Goal: Task Accomplishment & Management: Manage account settings

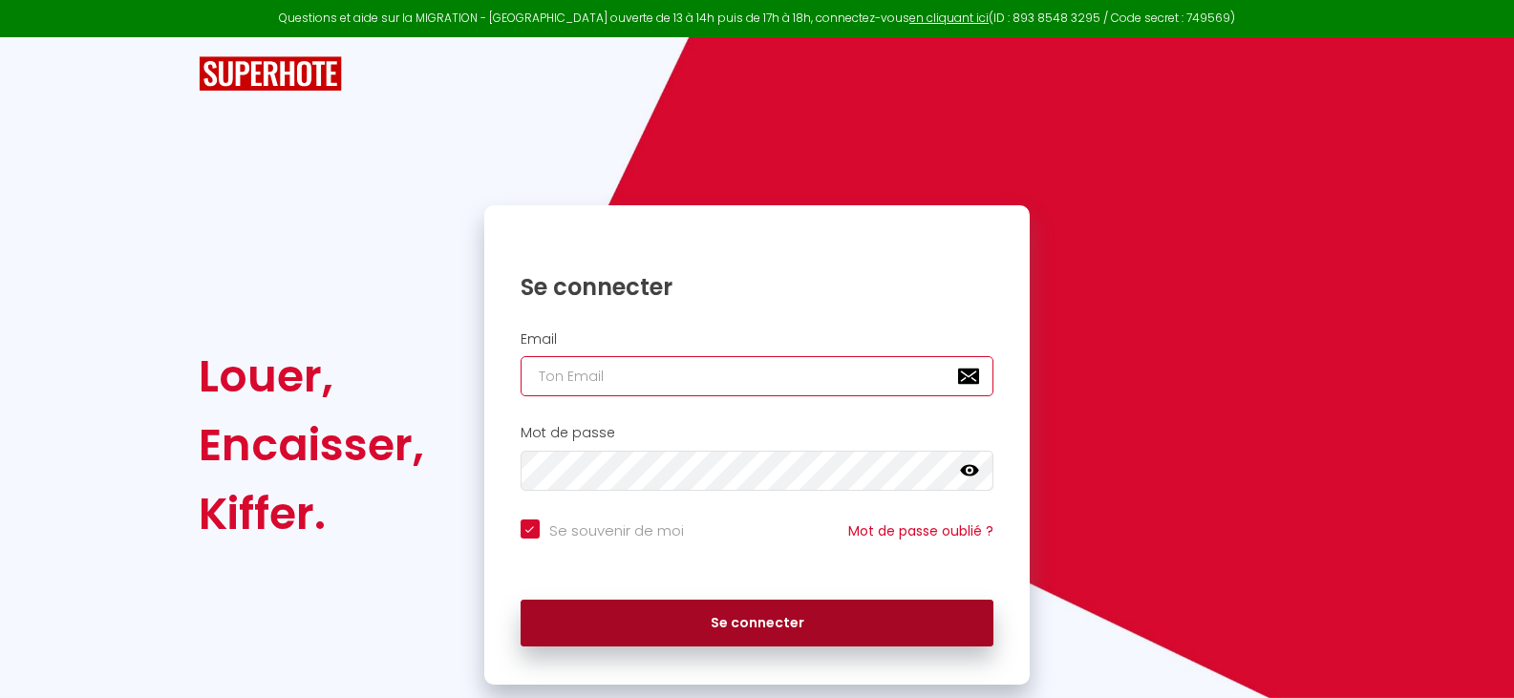
type input "[EMAIL_ADDRESS][DOMAIN_NAME]"
click at [740, 614] on button "Se connecter" at bounding box center [757, 624] width 474 height 48
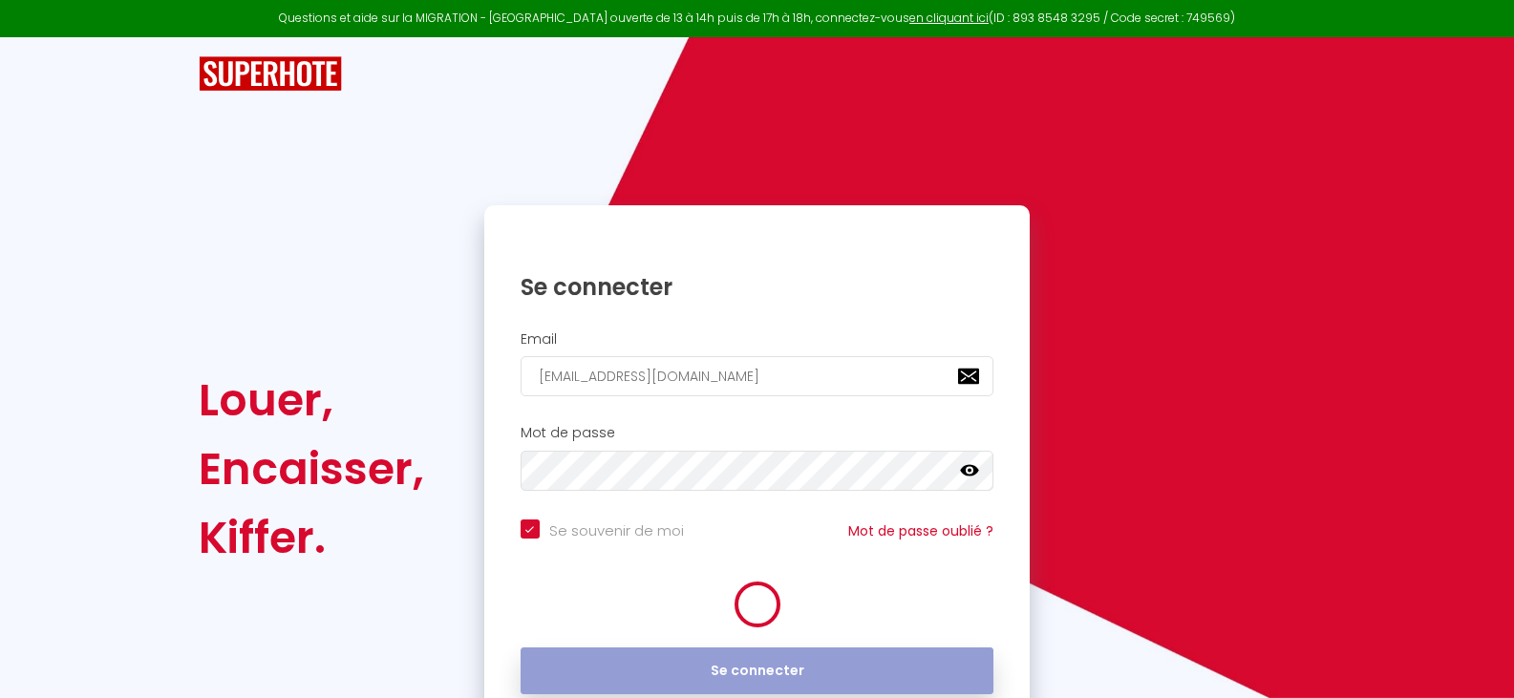
checkbox input "true"
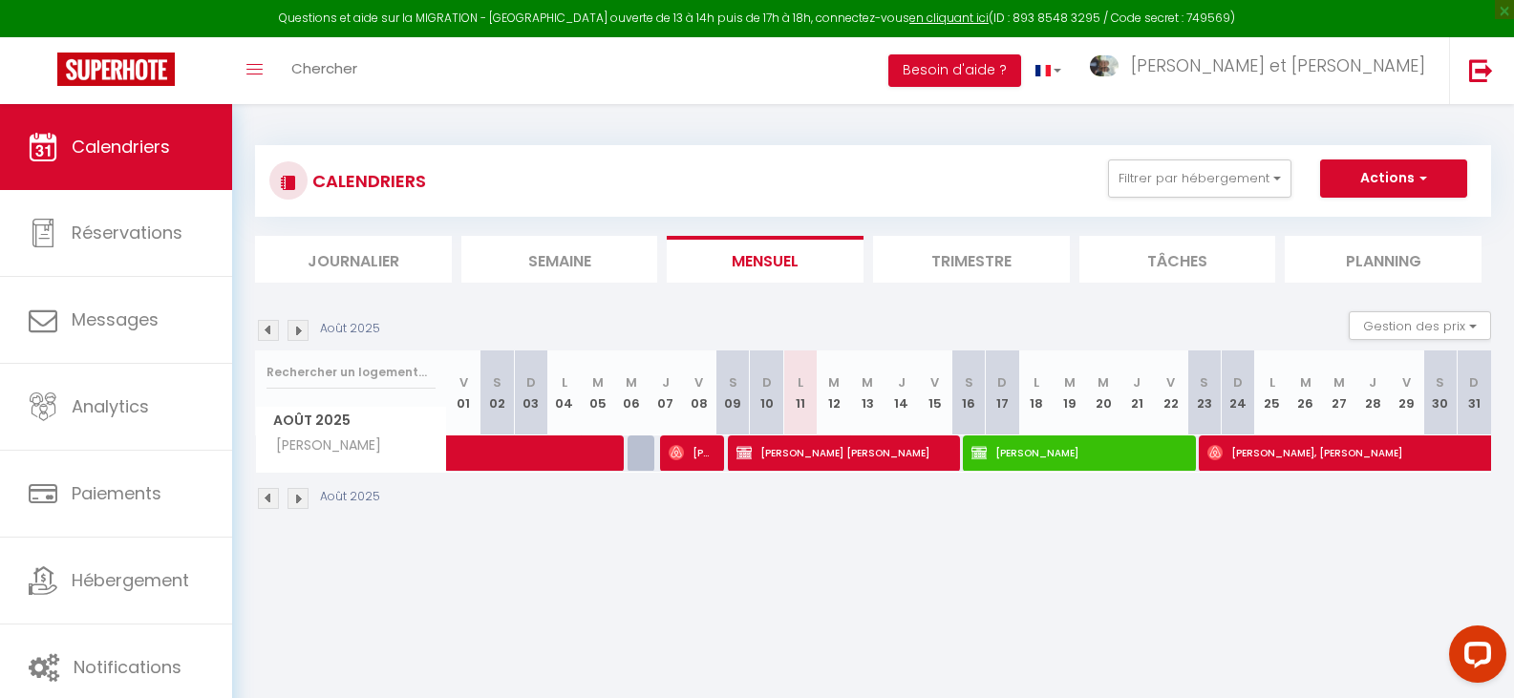
click at [273, 329] on img at bounding box center [268, 330] width 21 height 21
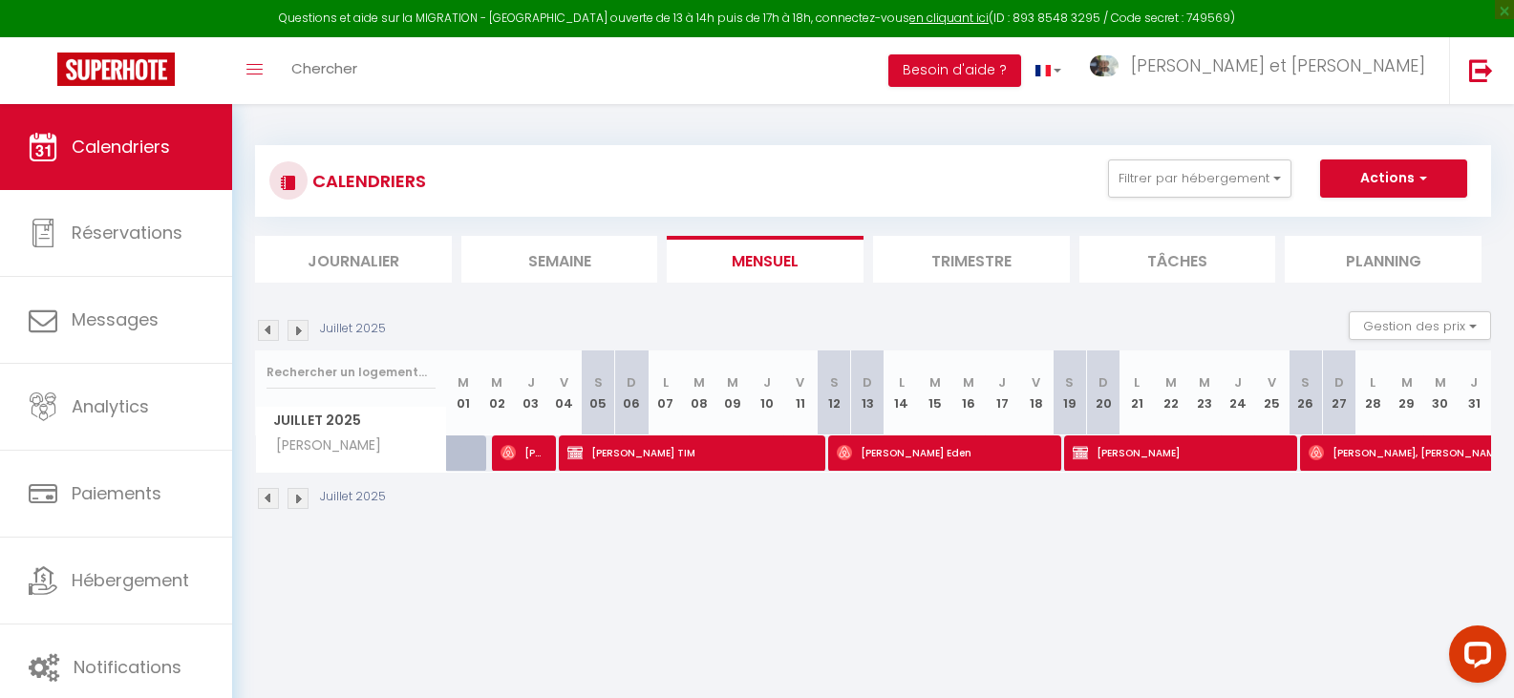
click at [273, 329] on img at bounding box center [268, 330] width 21 height 21
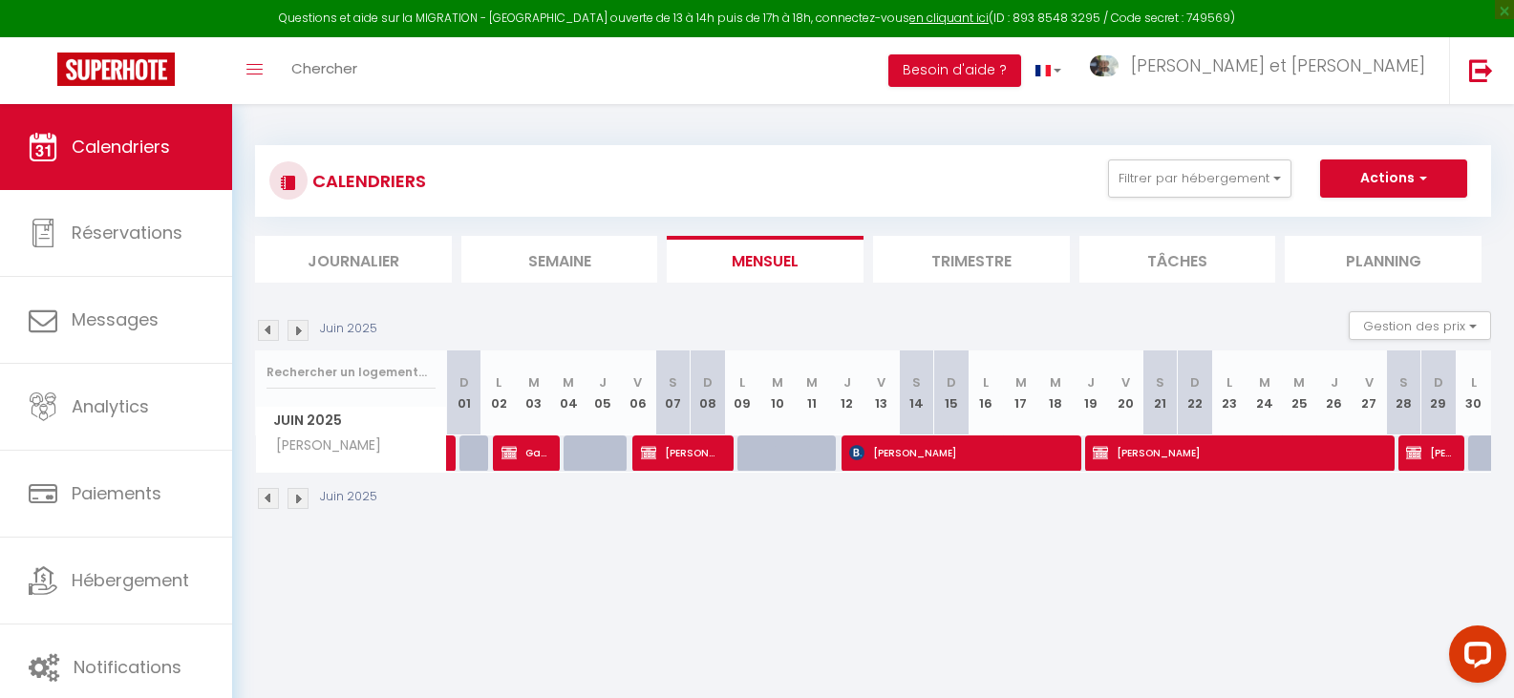
click at [300, 329] on img at bounding box center [297, 330] width 21 height 21
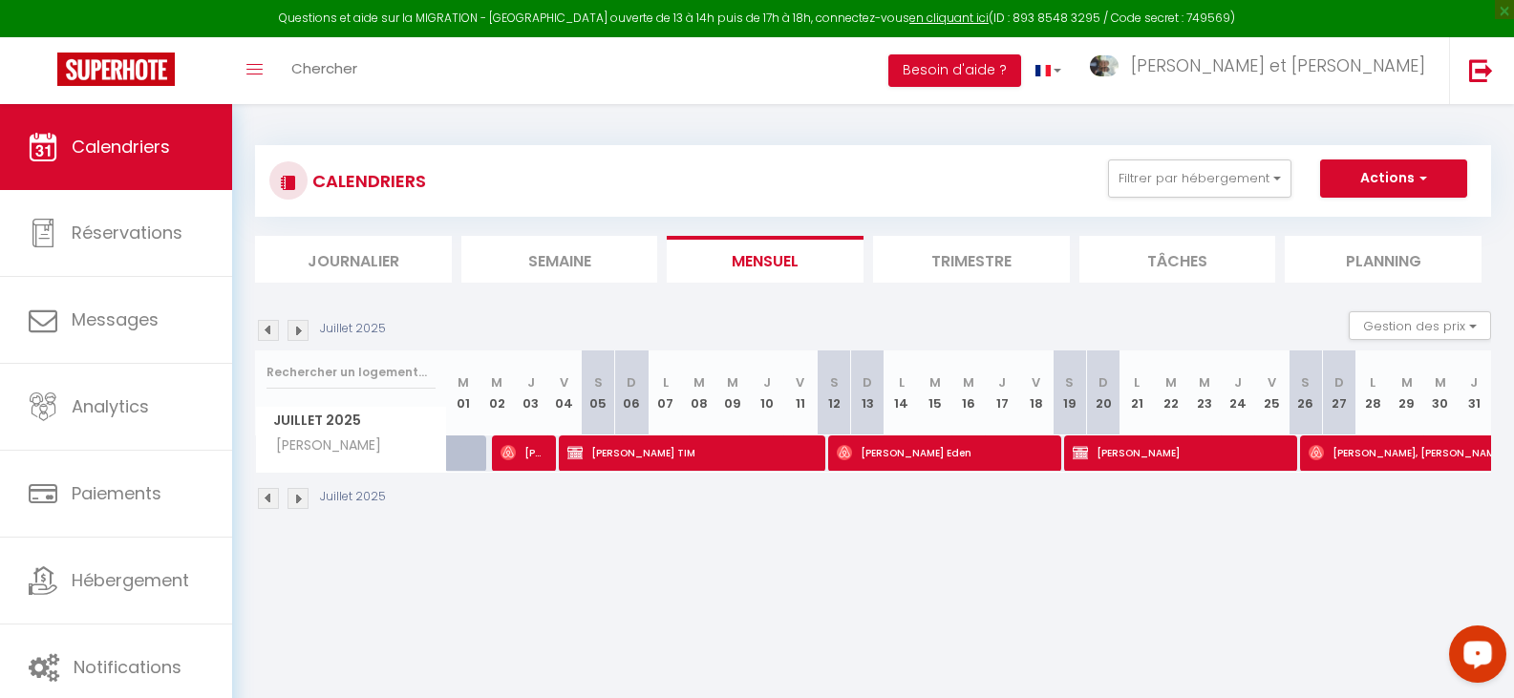
click at [921, 268] on li "Trimestre" at bounding box center [971, 259] width 197 height 47
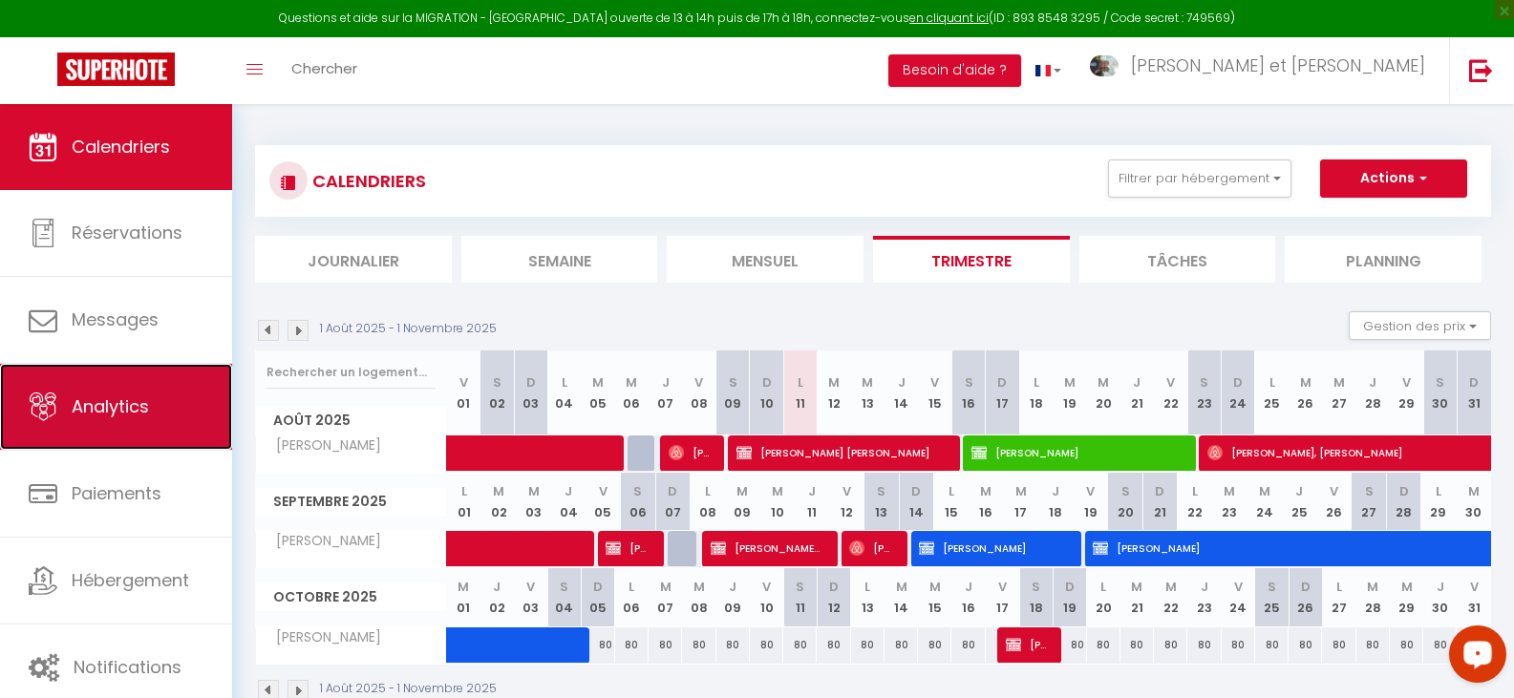
click at [102, 397] on span "Analytics" at bounding box center [110, 406] width 77 height 24
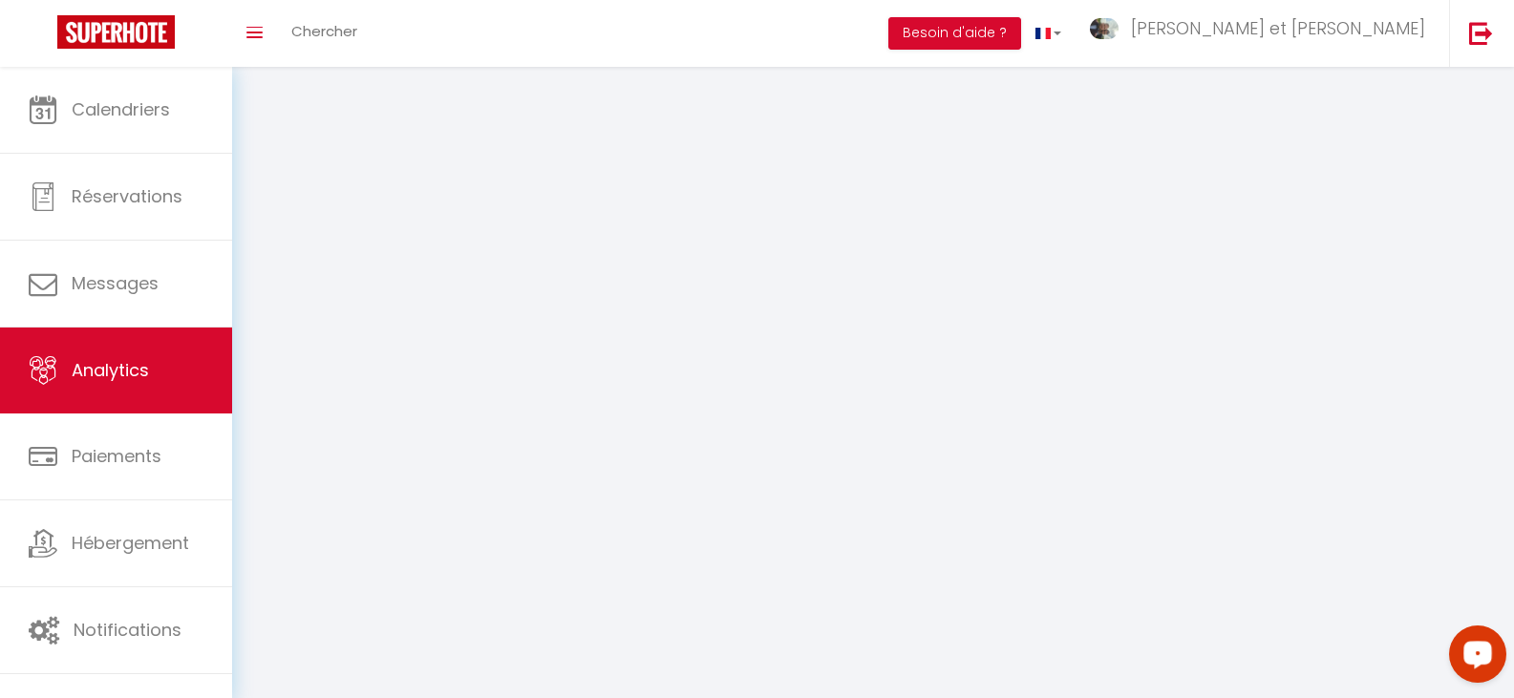
select select "2025"
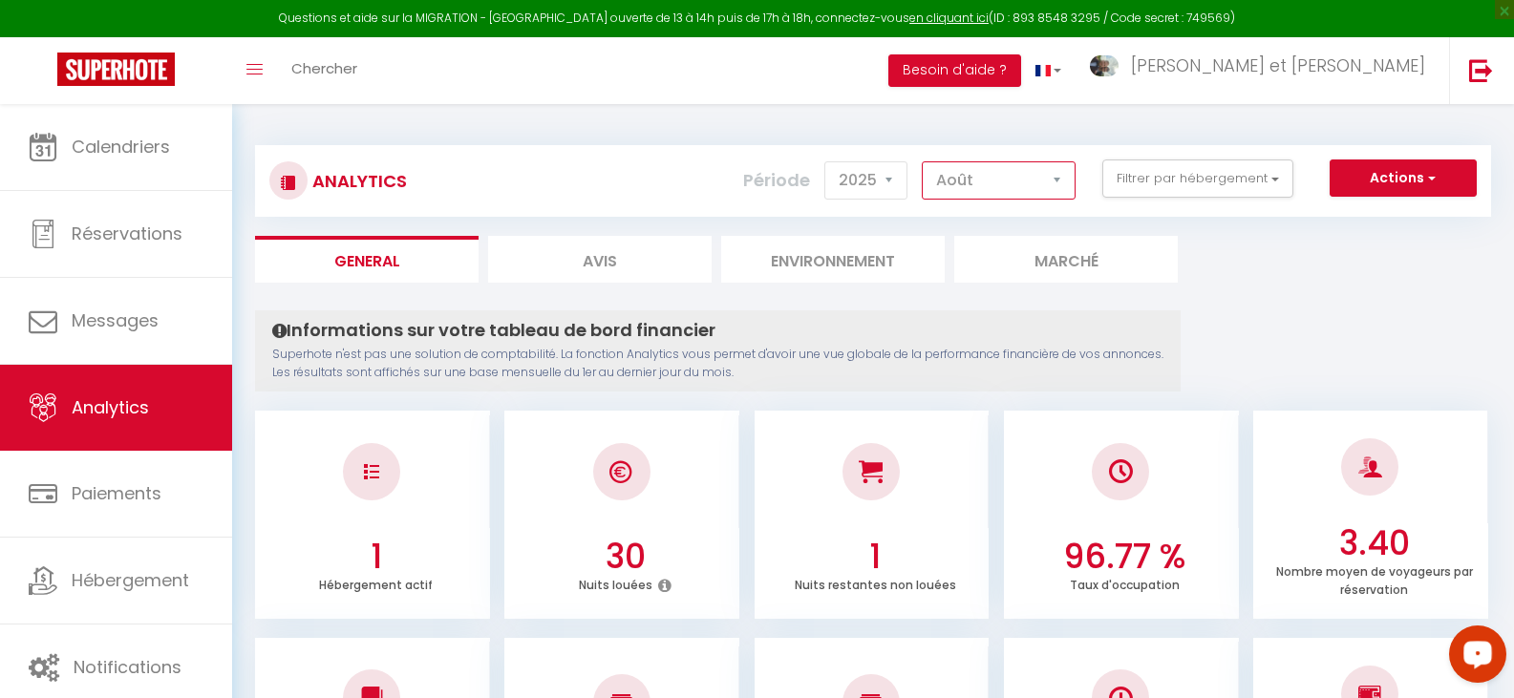
click at [987, 188] on select "Janvier Février Mars Avril Mai Juin Juillet Août Septembre Octobre Novembre Déc…" at bounding box center [999, 180] width 154 height 38
click at [923, 161] on select "Janvier Février Mars Avril Mai Juin Juillet Août Septembre Octobre Novembre Déc…" at bounding box center [999, 180] width 154 height 38
click at [1054, 183] on select "Janvier Février Mars Avril Mai Juin Juillet Août Septembre Octobre Novembre Déc…" at bounding box center [999, 180] width 154 height 38
select select "8"
click at [923, 161] on select "Janvier Février Mars Avril Mai Juin Juillet Août Septembre Octobre Novembre Déc…" at bounding box center [999, 180] width 154 height 38
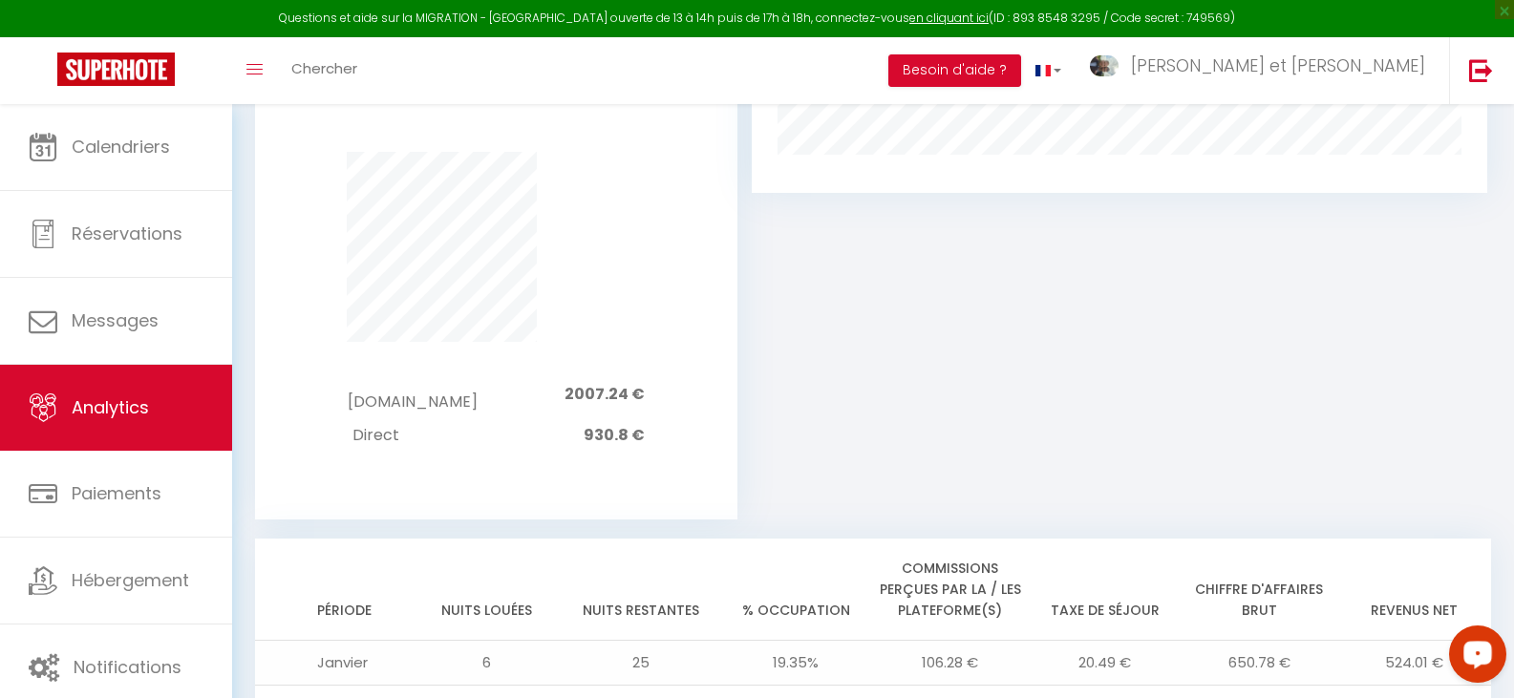
scroll to position [1528, 0]
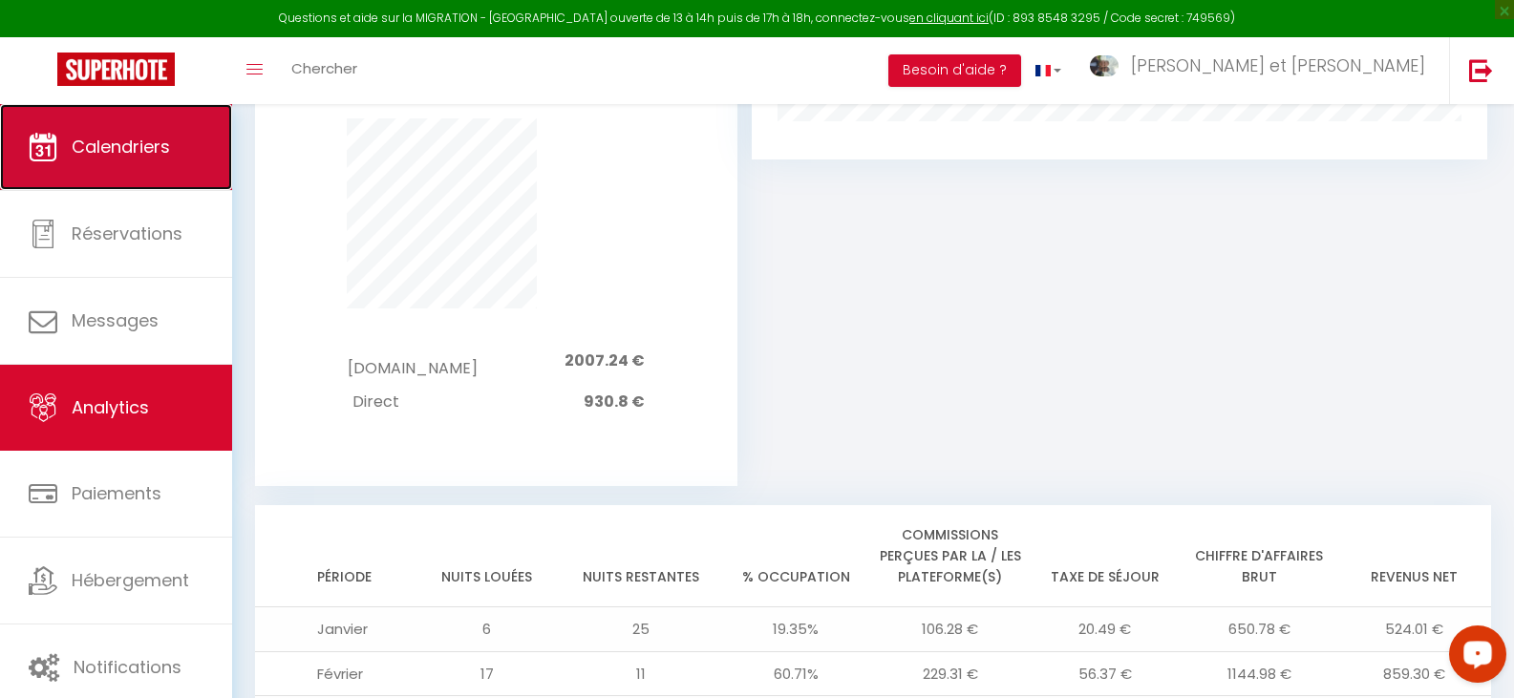
click at [113, 168] on link "Calendriers" at bounding box center [116, 147] width 232 height 86
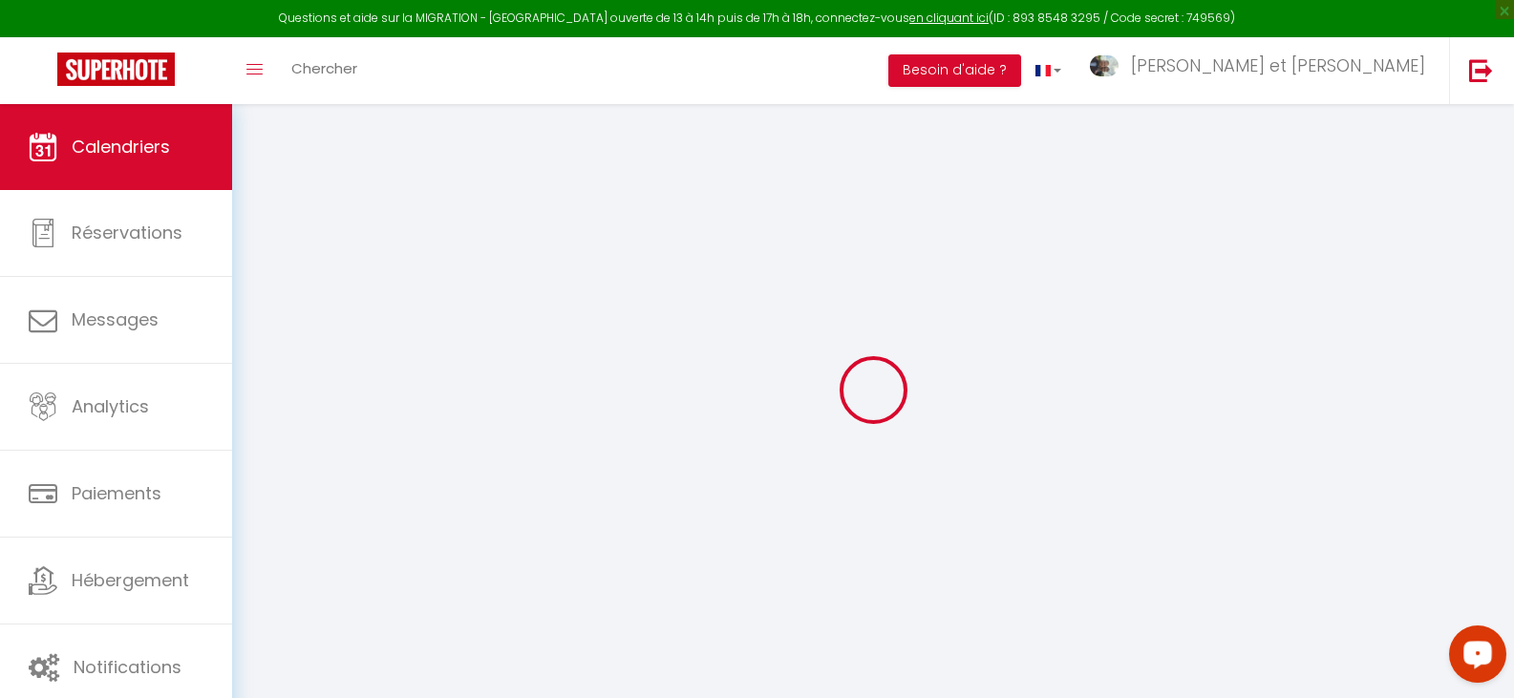
select select
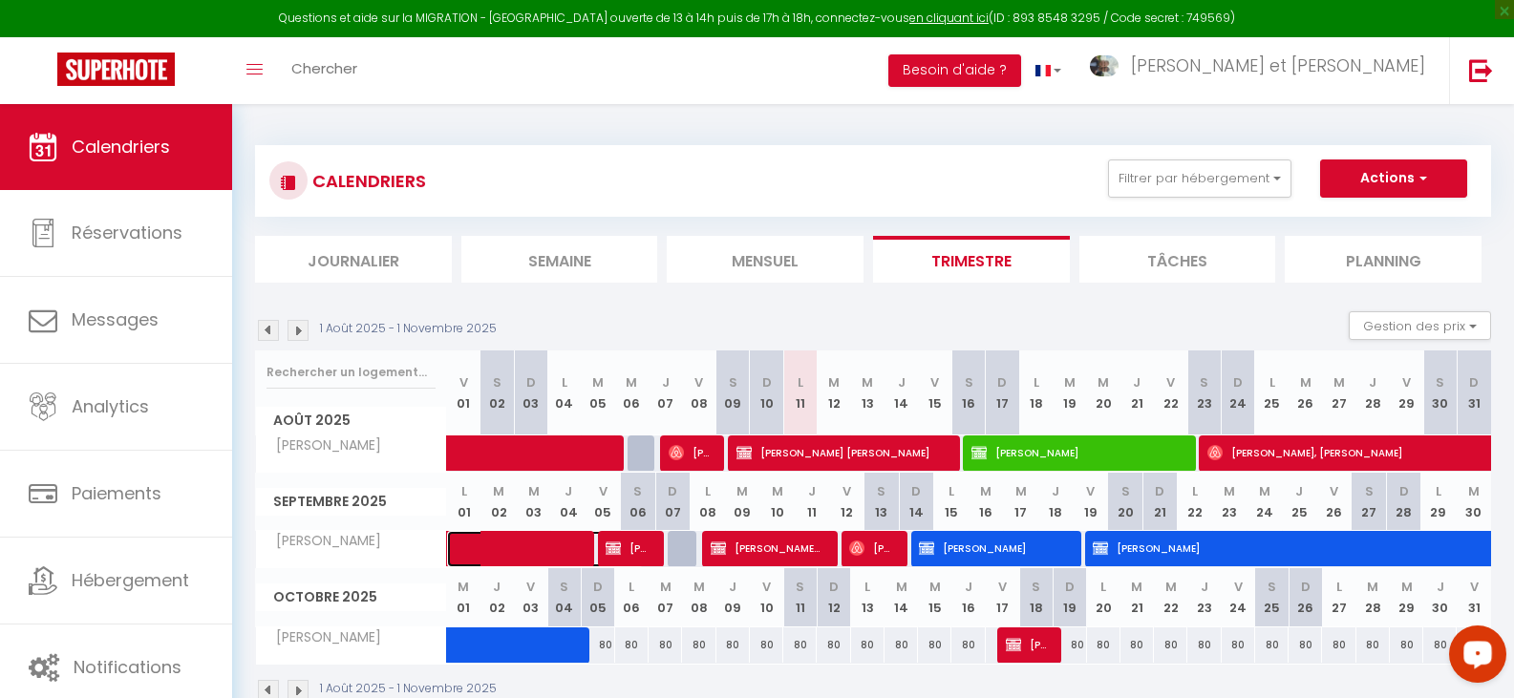
click at [513, 542] on span at bounding box center [555, 549] width 176 height 36
select select "OK"
select select "KO"
select select "1"
select select "0"
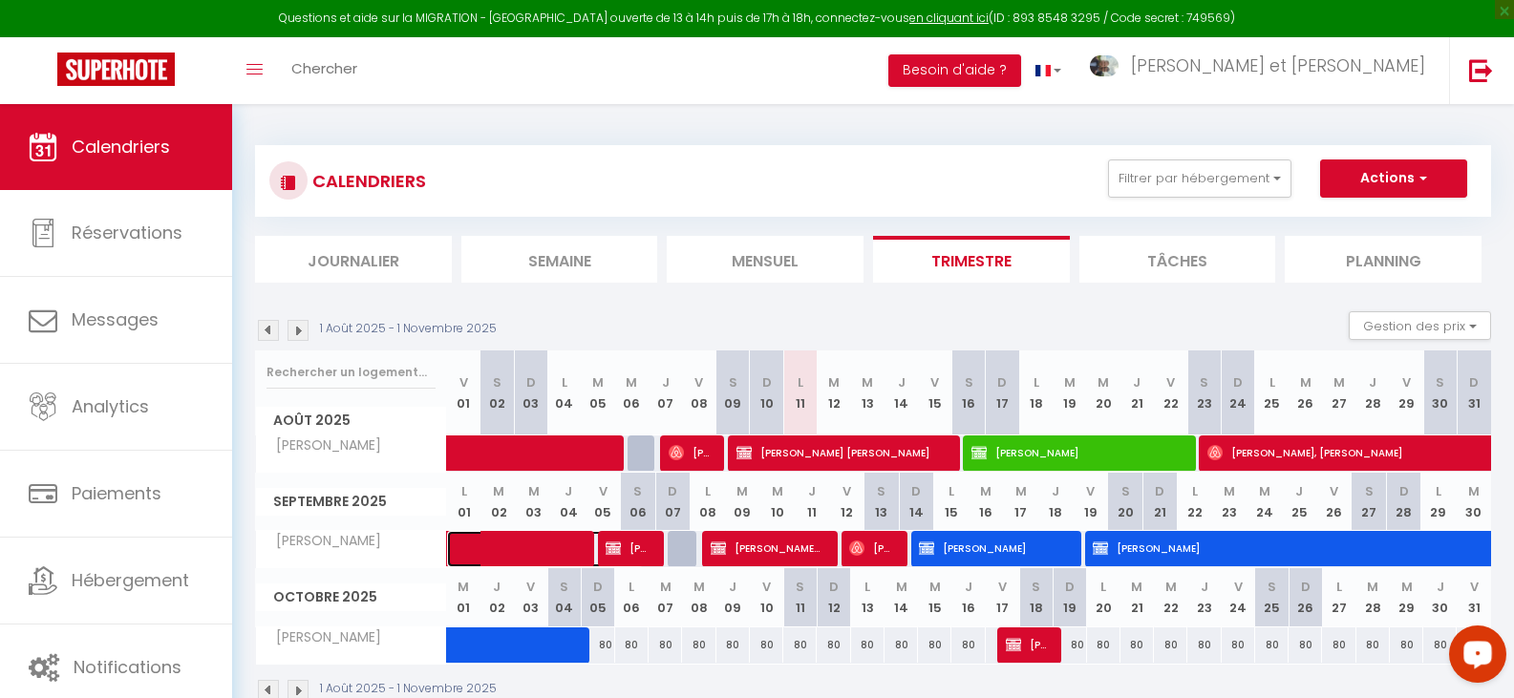
select select "1"
select select
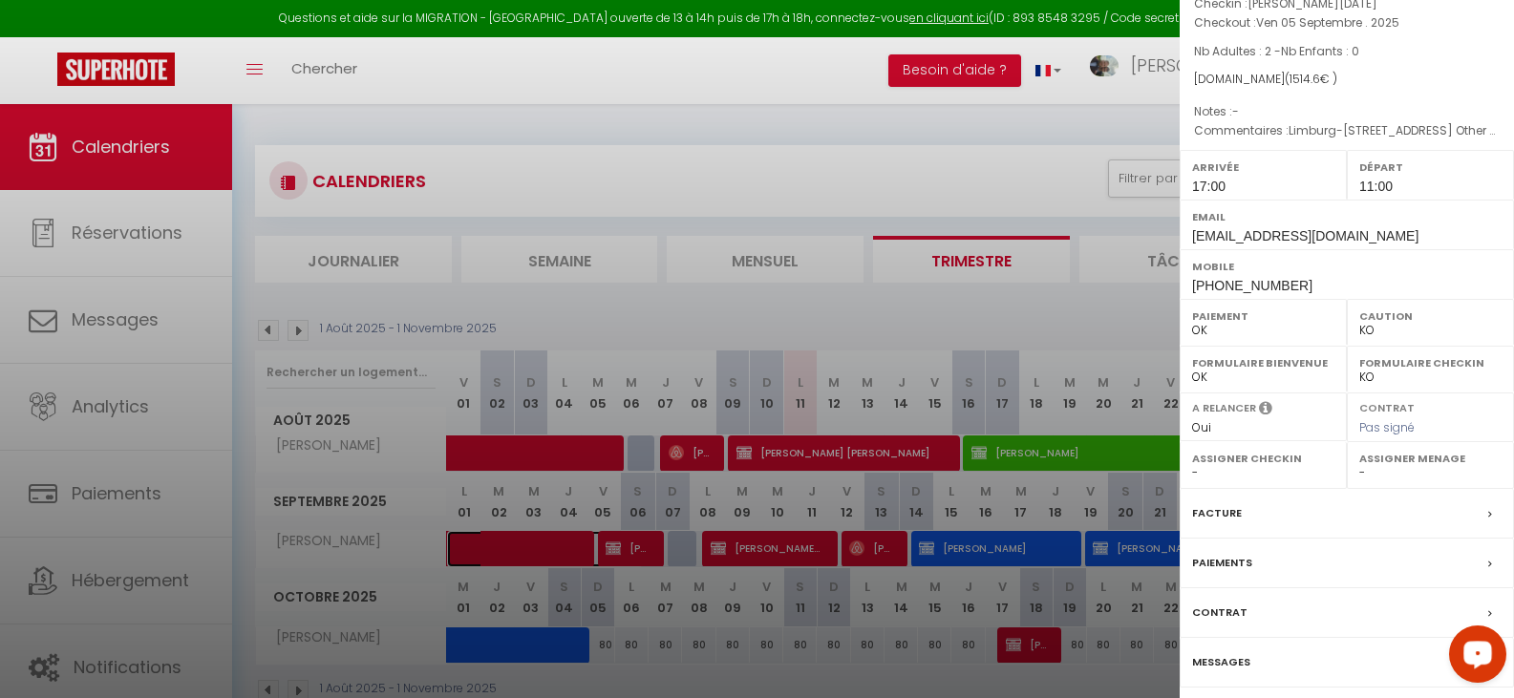
scroll to position [223, 0]
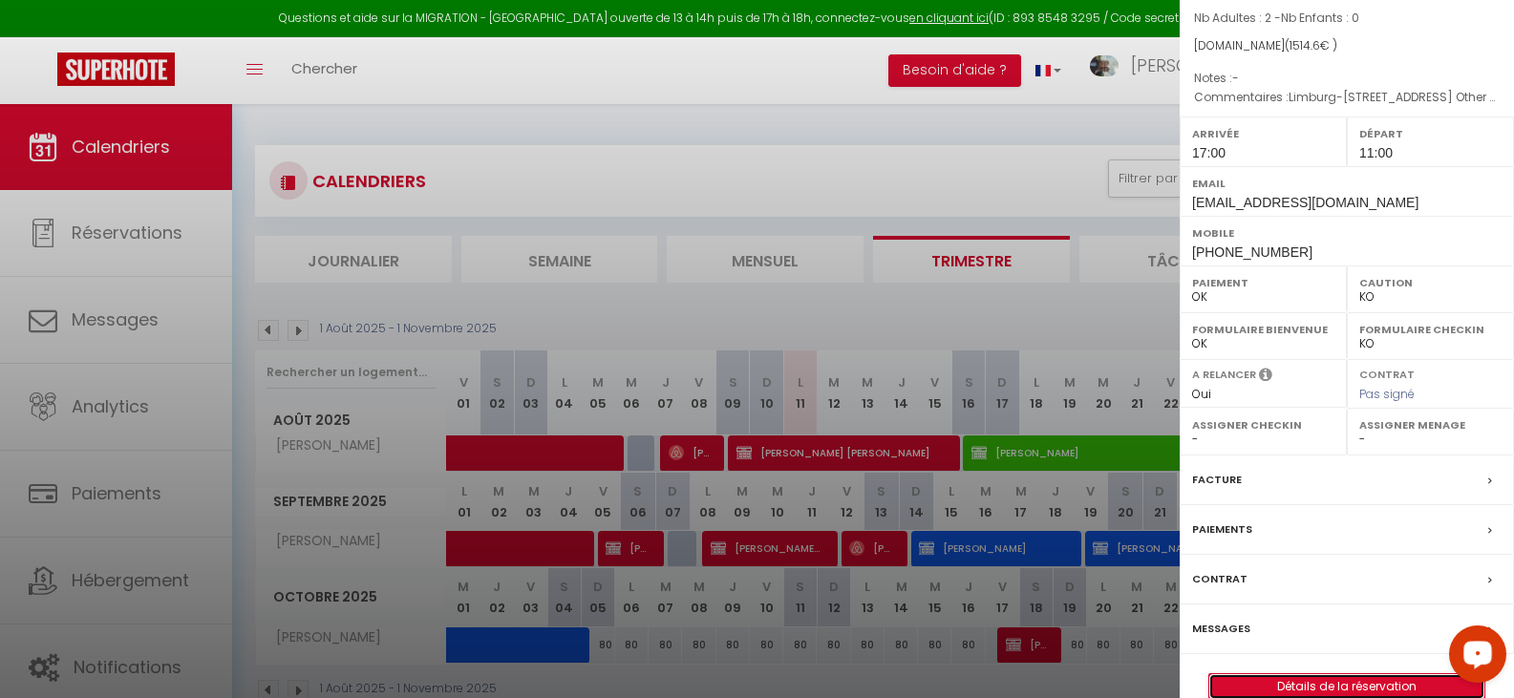
click at [1339, 674] on link "Détails de la réservation" at bounding box center [1346, 686] width 275 height 25
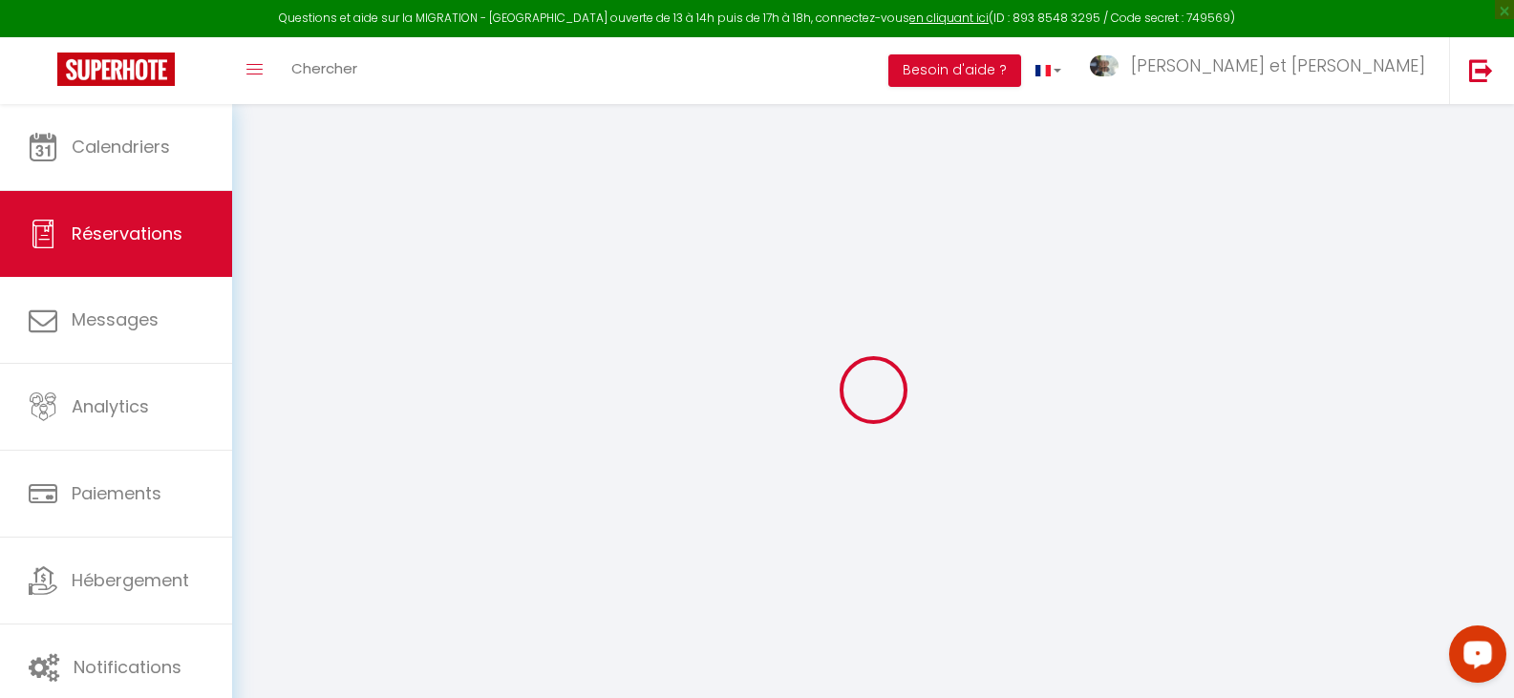
type input "Stefan"
type input "Busch, Stefan"
type input "sgl8uyeqcj4jm3ooekjgzptp88wl@reply.superhote.com"
type input "busch-stefan@outlook.de"
type input "+491637848432"
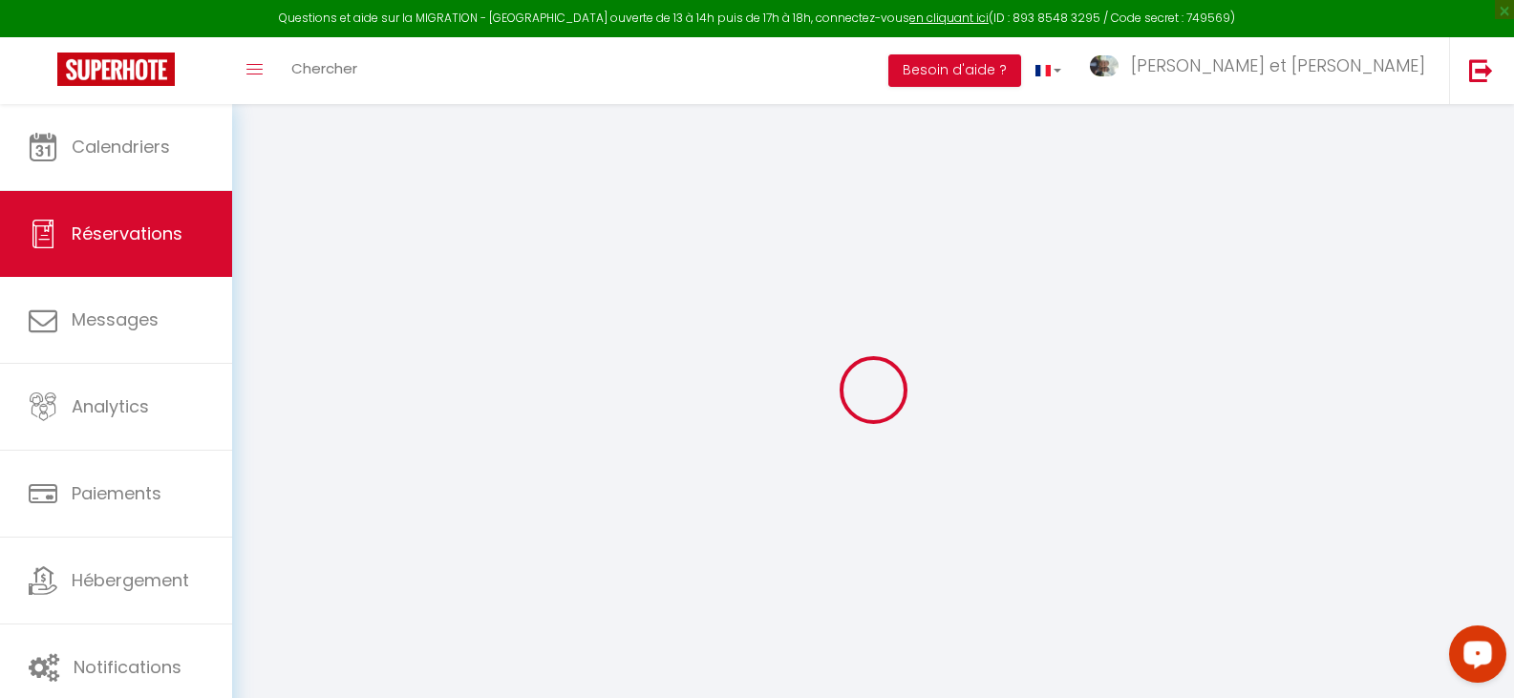
type input "+491637848432"
select select "DE"
type input "53.5"
select select "45986"
select select "1"
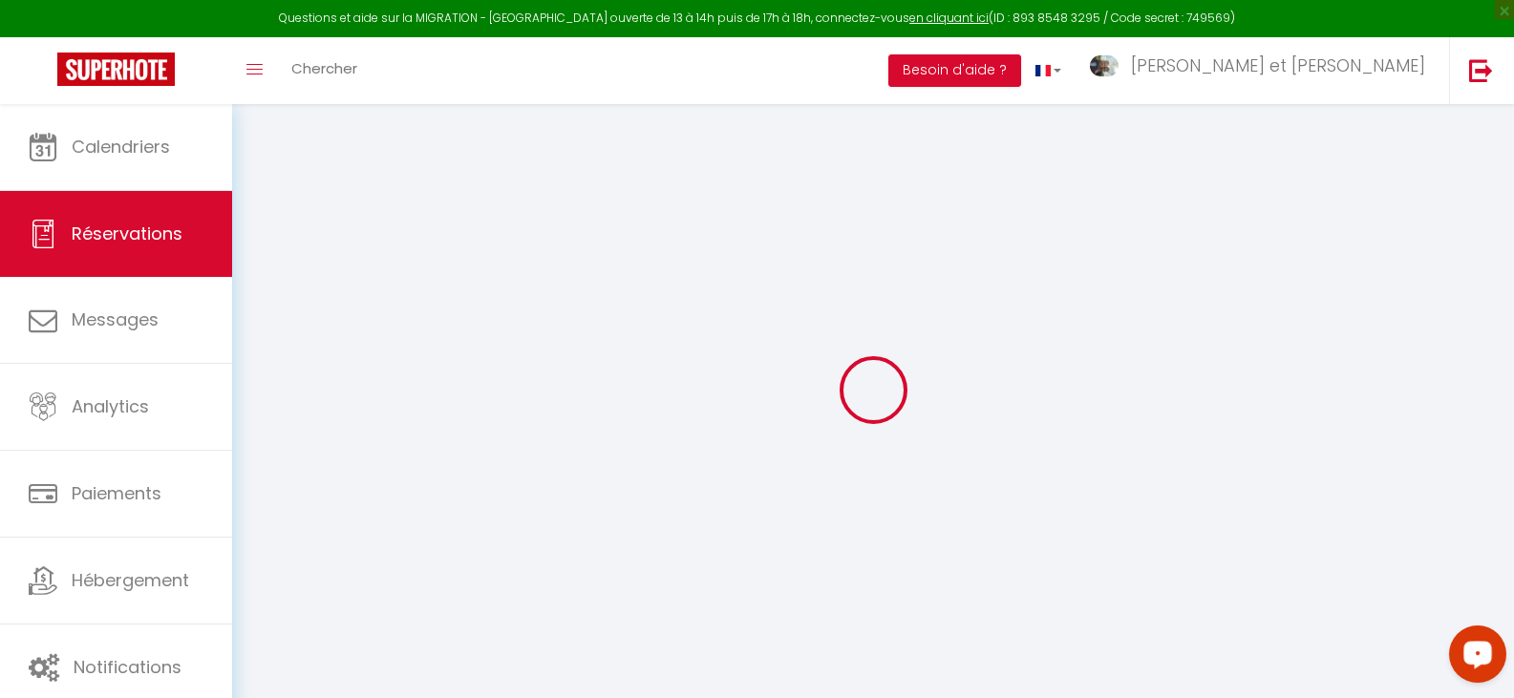
select select
type input "2"
select select "12"
select select "14"
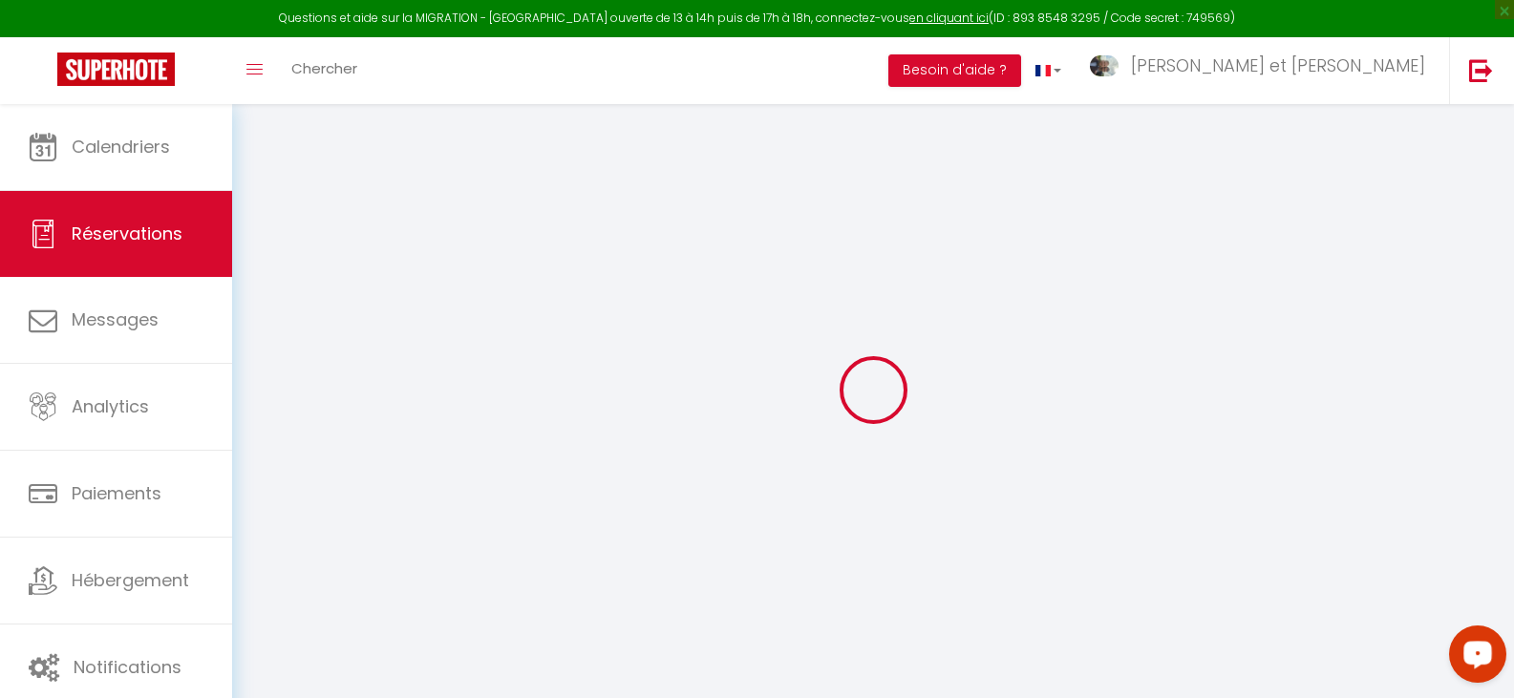
type input "1426"
checkbox input "false"
type input "0"
select select "1"
type input "0"
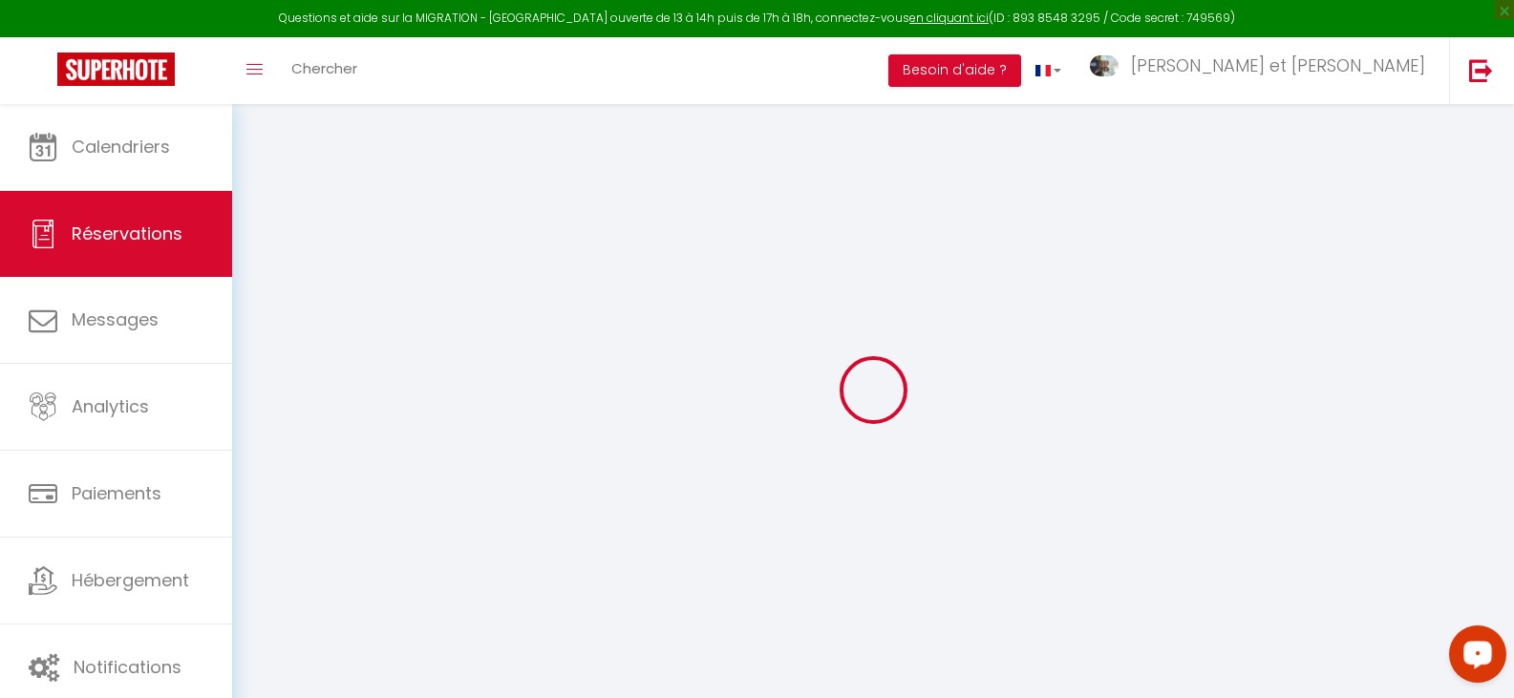
type input "0"
select select
checkbox input "false"
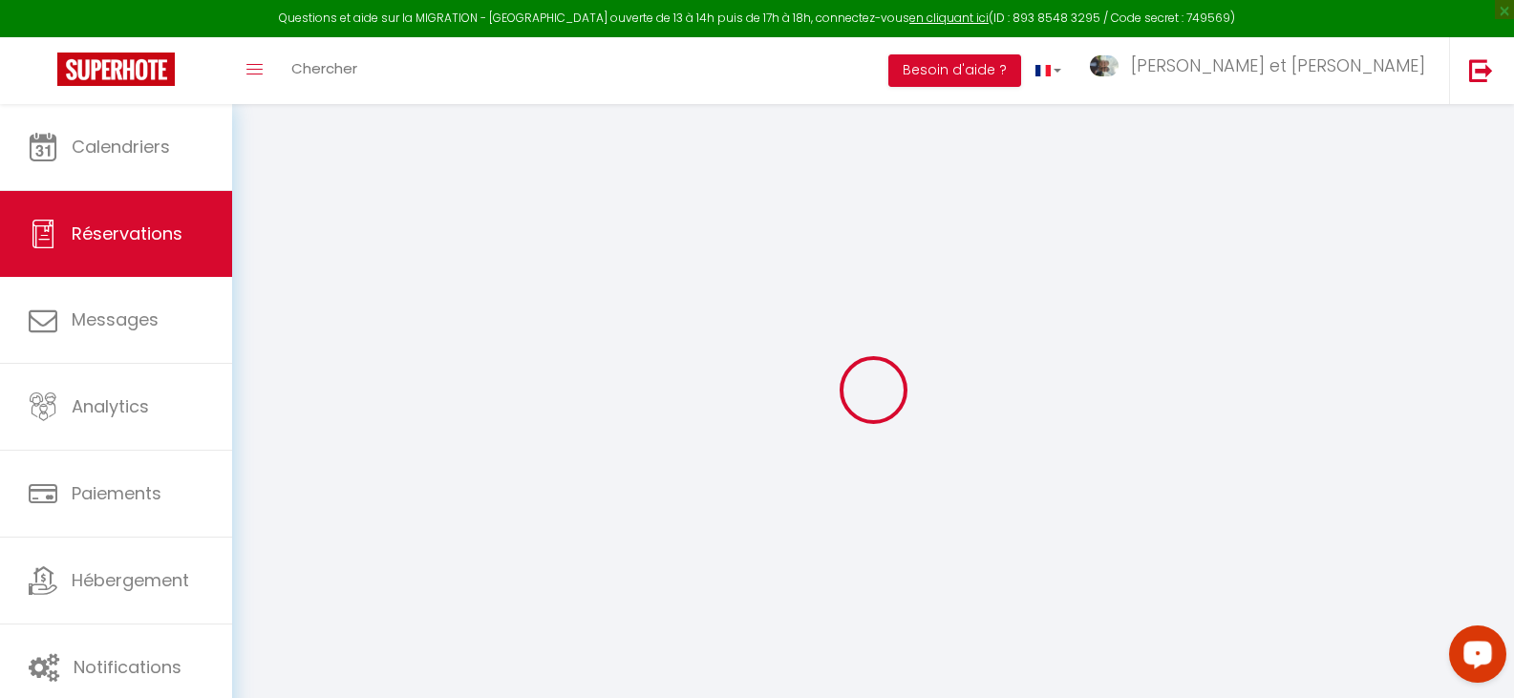
select select
checkbox input "false"
select select
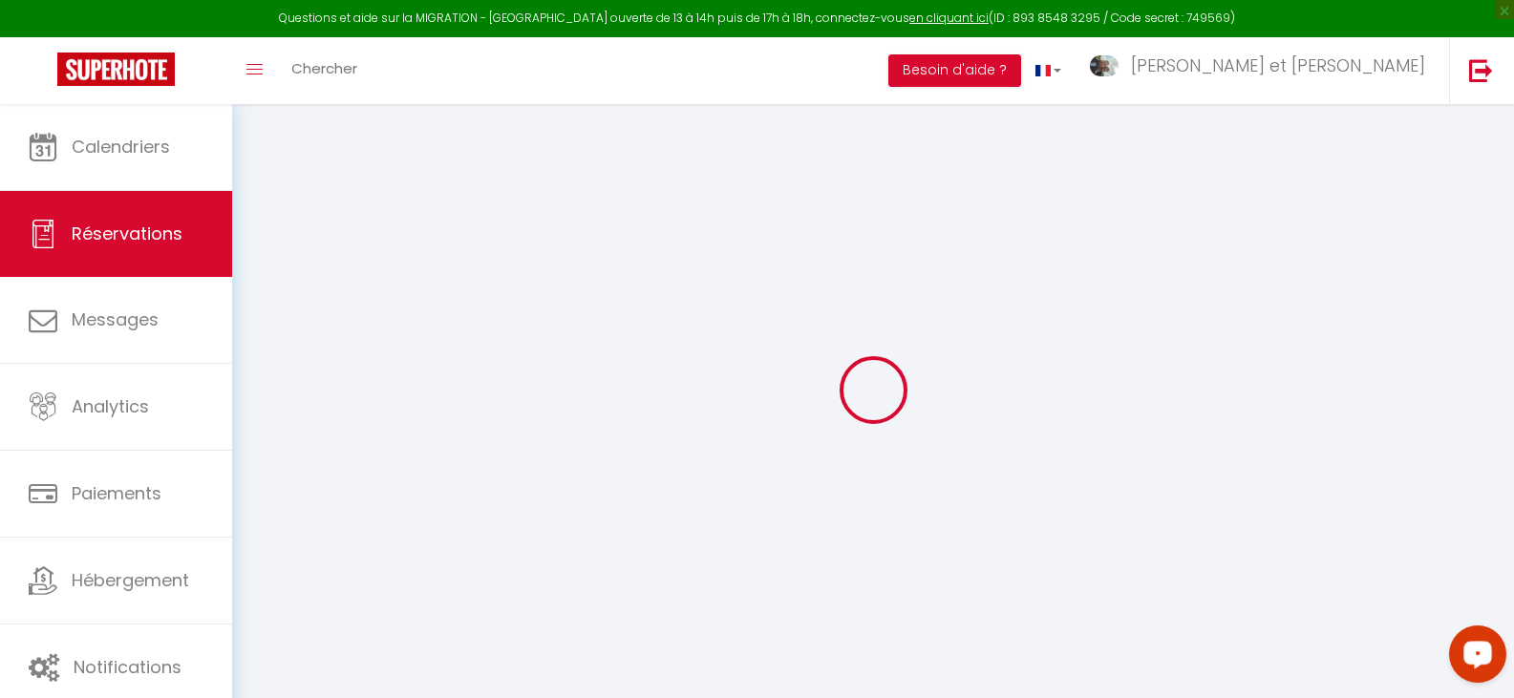
checkbox input "false"
type adress0 "Limburg-Styrum-Straße 3b 46325 Borken Deutschland Other occupants: Busch, René"
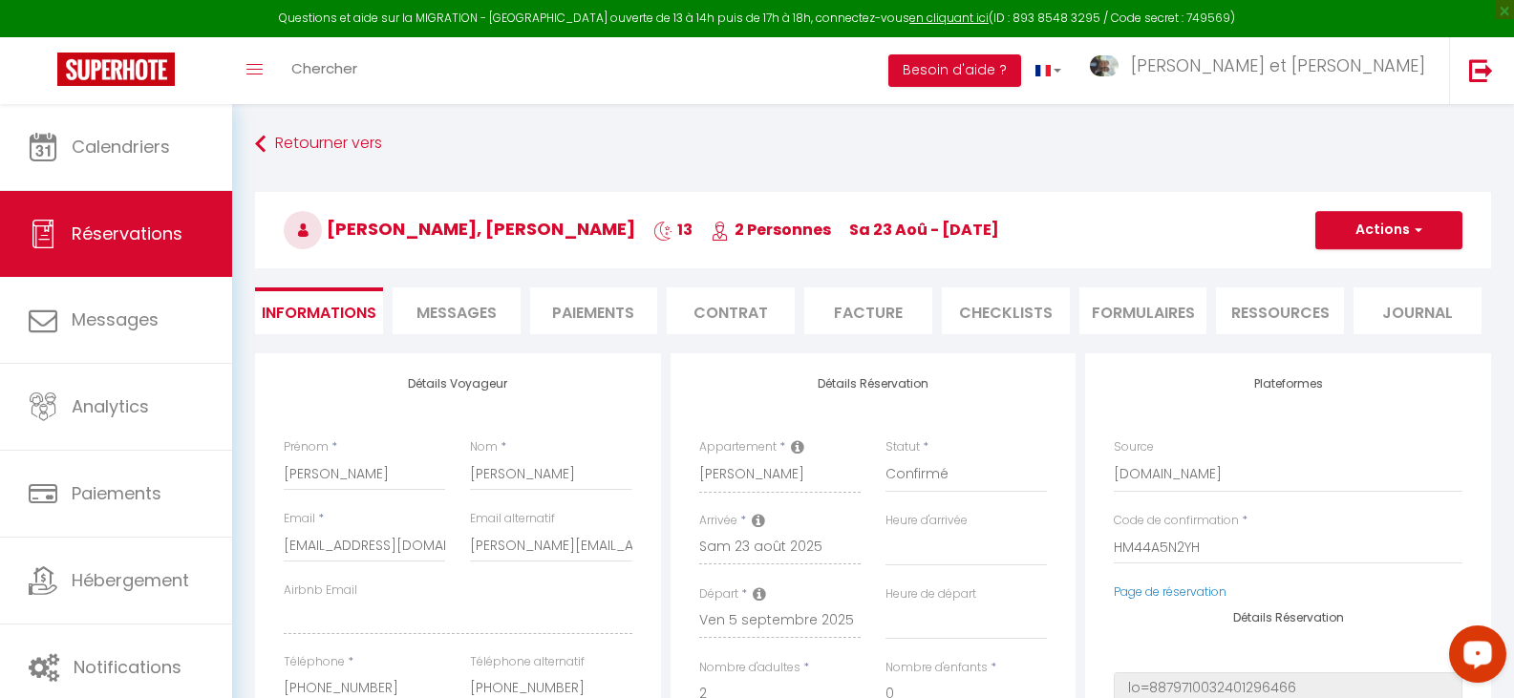
type input "60"
type input "28.6"
select select
checkbox input "false"
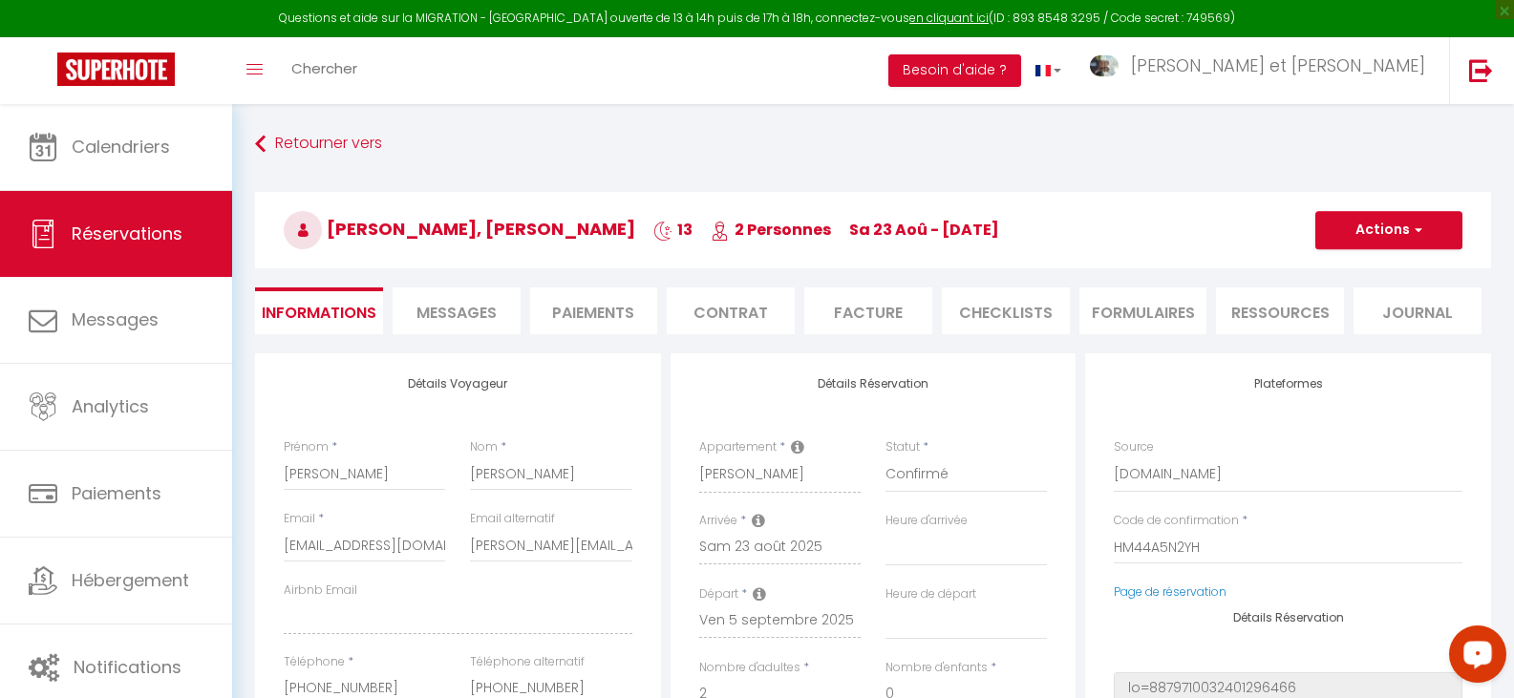
select select "17:00"
select select "11:00"
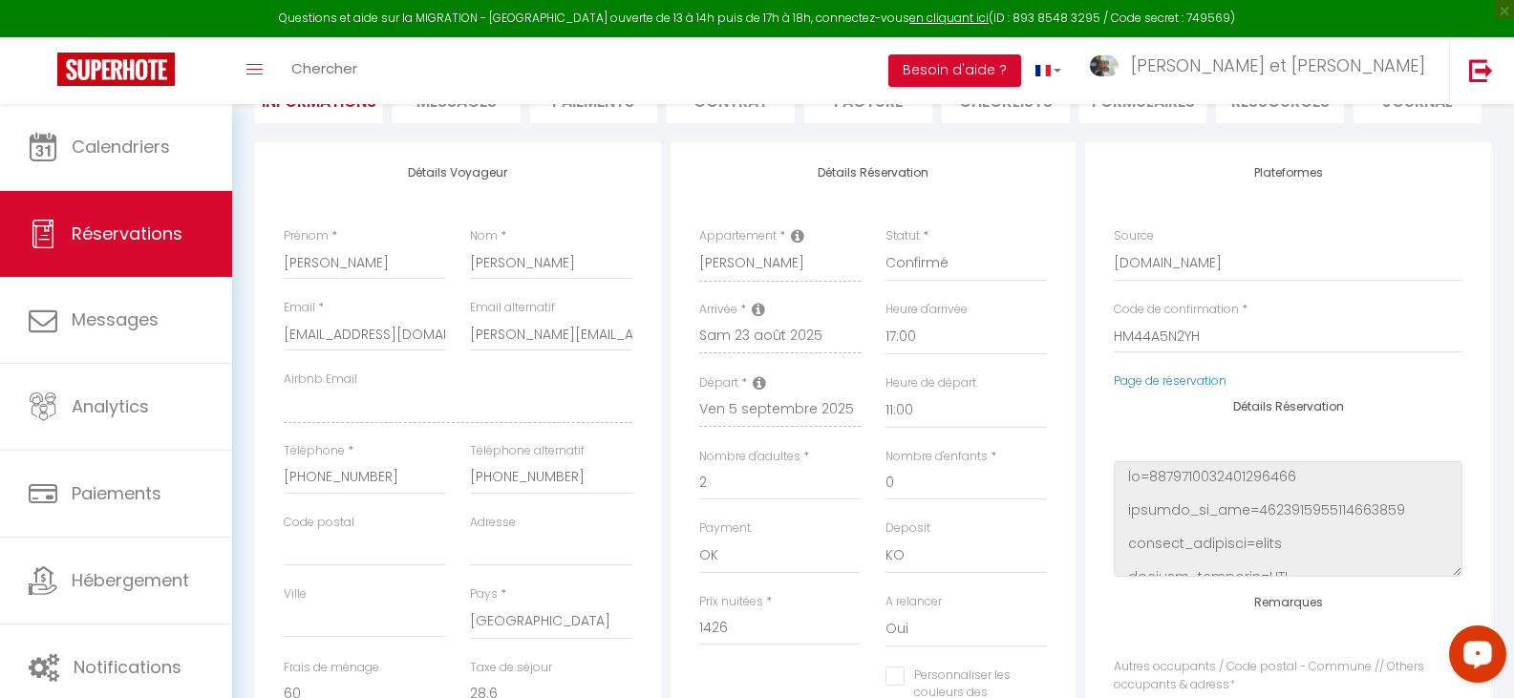
scroll to position [96, 0]
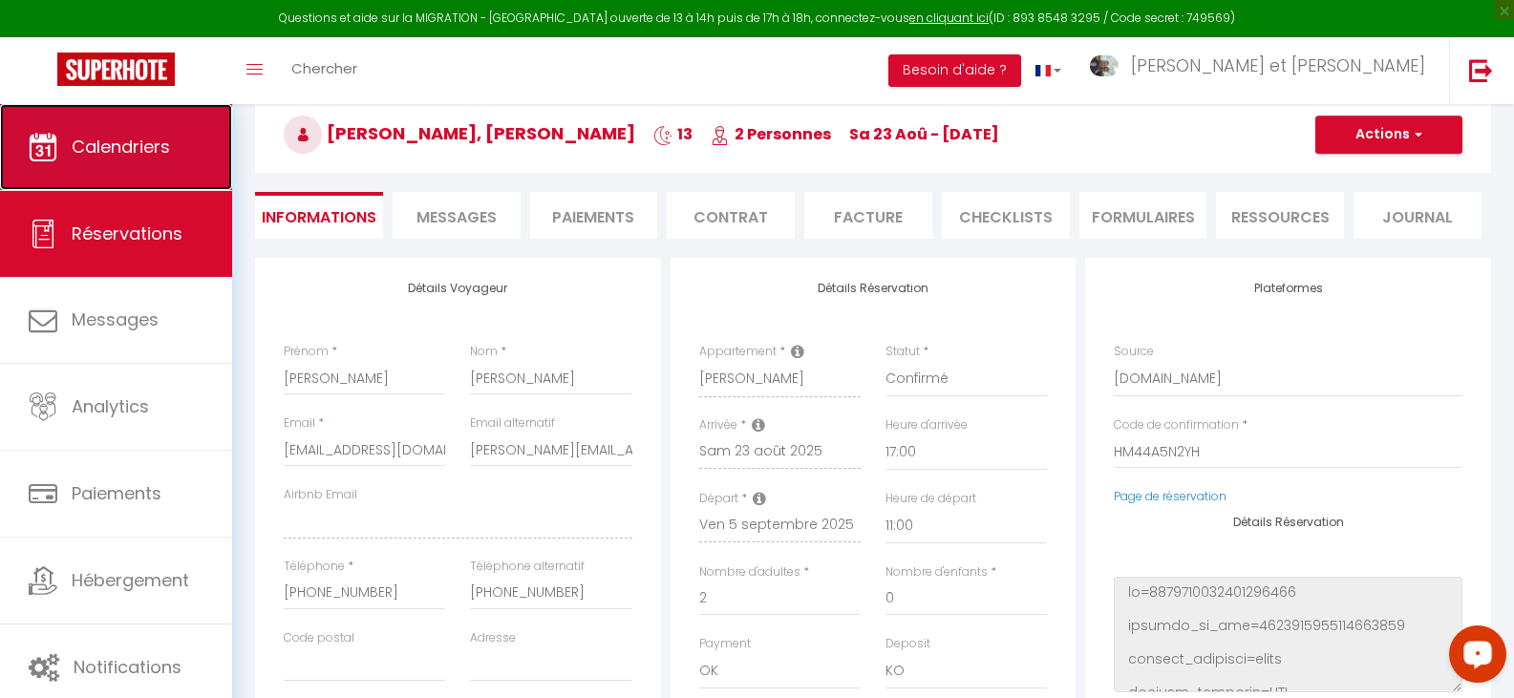
click at [125, 173] on link "Calendriers" at bounding box center [116, 147] width 232 height 86
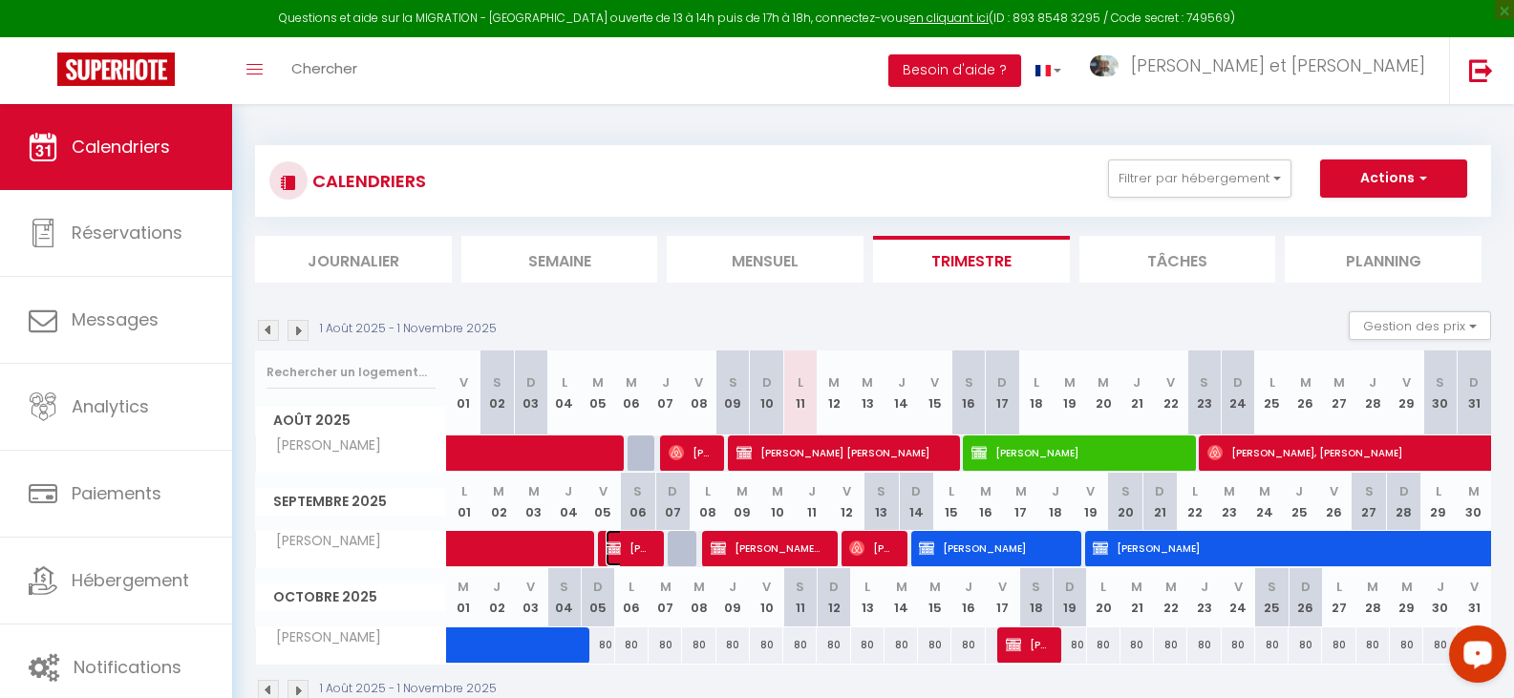
click at [624, 544] on span "Françoise LE BARS Françoise" at bounding box center [627, 548] width 45 height 36
select select "OK"
select select "KO"
select select "1"
select select "0"
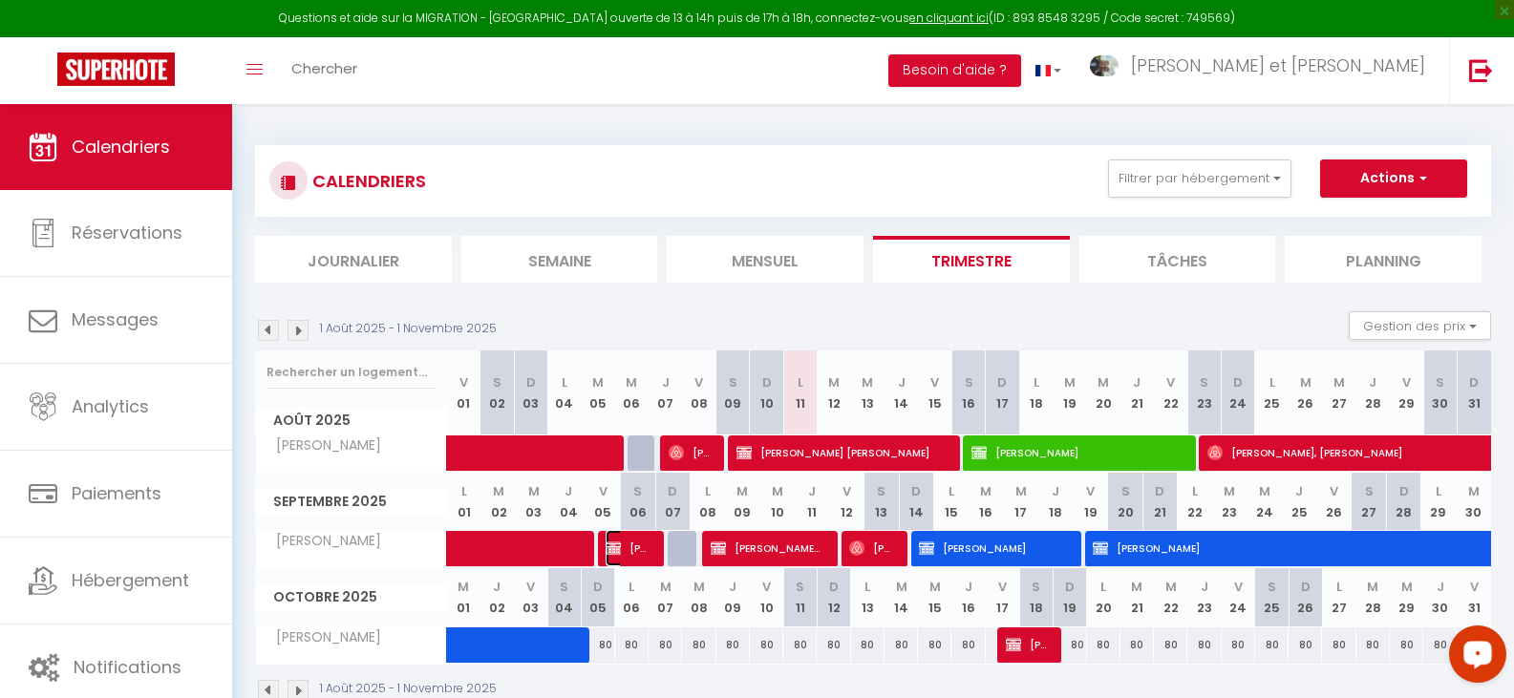
select select "1"
select select
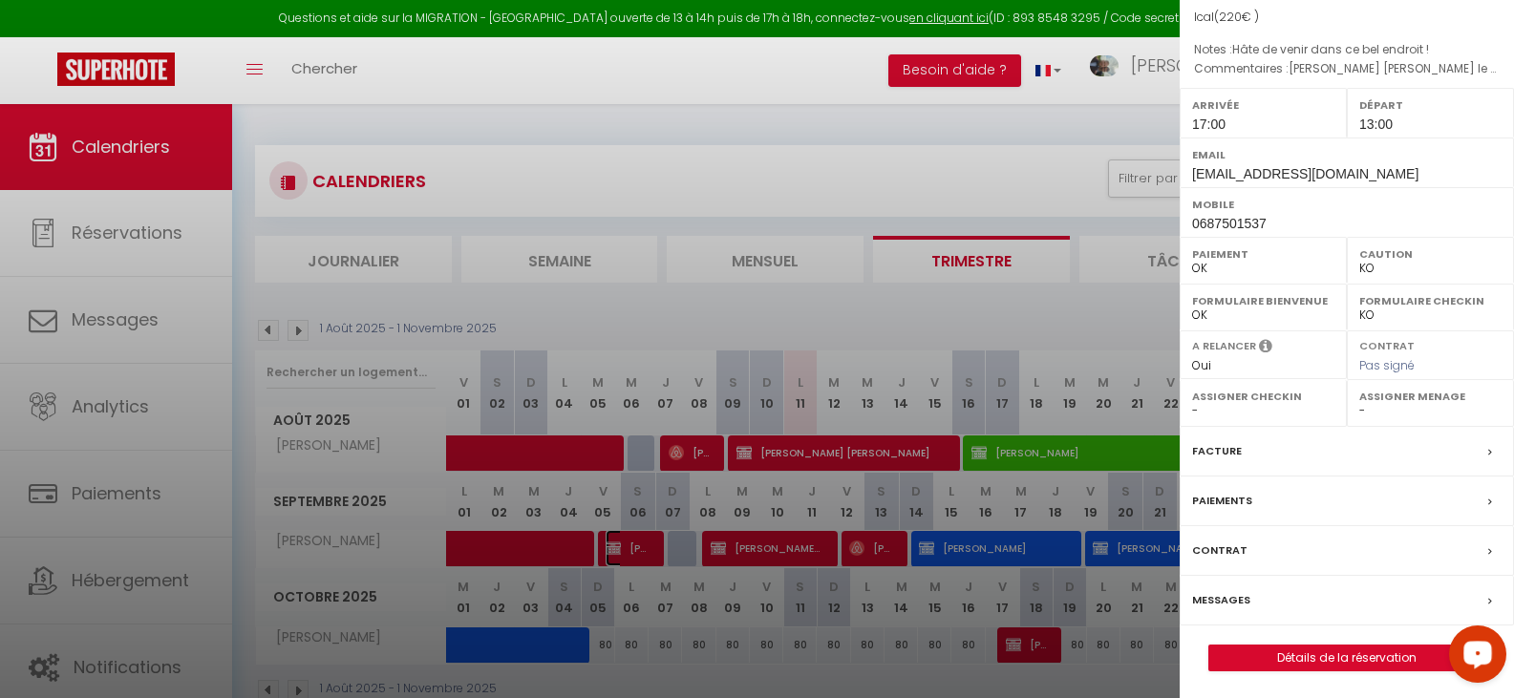
scroll to position [253, 0]
click at [1288, 648] on link "Détails de la réservation" at bounding box center [1346, 656] width 275 height 25
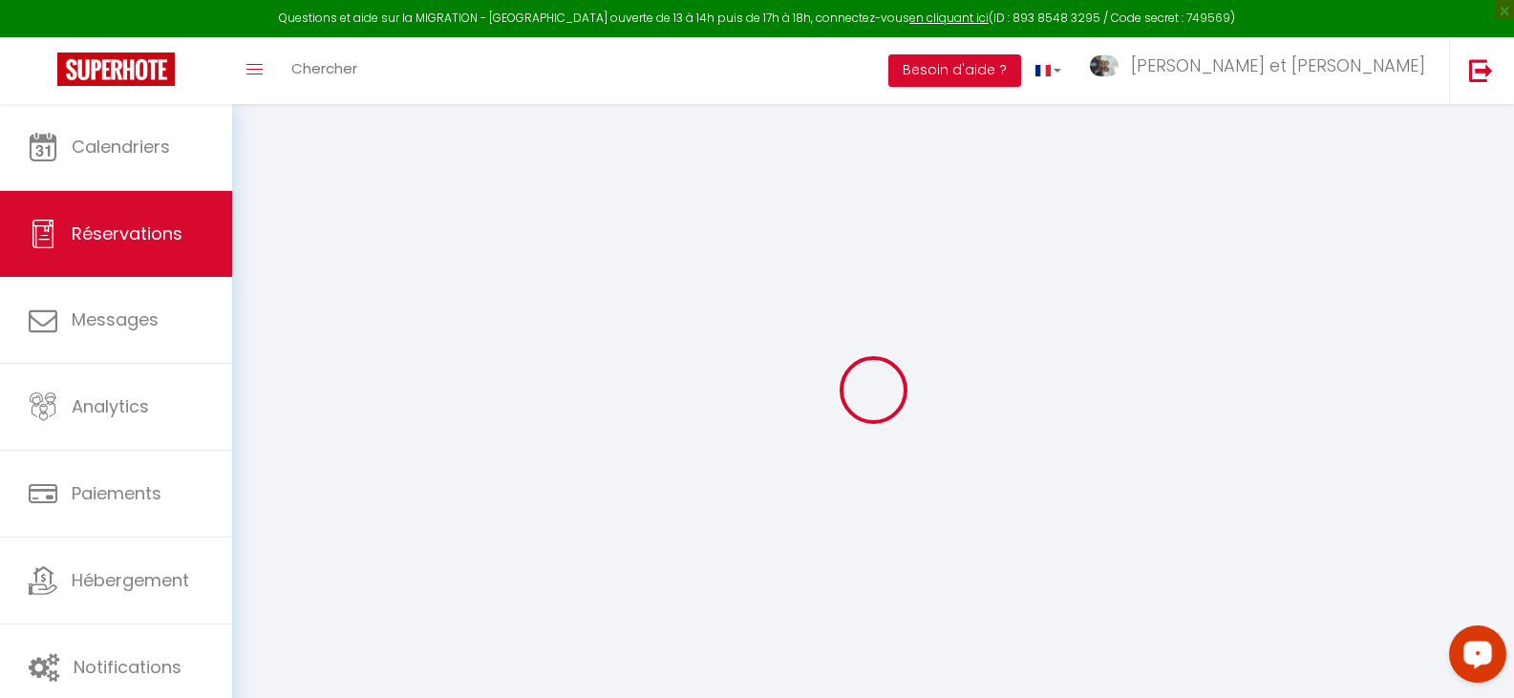
select select
select select "14"
checkbox input "false"
select select
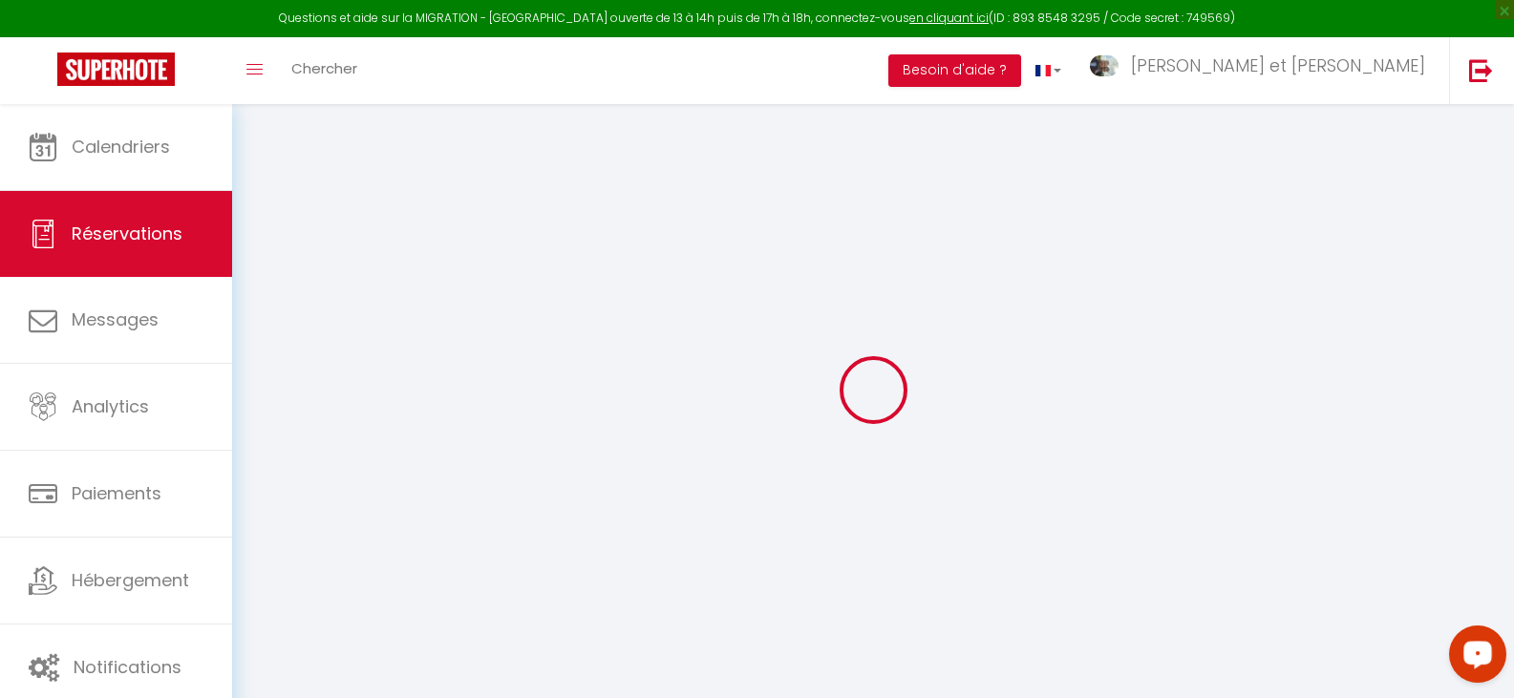
select select
checkbox input "false"
select select
checkbox input "false"
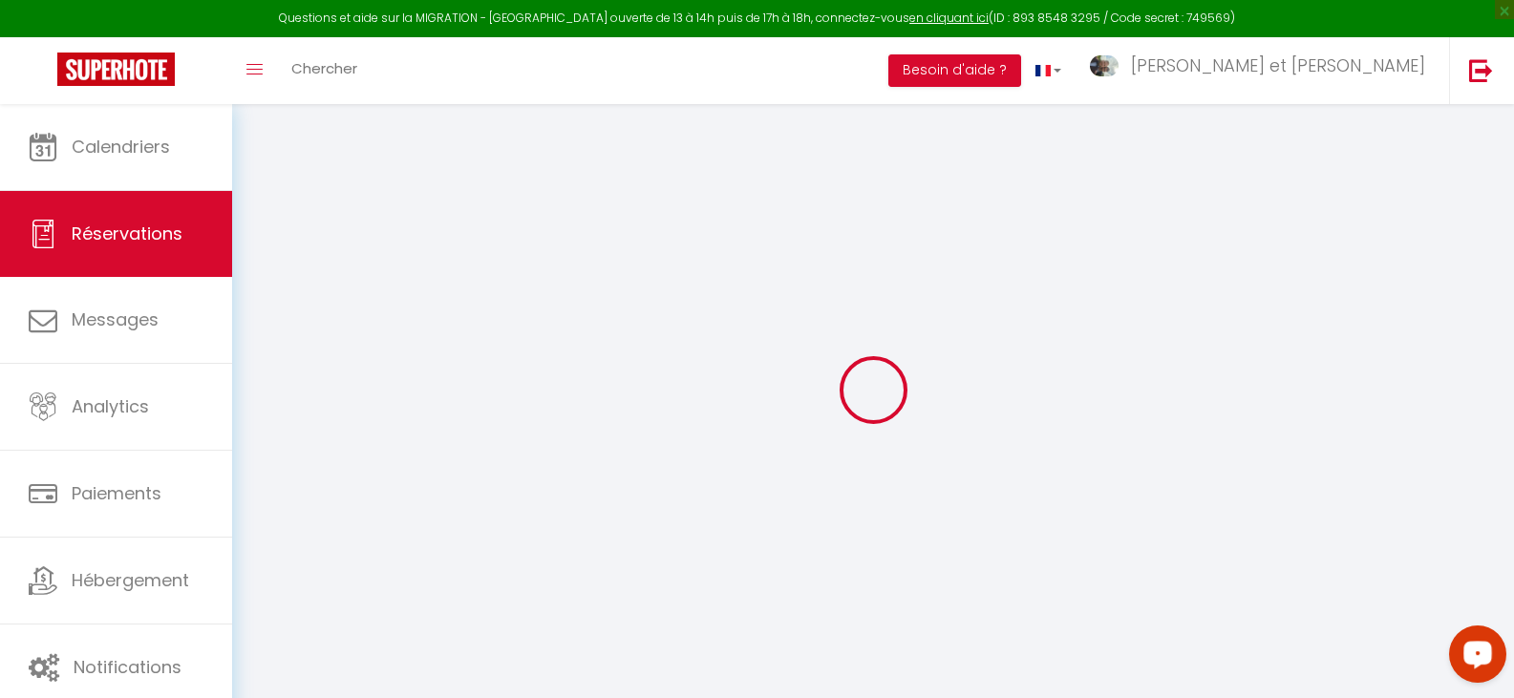
type adress0 "Hiet Isabelle plougastel Laé Hélène le conquet Nanou Brest"
type textarea "Hâte de venir dans ce bel endroit !"
type input "30"
type input "8.8"
select select
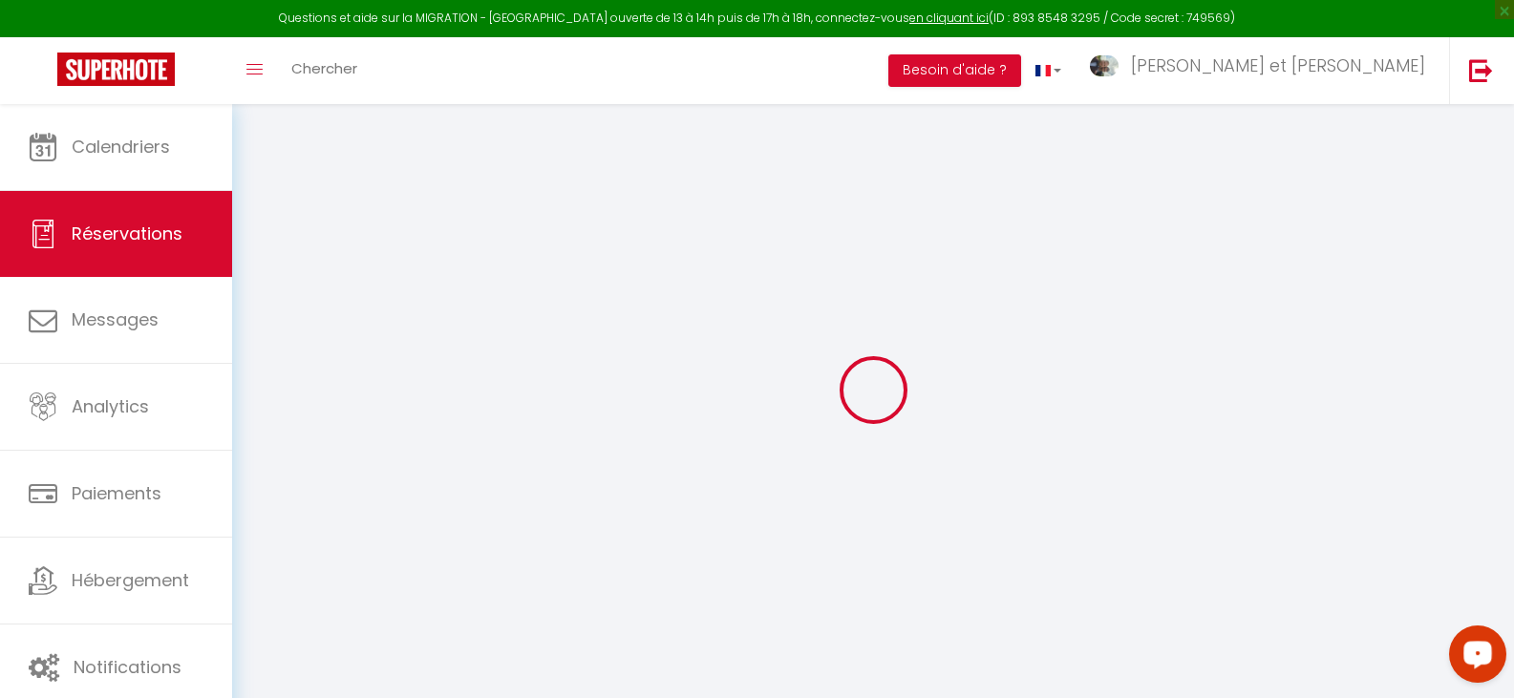
select select
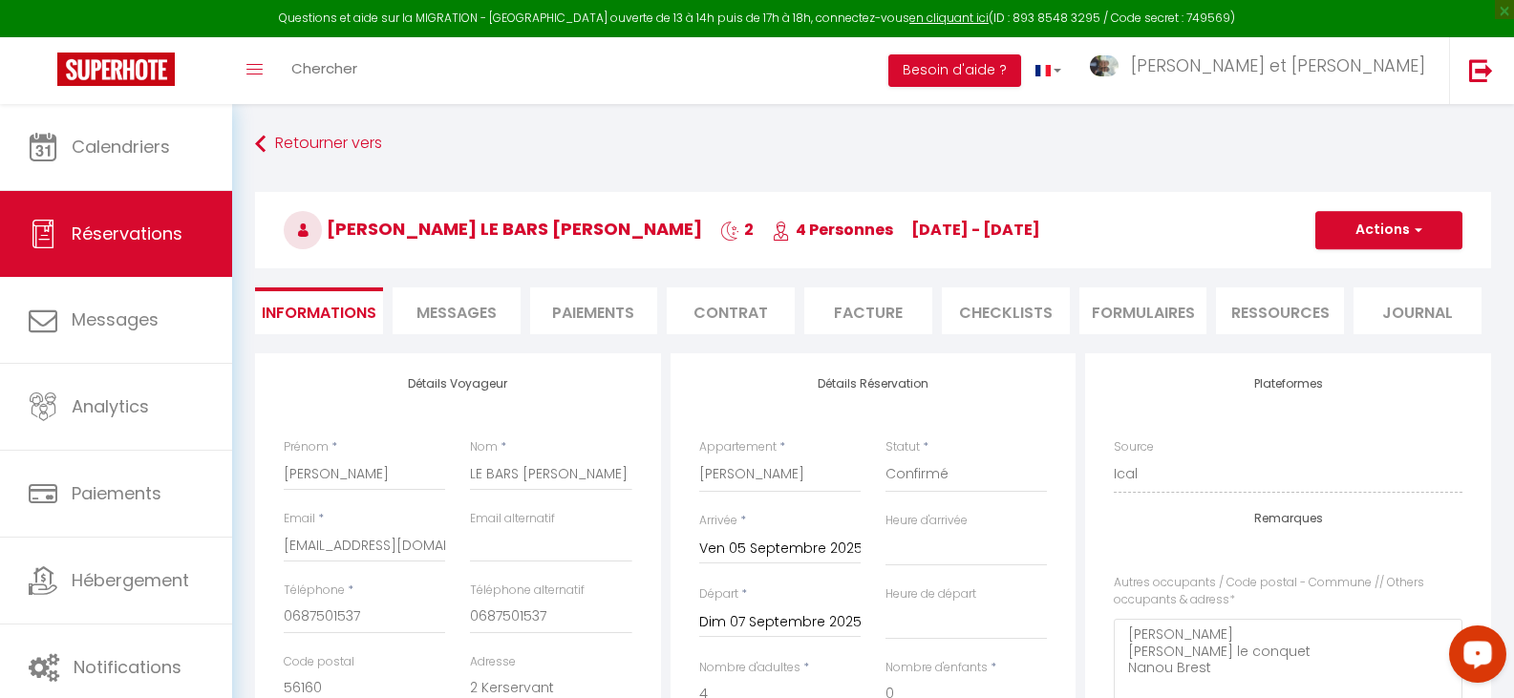
checkbox input "false"
select select "17:00"
select select "13:00"
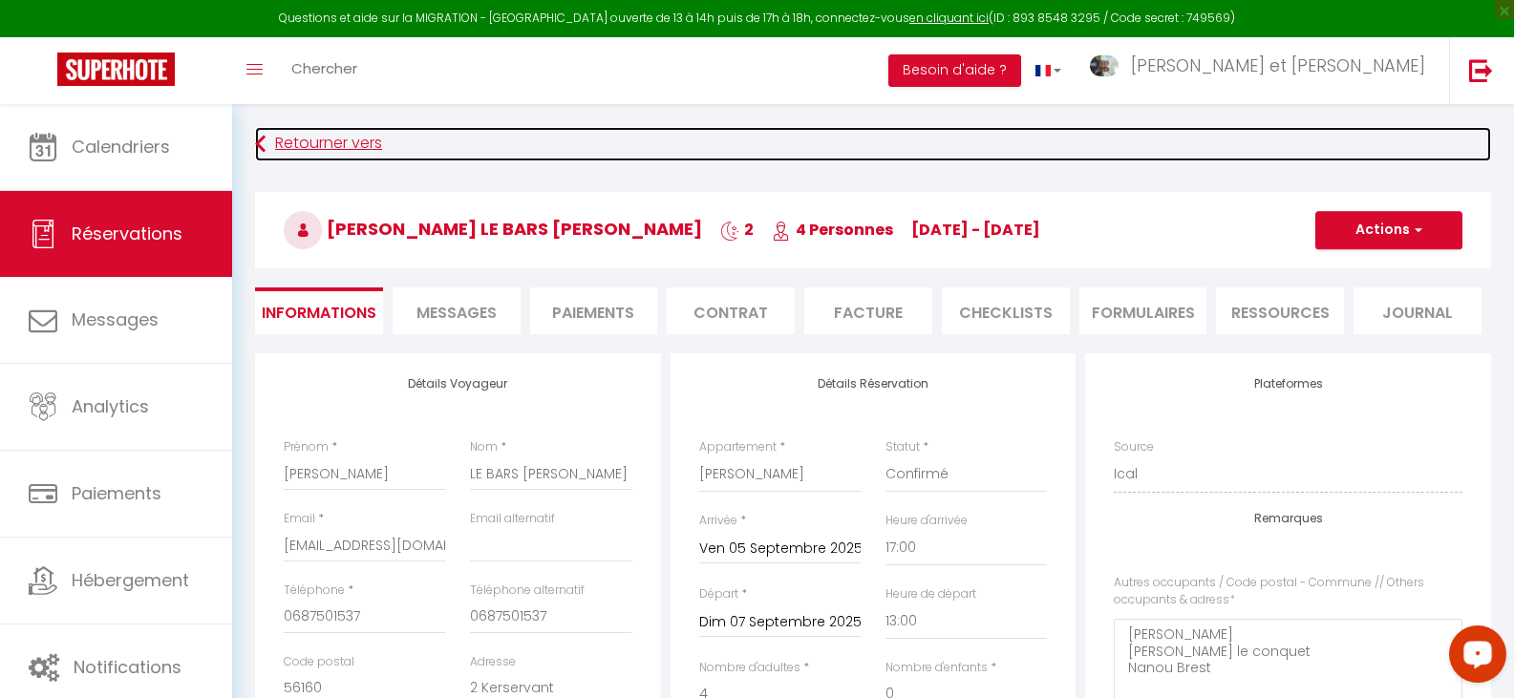
click at [266, 146] on link "Retourner vers" at bounding box center [873, 144] width 1236 height 34
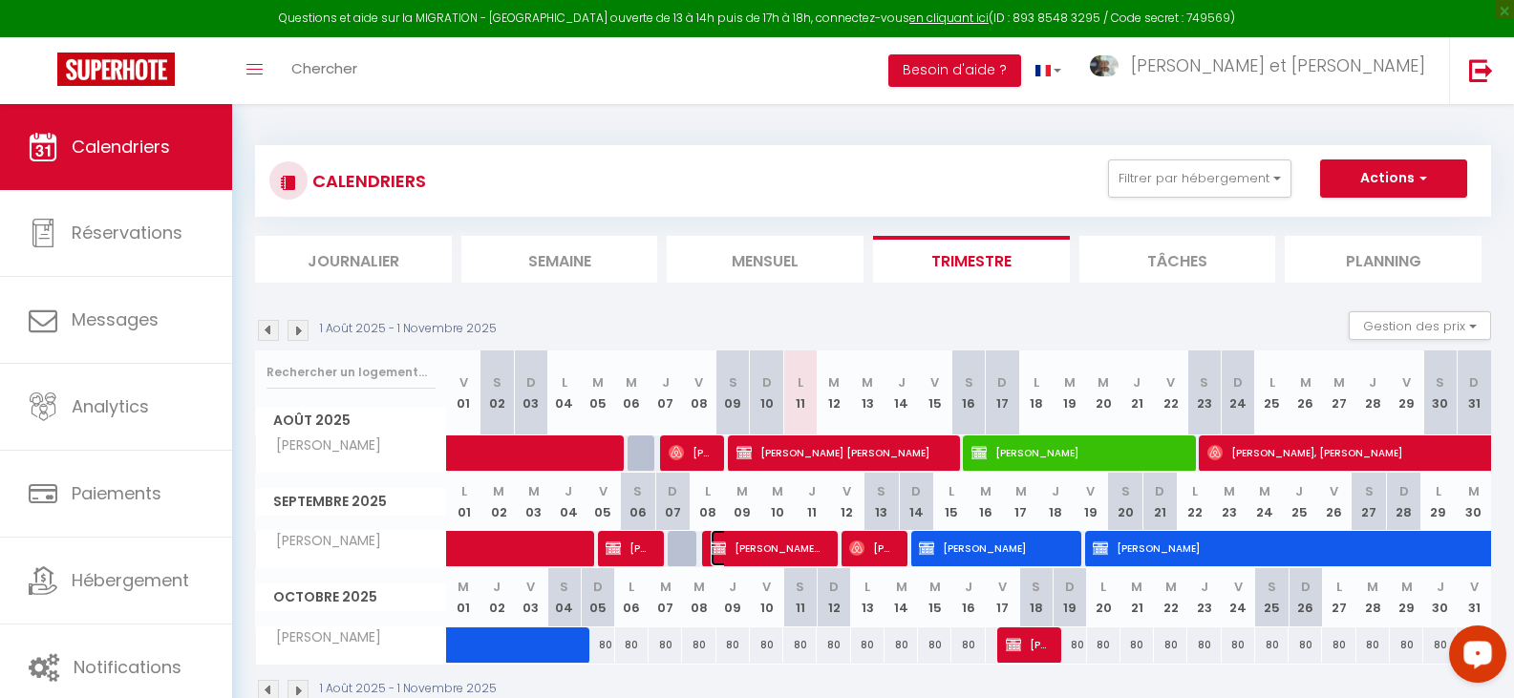
click at [806, 544] on span "Christine Chauvin Christine" at bounding box center [767, 548] width 112 height 36
select select "OK"
select select "1"
select select "0"
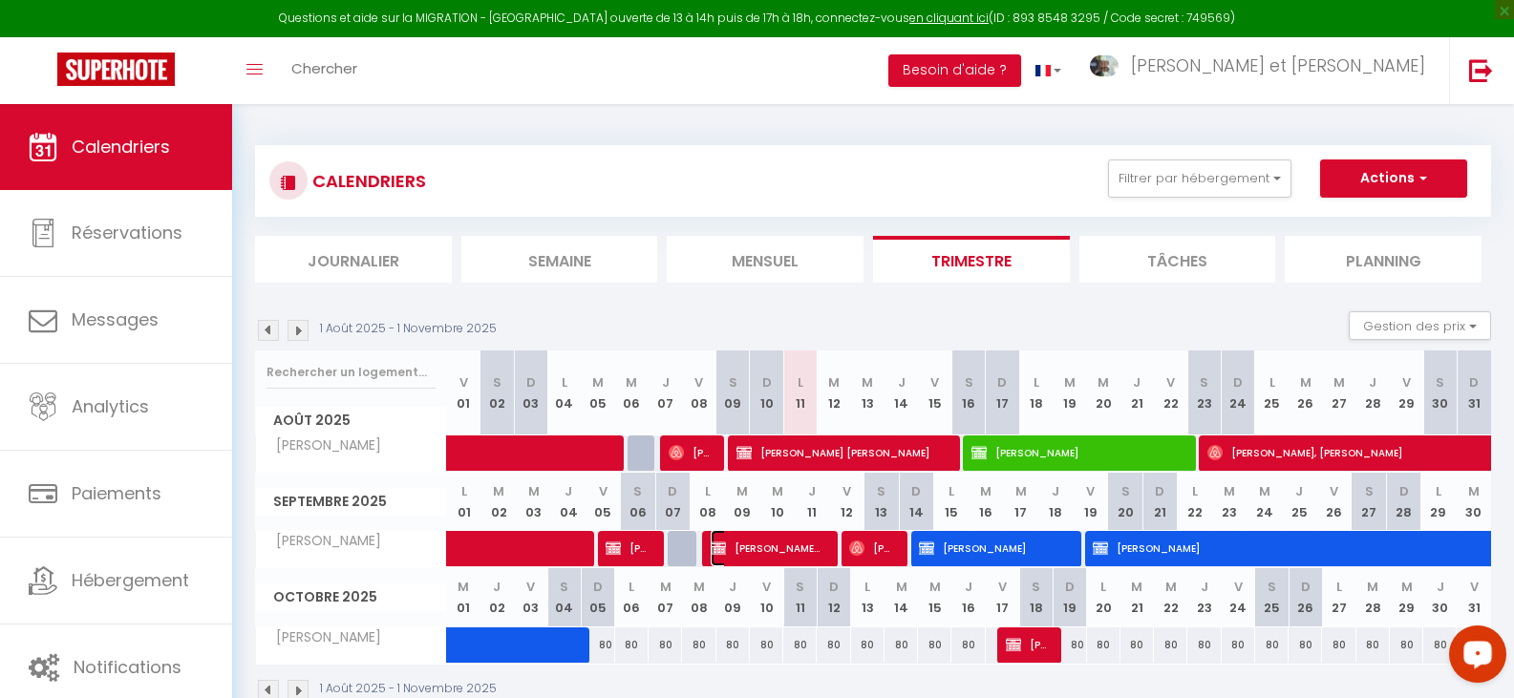
select select "1"
select select
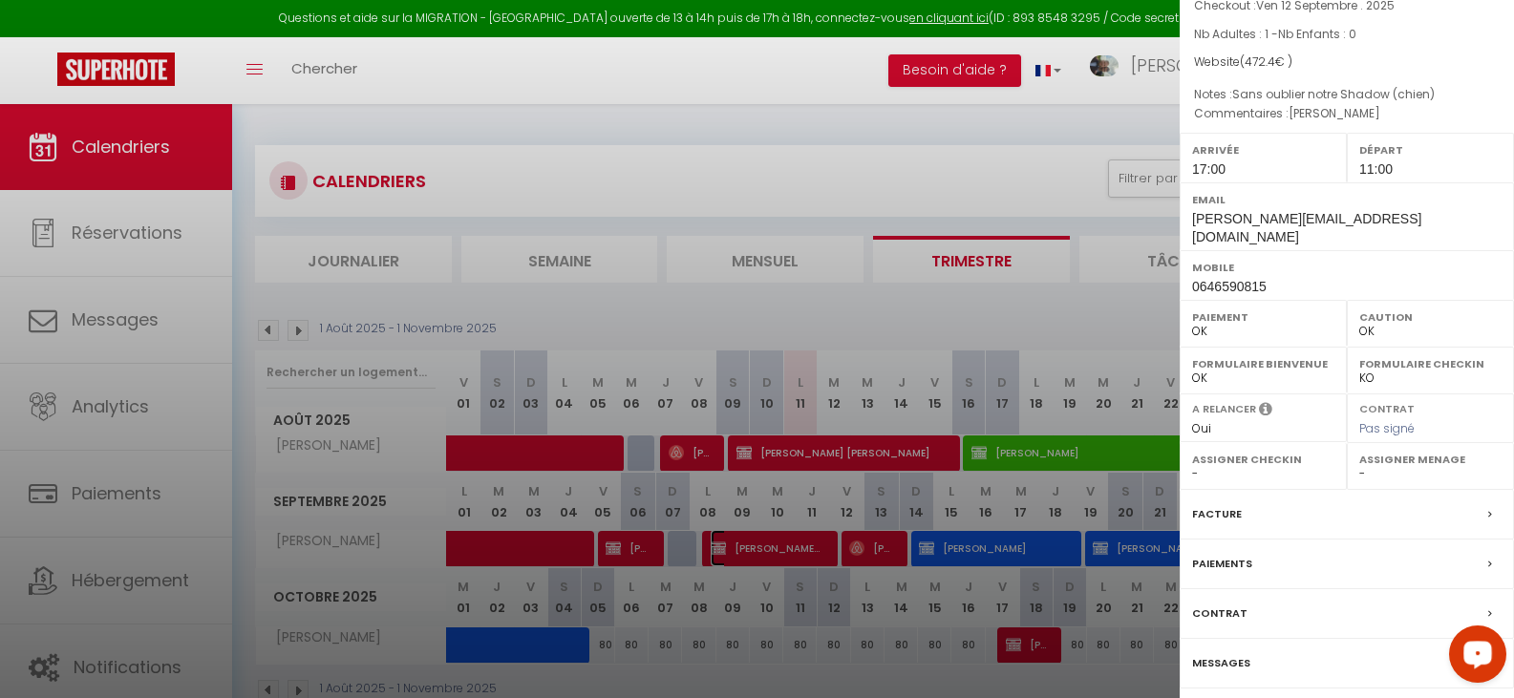
scroll to position [253, 0]
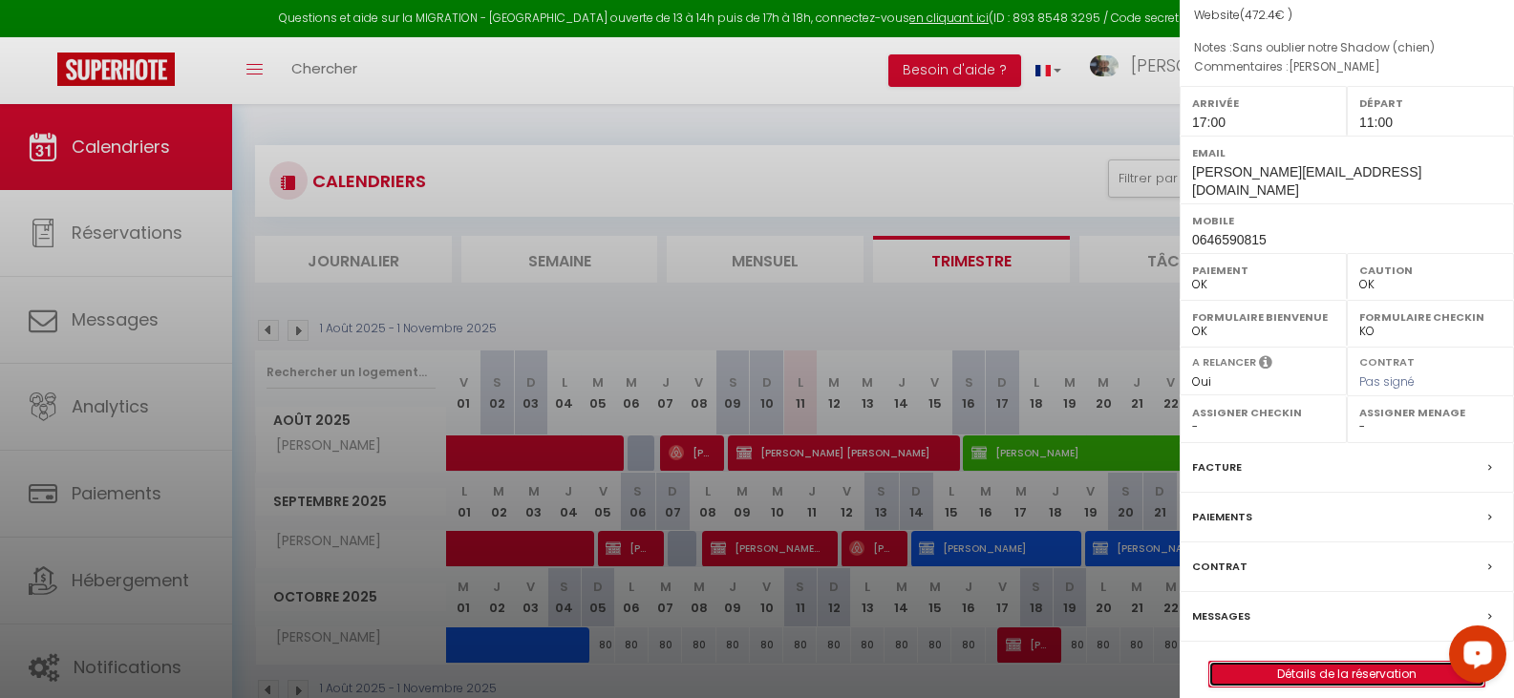
click at [1353, 662] on link "Détails de la réservation" at bounding box center [1346, 674] width 275 height 25
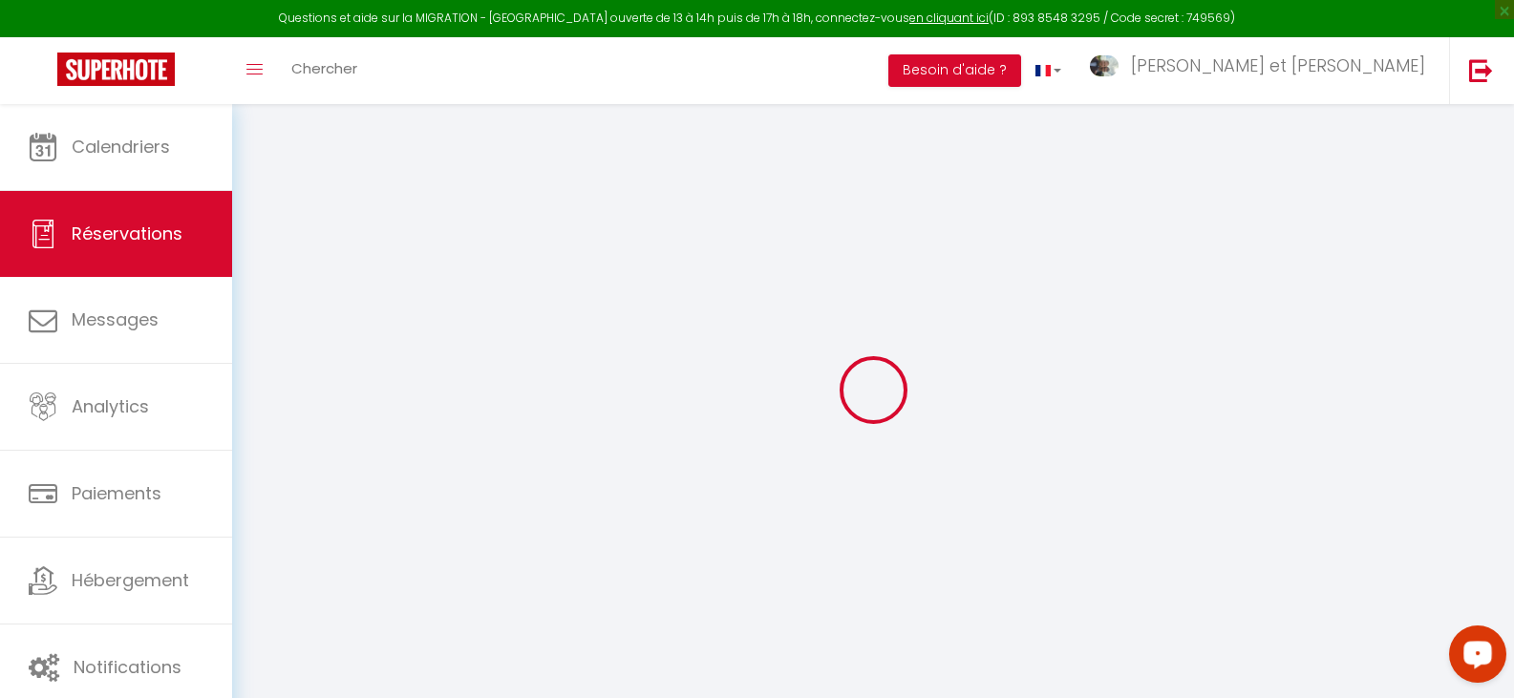
select select
checkbox input "false"
select select
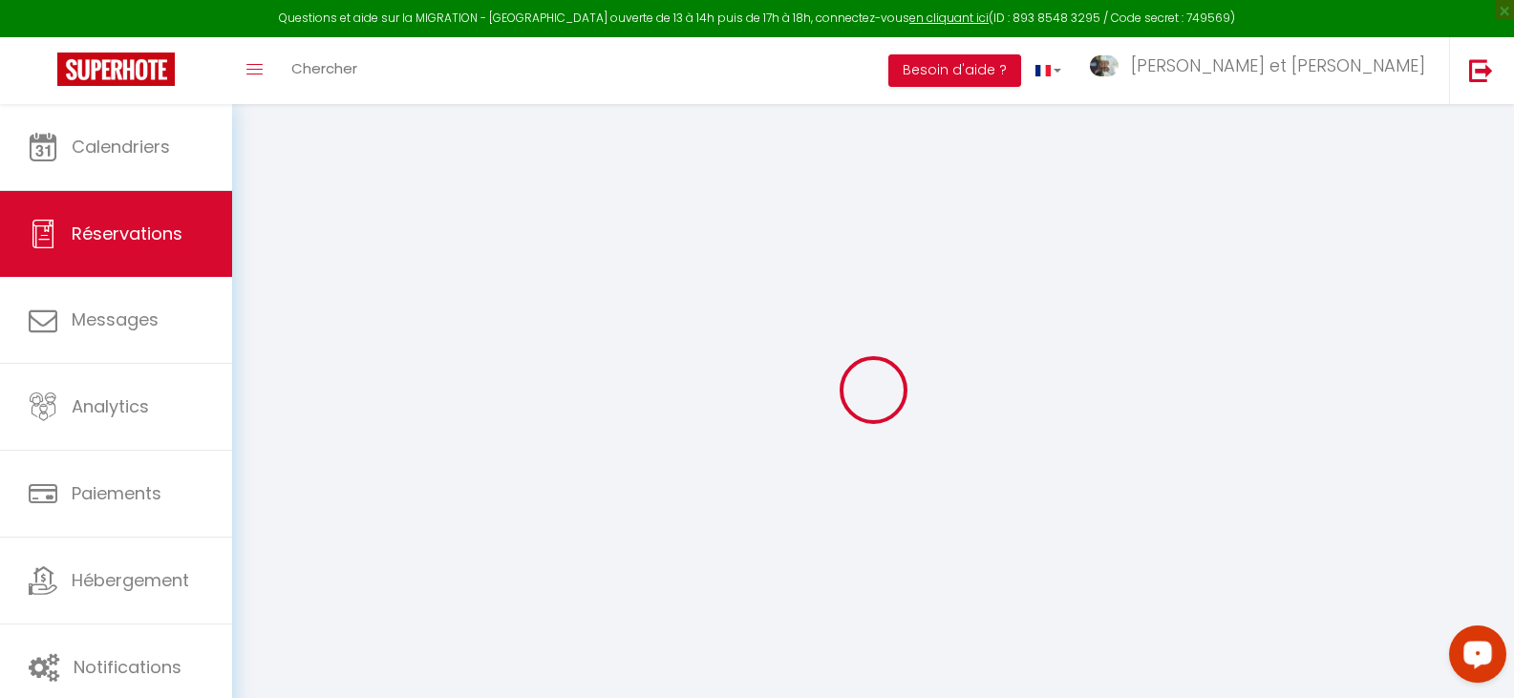
checkbox input "false"
select select
checkbox input "false"
type adress0 "Chauvin Franck"
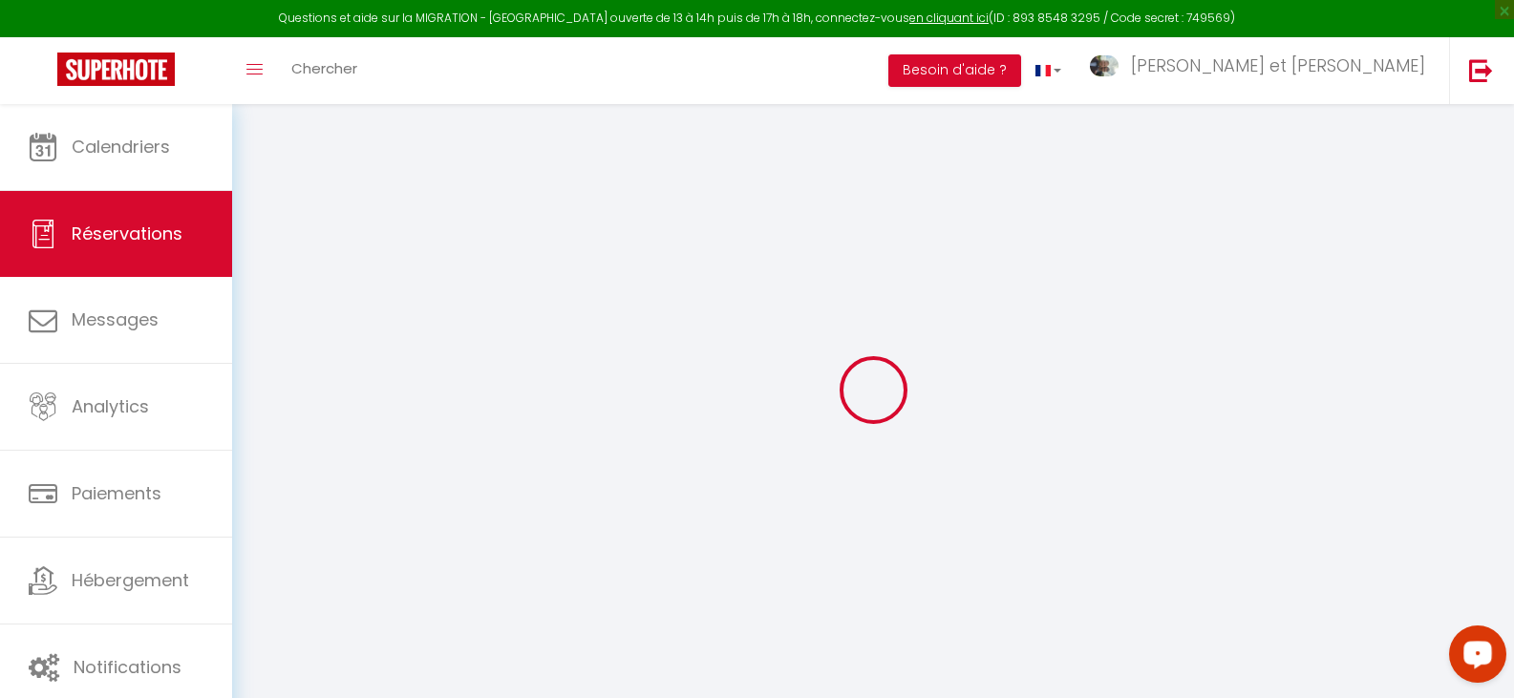
type textarea "Sans oublier notre Shadow (chien)"
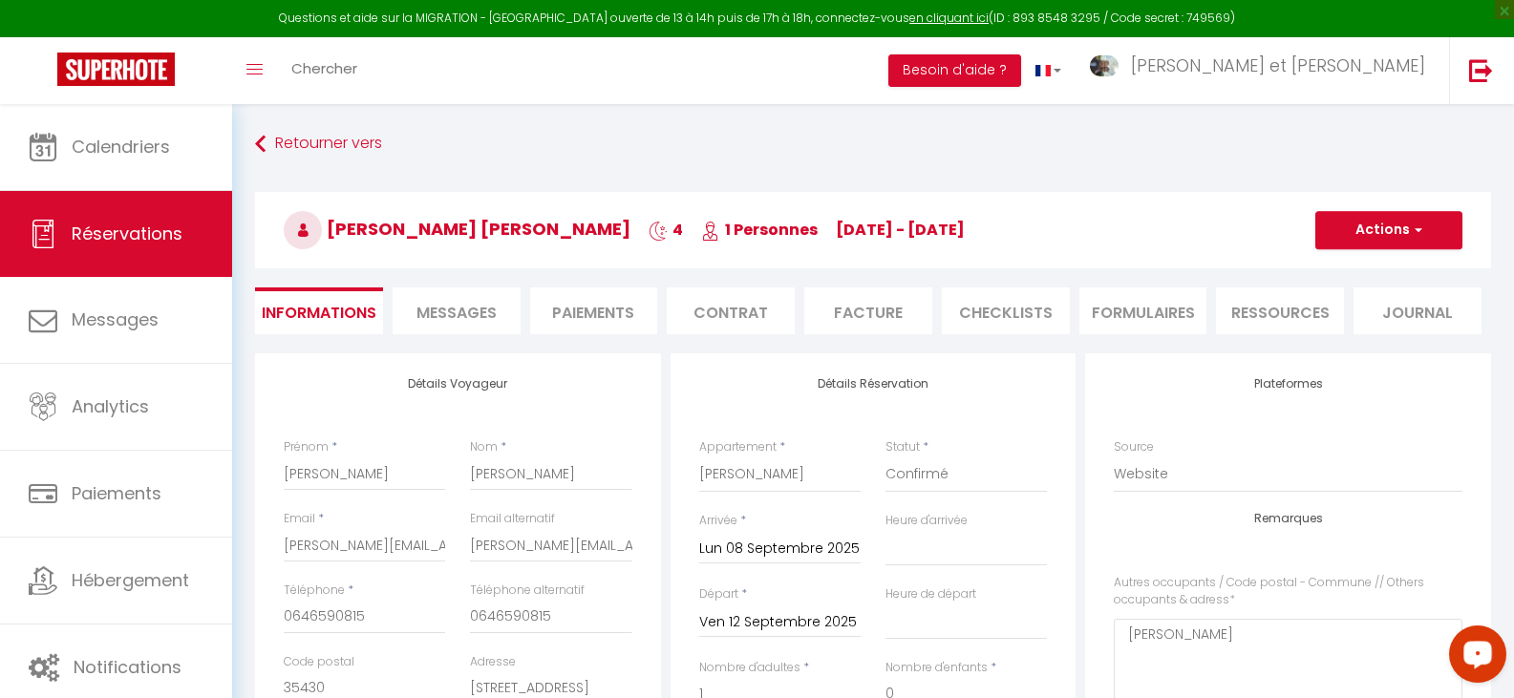
type input "60"
type input "4.4"
select select
checkbox input "false"
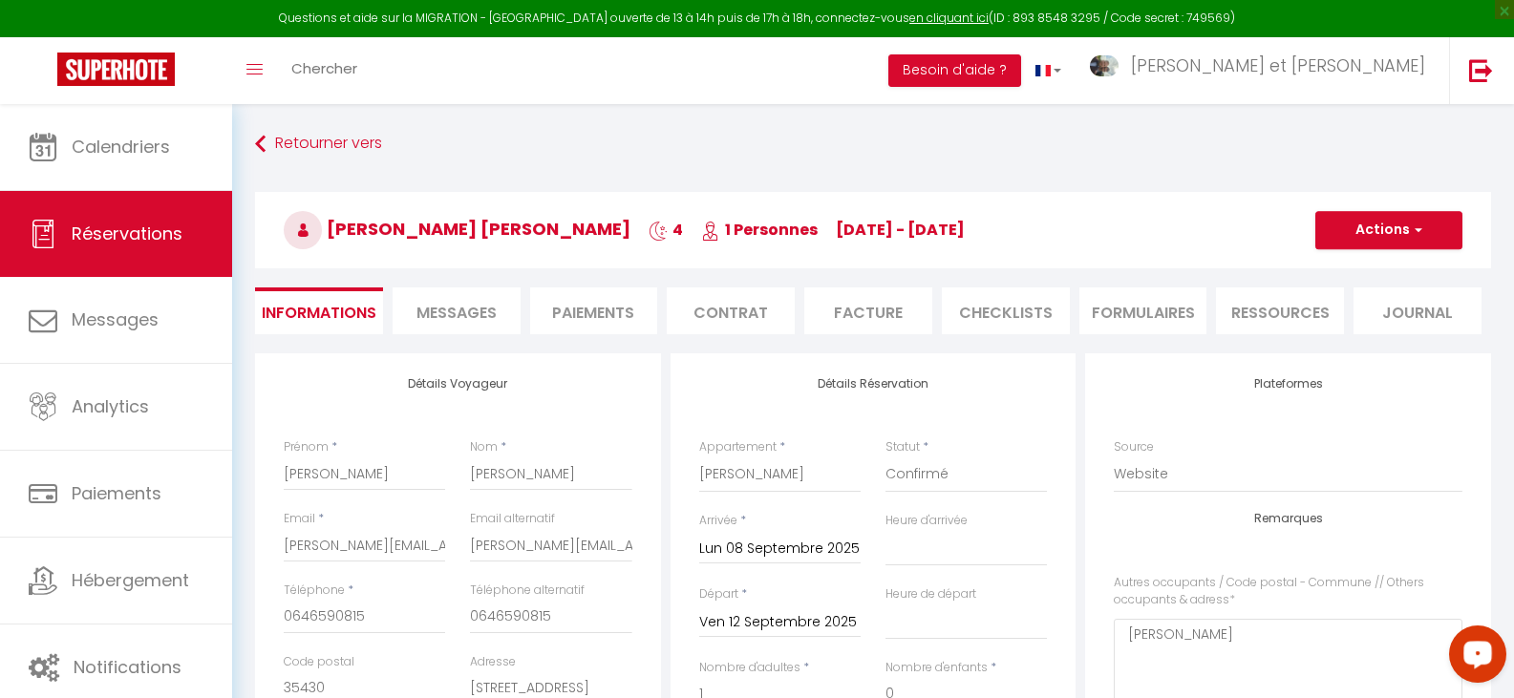
select select "17:00"
select select "11:00"
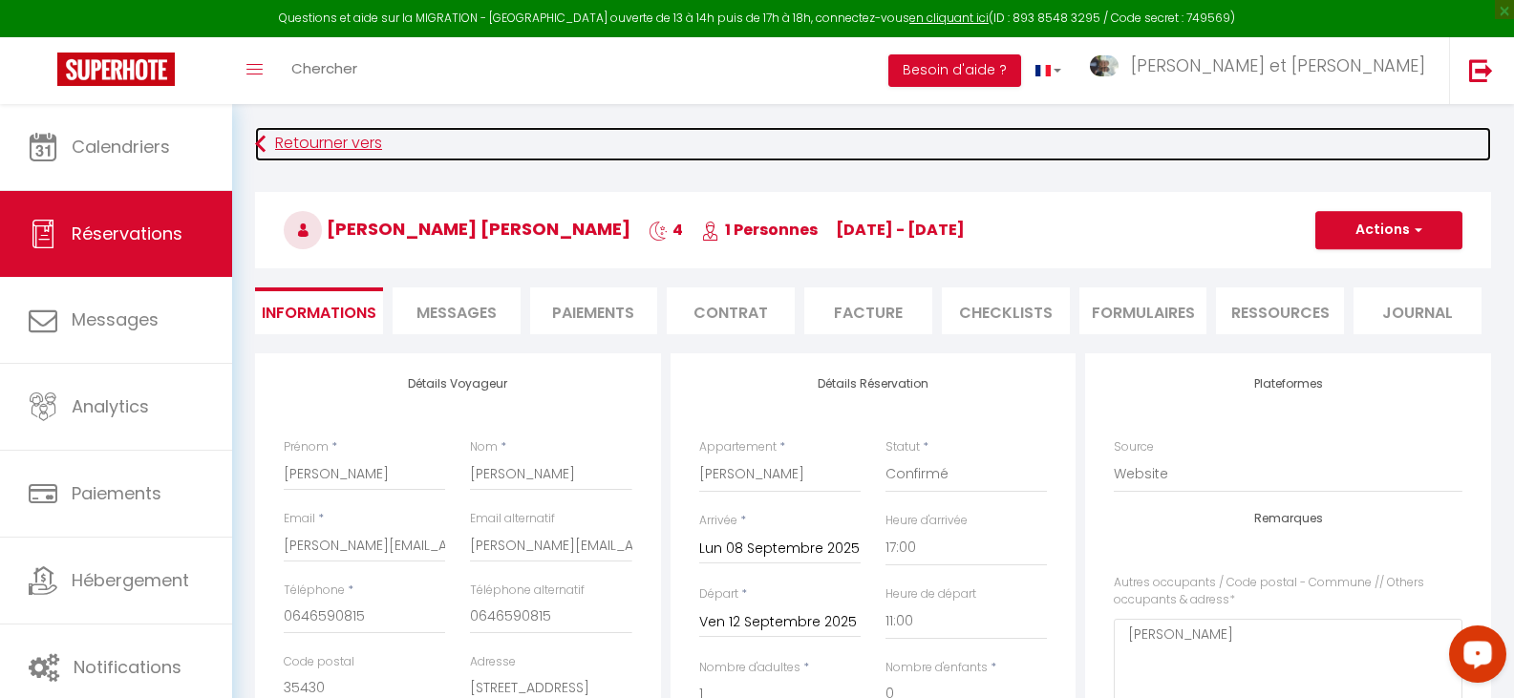
click at [262, 140] on icon at bounding box center [260, 144] width 11 height 34
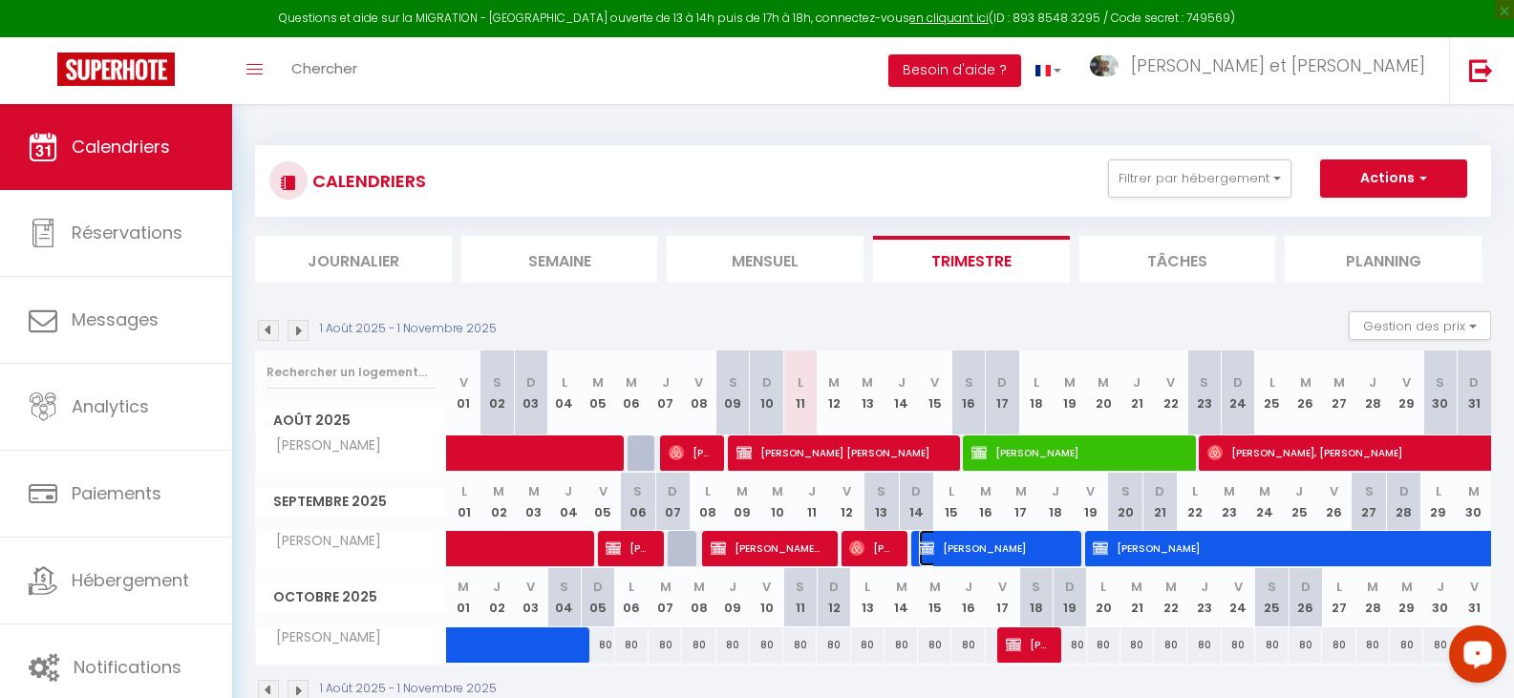
click at [994, 545] on span "Brigitte Andersen" at bounding box center [991, 548] width 145 height 36
select select "OK"
select select "KO"
select select "0"
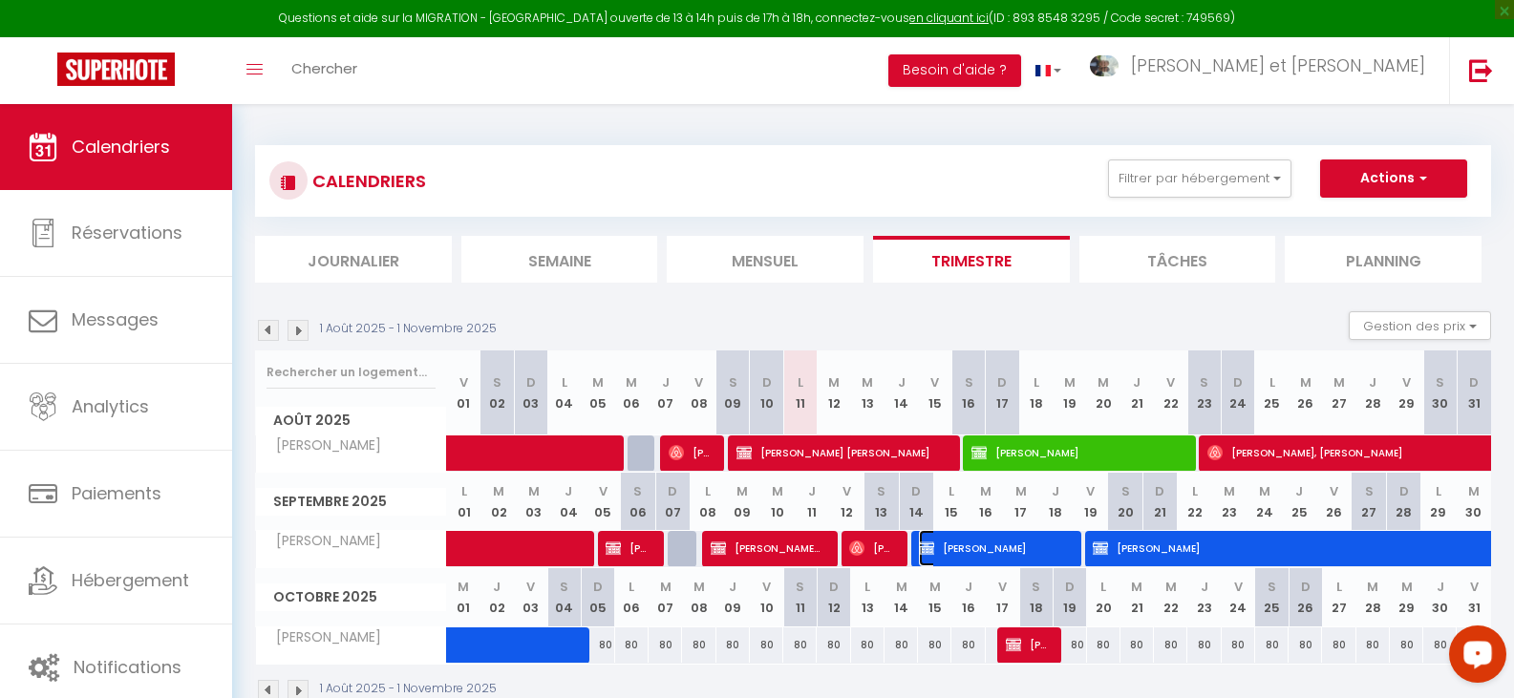
select select "1"
select select
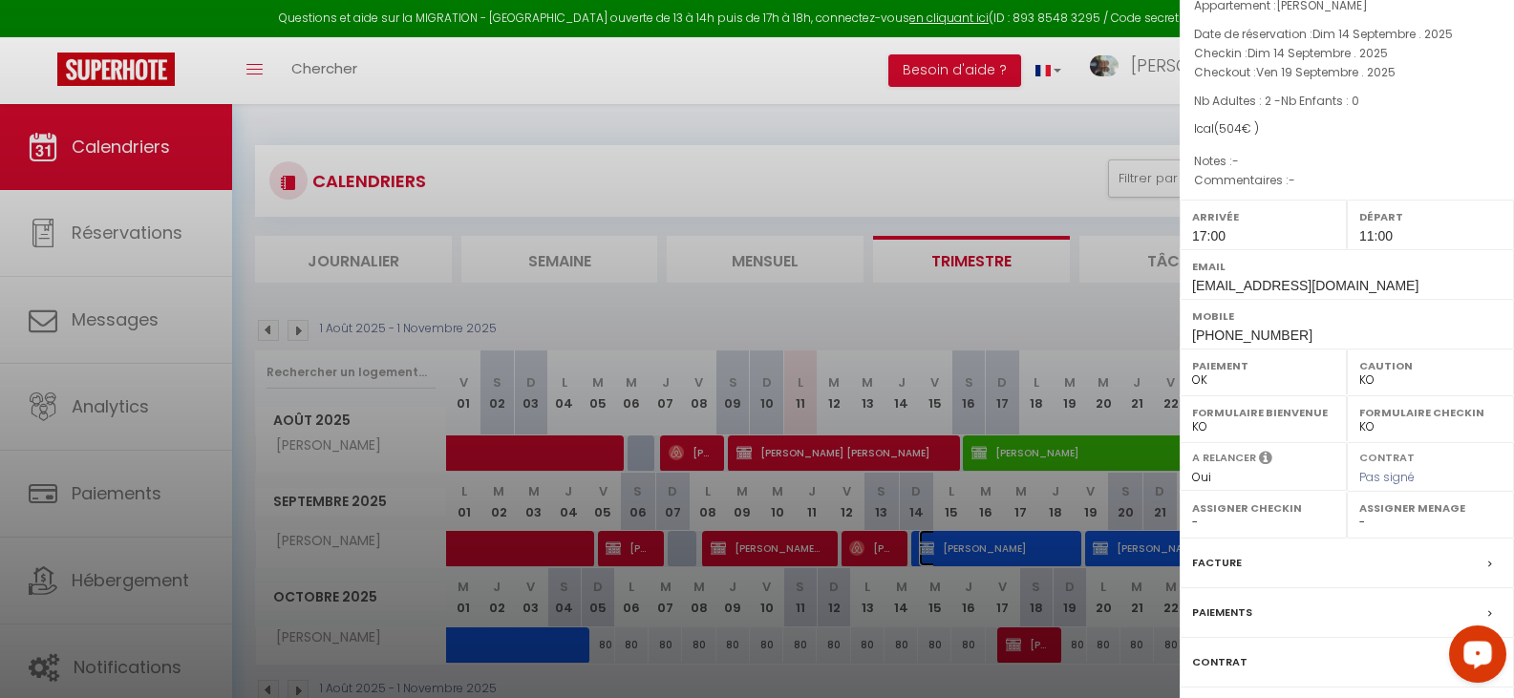
scroll to position [223, 0]
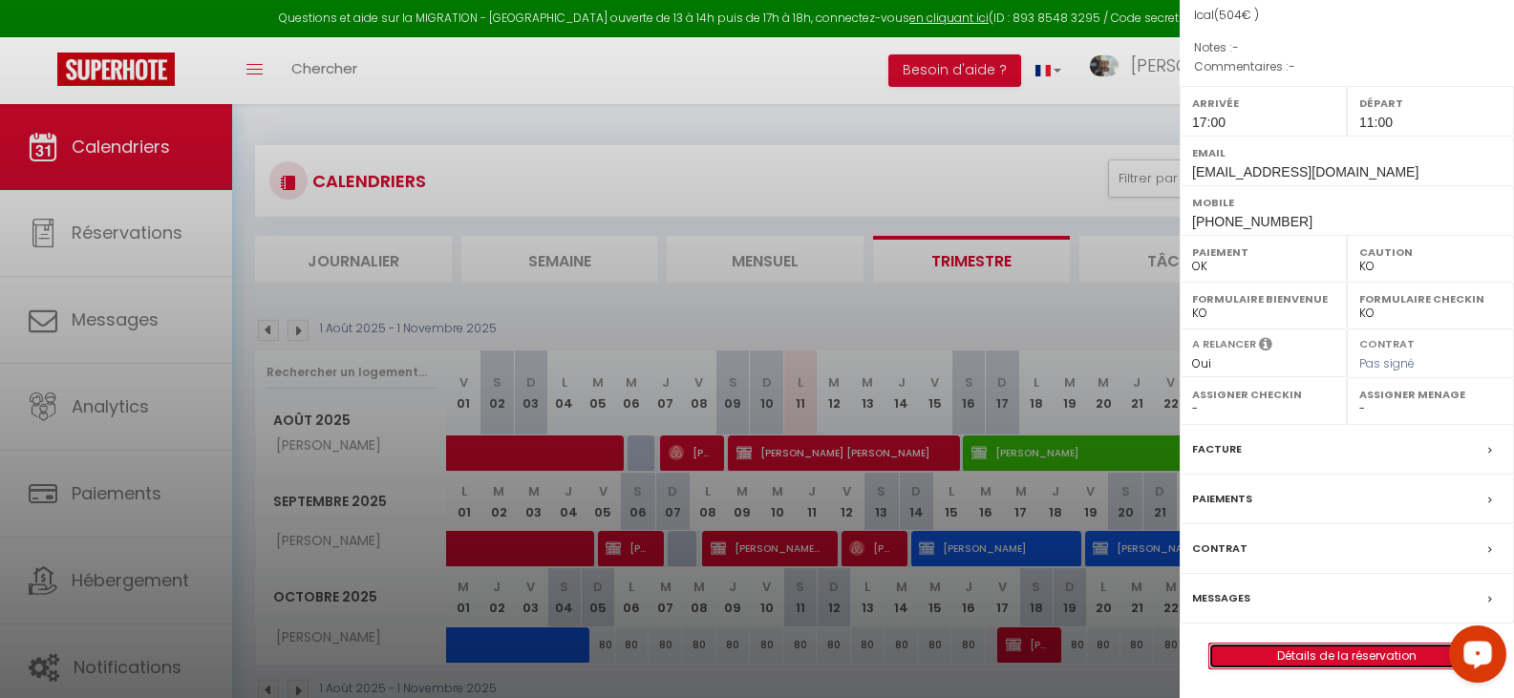
click at [1295, 652] on link "Détails de la réservation" at bounding box center [1346, 656] width 275 height 25
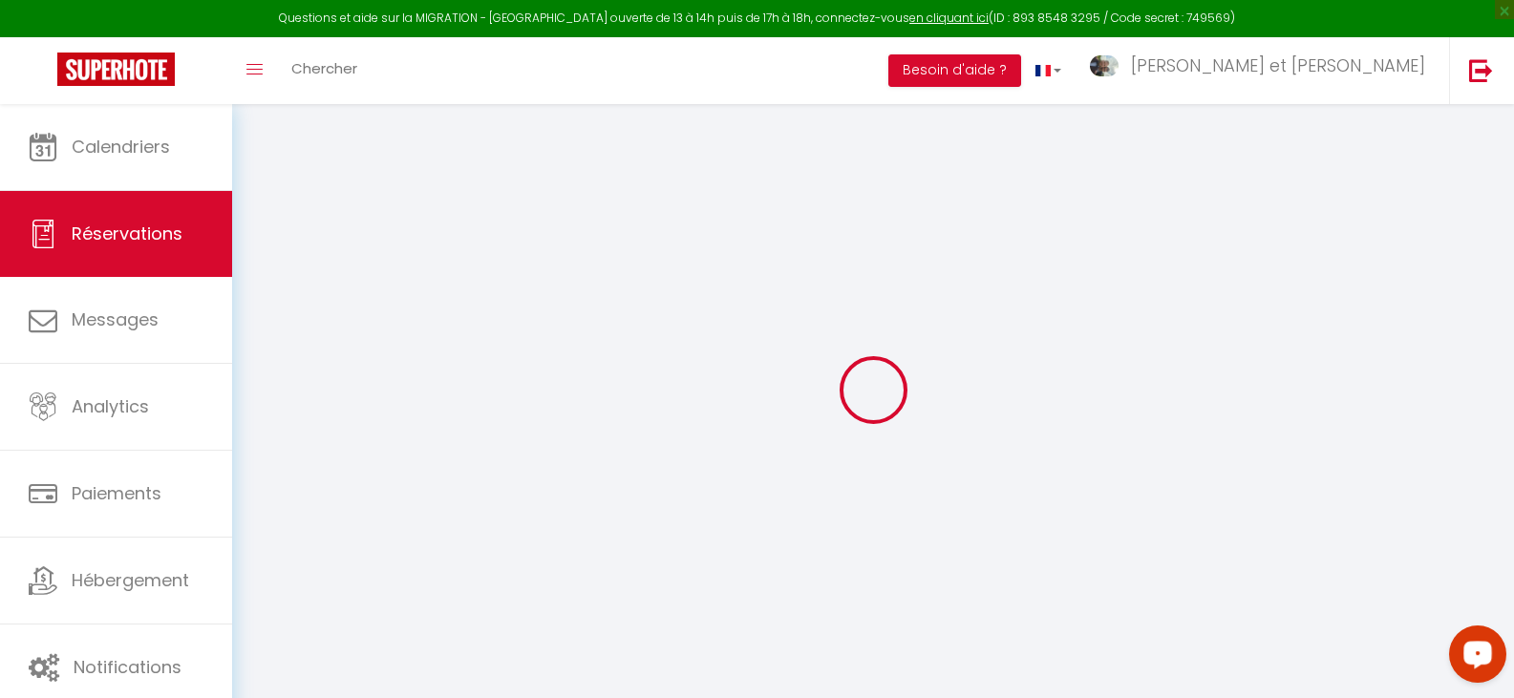
type input "Brigitte"
type input "Andersen"
type input "valleedekerservant@gmail.com"
type input "+4522588207"
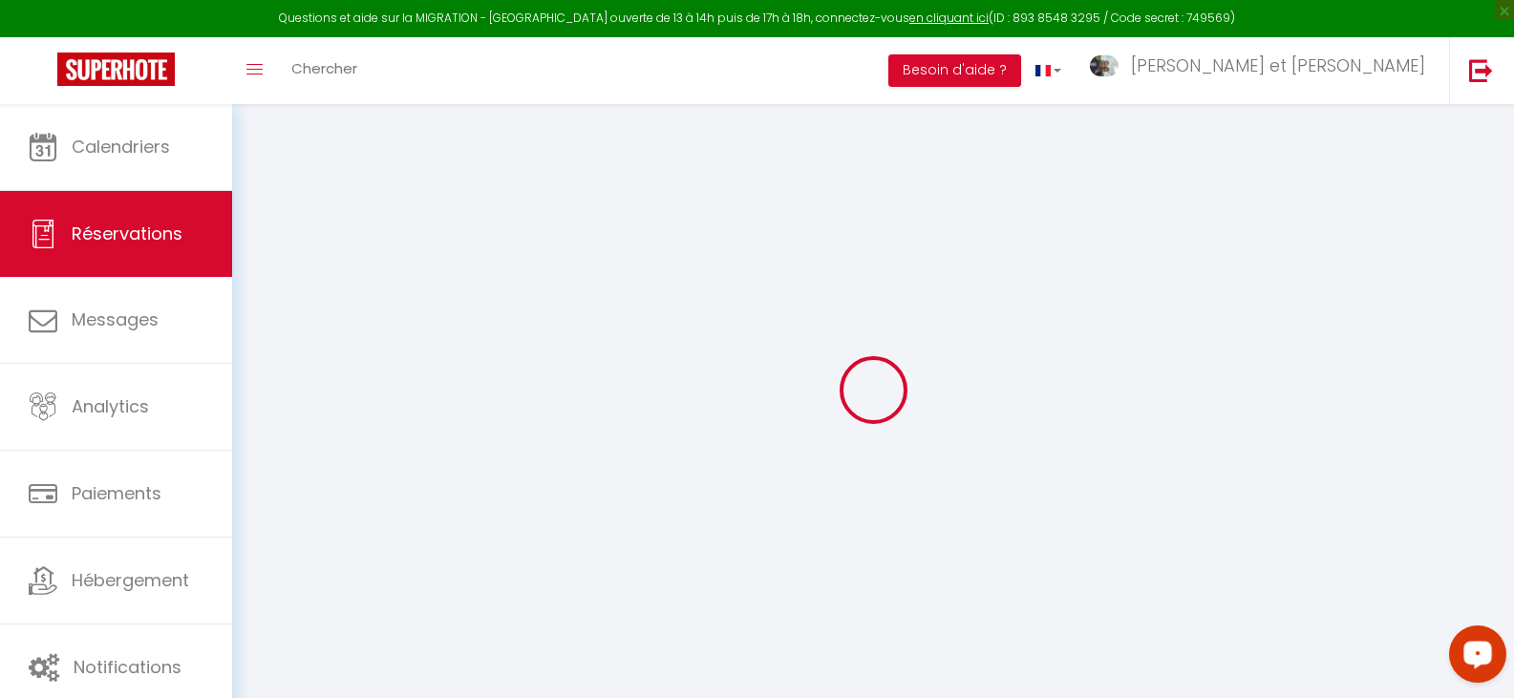
type input "brondy strand"
select select "DK"
type input "25.2"
select select "45986"
select select "1"
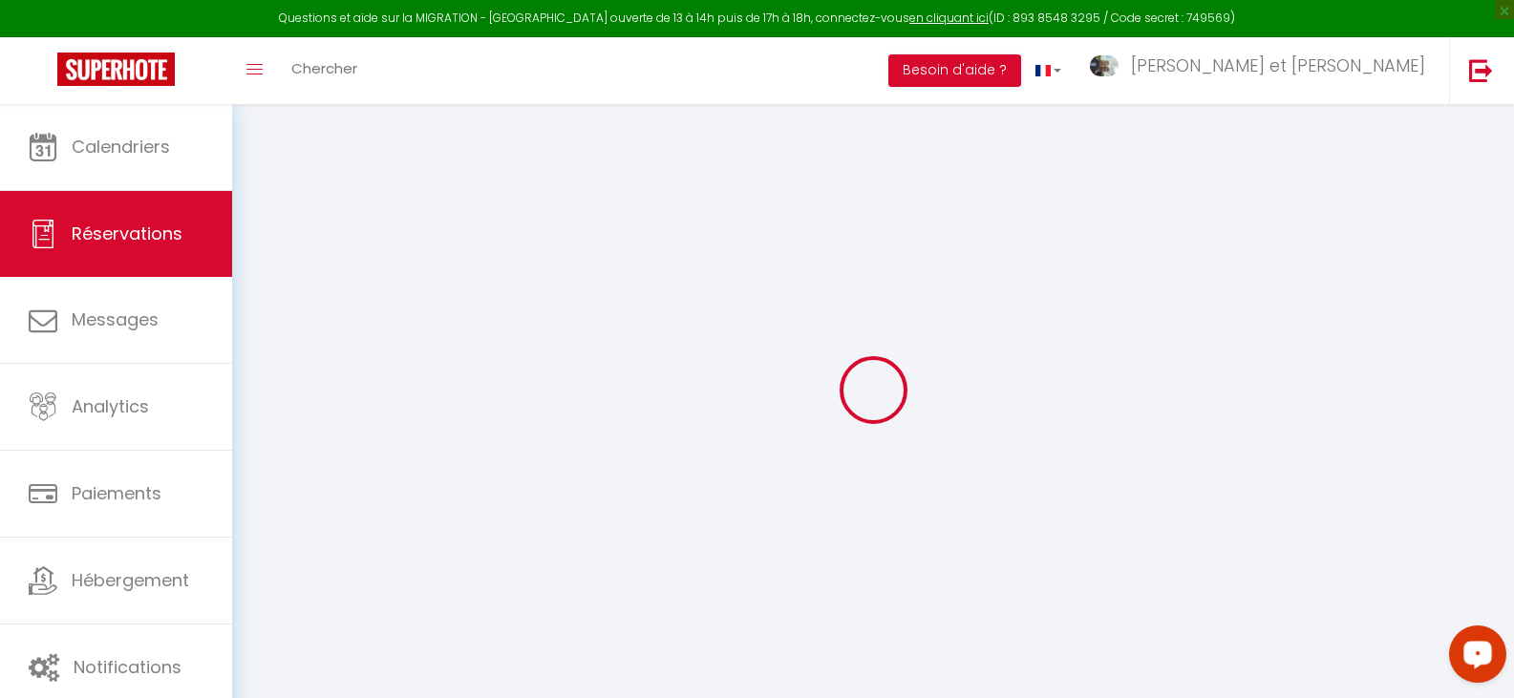
type input "Dim 14 Septembre 2025"
select select
type input "Ven 19 Septembre 2025"
select select
type input "2"
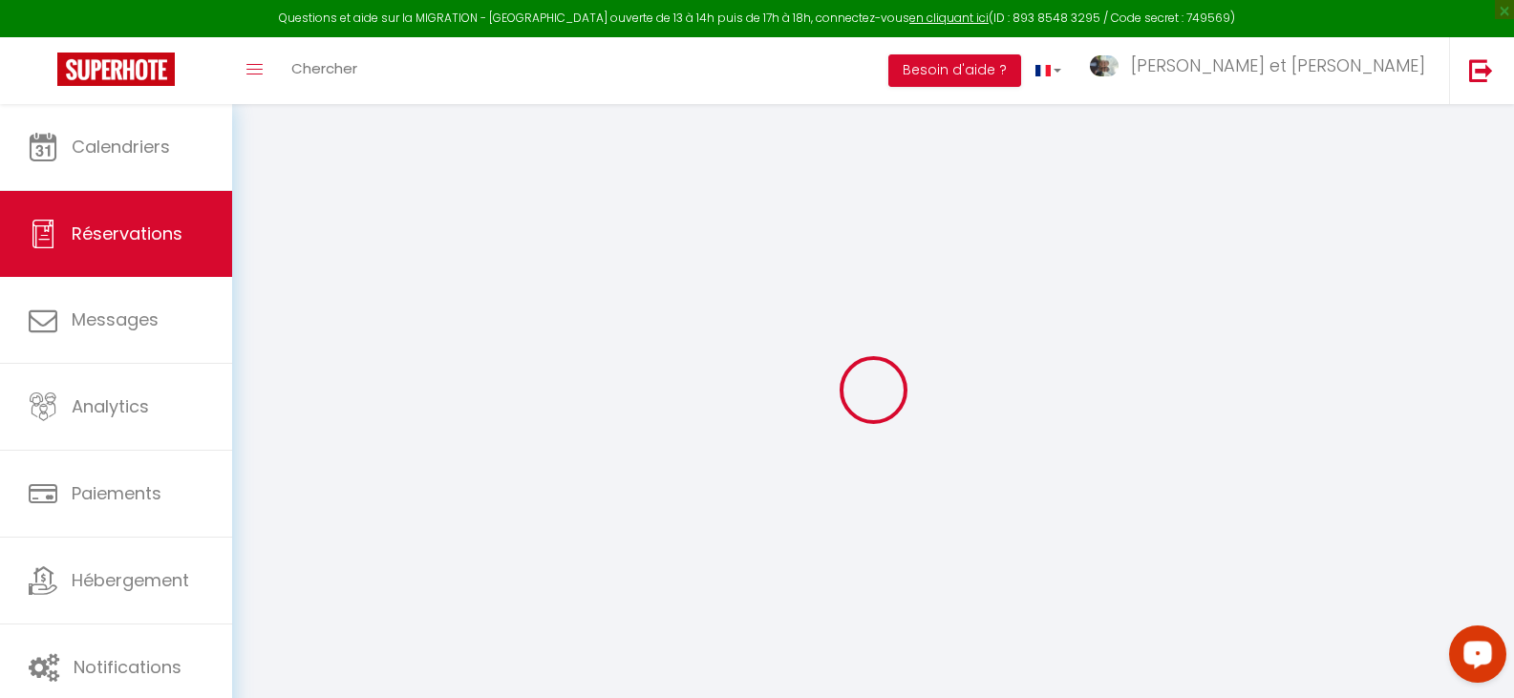
select select "12"
select select
type input "444"
checkbox input "false"
type input "504"
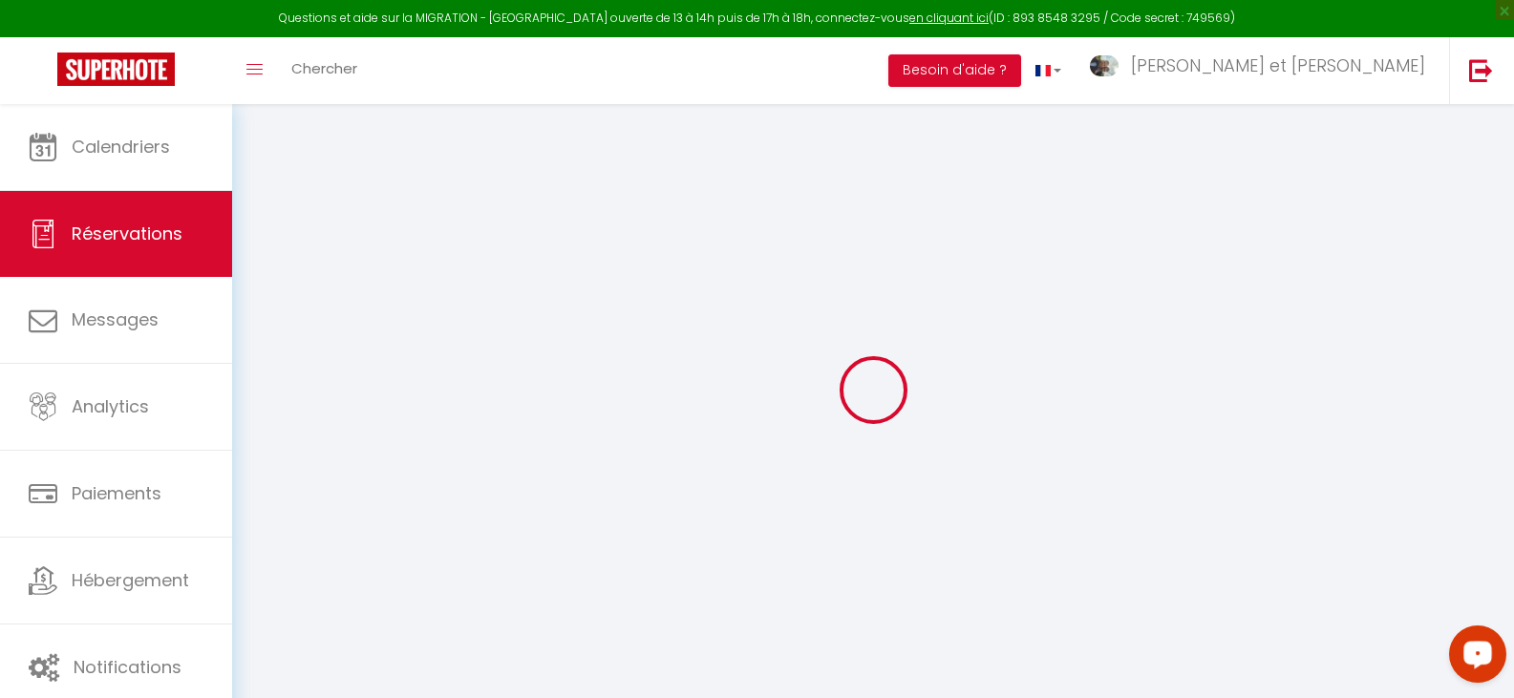
select select "73"
type input "0"
select select
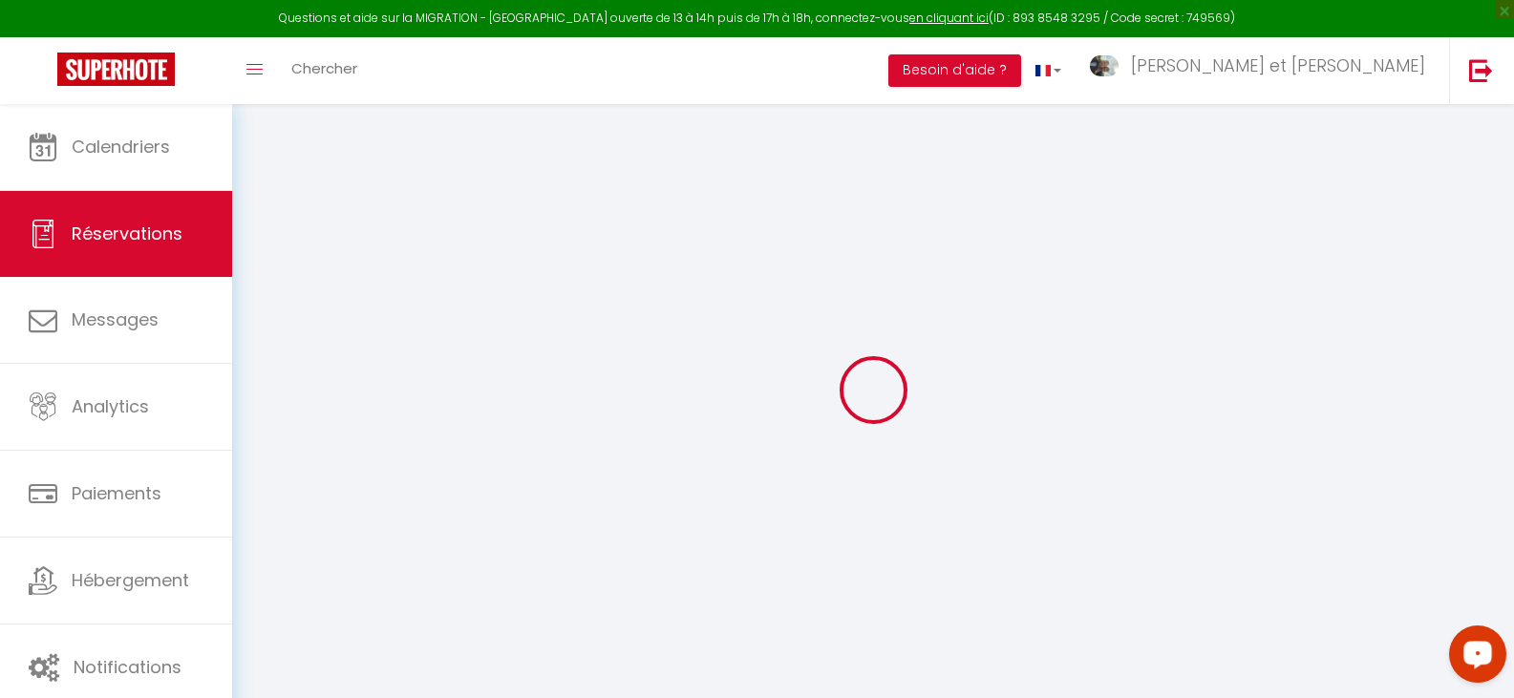
select select
select select "14"
checkbox input "false"
select select
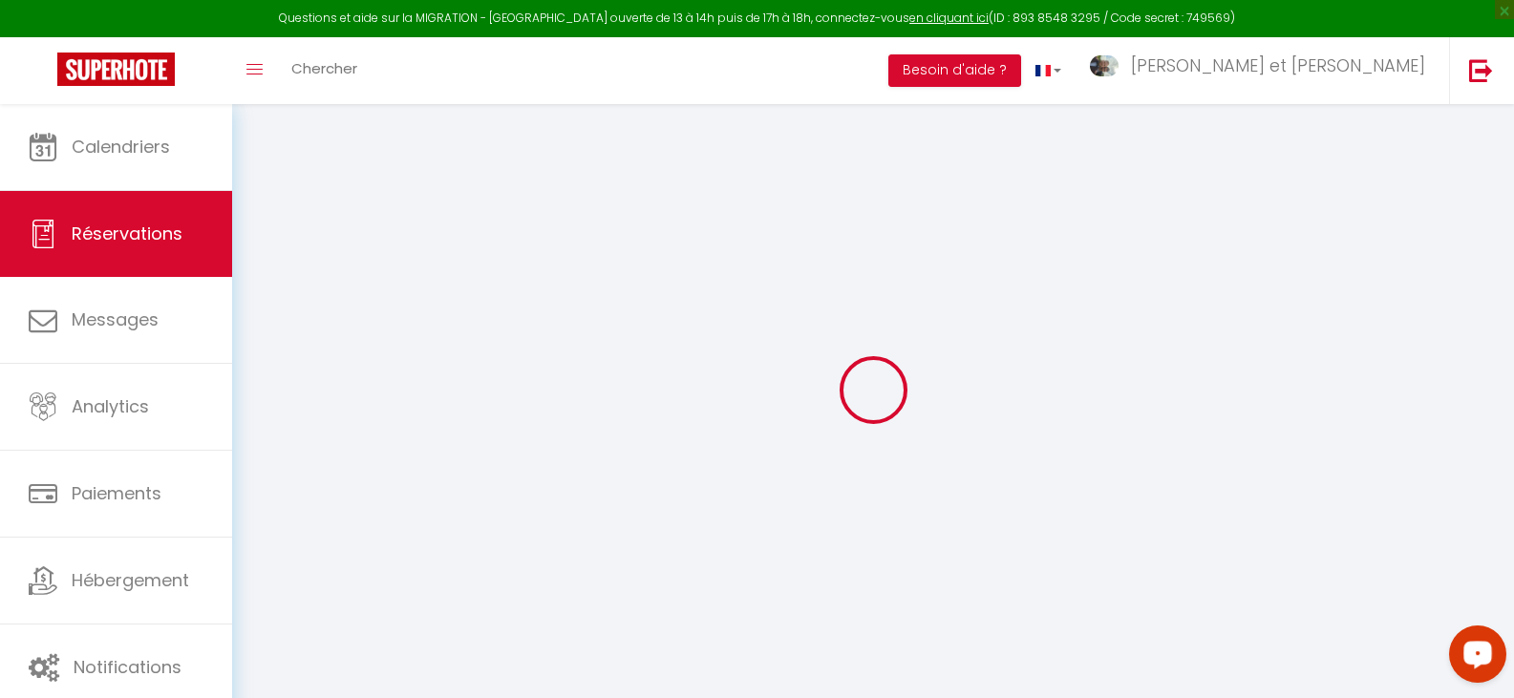
checkbox input "false"
select select
checkbox input "false"
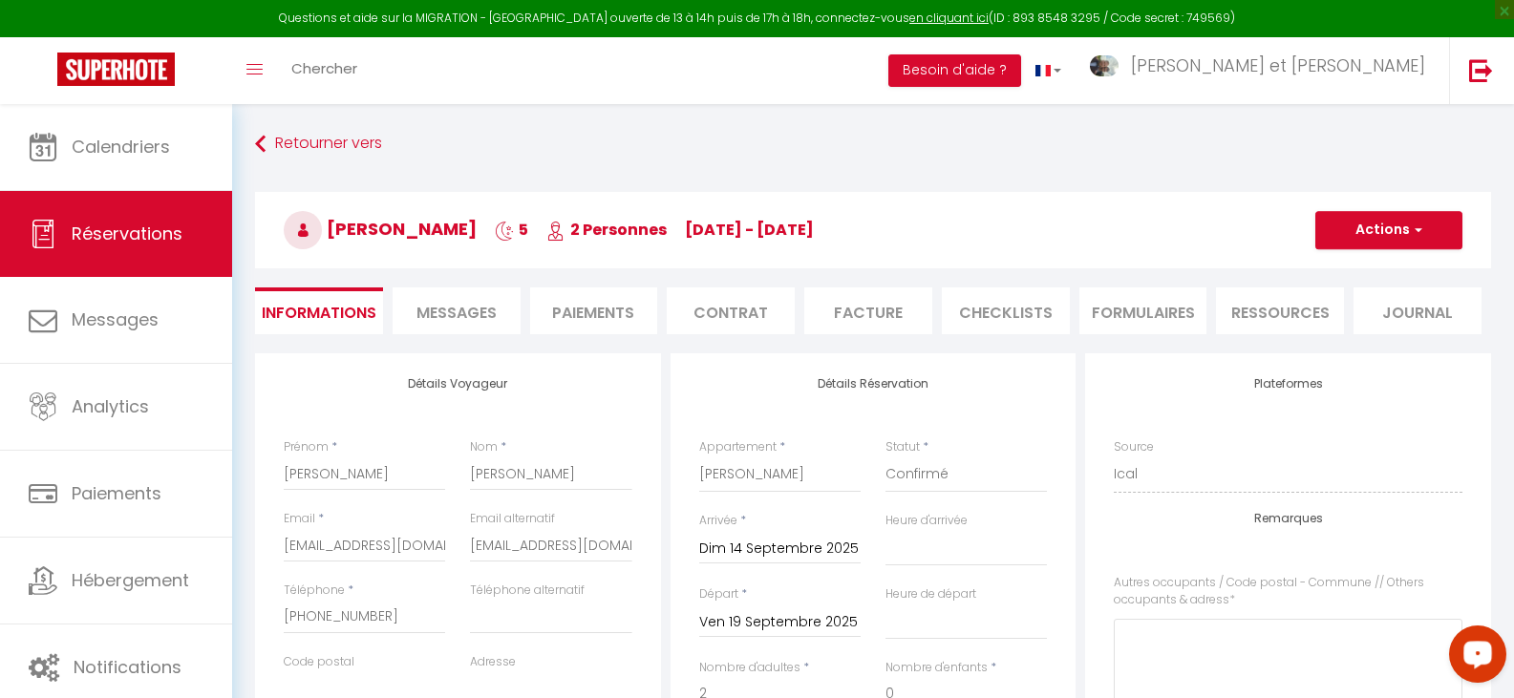
type input "60"
select select
checkbox input "false"
select select "17:00"
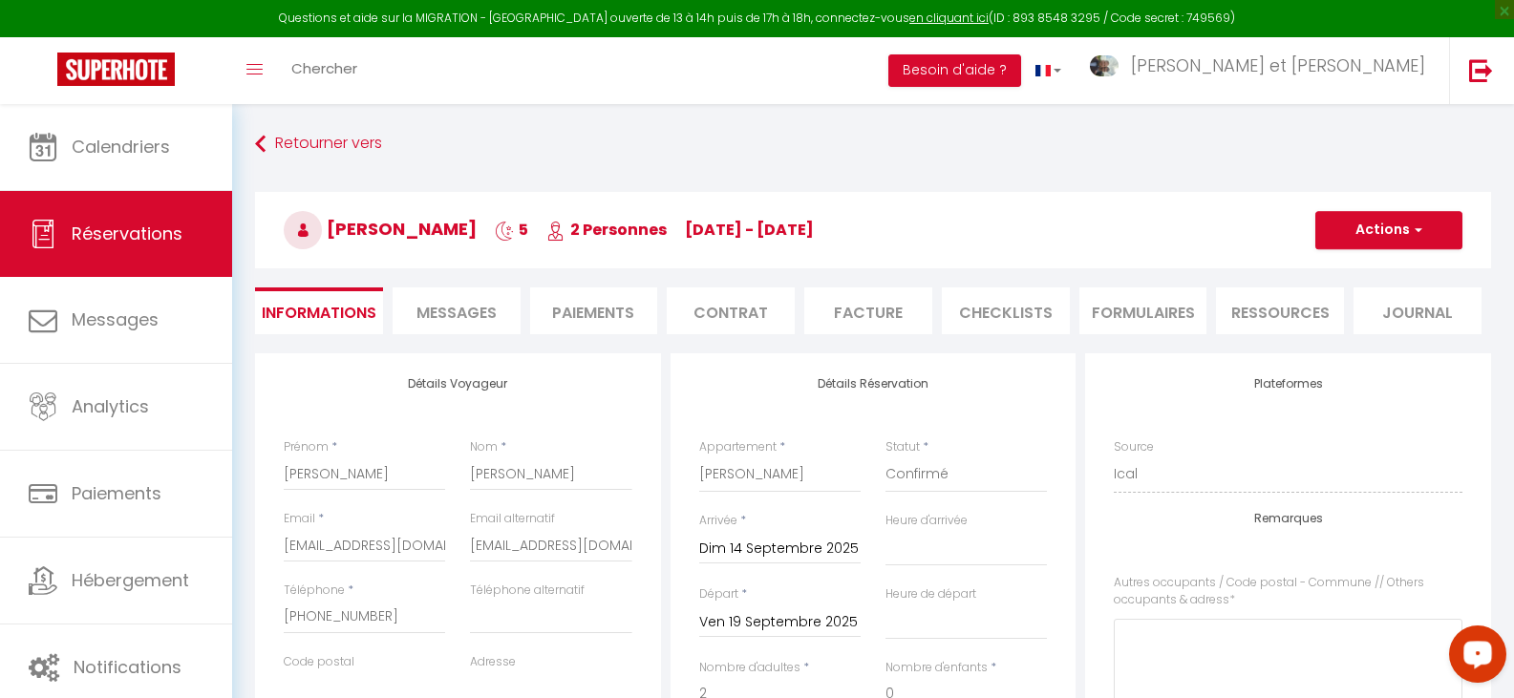
select select "11:00"
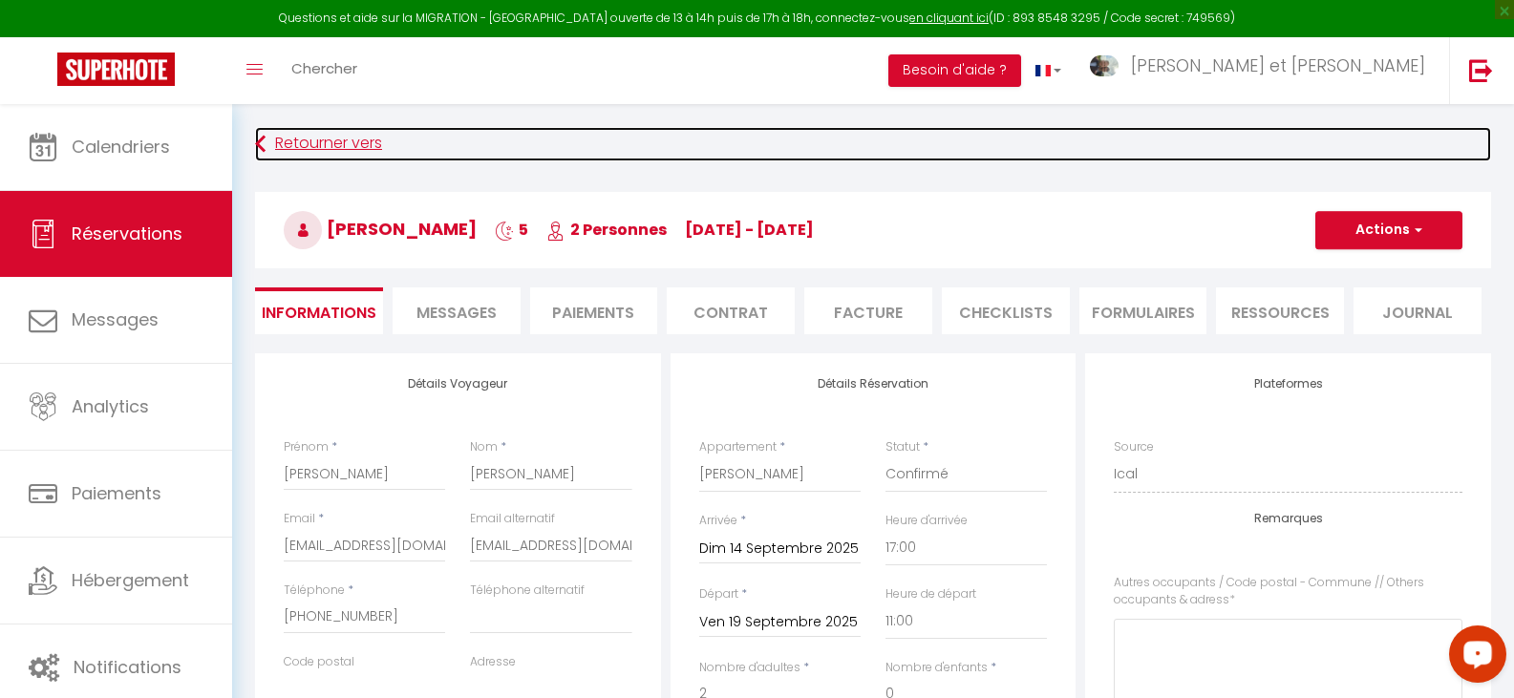
click at [303, 148] on link "Retourner vers" at bounding box center [873, 144] width 1236 height 34
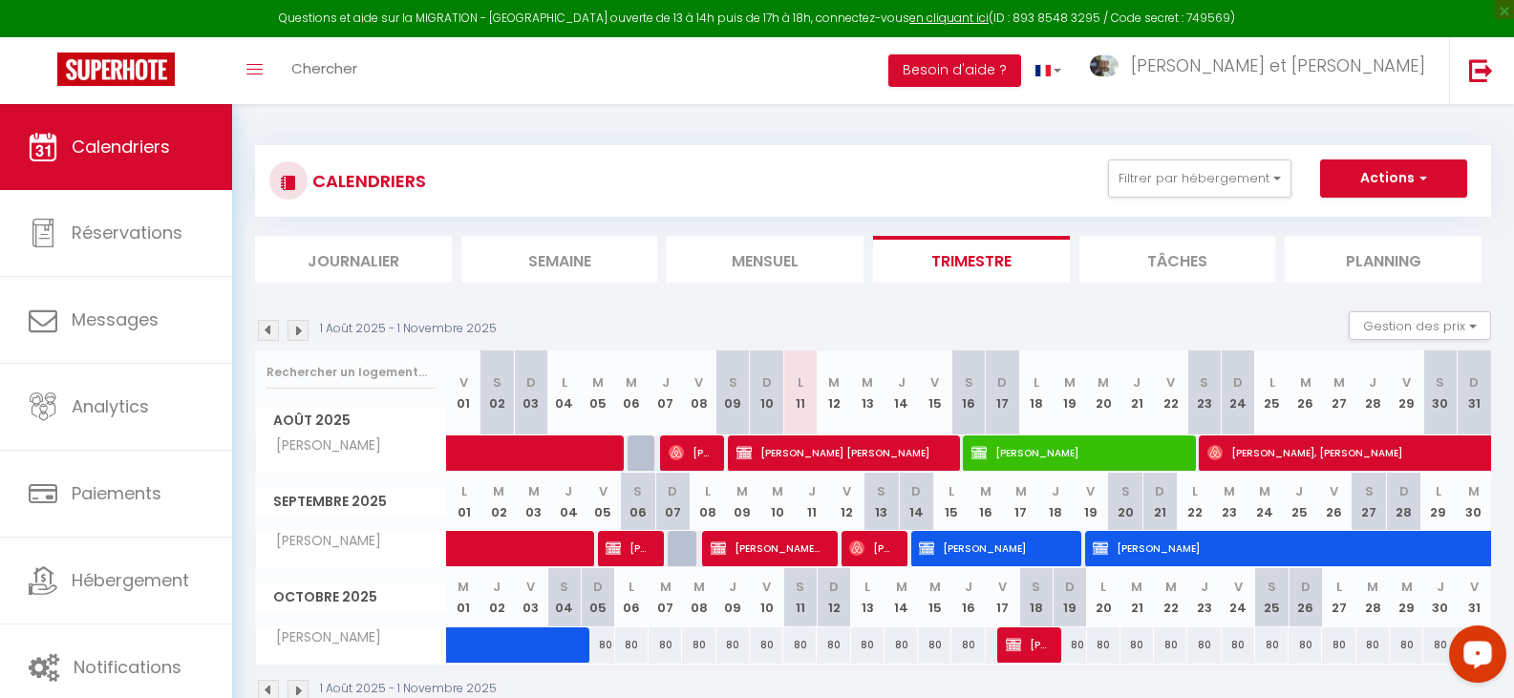
click at [275, 334] on img at bounding box center [268, 330] width 21 height 21
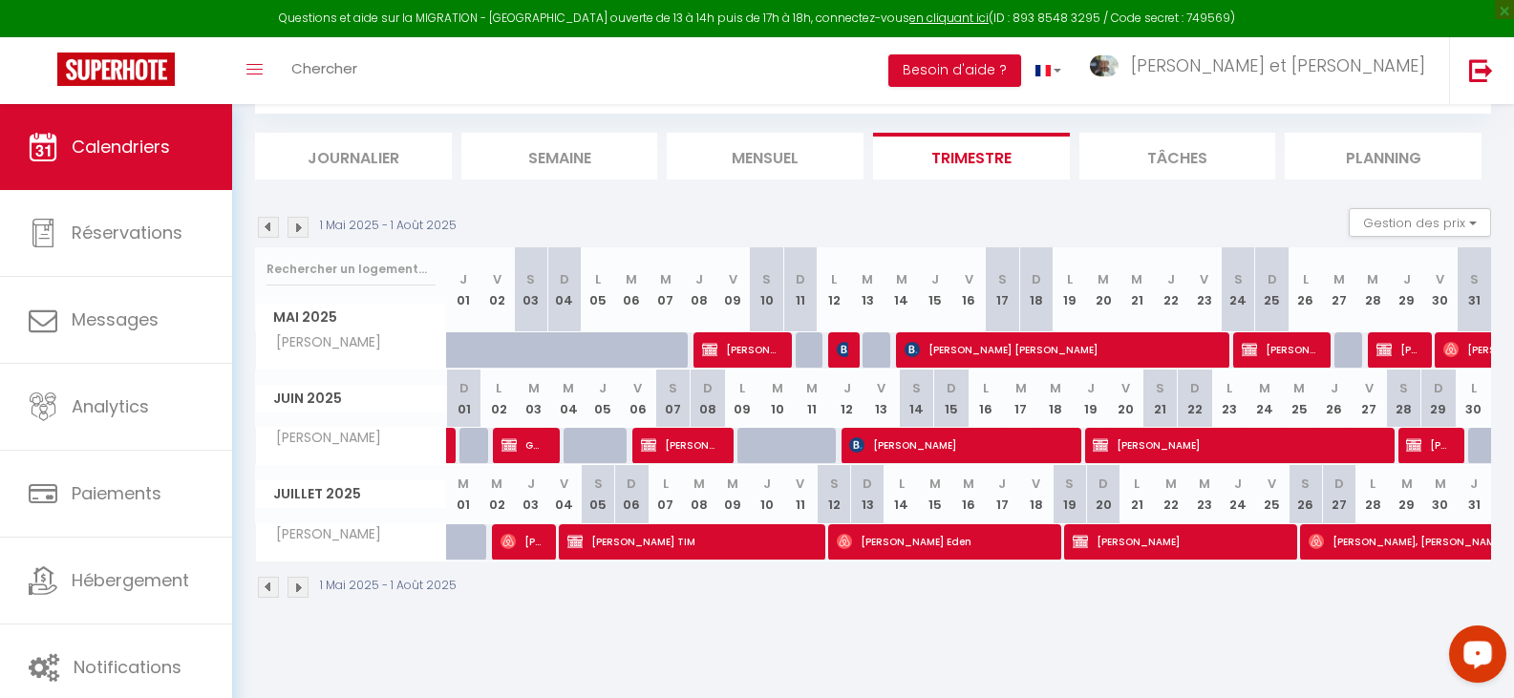
scroll to position [104, 0]
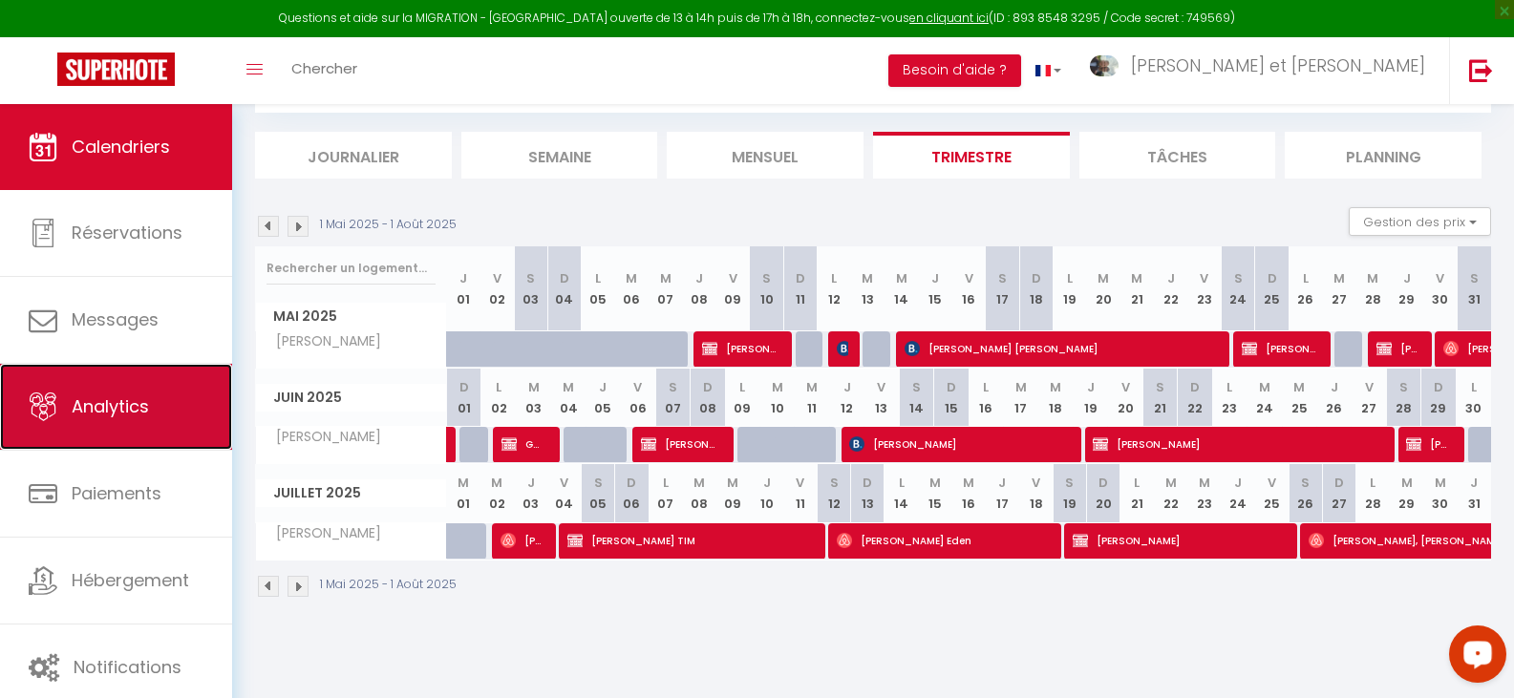
click at [151, 418] on link "Analytics" at bounding box center [116, 407] width 232 height 86
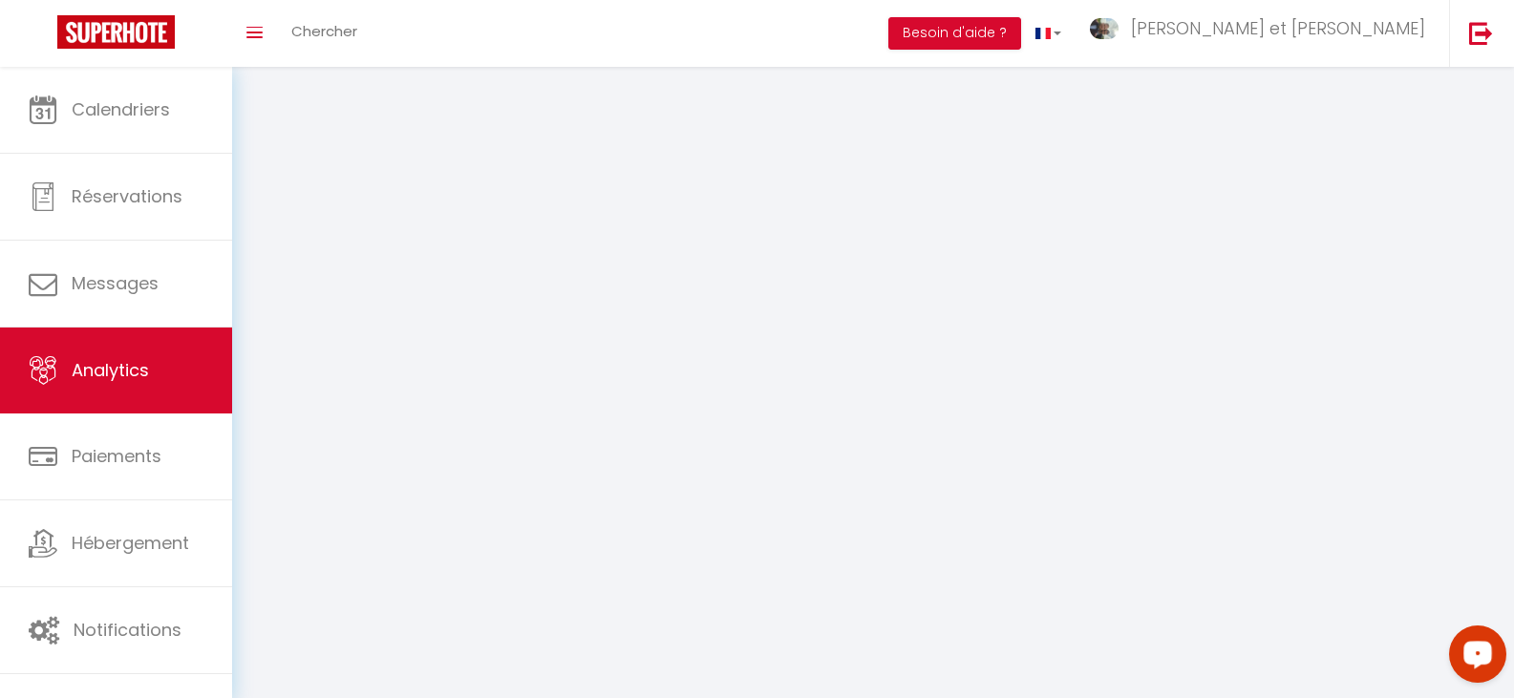
select select "2025"
select select "8"
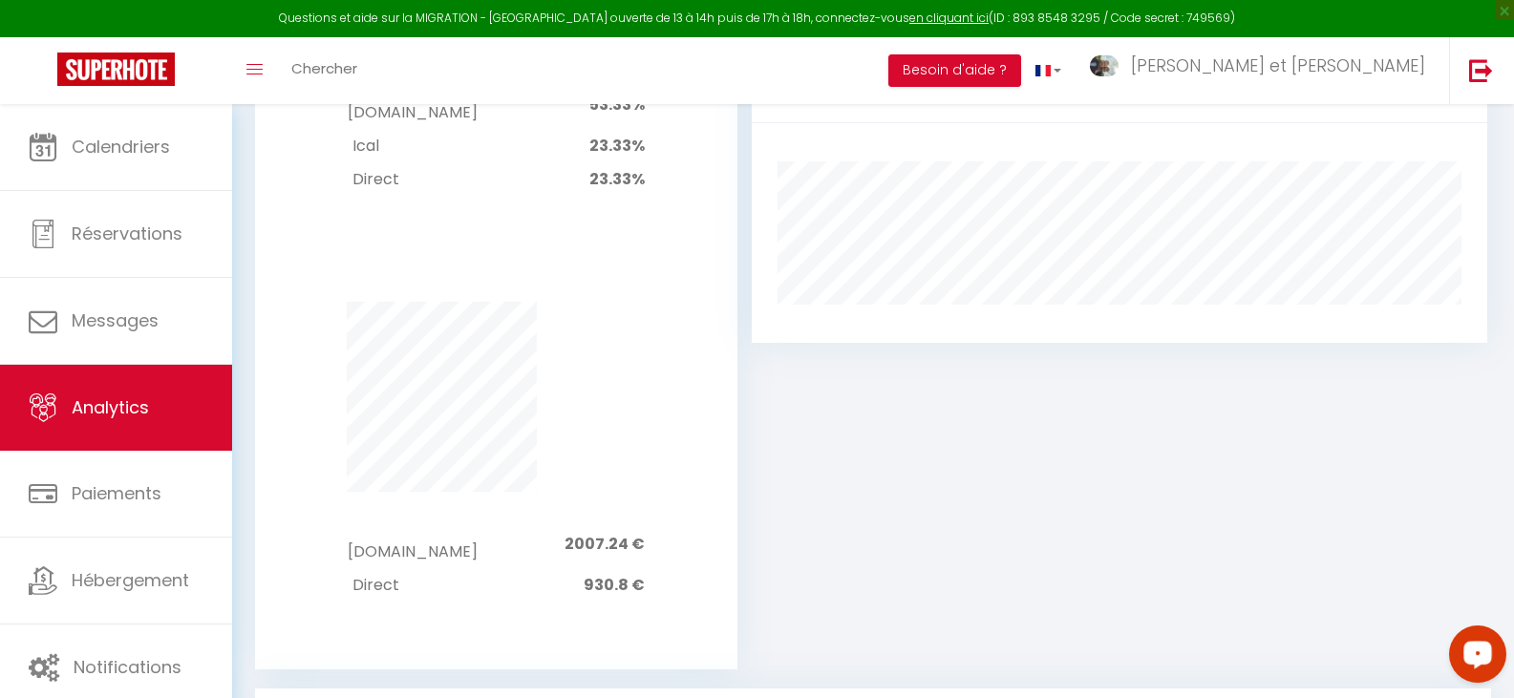
scroll to position [1298, 0]
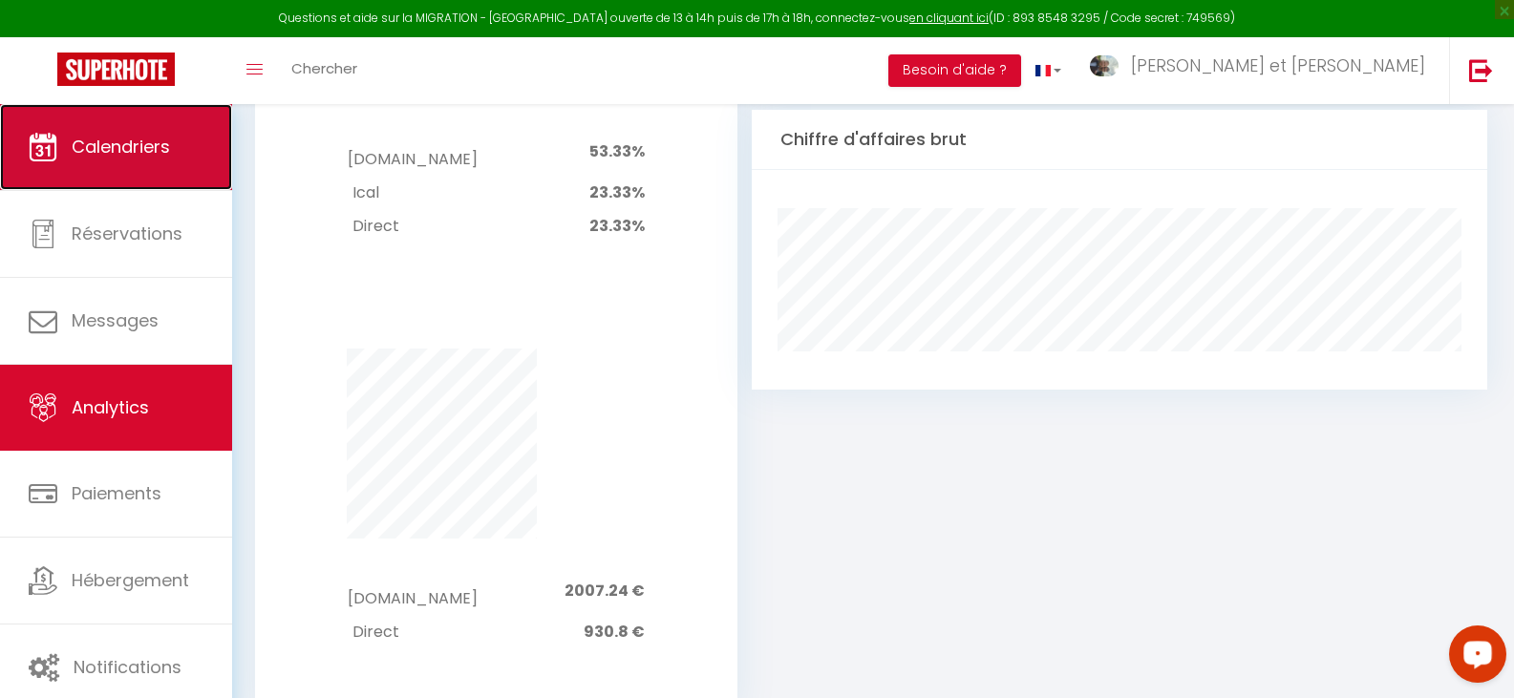
click at [122, 162] on link "Calendriers" at bounding box center [116, 147] width 232 height 86
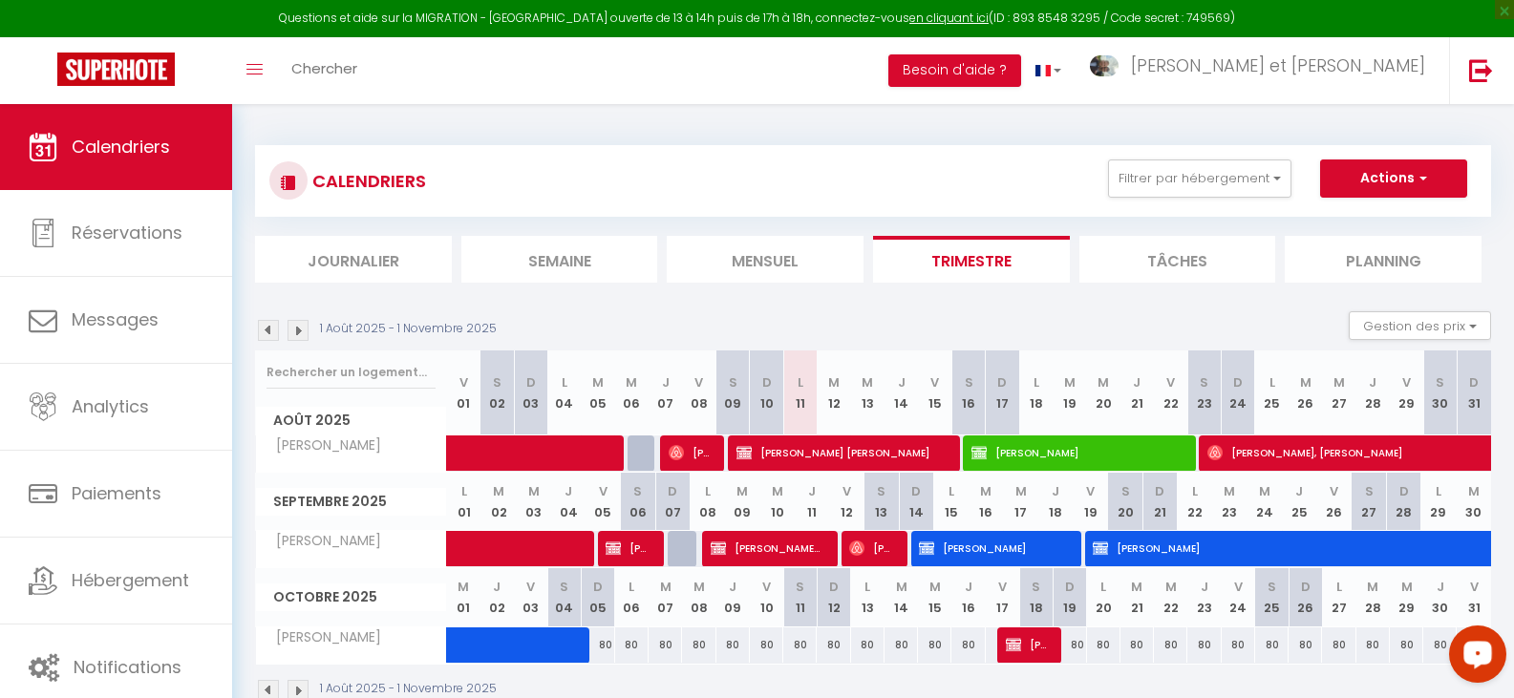
click at [266, 333] on img at bounding box center [268, 330] width 21 height 21
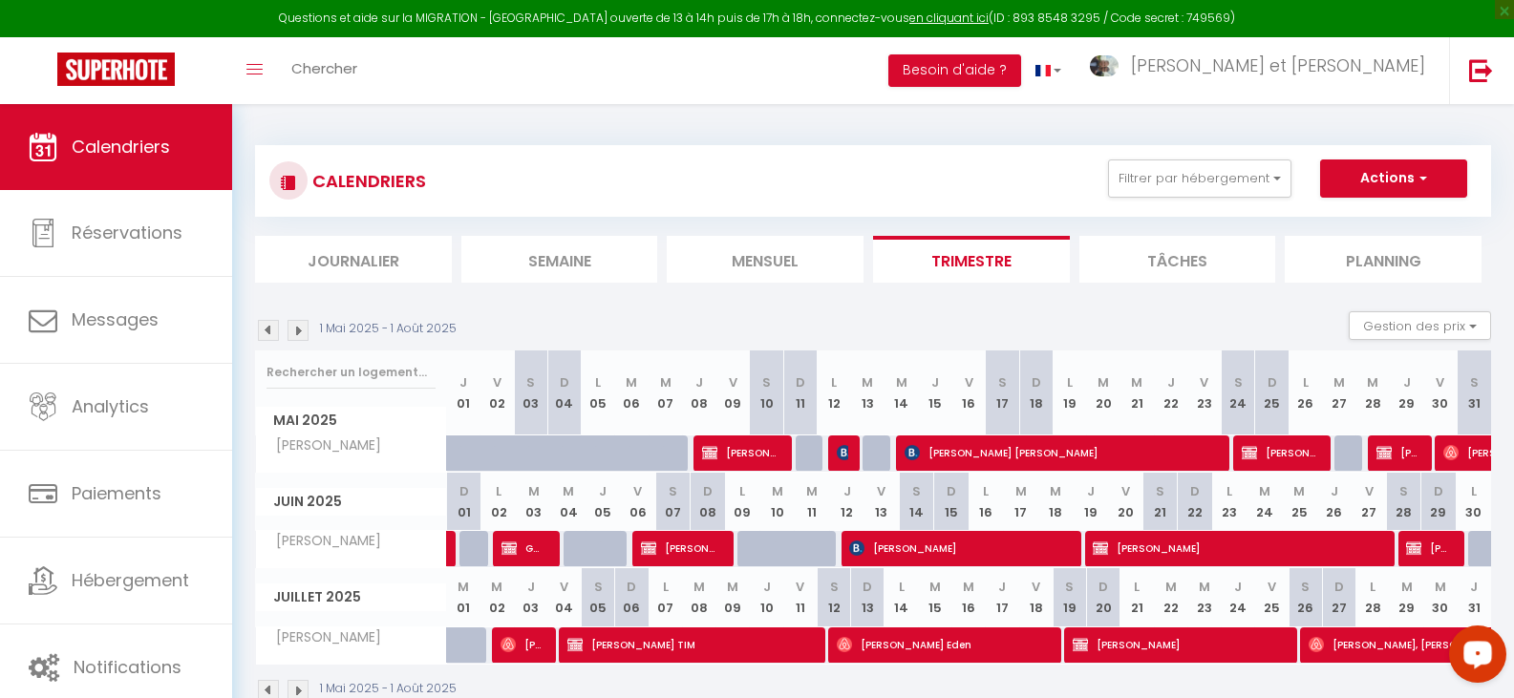
scroll to position [96, 0]
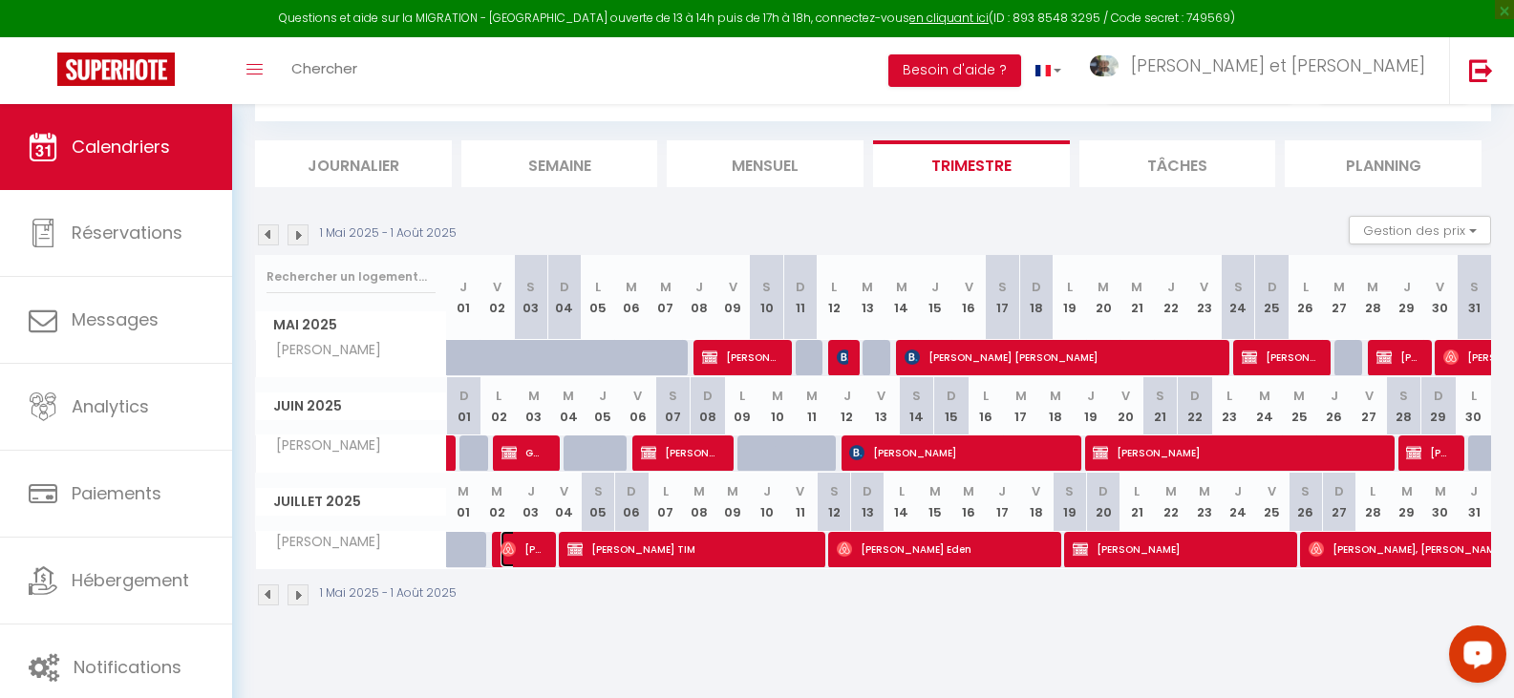
click at [523, 548] on span "Prescilla Lefevre" at bounding box center [522, 549] width 45 height 36
select select "OK"
select select "0"
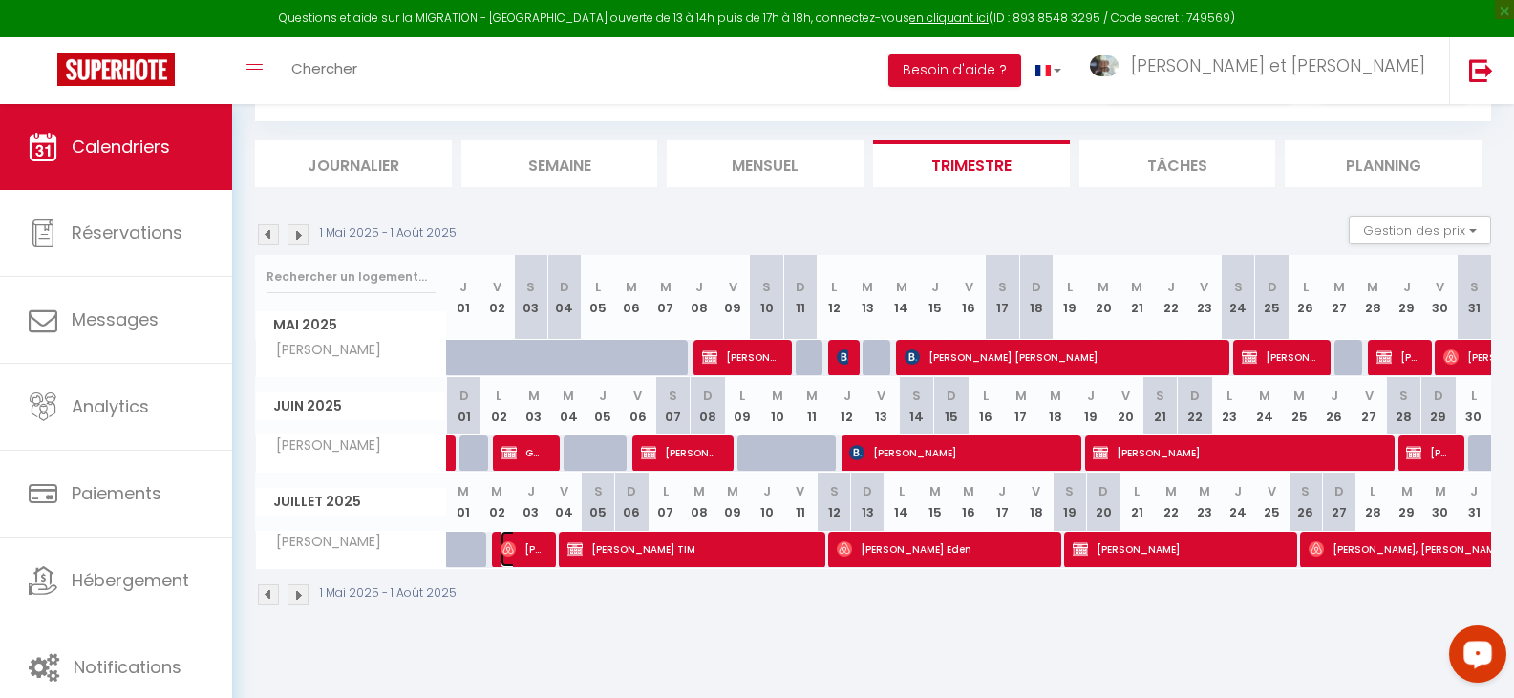
select select "1"
select select
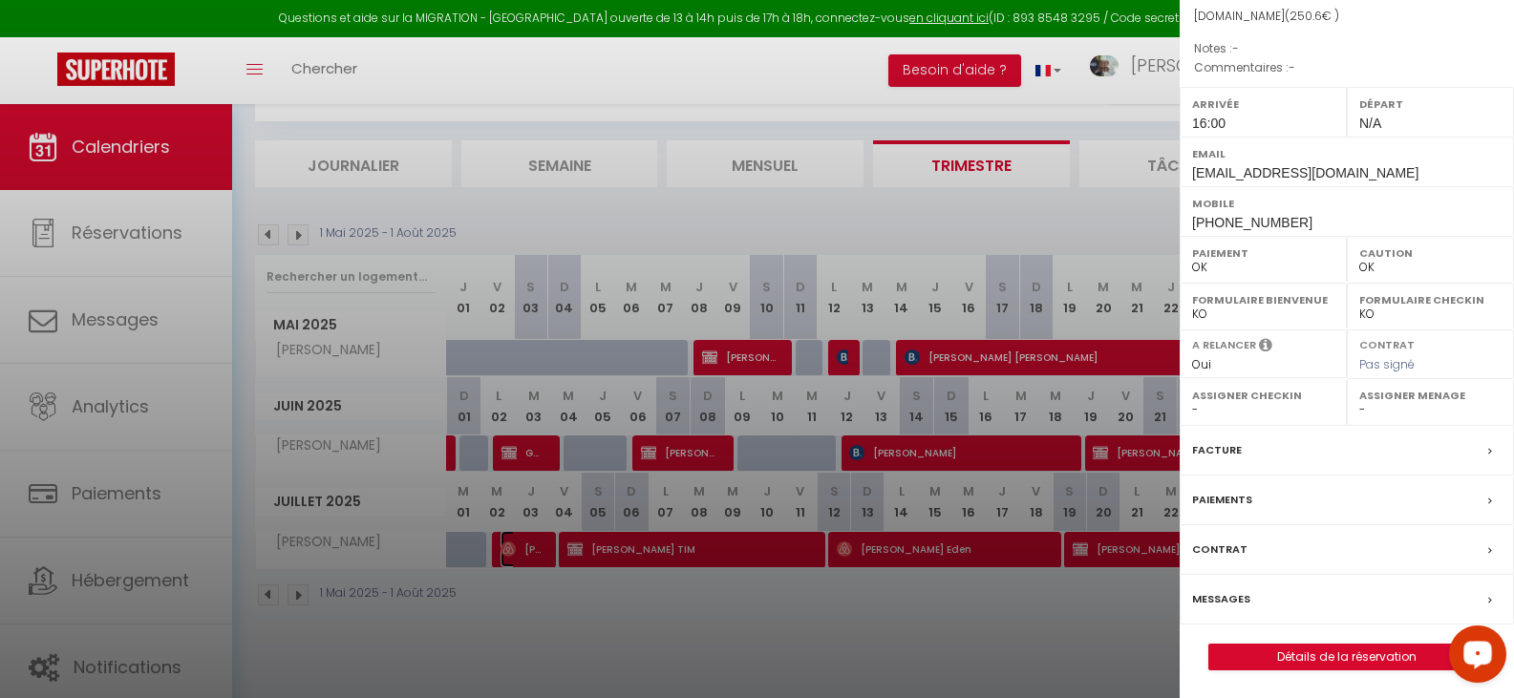
scroll to position [192, 0]
click at [1301, 652] on link "Détails de la réservation" at bounding box center [1346, 656] width 275 height 25
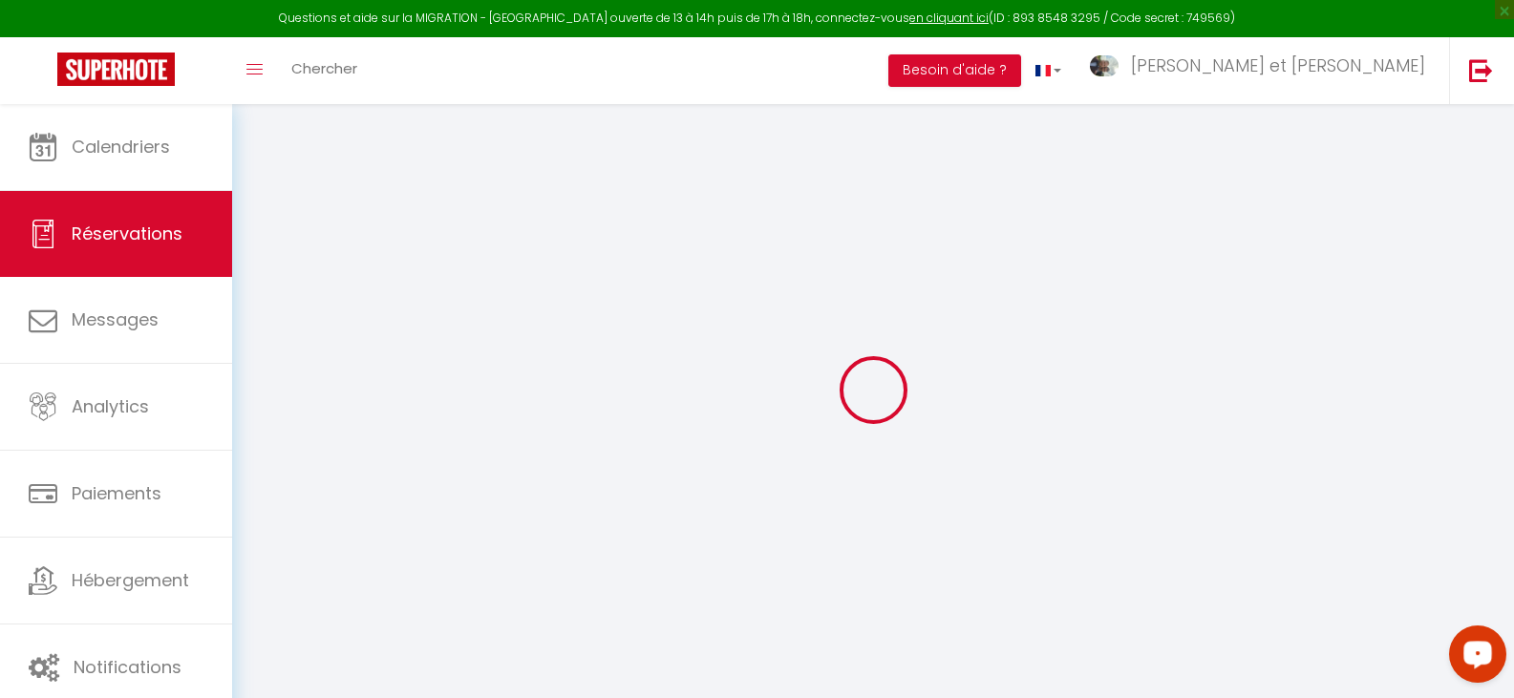
type input "Prescilla"
type input "Lefevre"
type input "qkrzsoy2uosls8ktn7bvouc10oln@reply.superhote.com"
type input "+33781029637"
select select
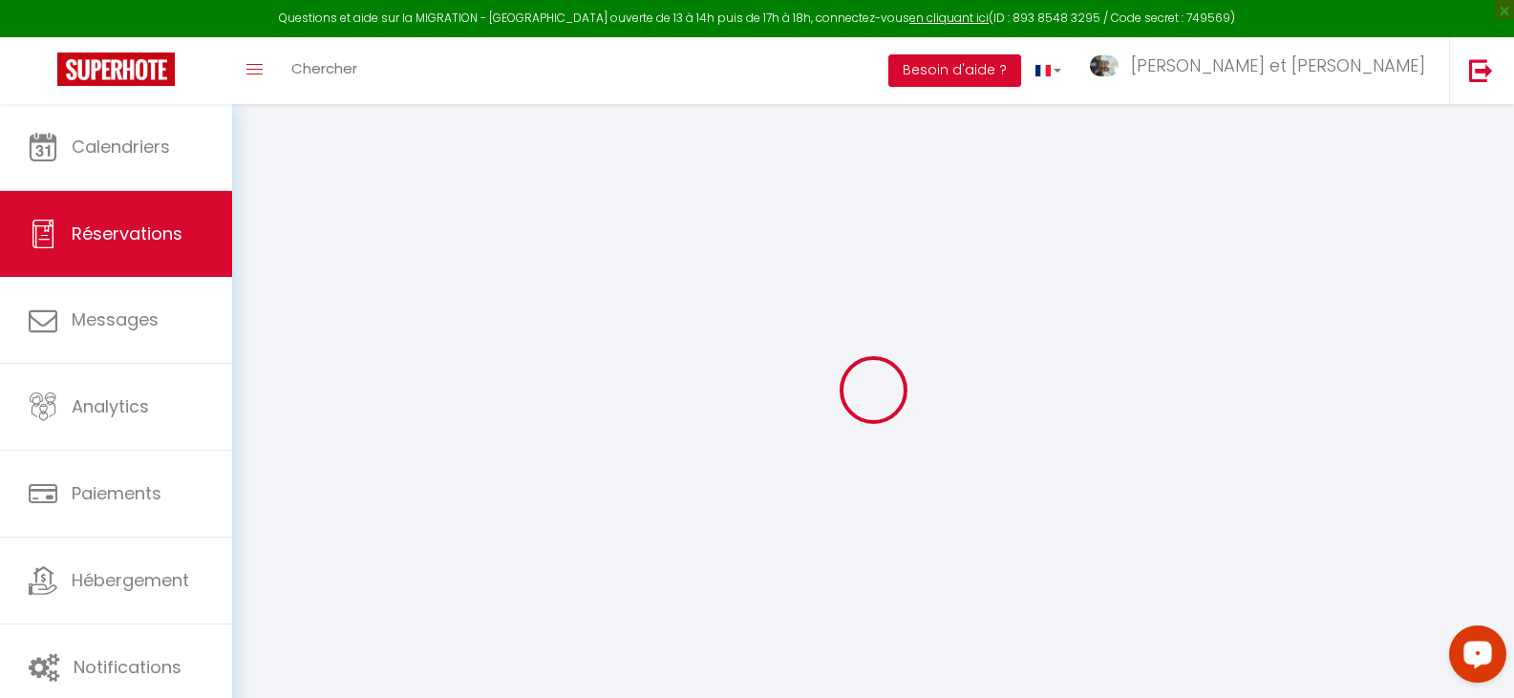
type input "8.78"
select select "45986"
select select "1"
select select
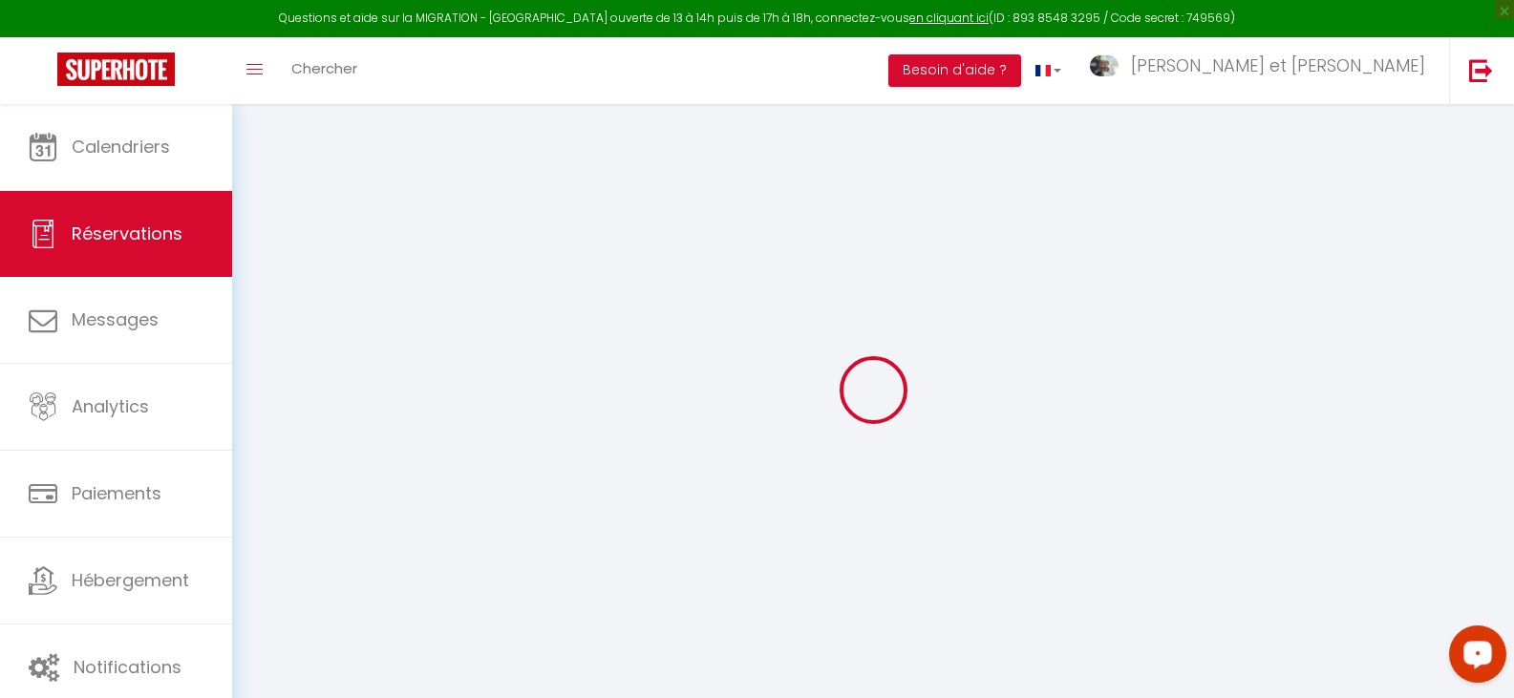
type input "3"
type input "1"
select select "12"
select select
type input "214"
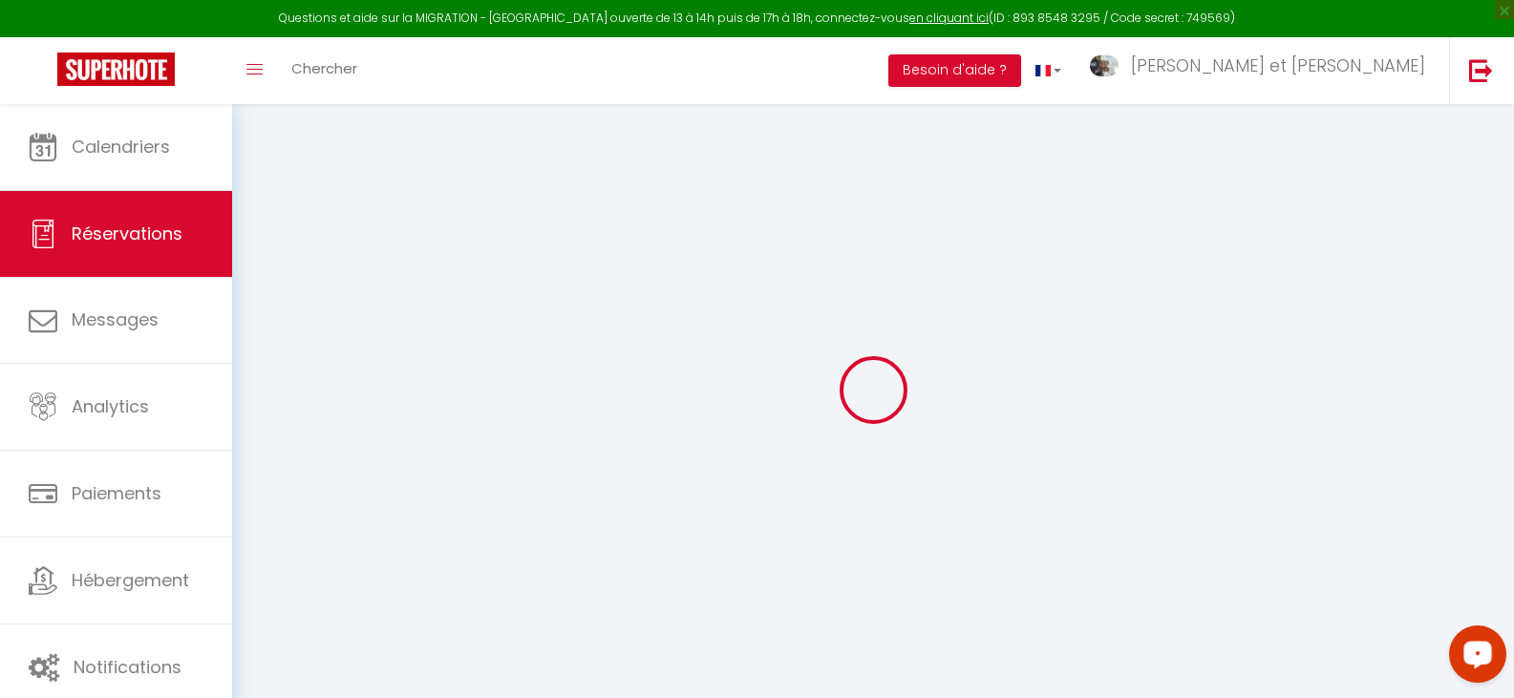
checkbox input "false"
type input "0"
select select "1"
type input "0"
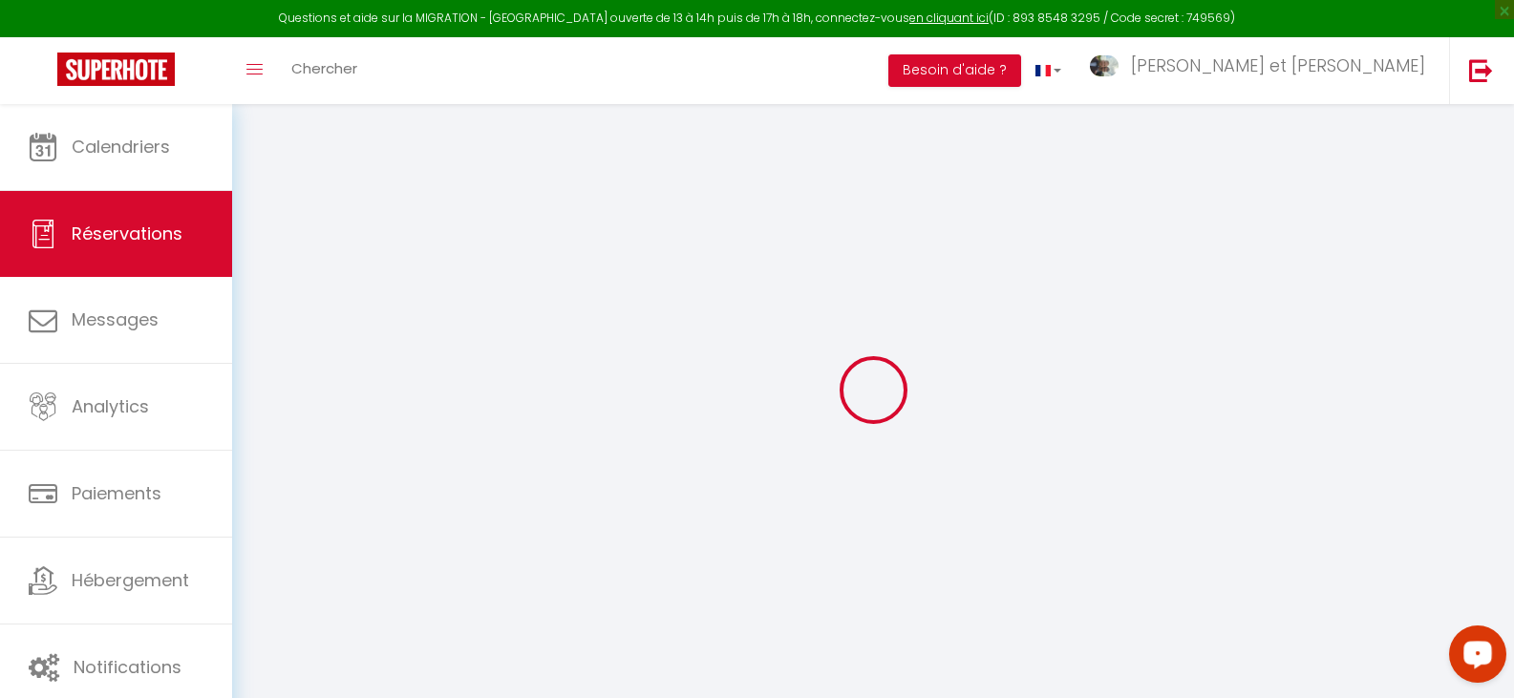
type input "0"
select select
select select "15"
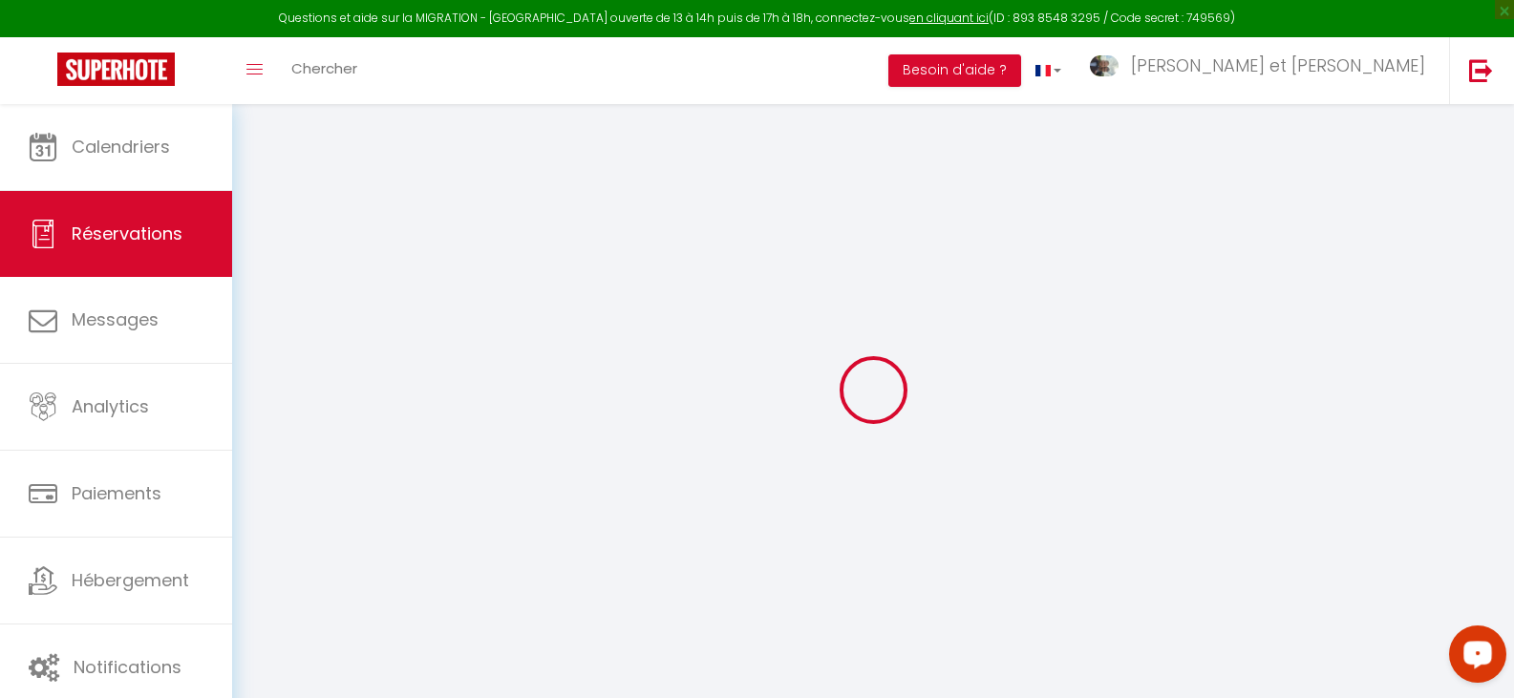
checkbox input "false"
select select
checkbox input "false"
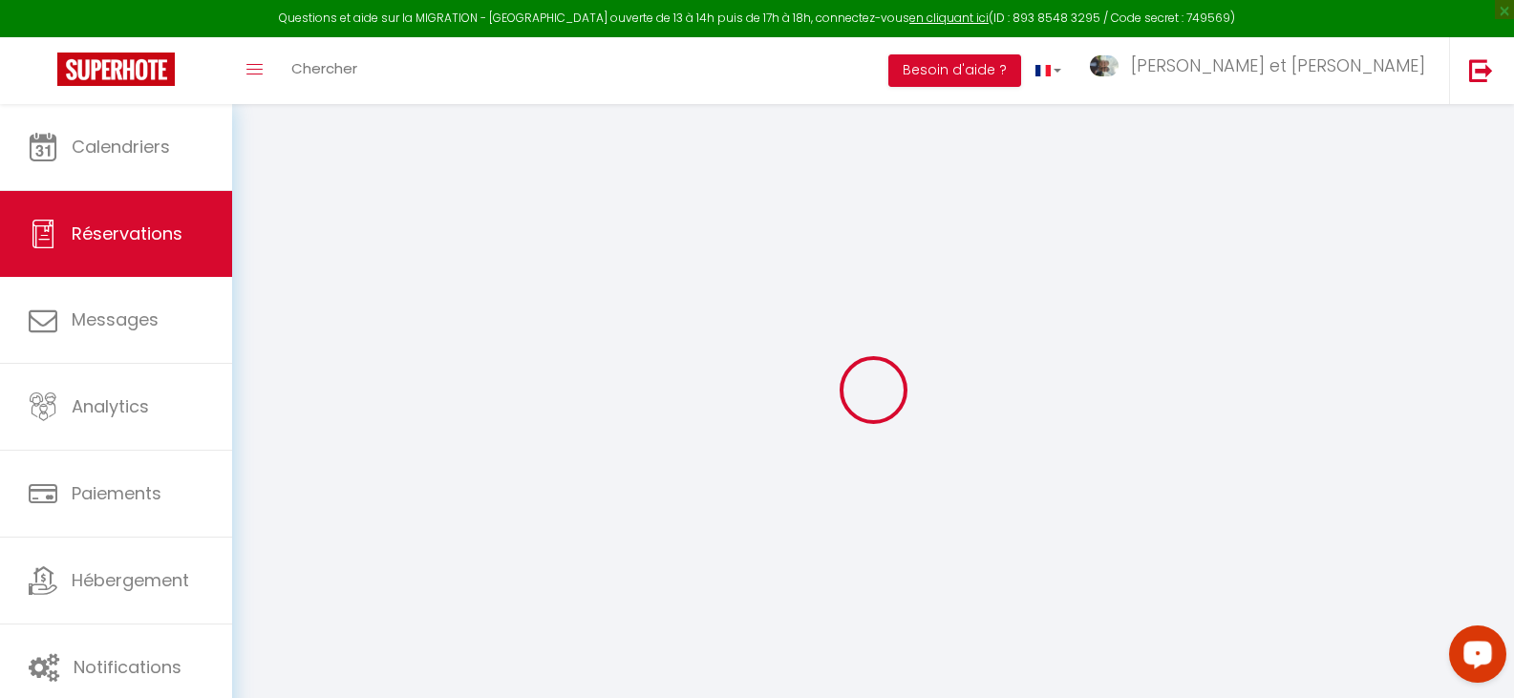
select select
checkbox input "false"
select select
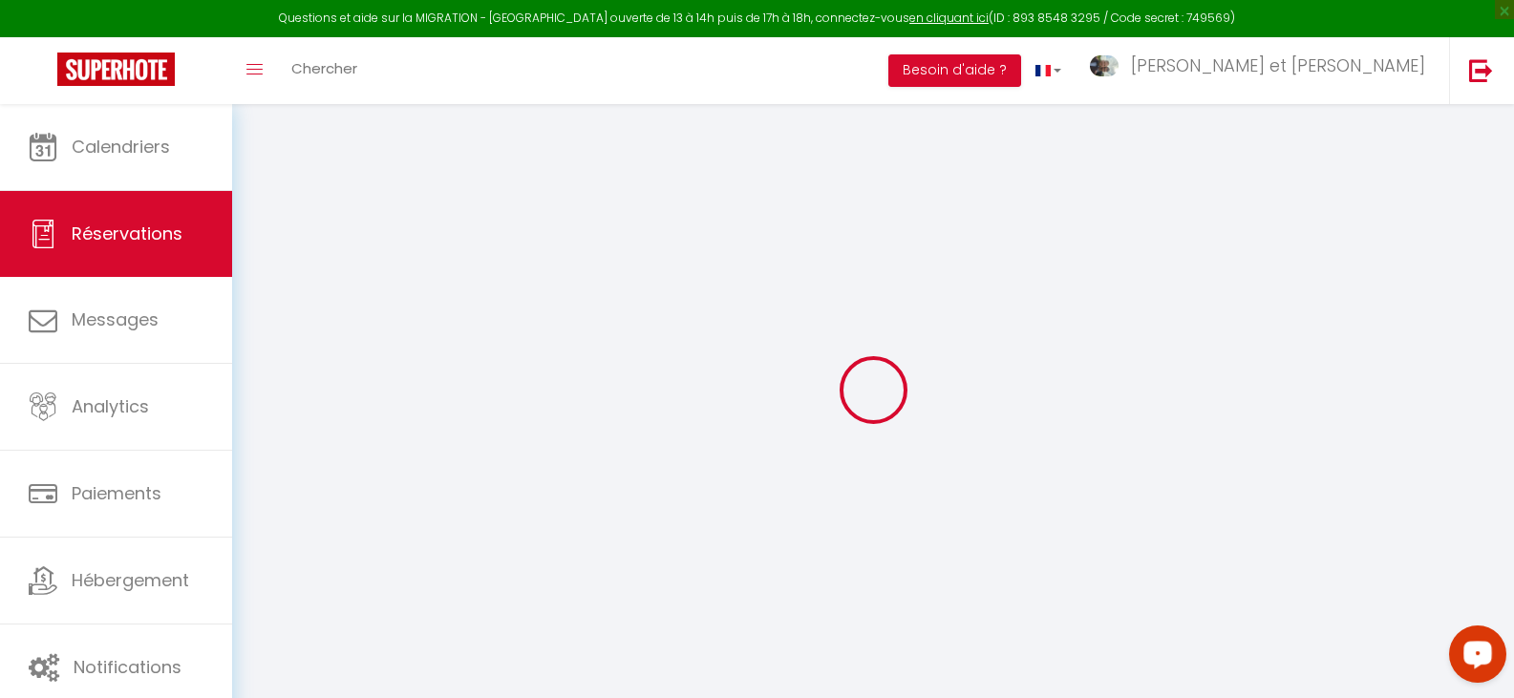
select select
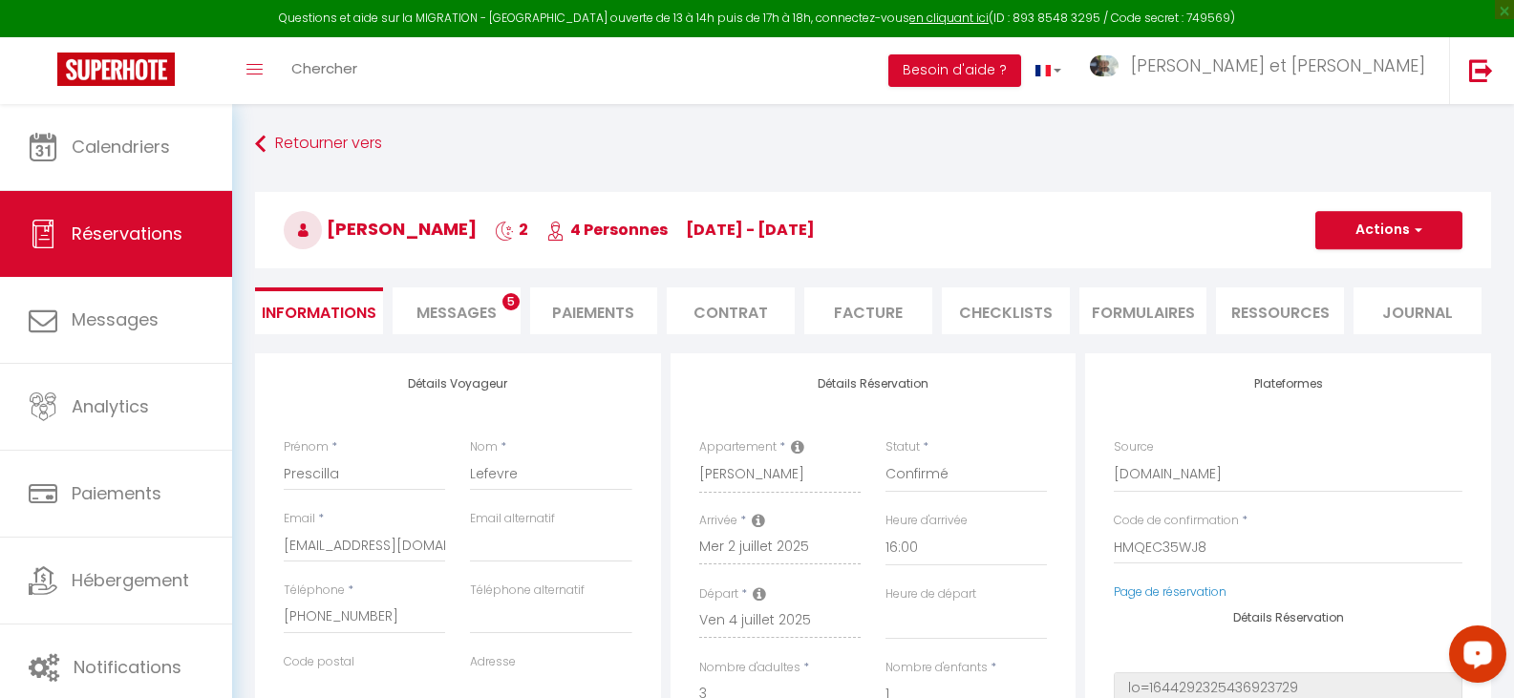
click at [465, 313] on span "Messages" at bounding box center [456, 313] width 80 height 22
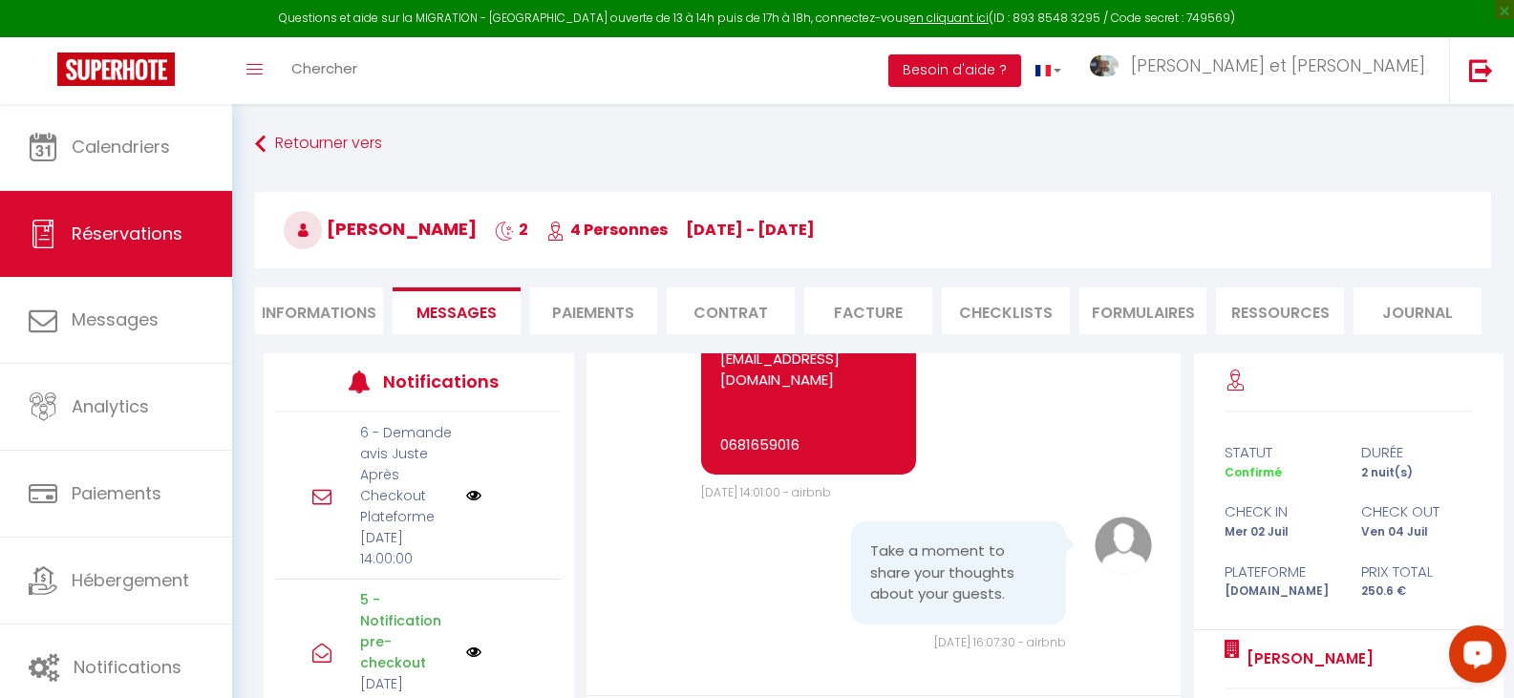
click at [879, 307] on li "Facture" at bounding box center [868, 310] width 128 height 47
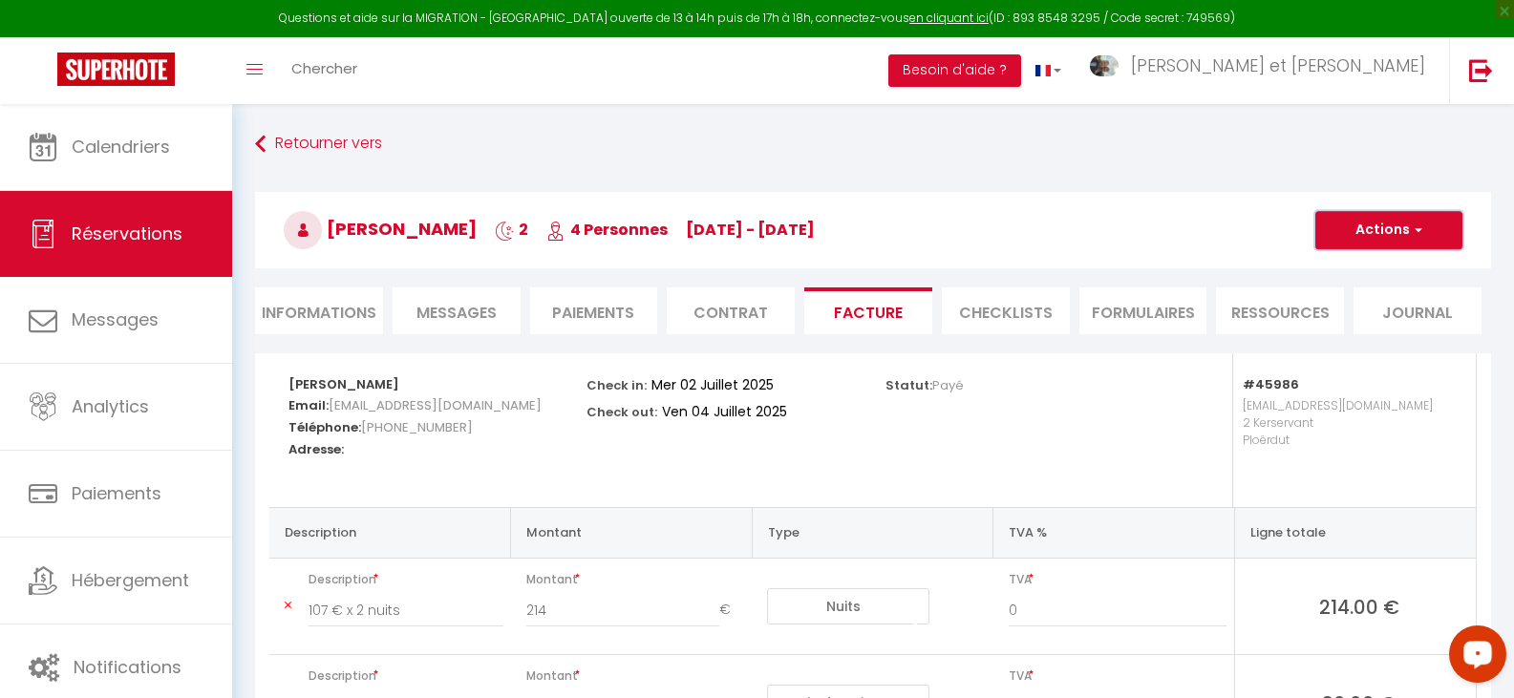
click at [1370, 234] on button "Actions" at bounding box center [1388, 230] width 147 height 38
click at [1358, 298] on link "Aperçu et éditer" at bounding box center [1374, 297] width 160 height 25
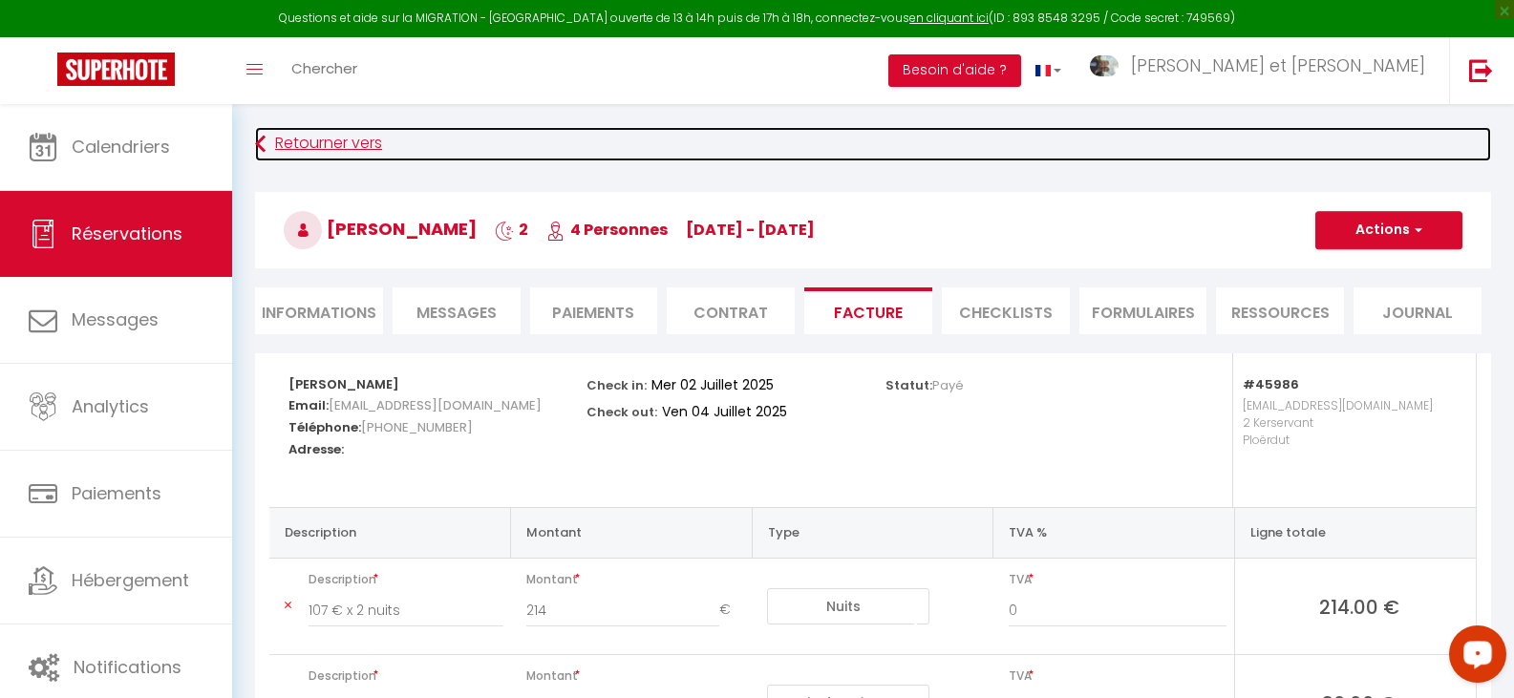
click at [310, 139] on link "Retourner vers" at bounding box center [873, 144] width 1236 height 34
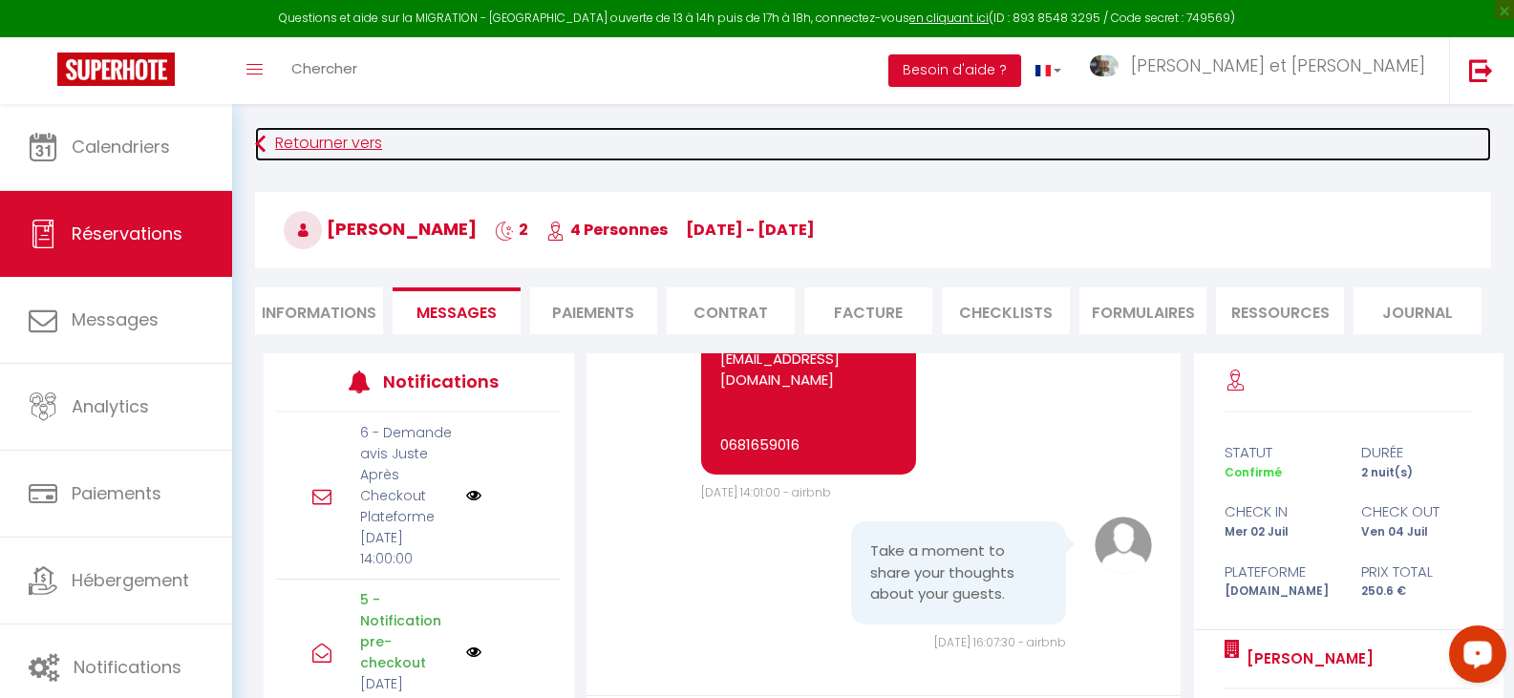
click at [282, 141] on link "Retourner vers" at bounding box center [873, 144] width 1236 height 34
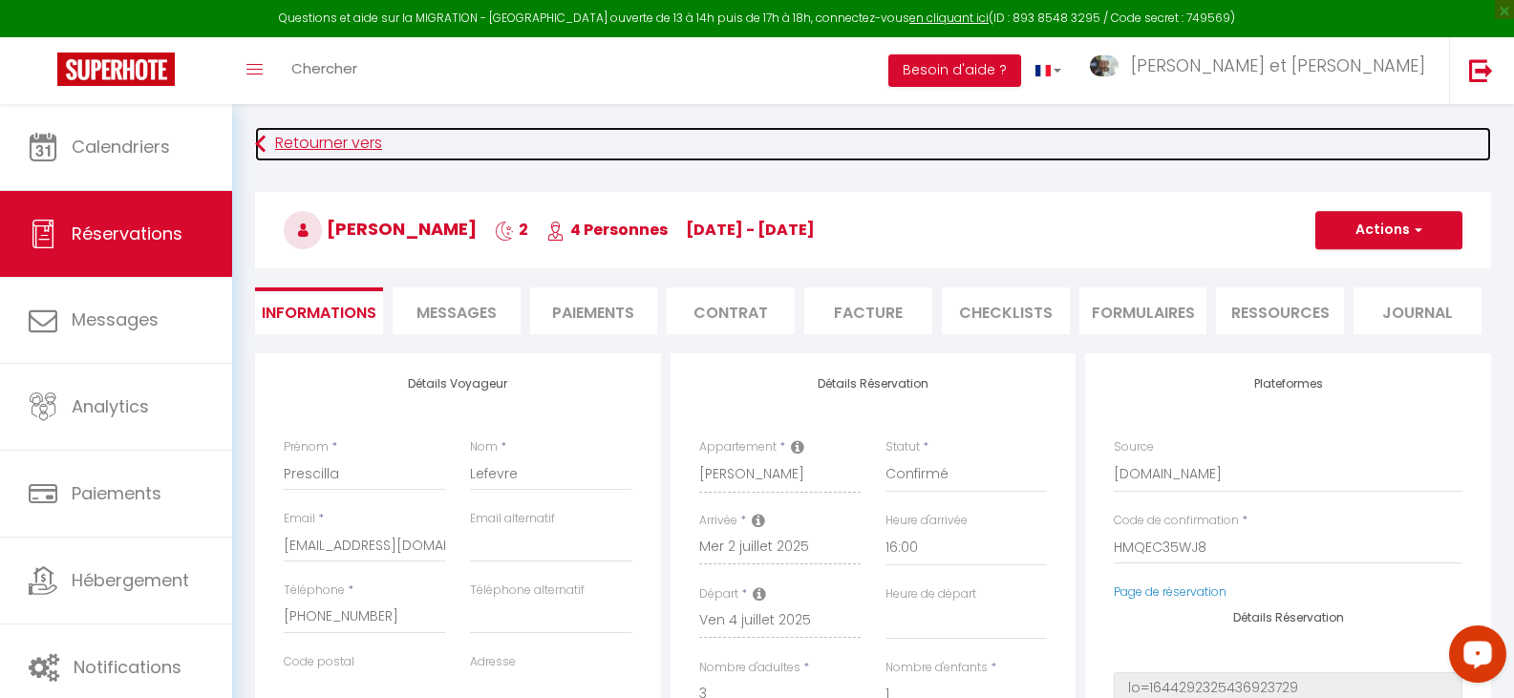
click at [323, 145] on link "Retourner vers" at bounding box center [873, 144] width 1236 height 34
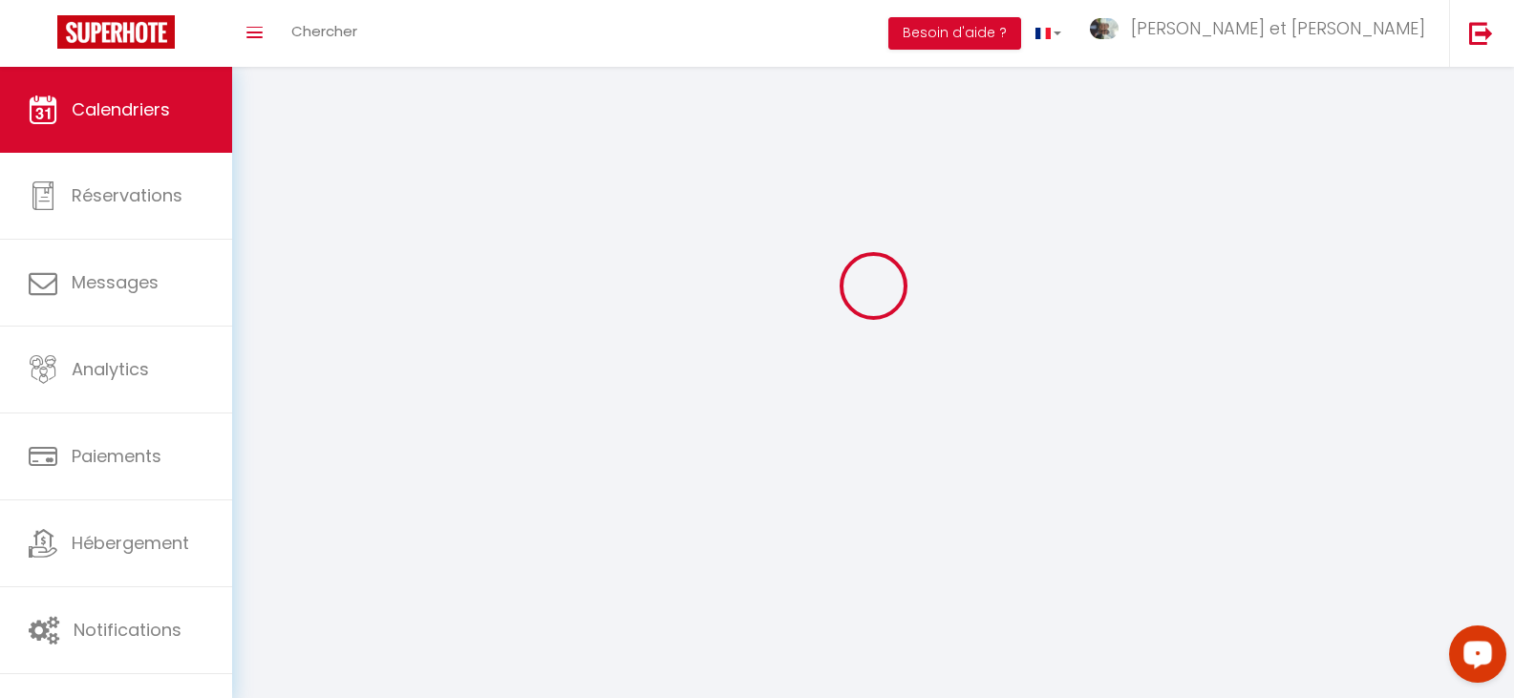
scroll to position [104, 0]
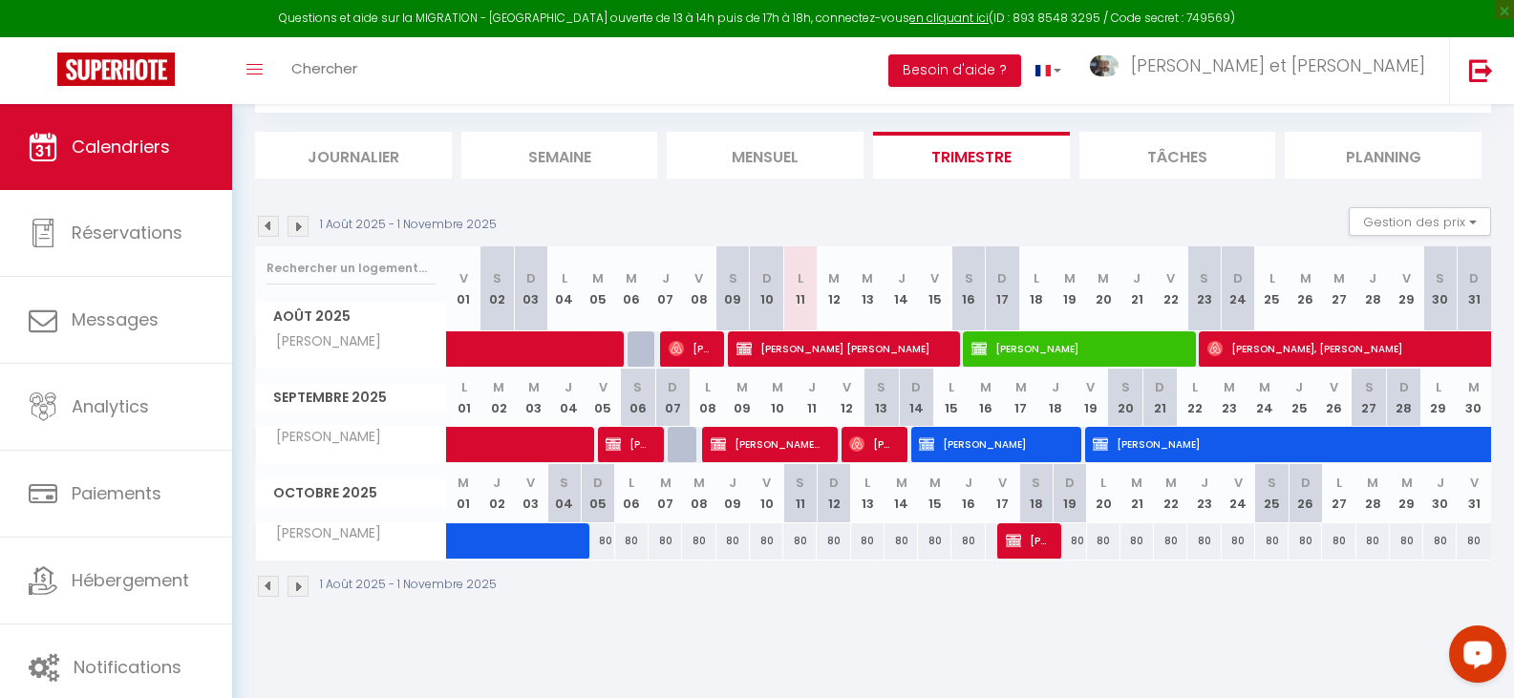
click at [269, 227] on img at bounding box center [268, 226] width 21 height 21
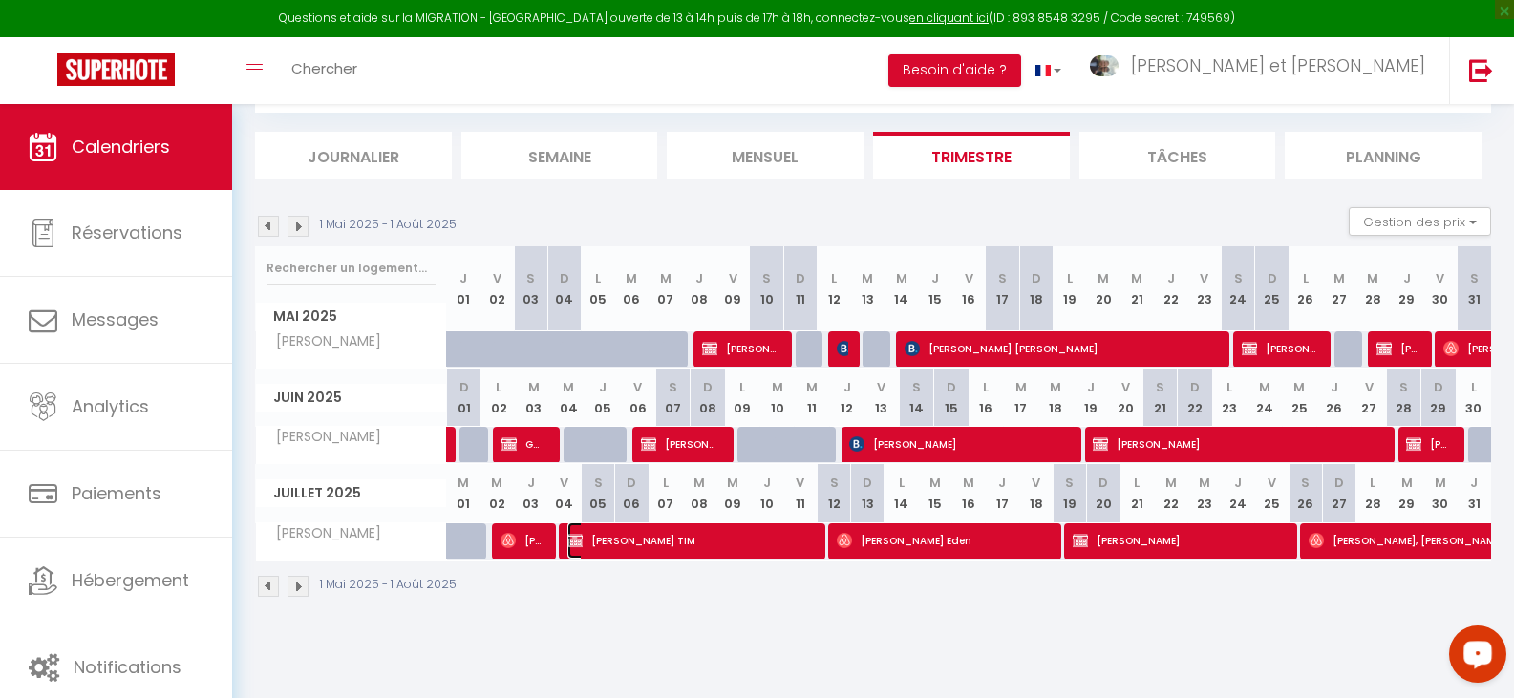
click at [643, 546] on span "TIM DECONNINCK TIM" at bounding box center [689, 540] width 245 height 36
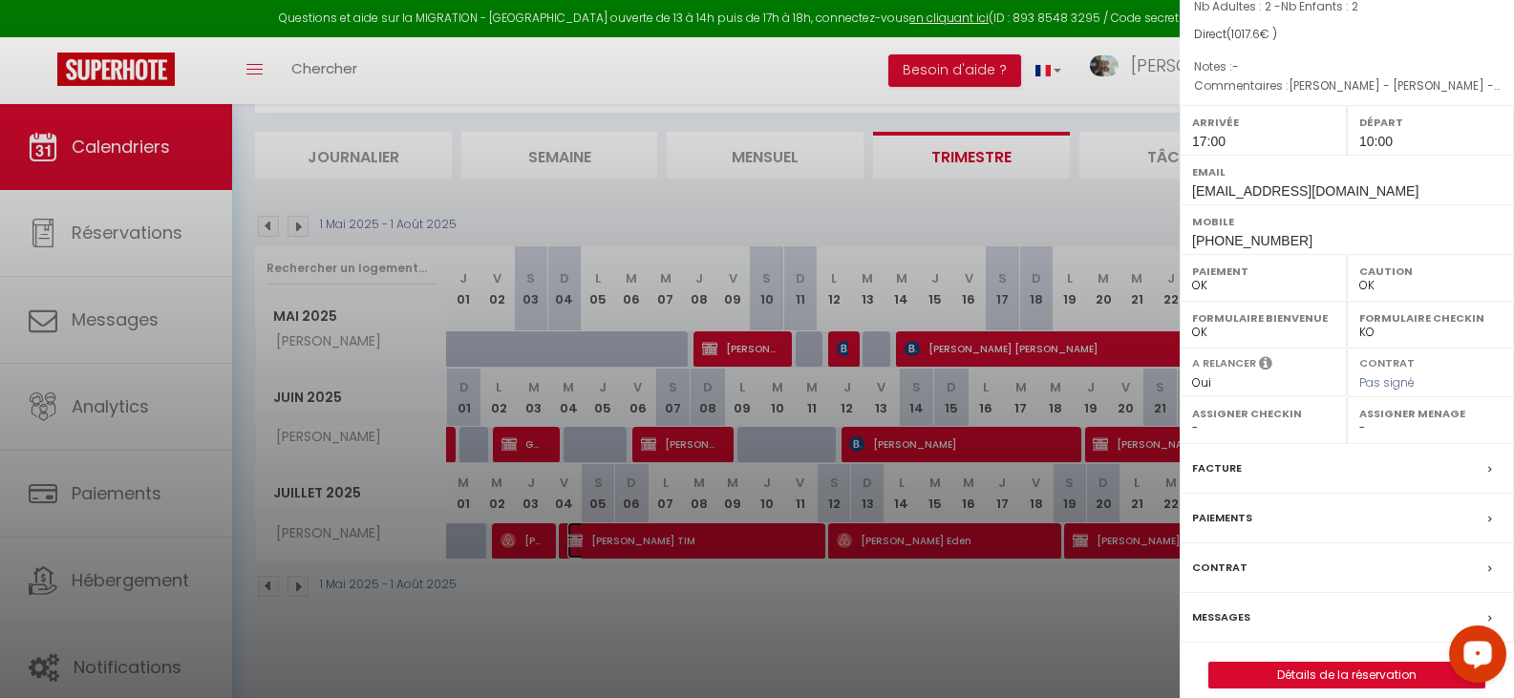
scroll to position [223, 0]
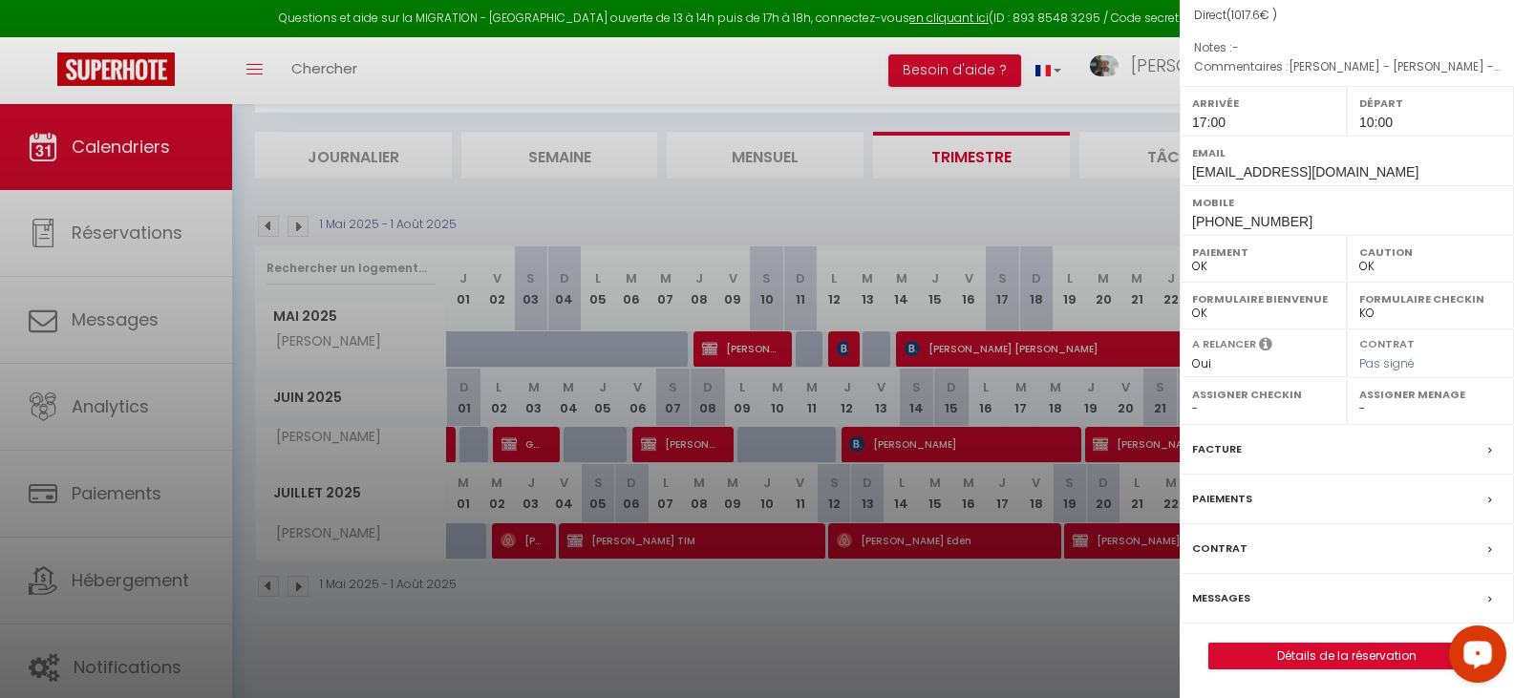
click at [1221, 445] on label "Facture" at bounding box center [1217, 449] width 50 height 20
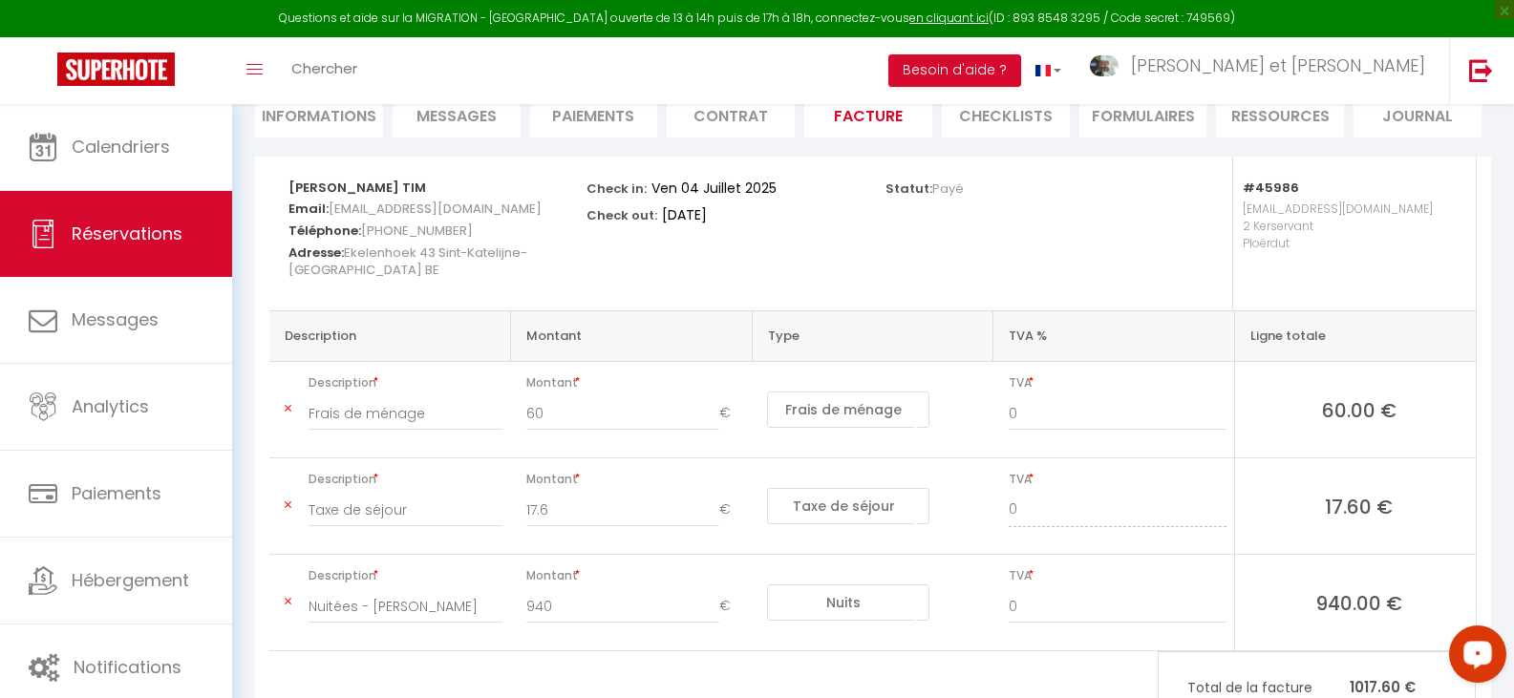
scroll to position [88, 0]
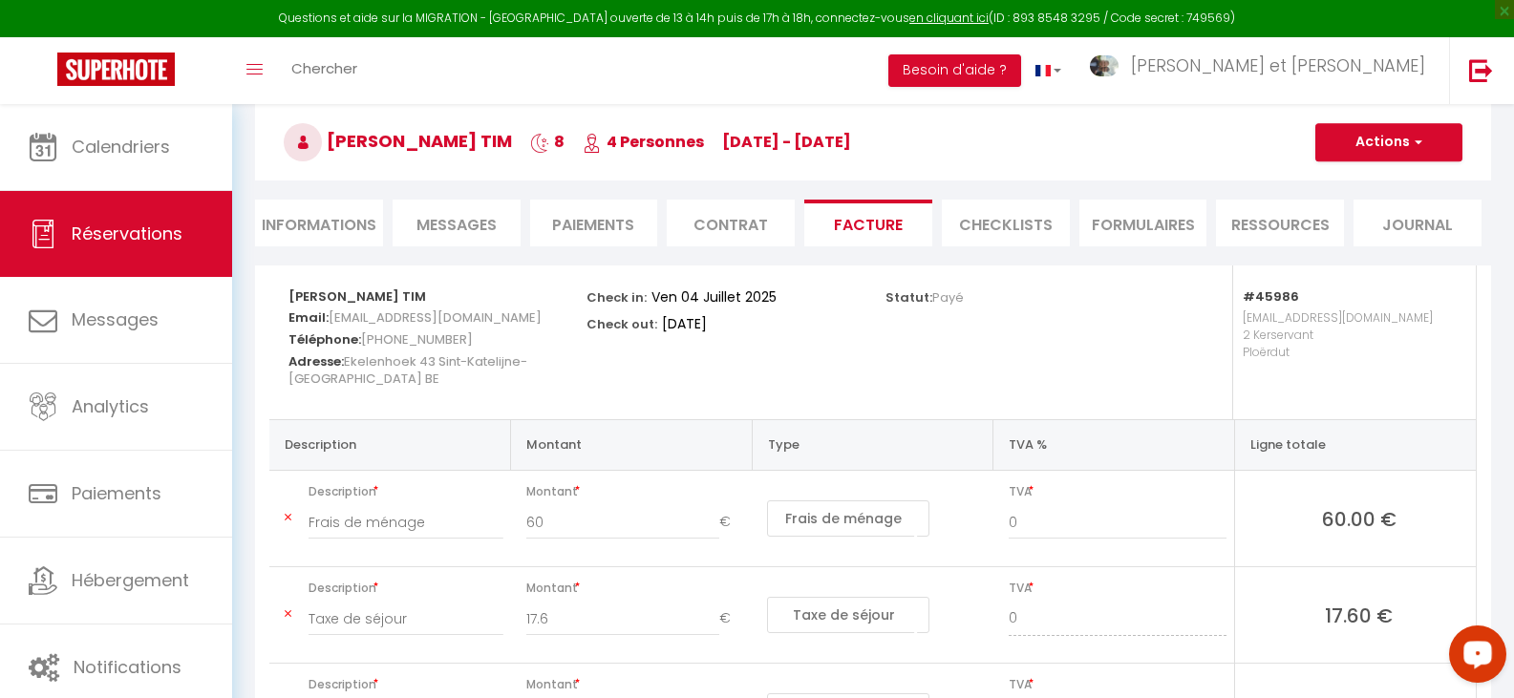
click at [343, 243] on li "Informations" at bounding box center [319, 223] width 128 height 47
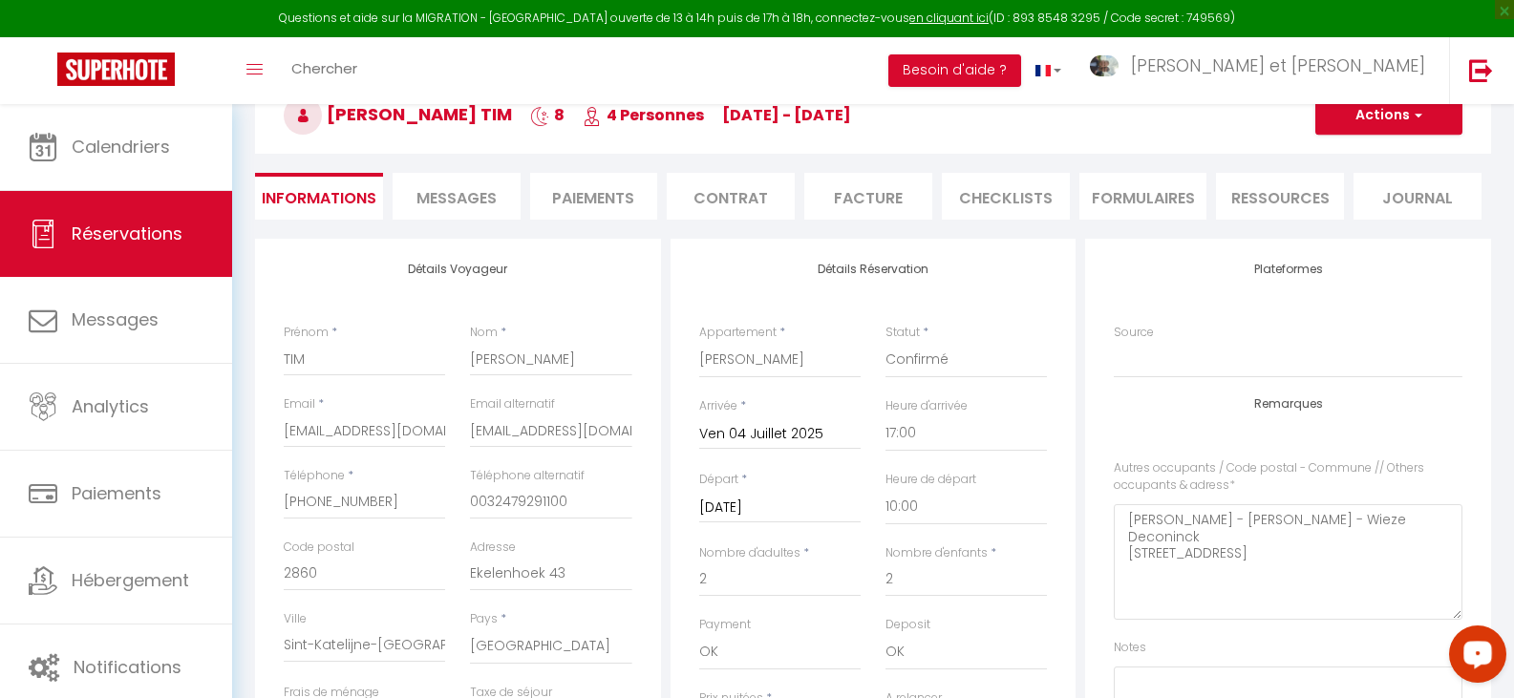
scroll to position [88, 0]
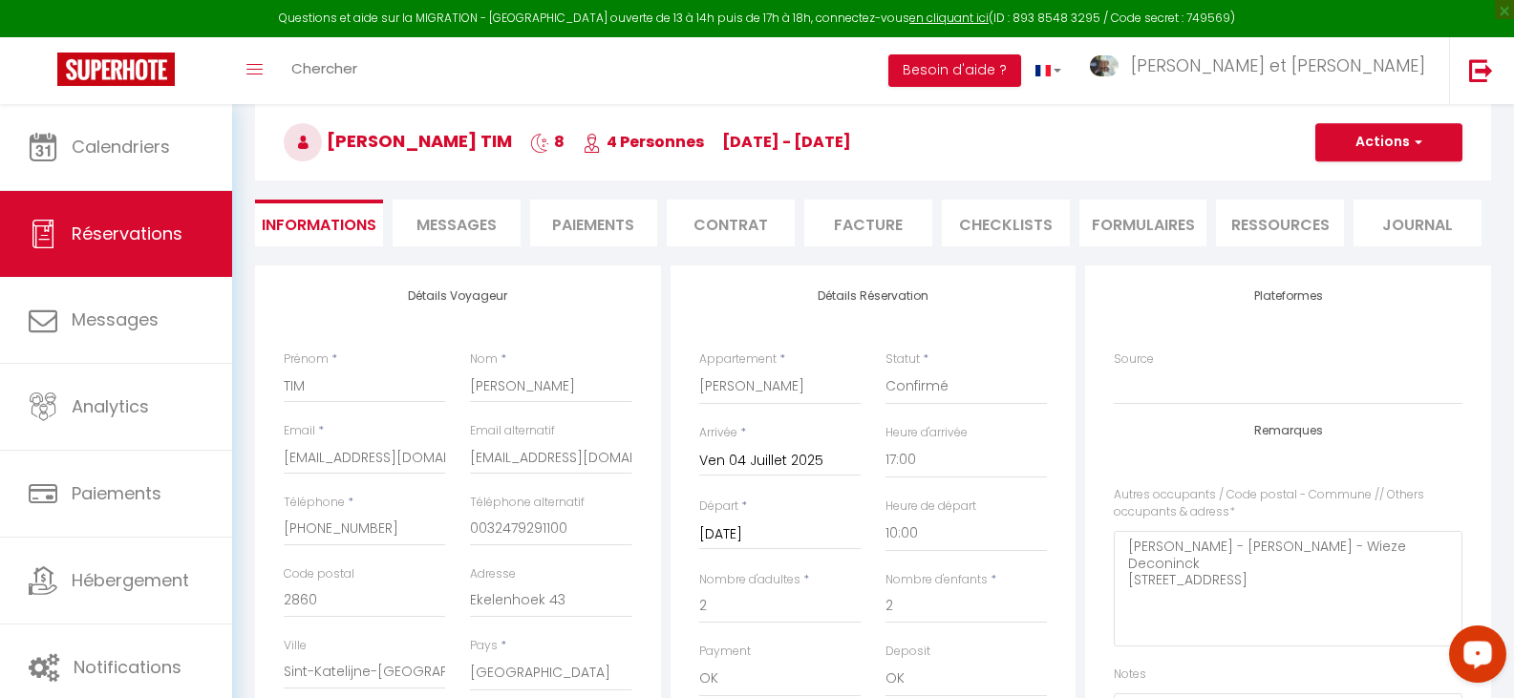
click at [860, 231] on li "Facture" at bounding box center [868, 223] width 128 height 47
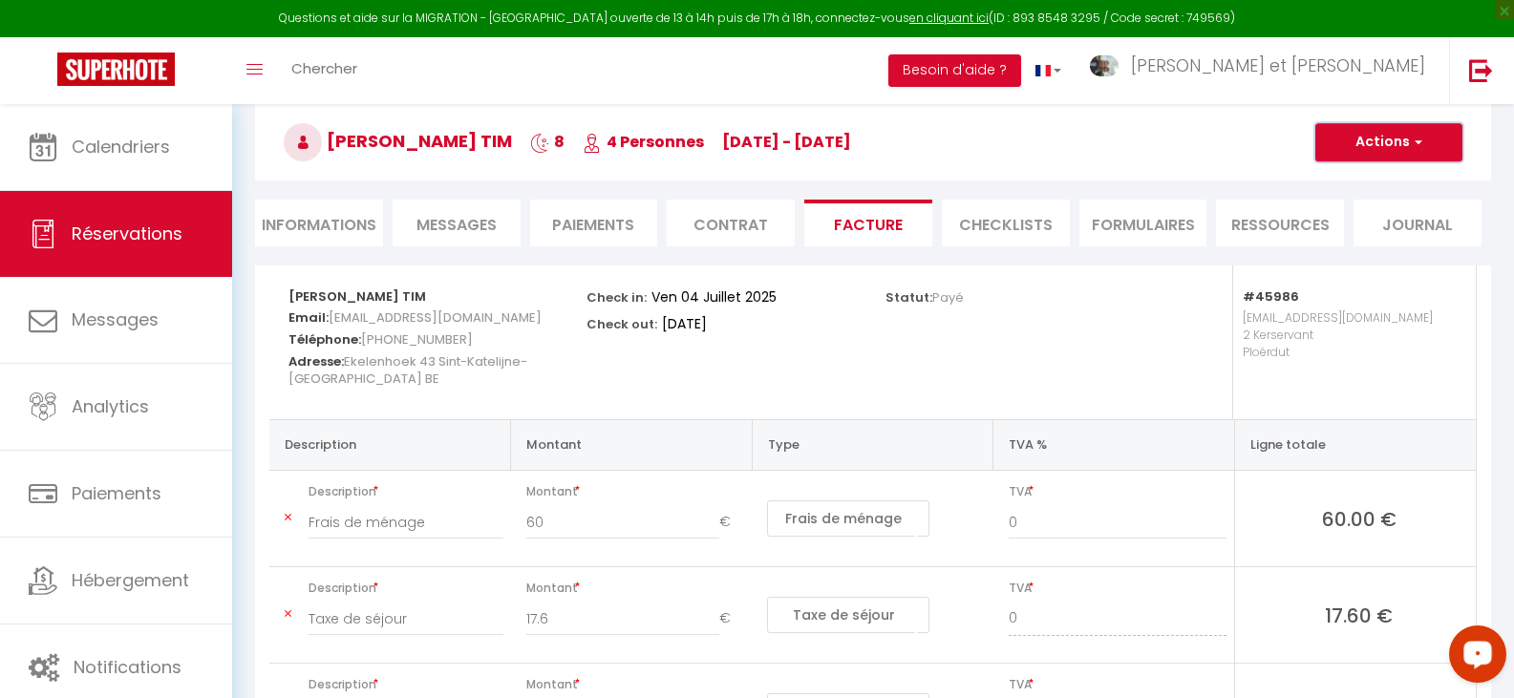
click at [1399, 147] on button "Actions" at bounding box center [1388, 142] width 147 height 38
click at [1366, 211] on link "Aperçu et éditer" at bounding box center [1374, 209] width 160 height 25
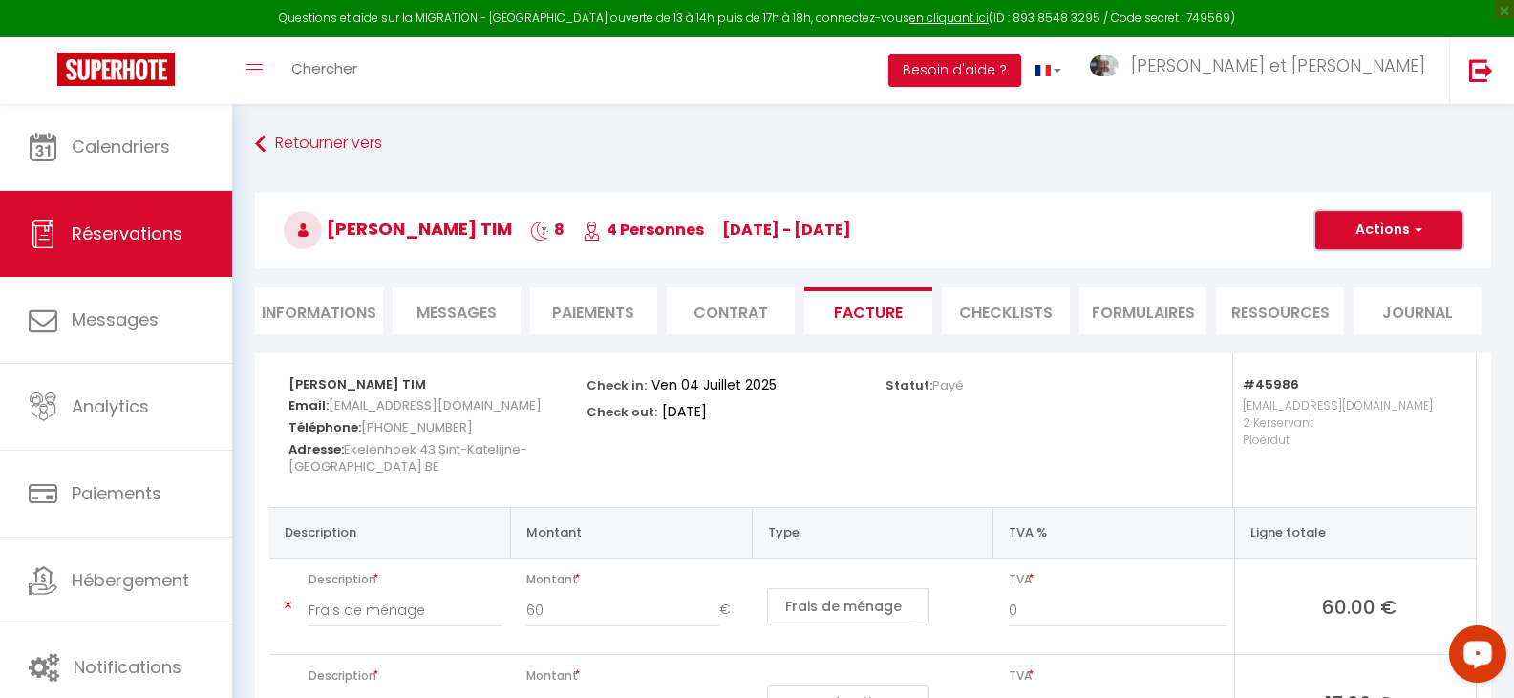
click at [1415, 231] on span "button" at bounding box center [1415, 230] width 11 height 17
click at [1369, 291] on link "Aperçu et éditer" at bounding box center [1374, 297] width 160 height 25
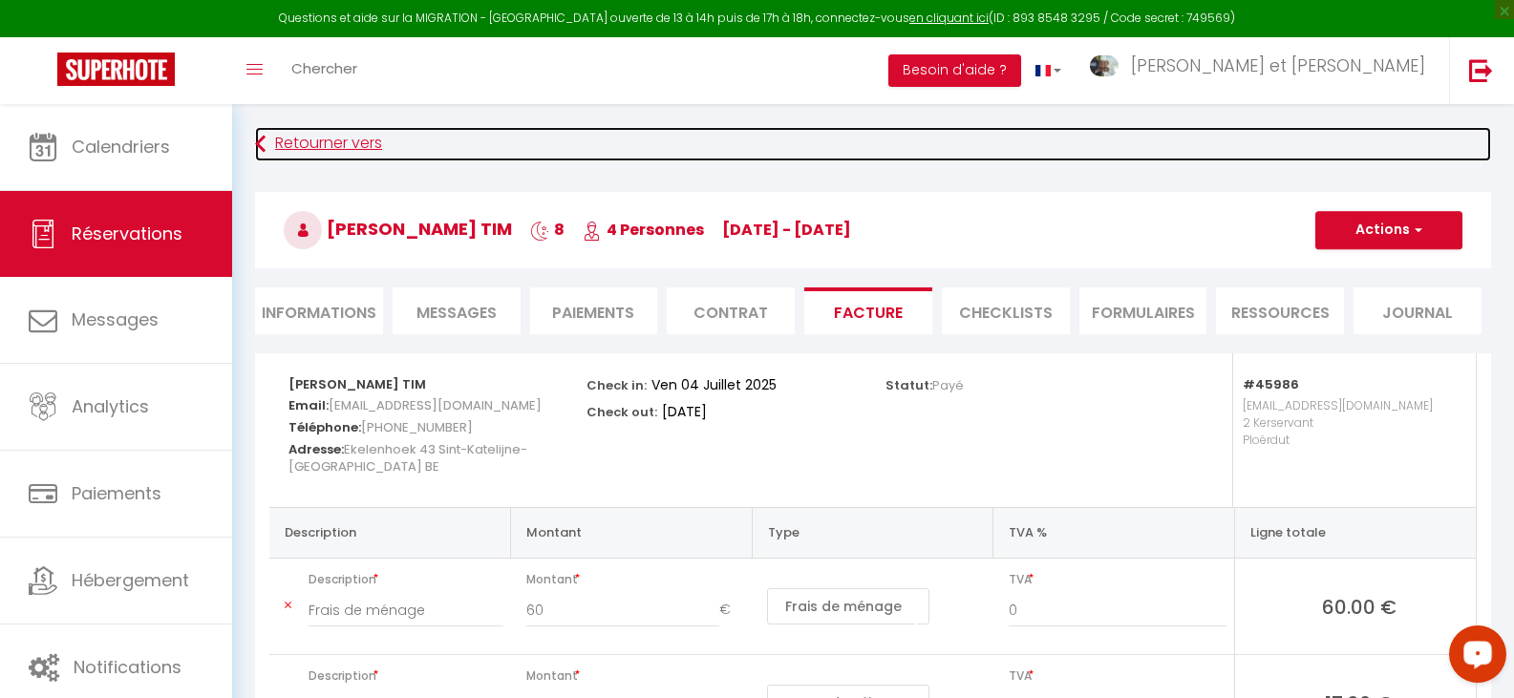
click at [337, 145] on link "Retourner vers" at bounding box center [873, 144] width 1236 height 34
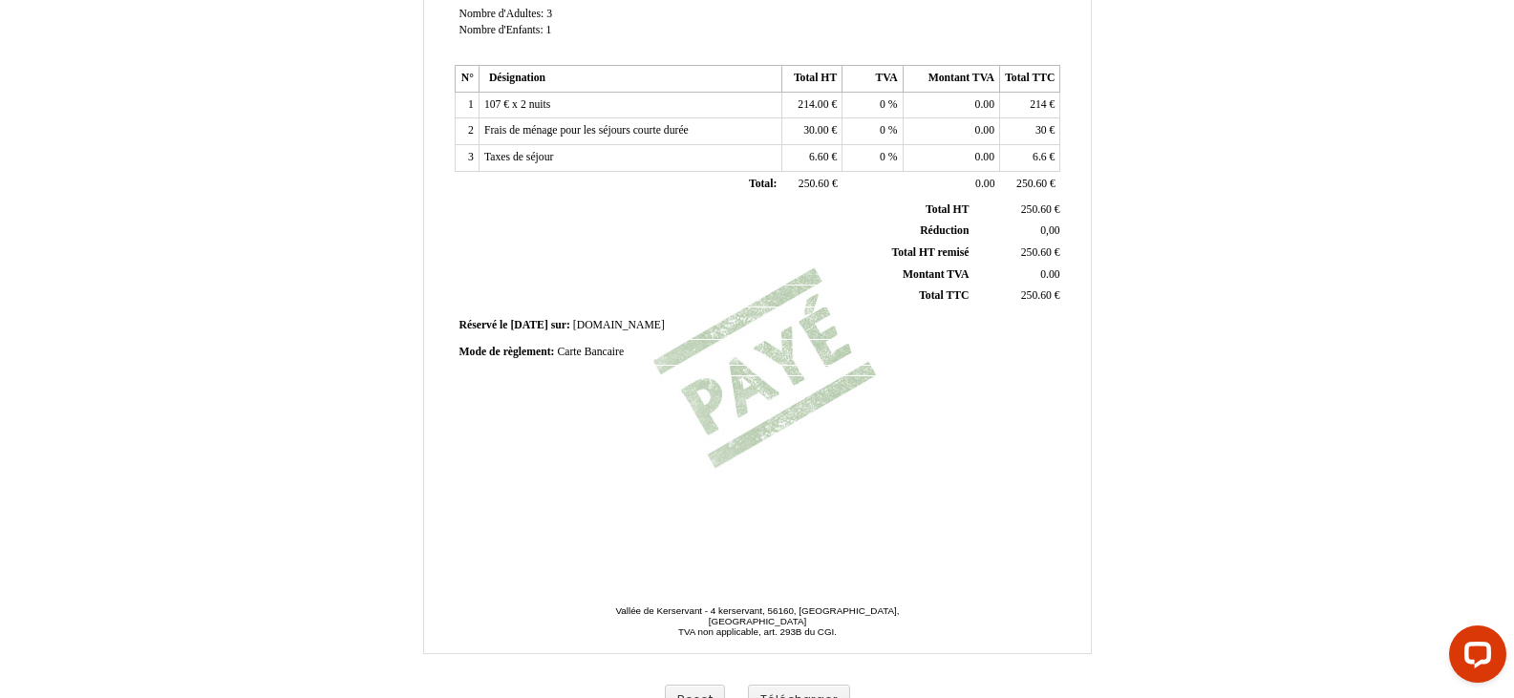
scroll to position [455, 0]
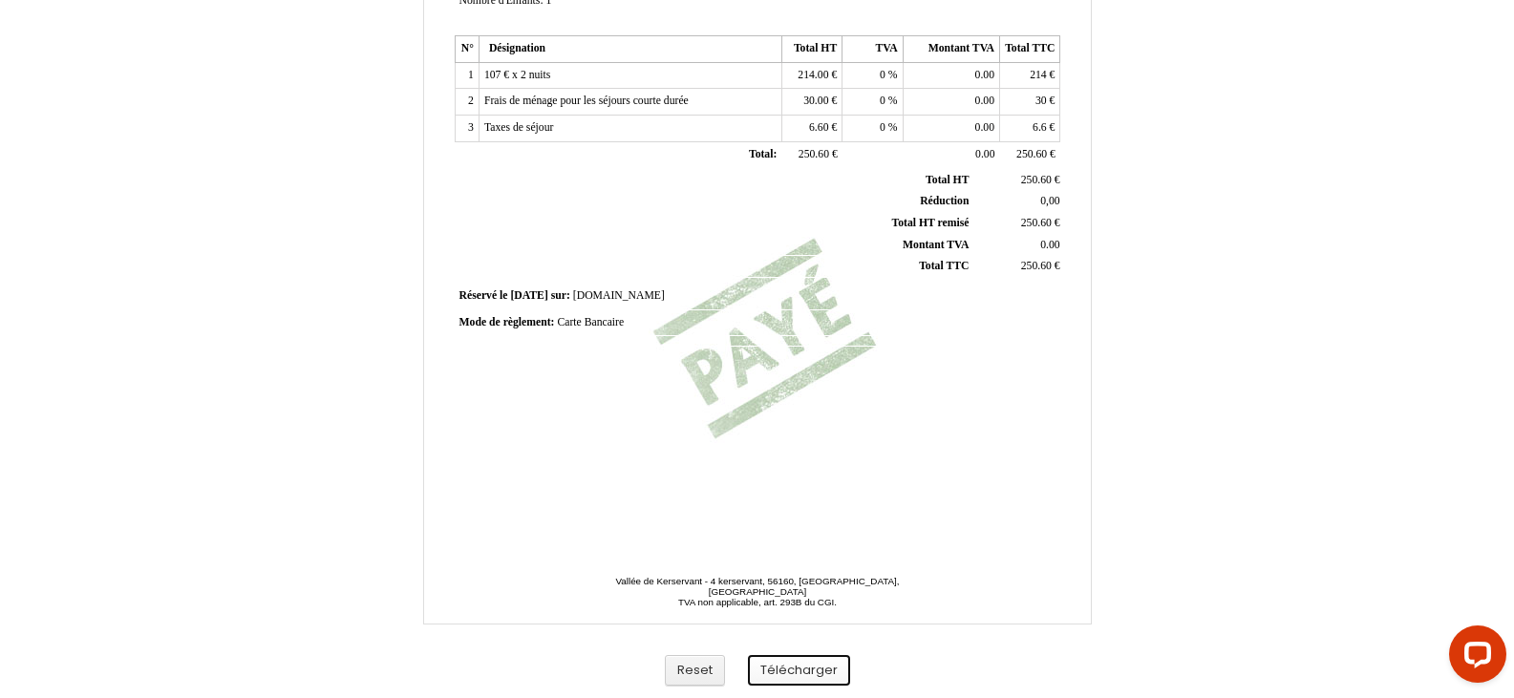
click at [821, 670] on button "Télécharger" at bounding box center [799, 671] width 102 height 32
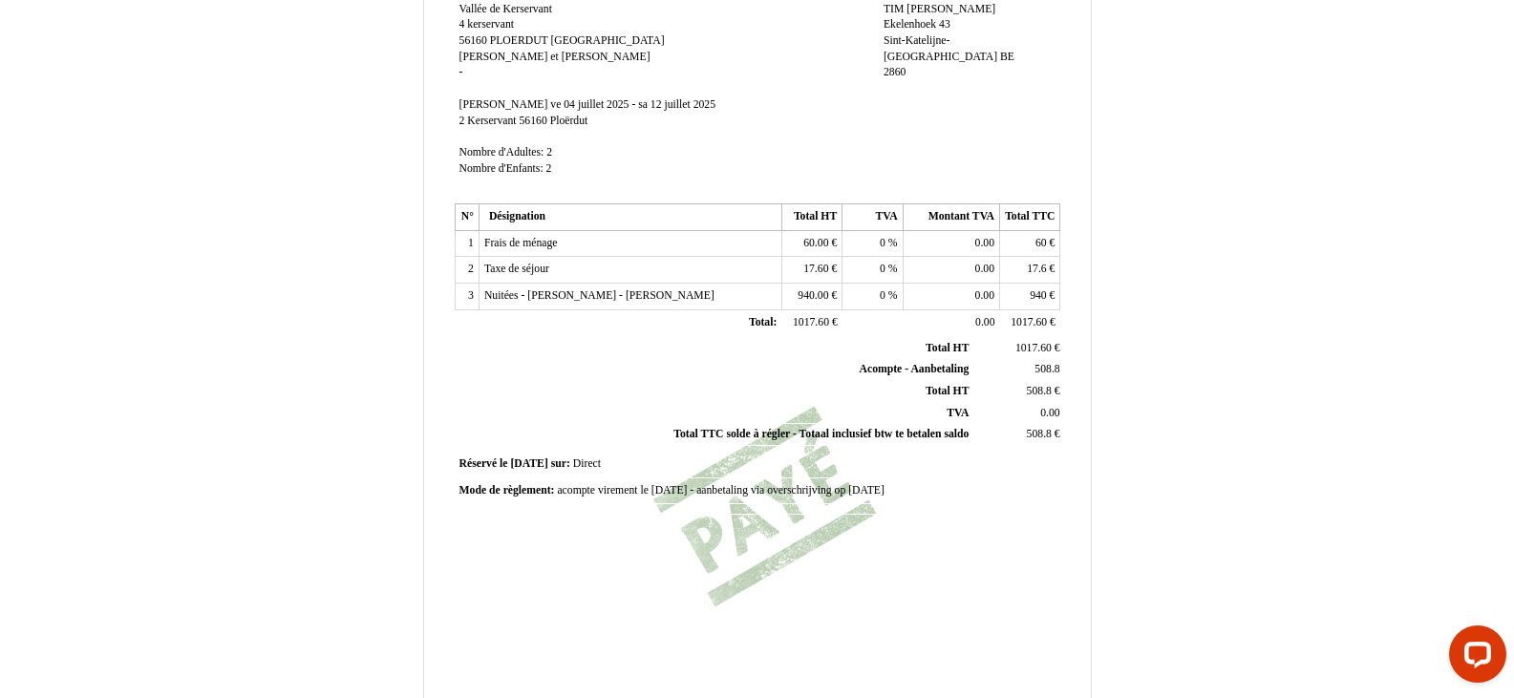
scroll to position [264, 0]
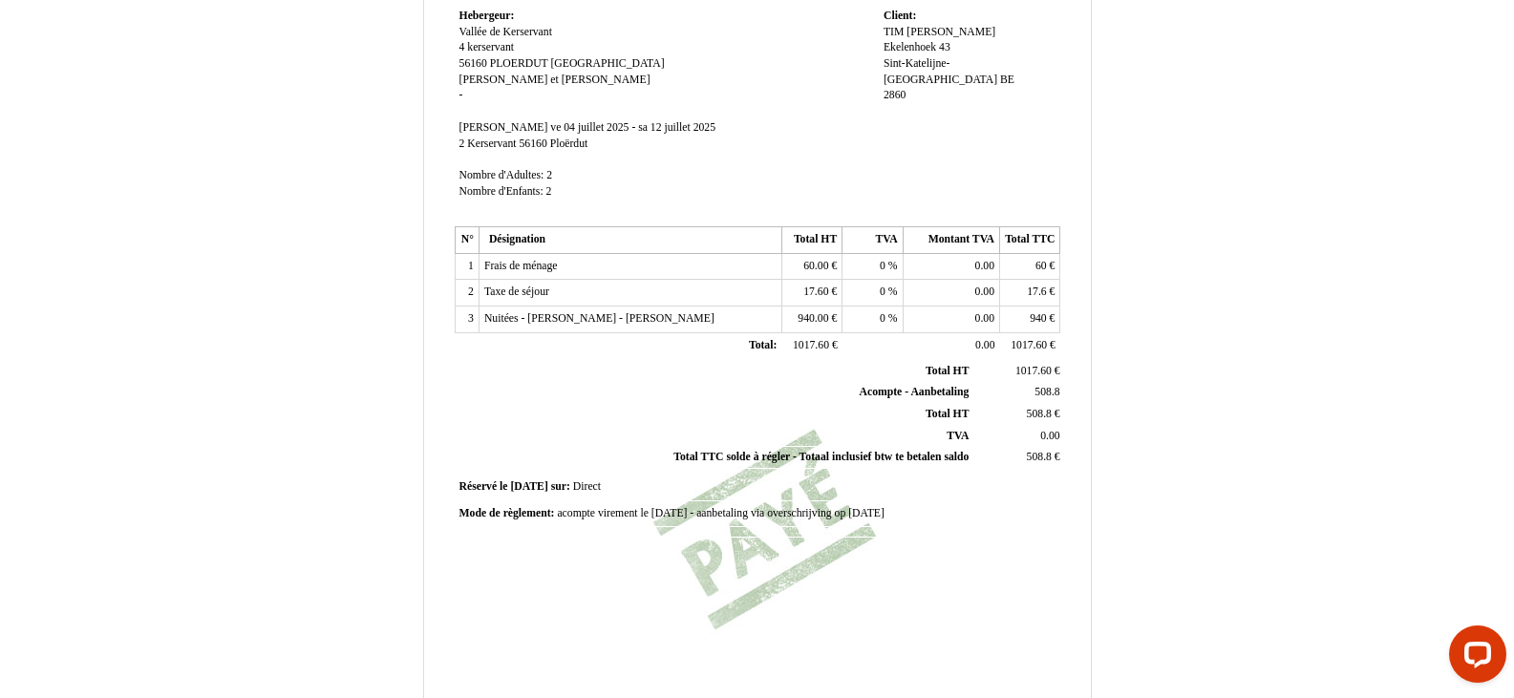
click at [1047, 388] on span "508.8" at bounding box center [1046, 392] width 25 height 12
click at [0, 0] on input "508.8" at bounding box center [0, 0] width 0 height 0
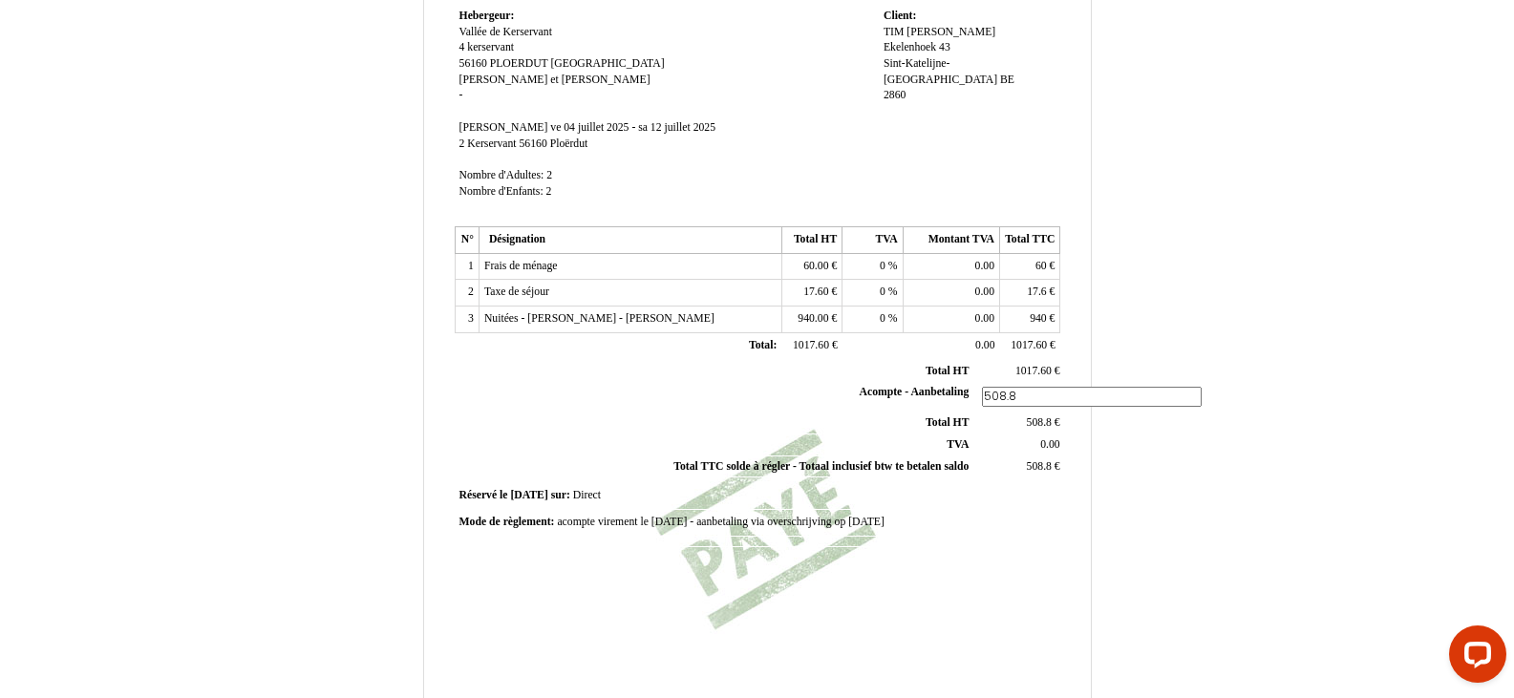
type input "0"
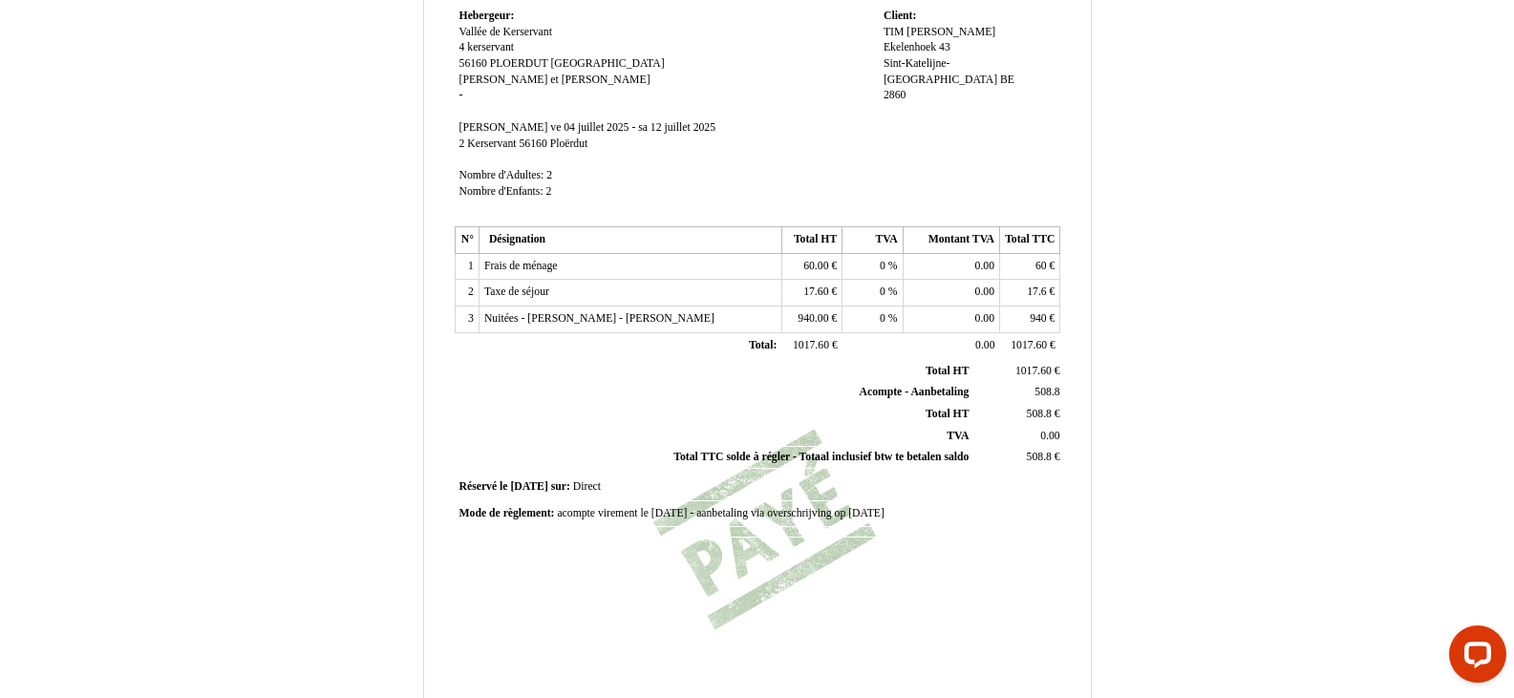
click at [1035, 418] on span "508.8" at bounding box center [1039, 414] width 25 height 12
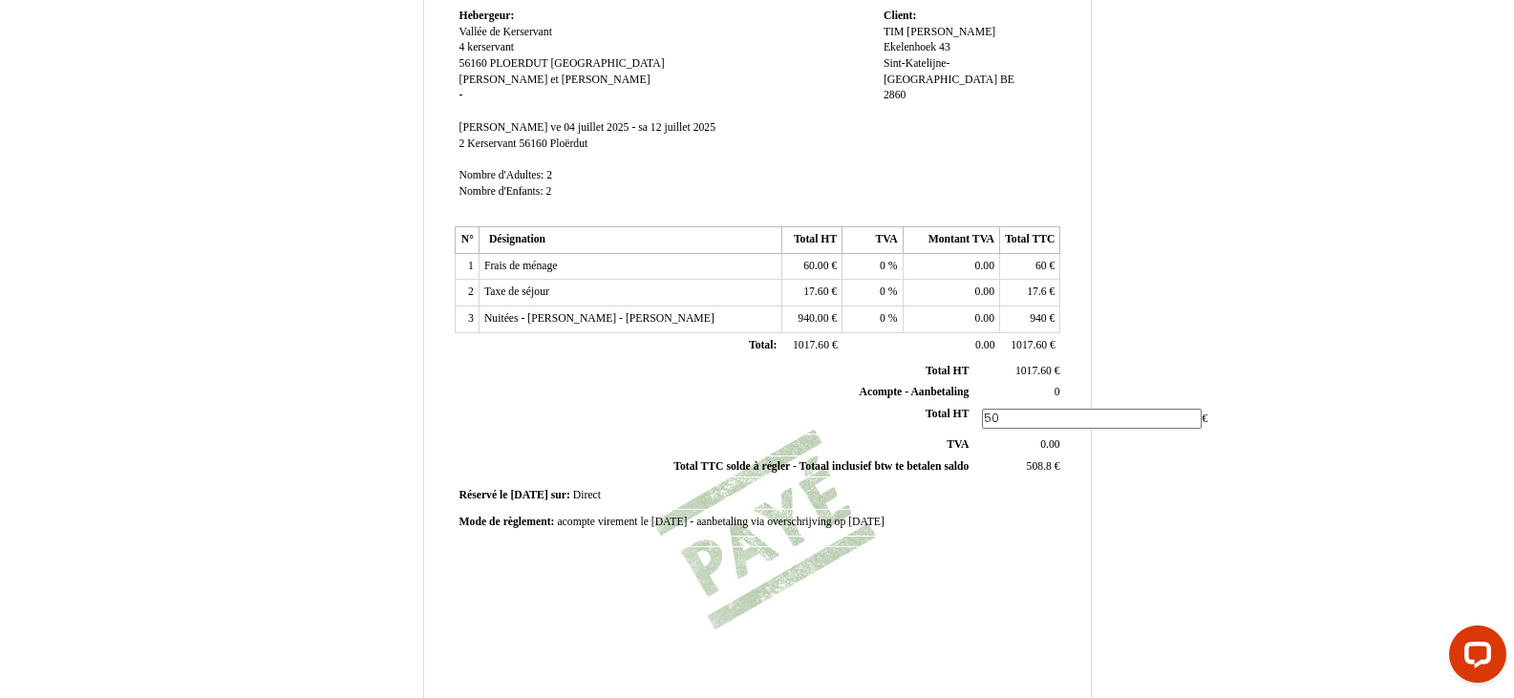
type input "5"
type input "1017.6"
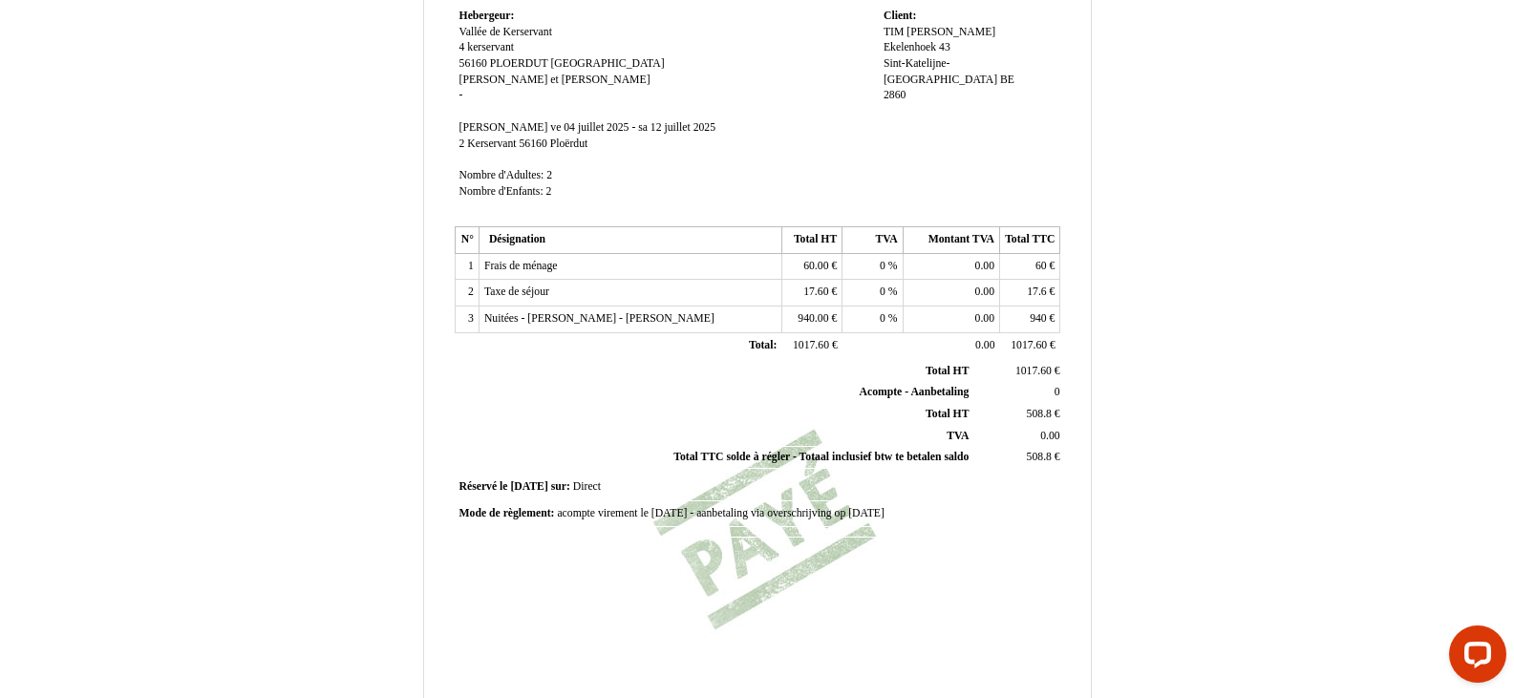
click at [1010, 484] on td "Réservé le Réservé le 2024-11-11 2024-11-11 sur: sur: Direct Direct" at bounding box center [758, 488] width 606 height 26
click at [1039, 457] on span "508.8" at bounding box center [1039, 457] width 25 height 12
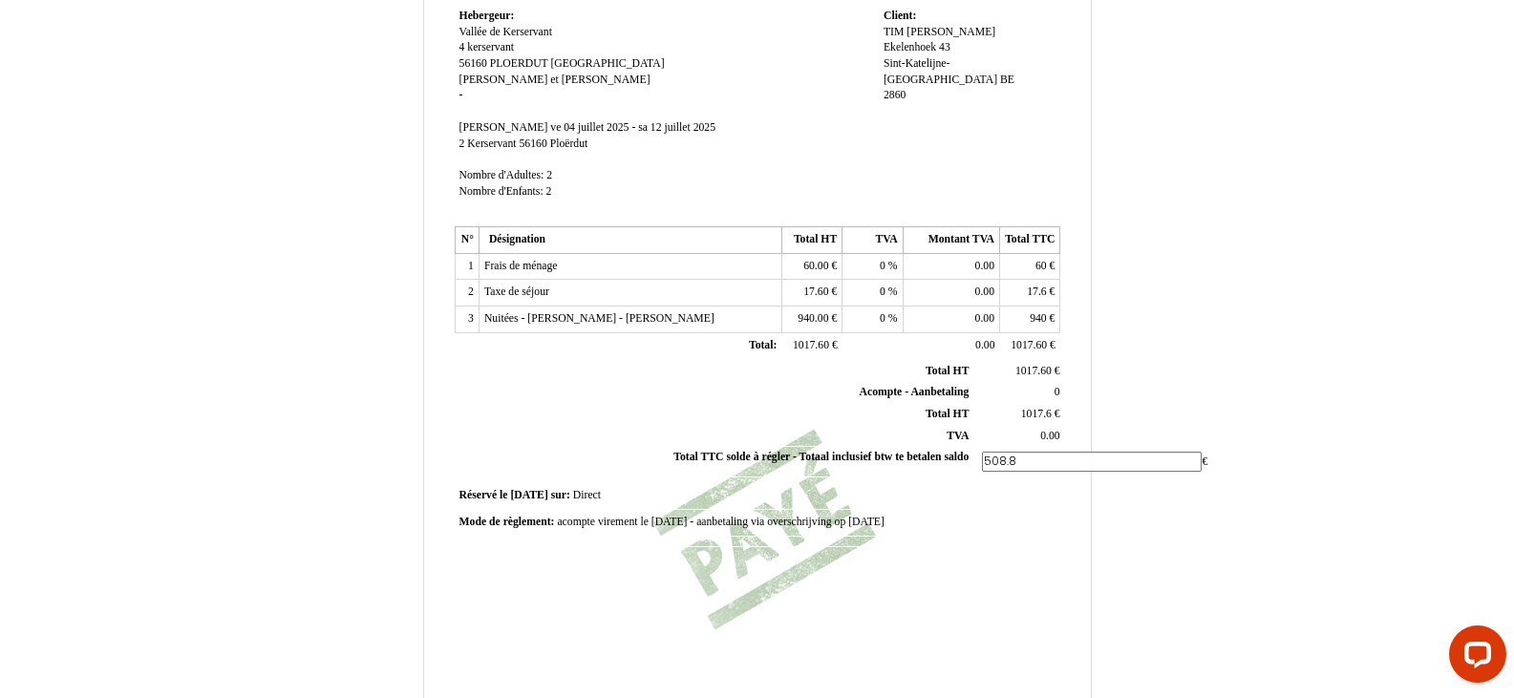
click at [1039, 457] on input "508.8" at bounding box center [1092, 462] width 220 height 20
type input "1017.6"
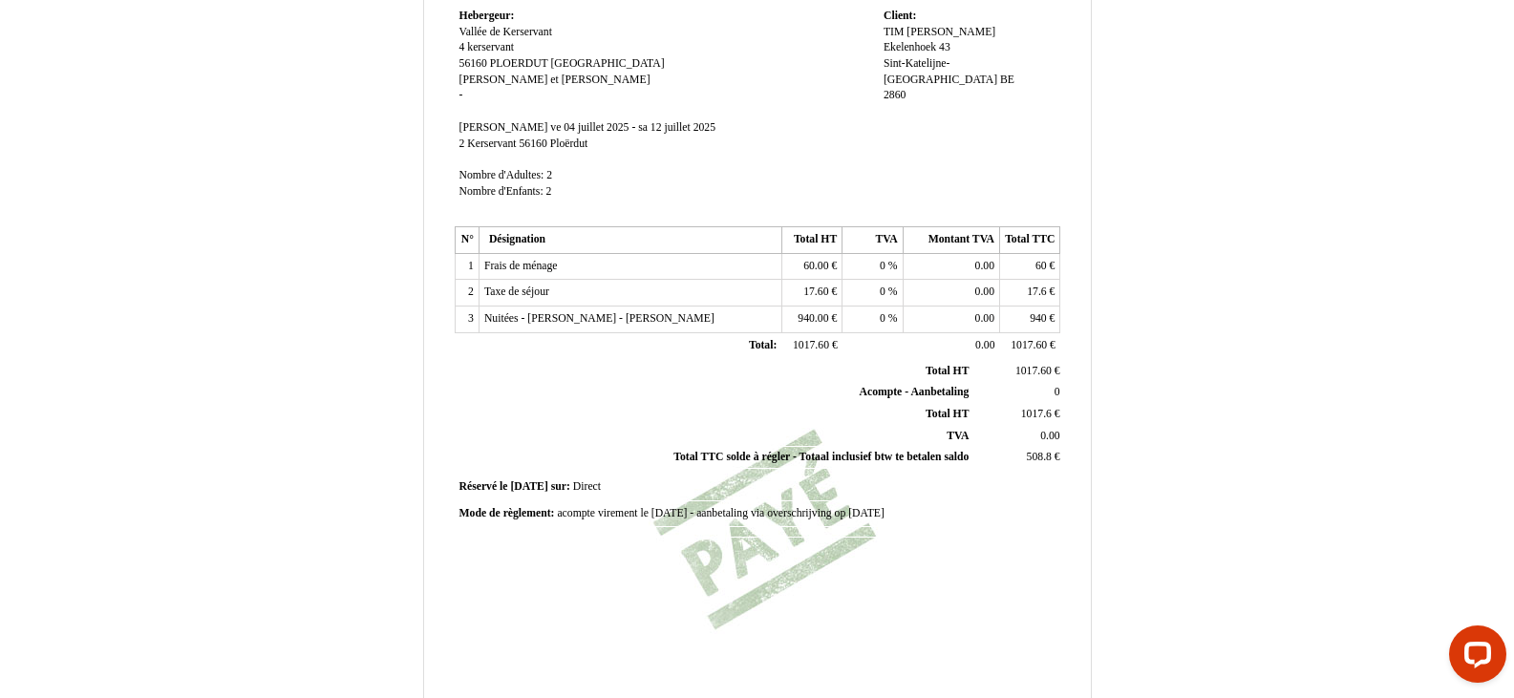
click at [997, 531] on div "Mode de règlement: Mode de règlement: acompte virement le 13/11/2024 - aanbetal…" at bounding box center [757, 519] width 612 height 37
click at [924, 512] on div "Mode de règlement: Mode de règlement: acompte virement le 13/11/2024 - aanbetal…" at bounding box center [757, 514] width 597 height 16
click at [883, 513] on span "acompte virement le 13/11/2024 - aanbetaling via overschrijving op 13/11/2024" at bounding box center [720, 513] width 327 height 12
type input "acompte virement le 13/11/2024 - aanbetaling via overschrijving op 13/11/2024 :…"
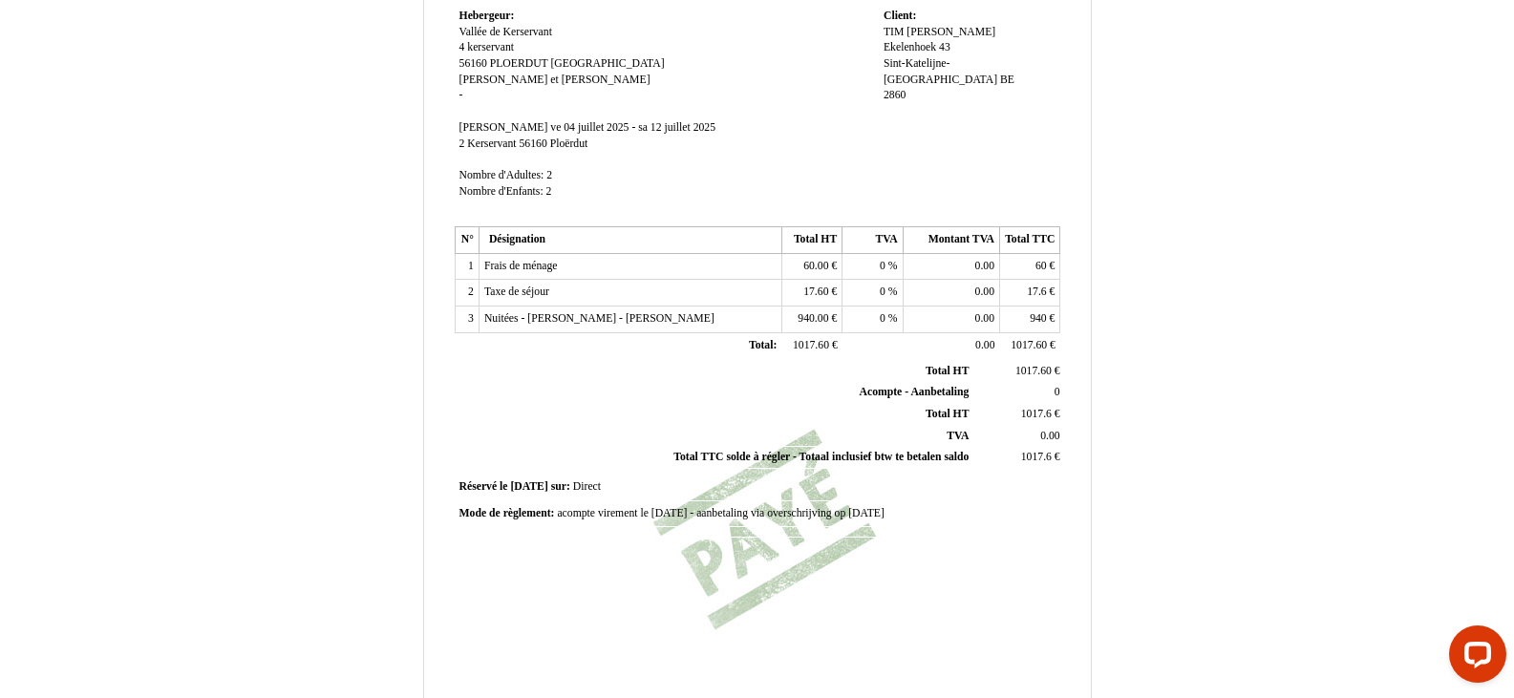
scroll to position [0, 0]
click at [769, 591] on div "Facture Facture N° 4577027 4577027 Date de création 11 November 2024 Hebergeur:…" at bounding box center [757, 272] width 612 height 903
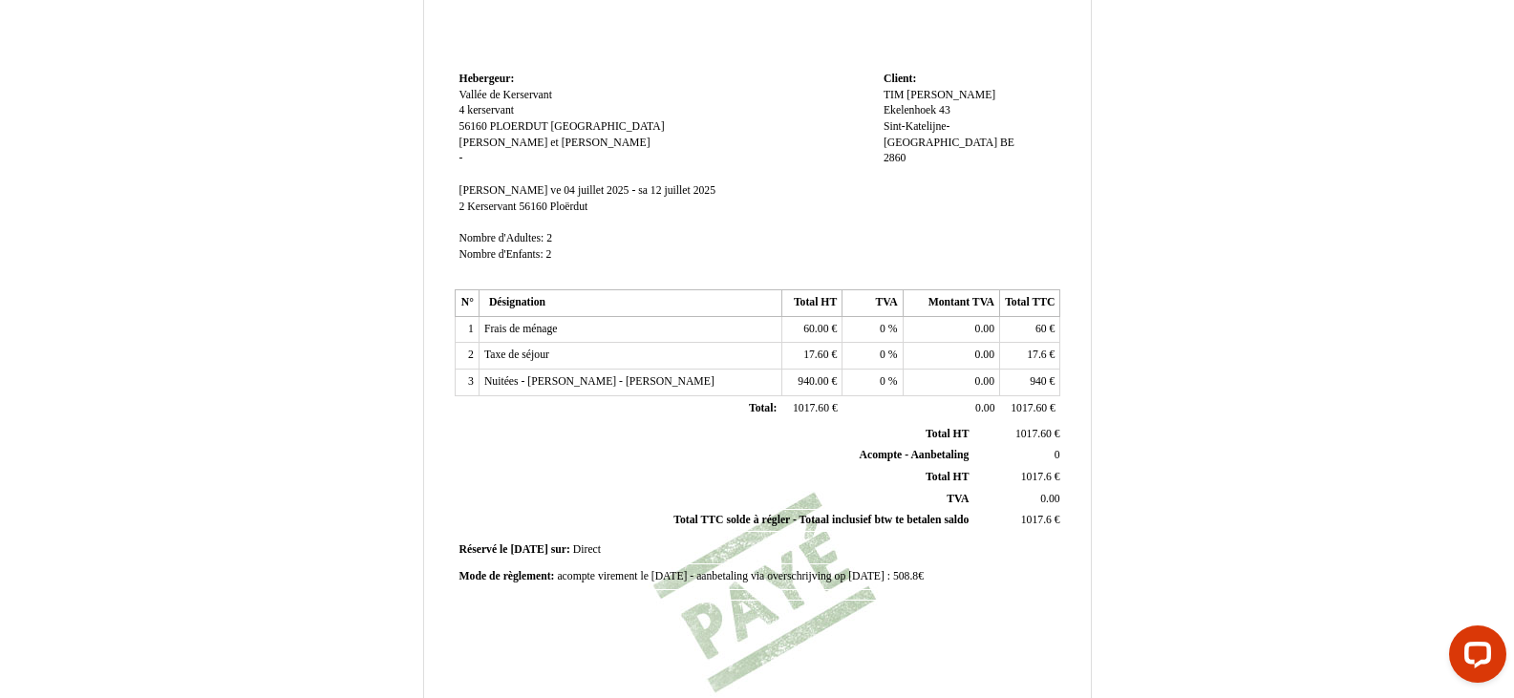
scroll to position [455, 0]
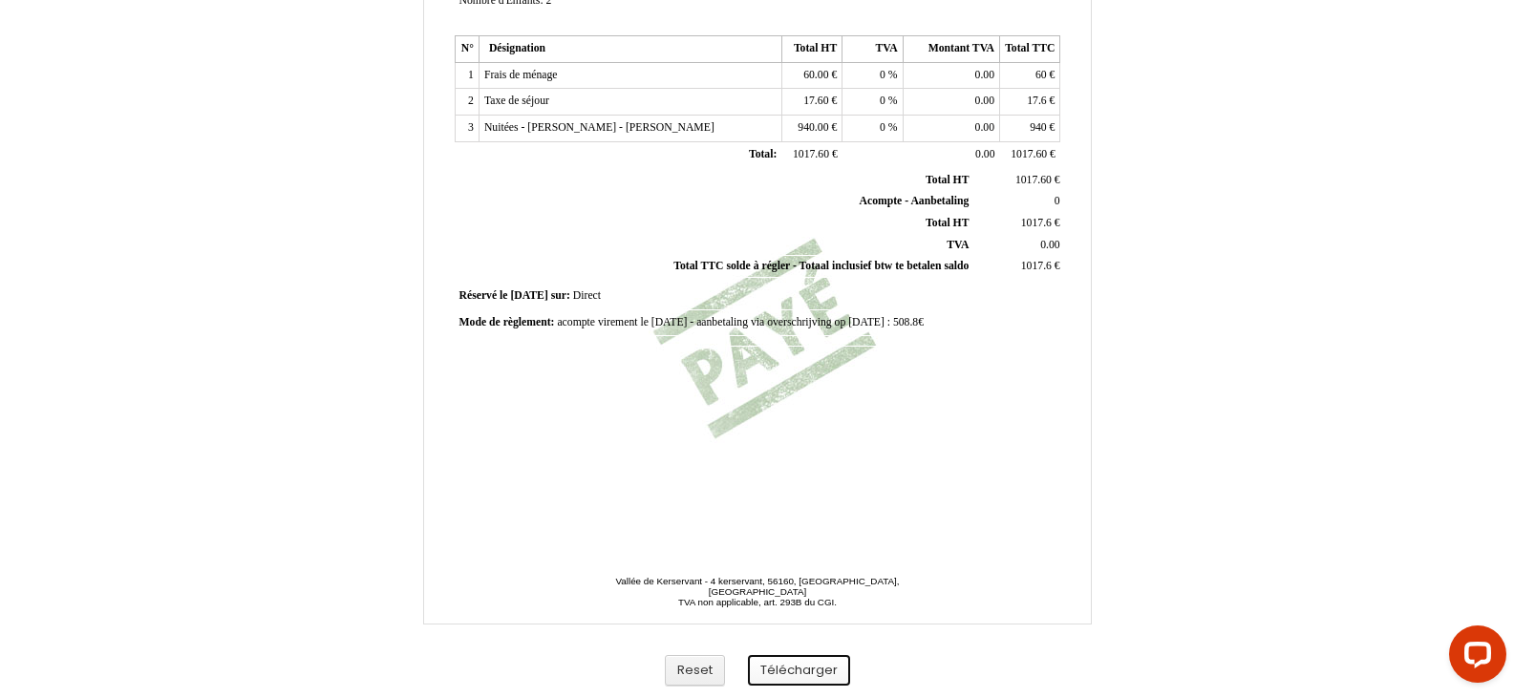
click at [797, 674] on button "Télécharger" at bounding box center [799, 671] width 102 height 32
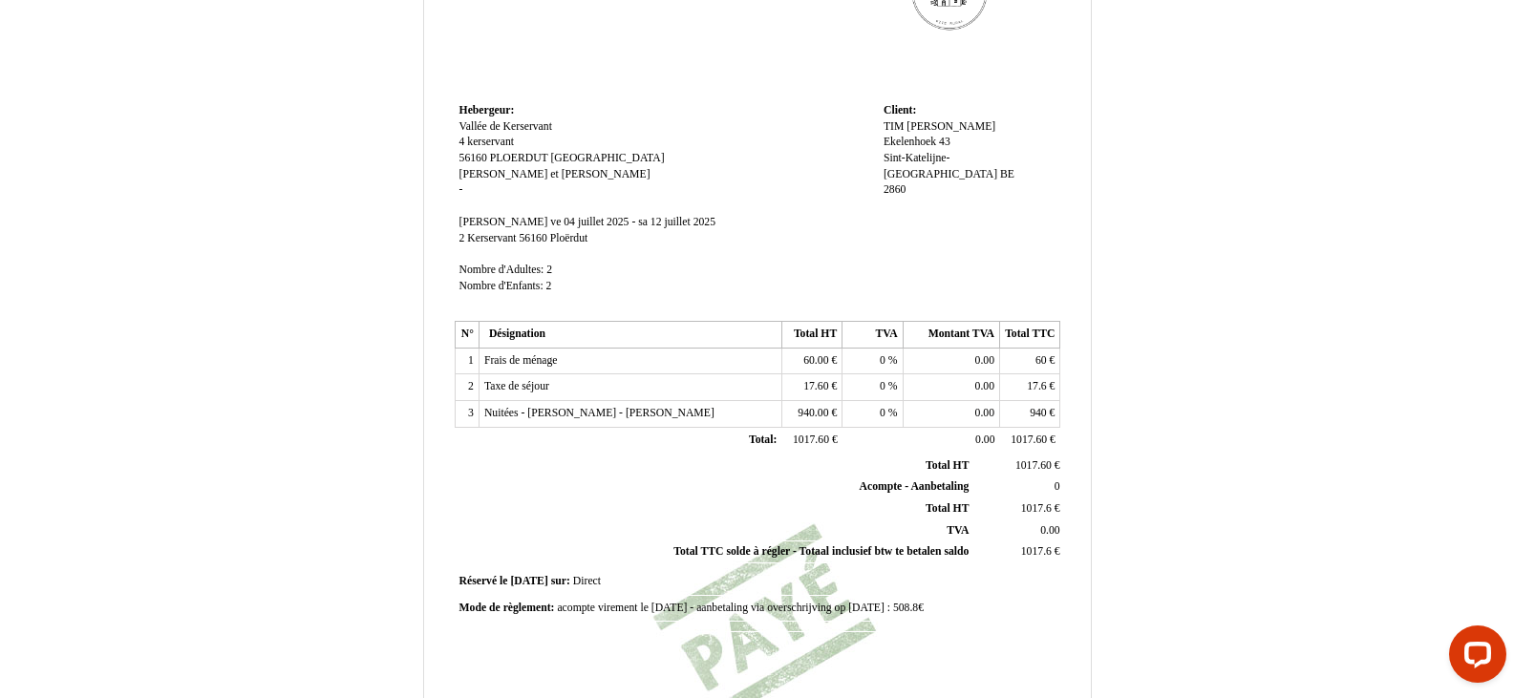
scroll to position [168, 0]
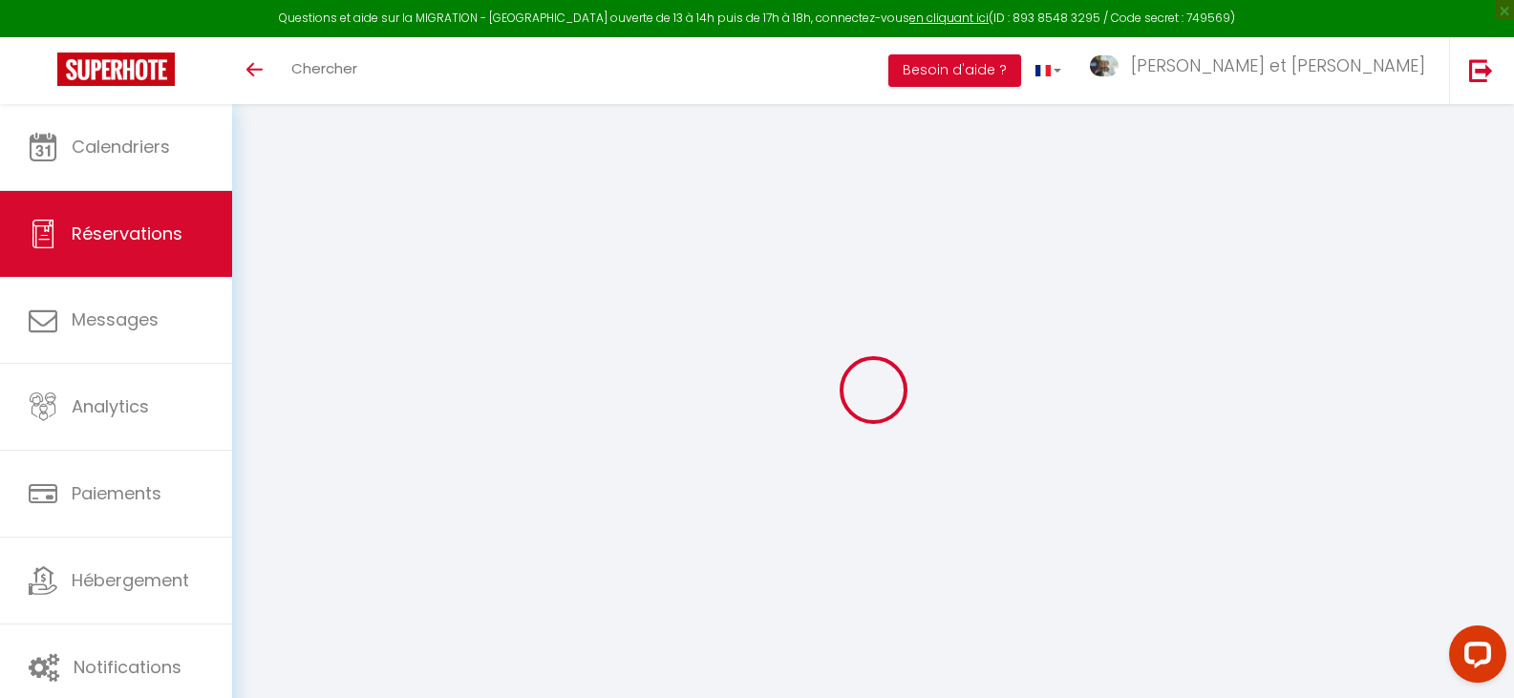
select select
select select "15"
checkbox input "false"
select select
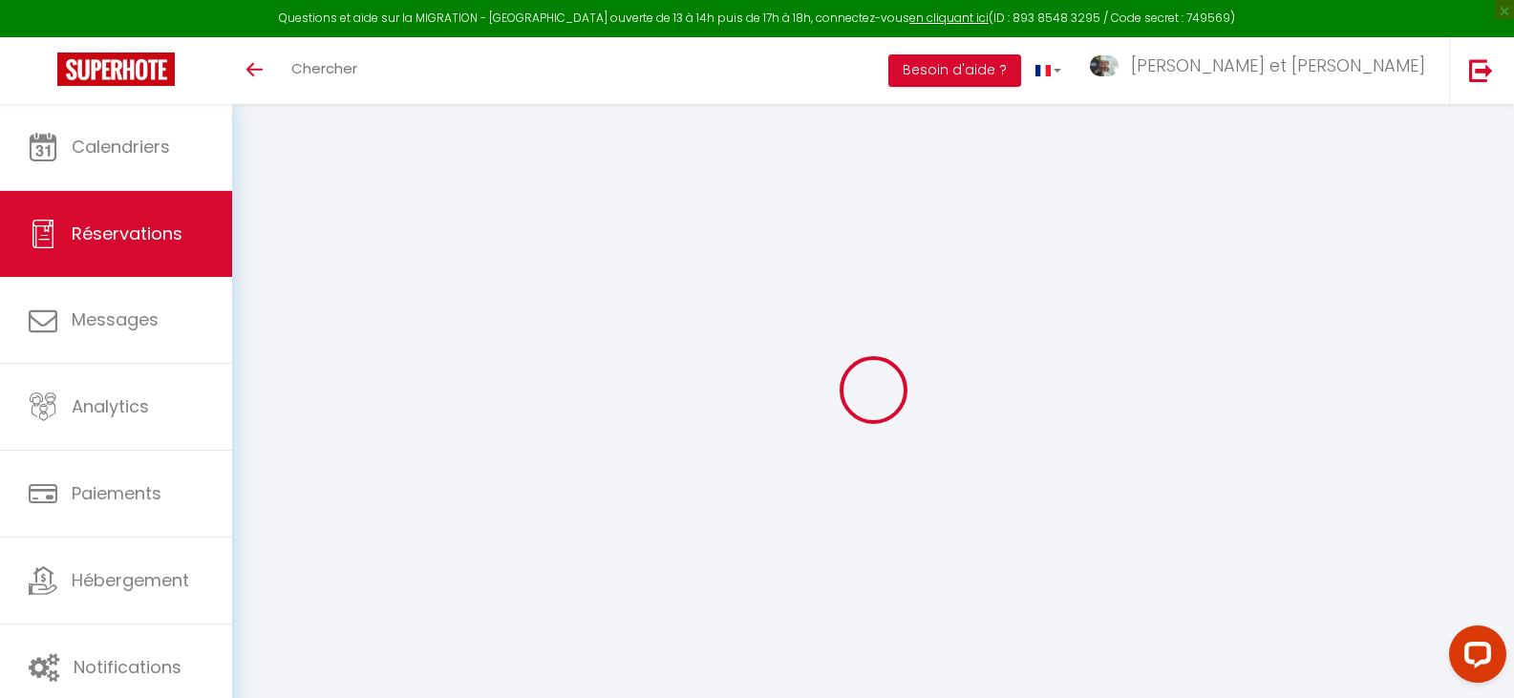
select select
checkbox input "false"
select select
checkbox input "false"
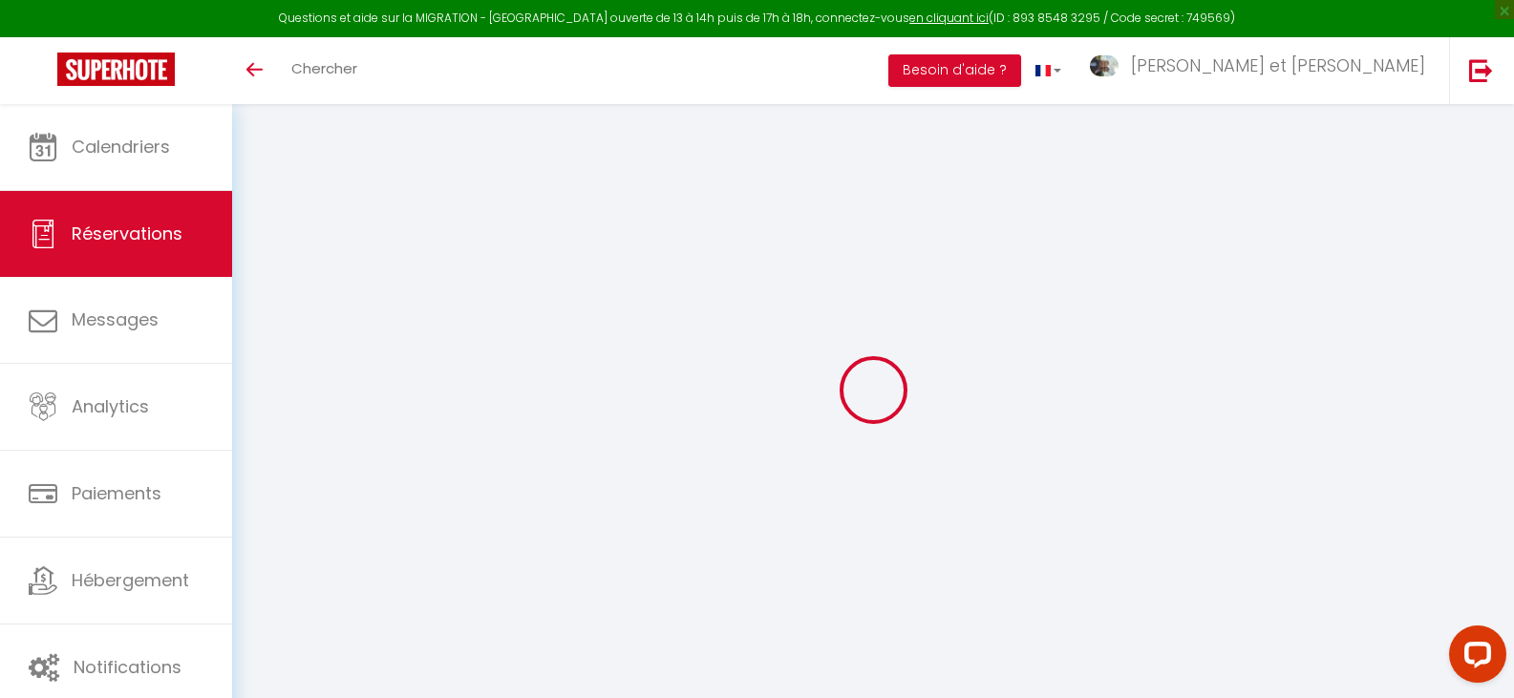
type adress0 "[PERSON_NAME] - [PERSON_NAME] - Wieze Deconinck [STREET_ADDRESS]"
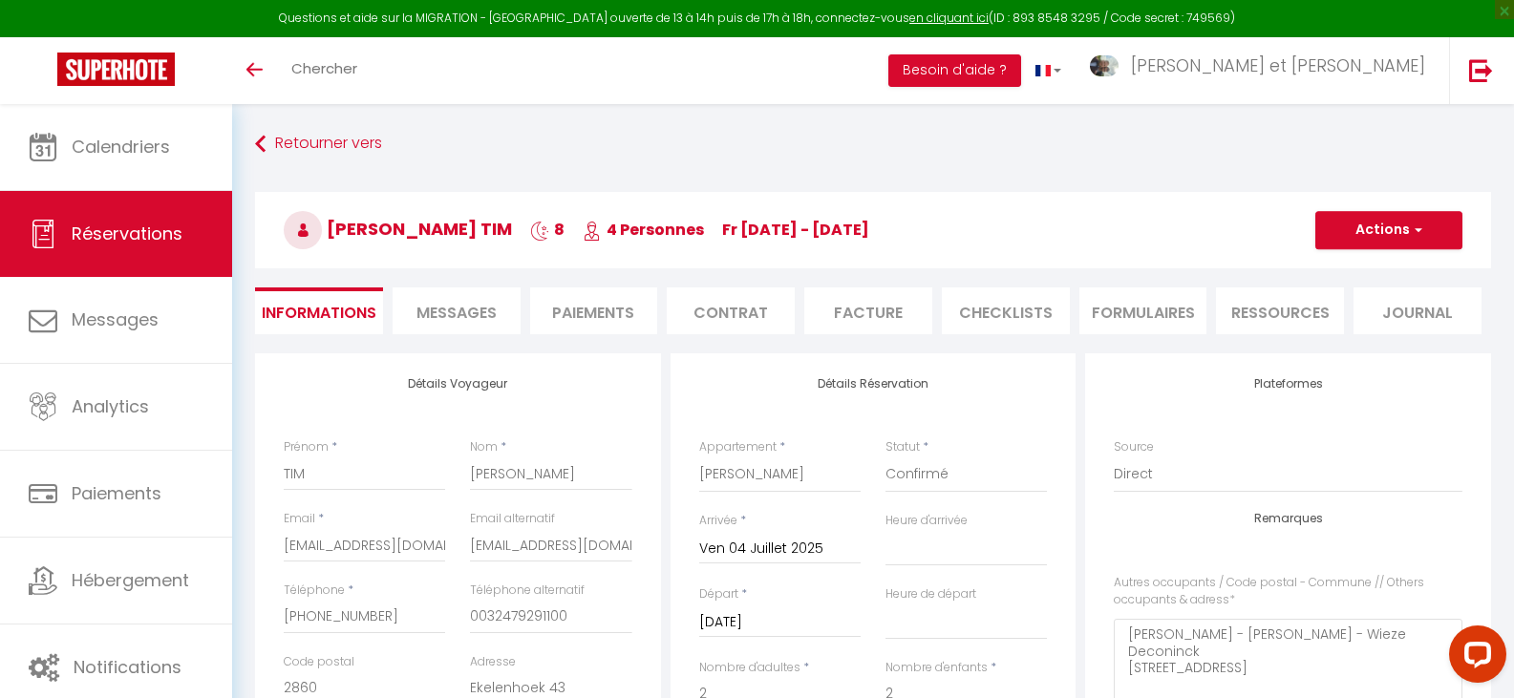
type input "60"
type input "17.6"
select select
checkbox input "false"
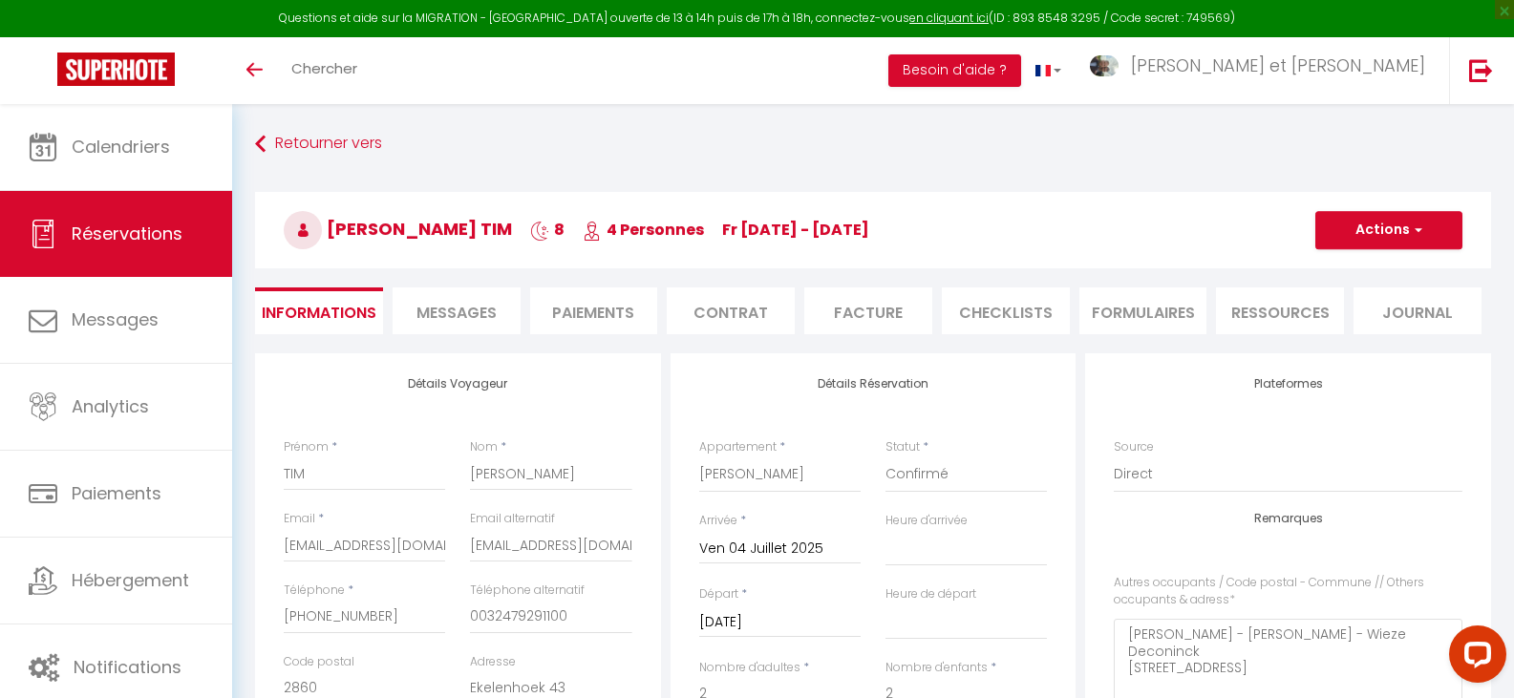
select select "17:00"
select select "10:00"
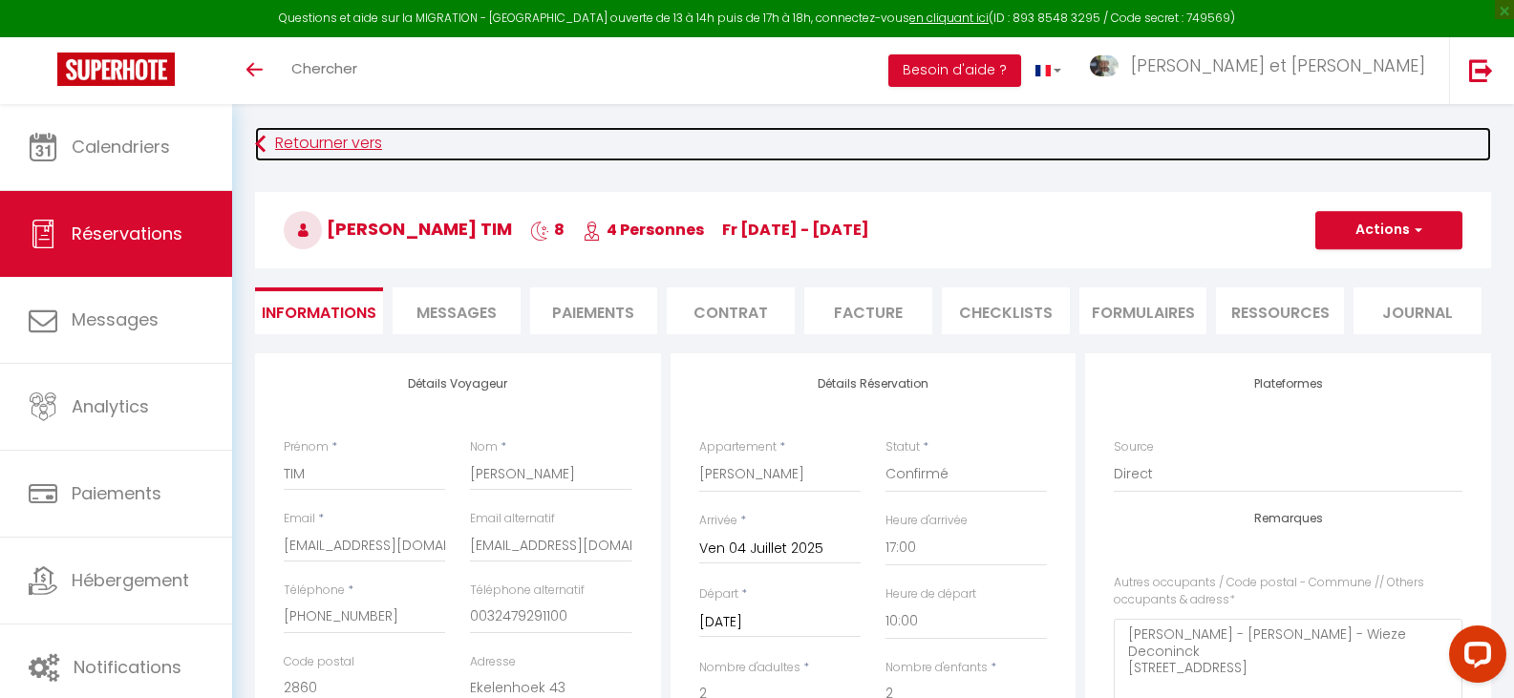
click at [298, 135] on link "Retourner vers" at bounding box center [873, 144] width 1236 height 34
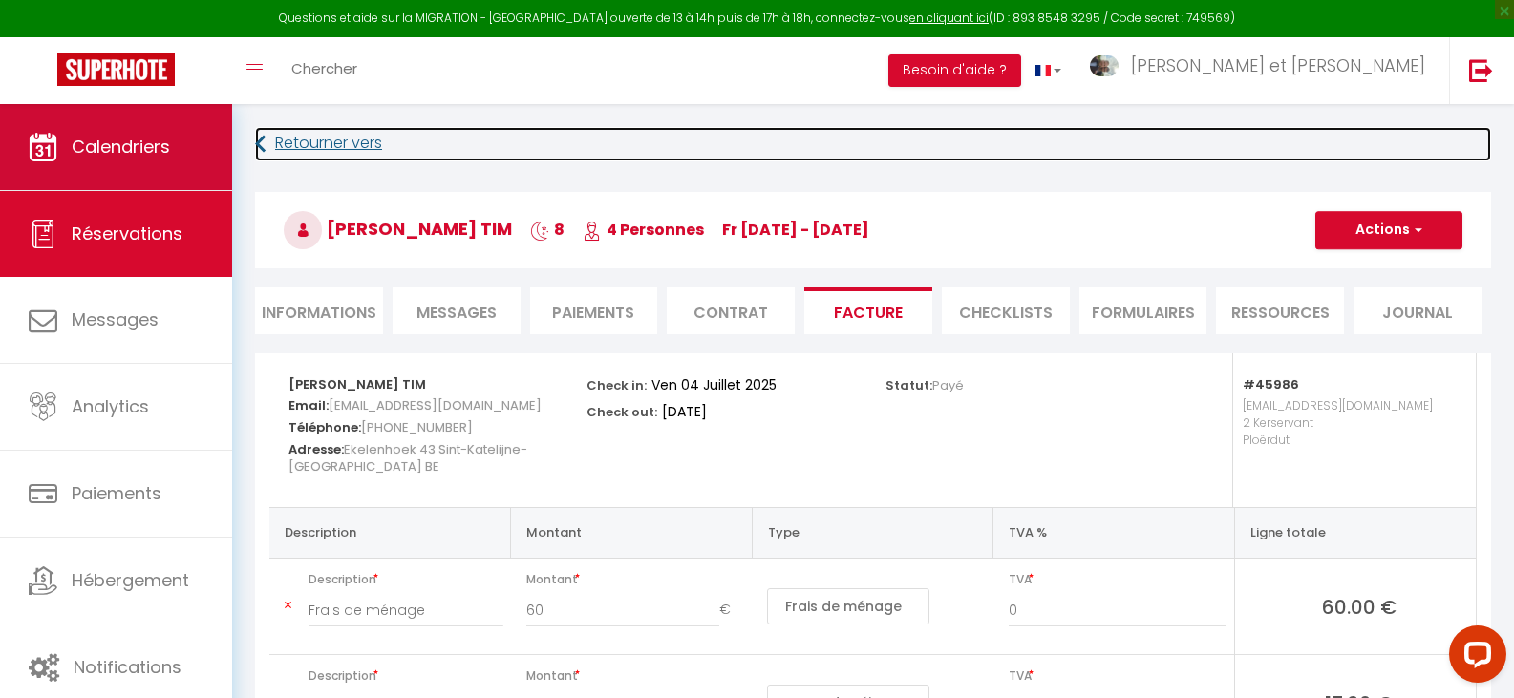
click at [162, 172] on link "Calendriers" at bounding box center [116, 147] width 232 height 86
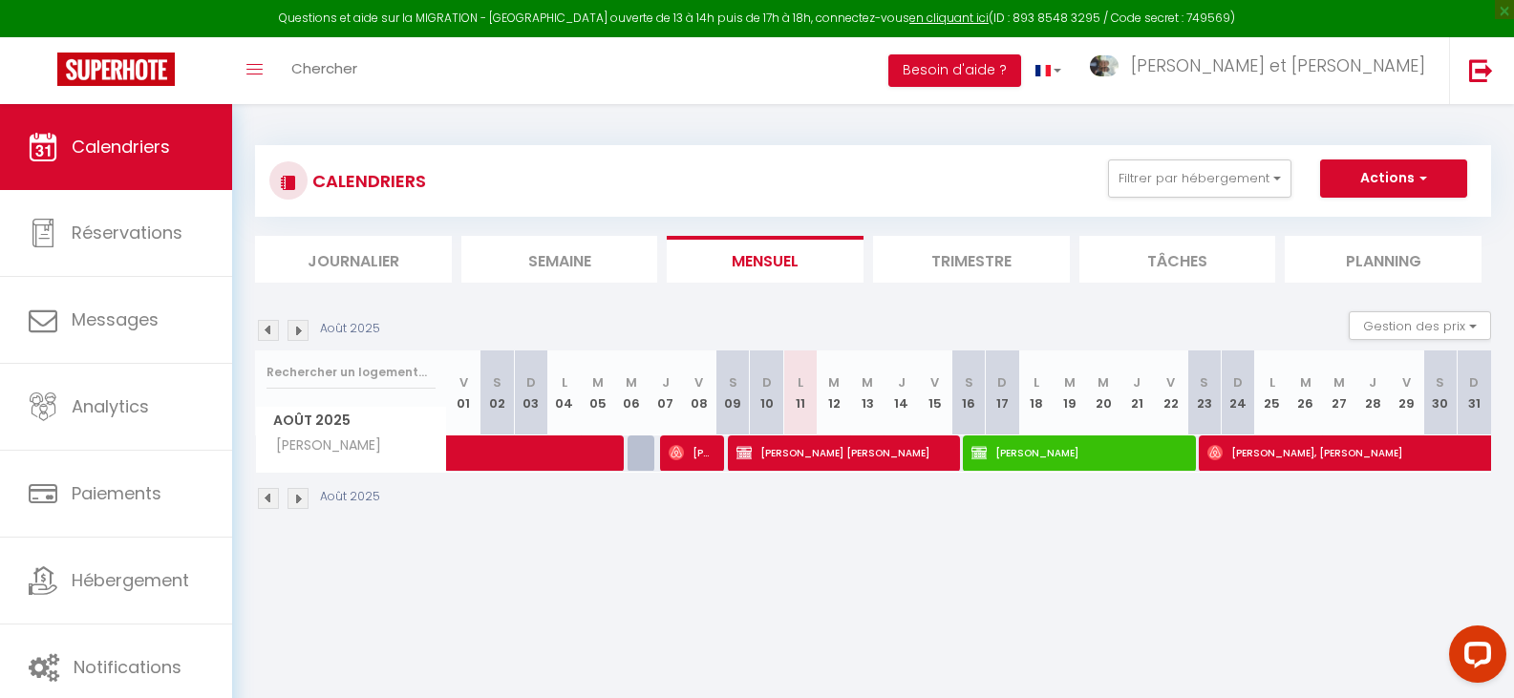
click at [889, 254] on li "Trimestre" at bounding box center [971, 259] width 197 height 47
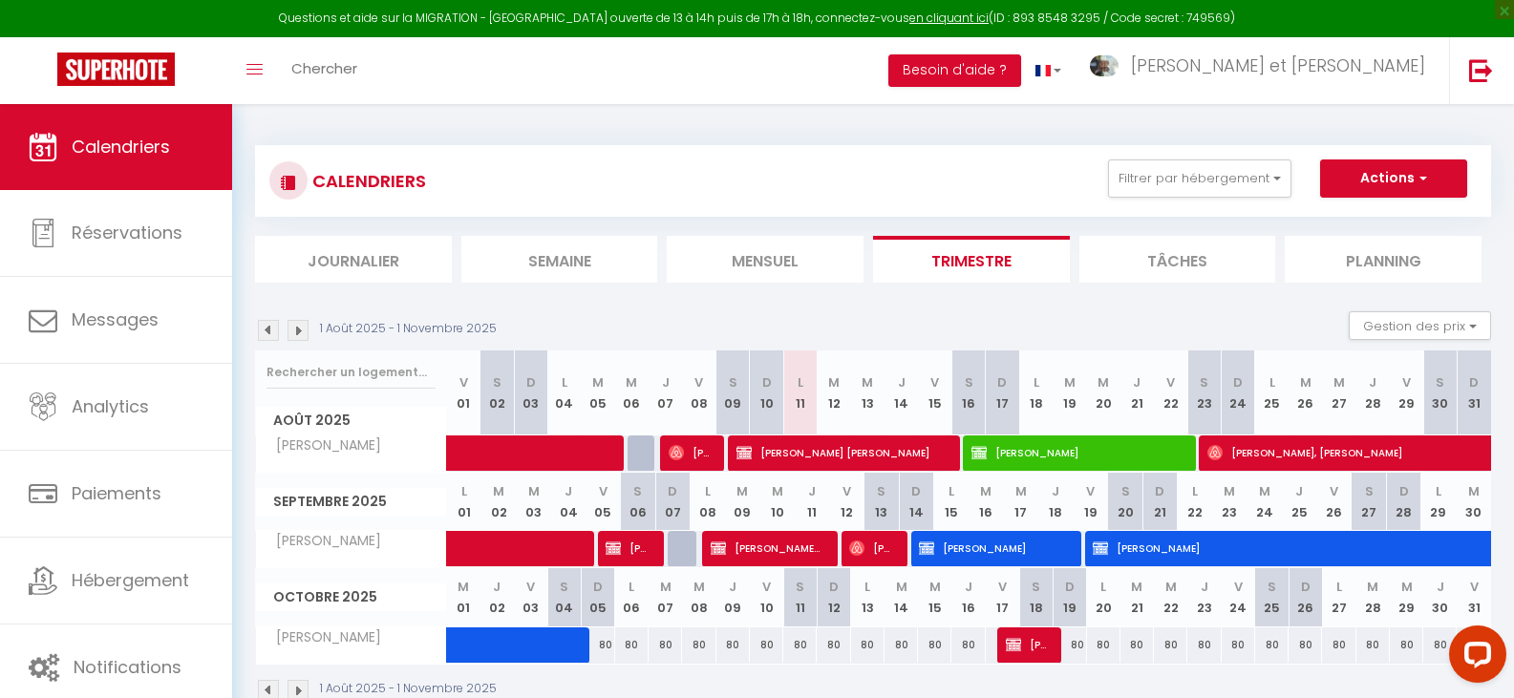
click at [268, 330] on img at bounding box center [268, 330] width 21 height 21
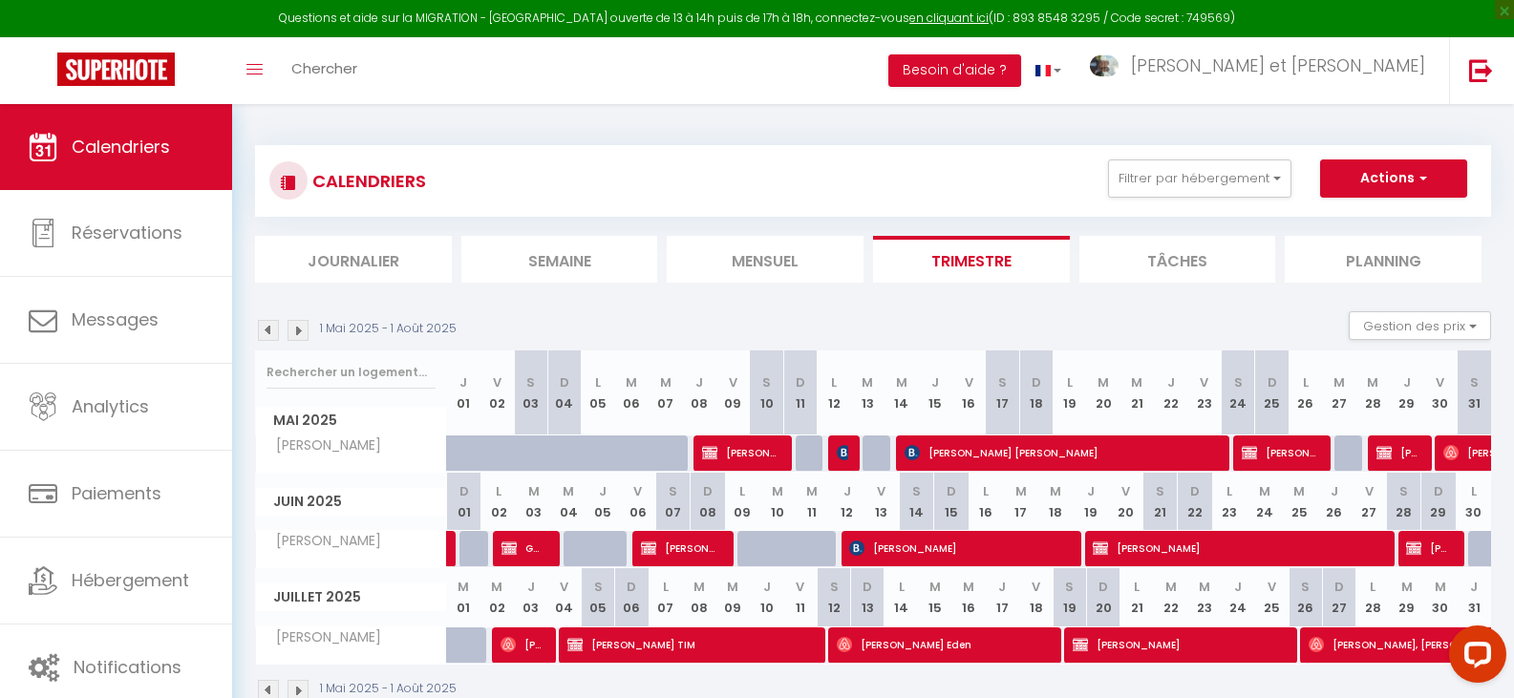
scroll to position [96, 0]
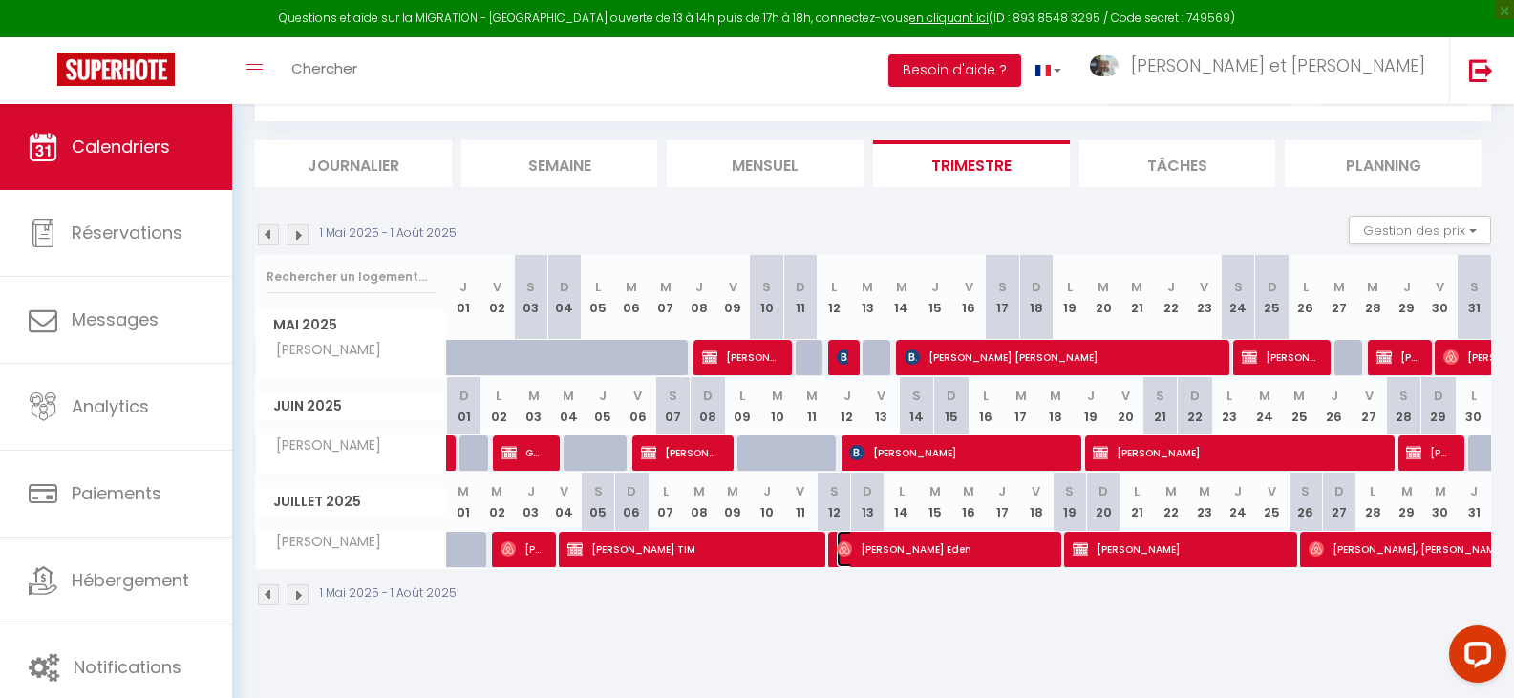
click at [913, 551] on span "Eden Lauvergnat Eden" at bounding box center [943, 549] width 212 height 36
select select "OK"
select select "KO"
select select "1"
select select "0"
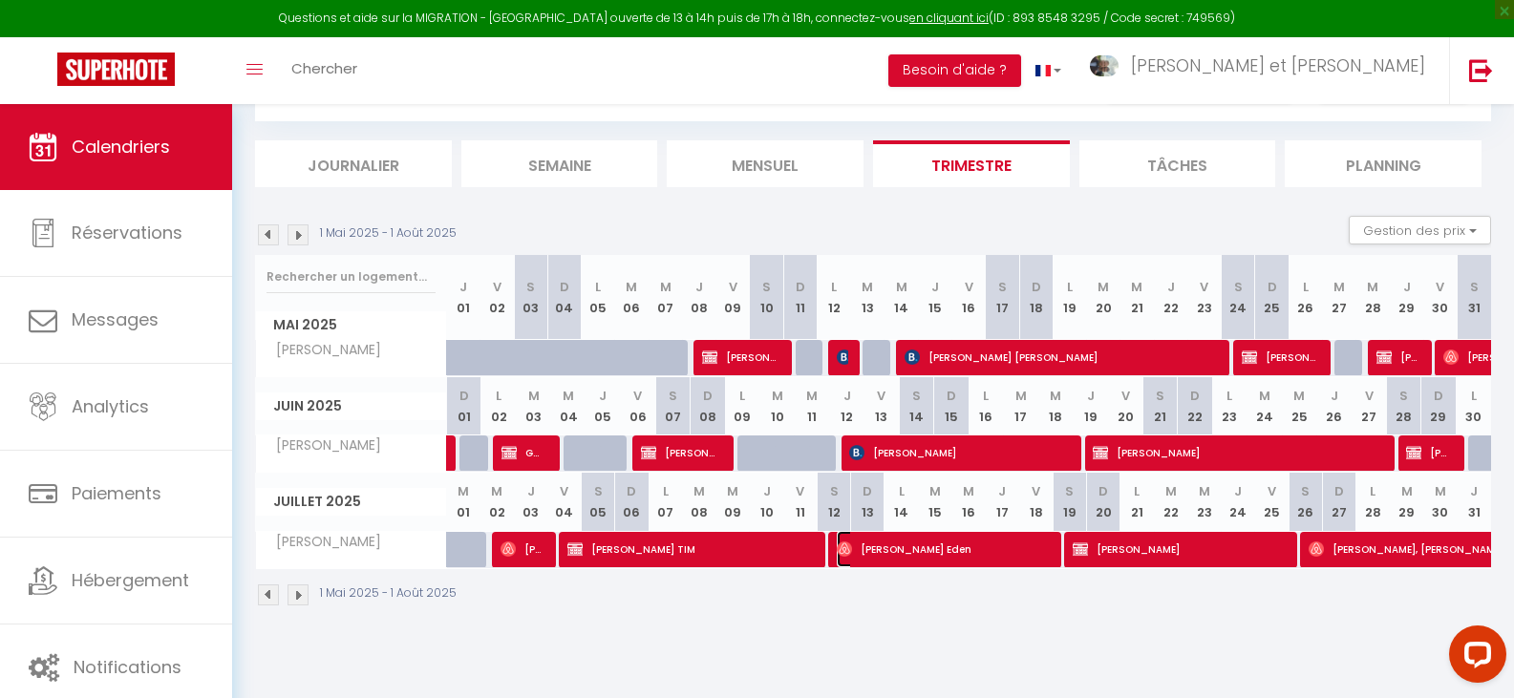
select select "1"
select select
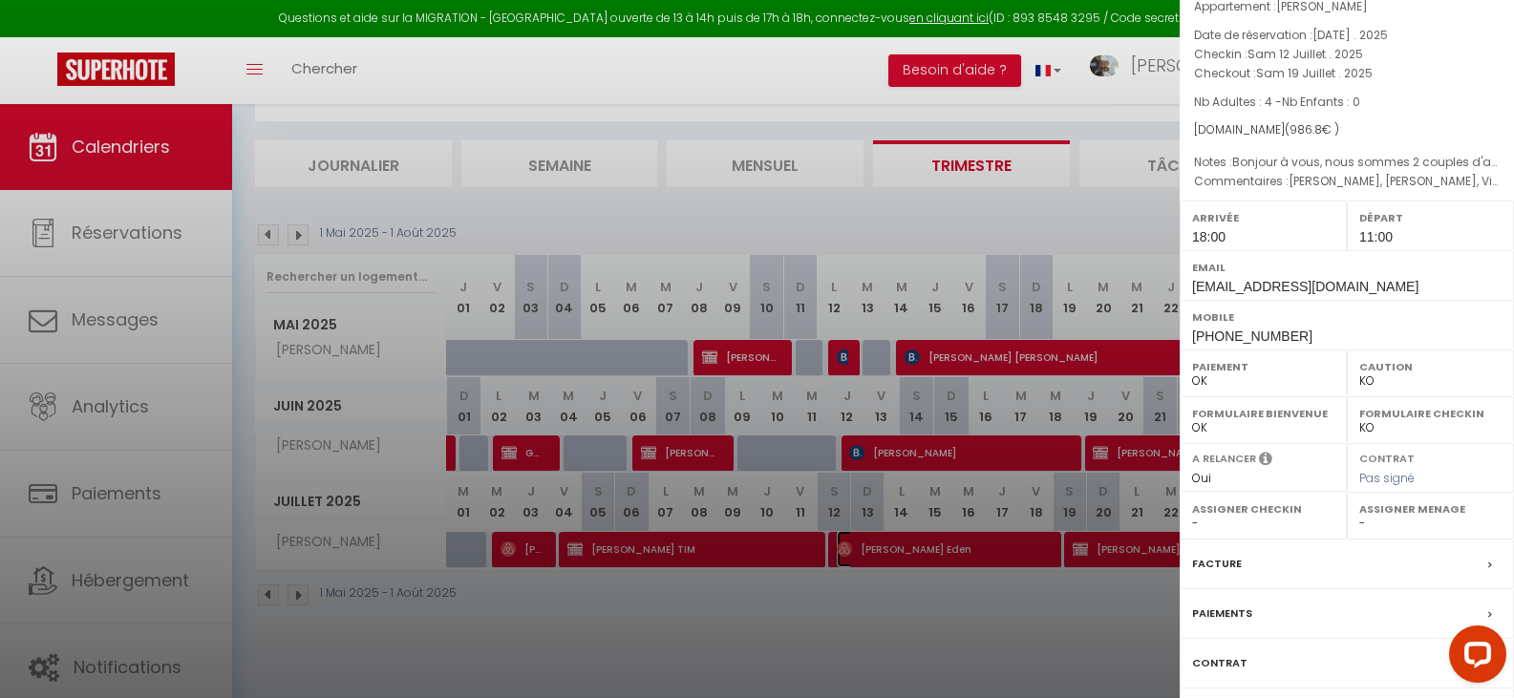
scroll to position [223, 0]
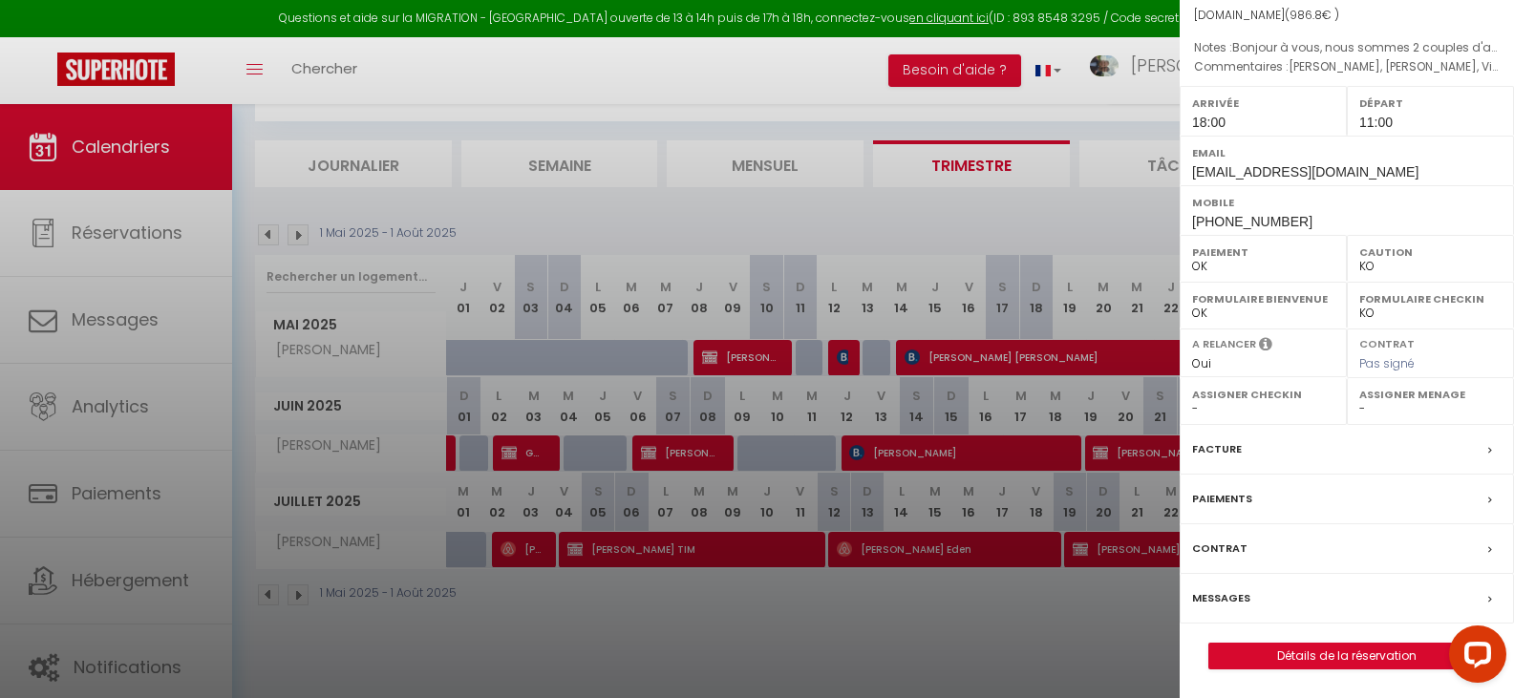
click at [1251, 456] on div "Facture" at bounding box center [1346, 450] width 334 height 50
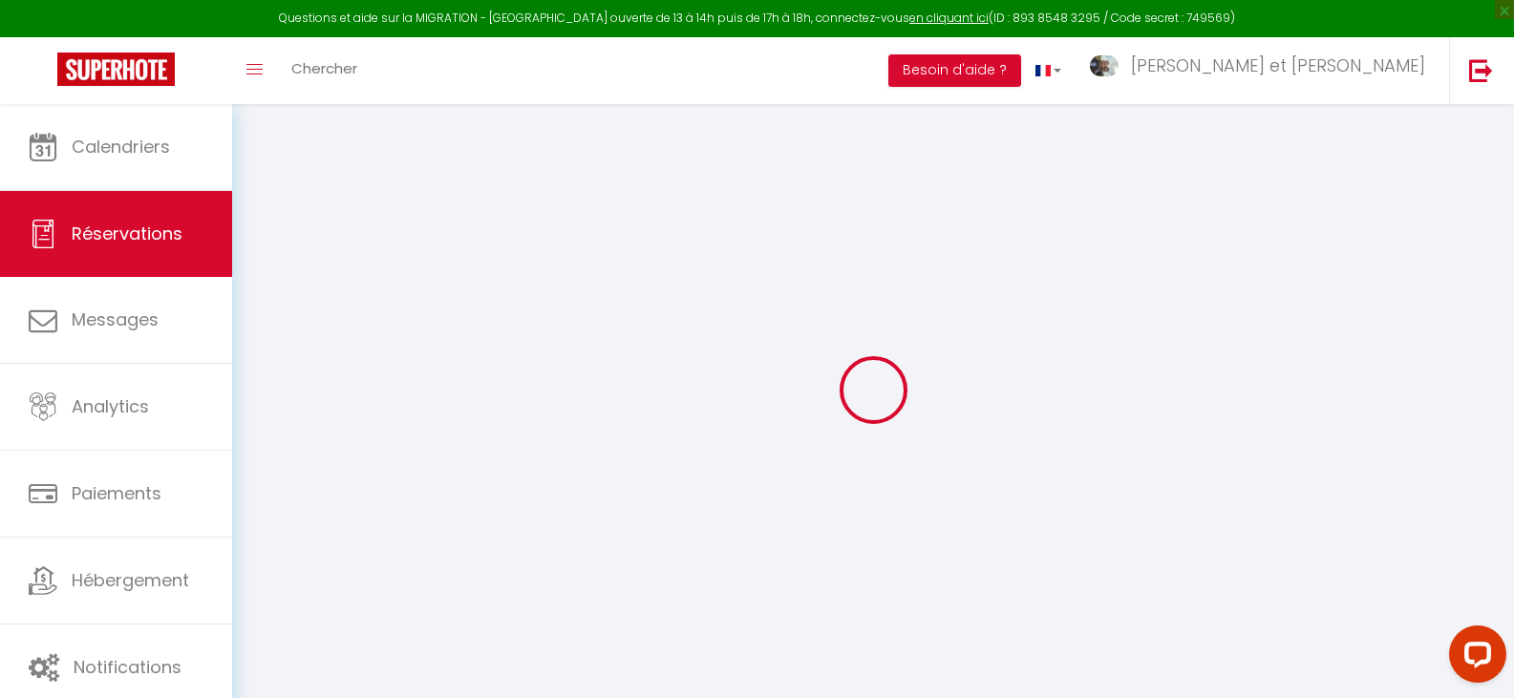
select select "cleaning"
select select "taxes"
select select
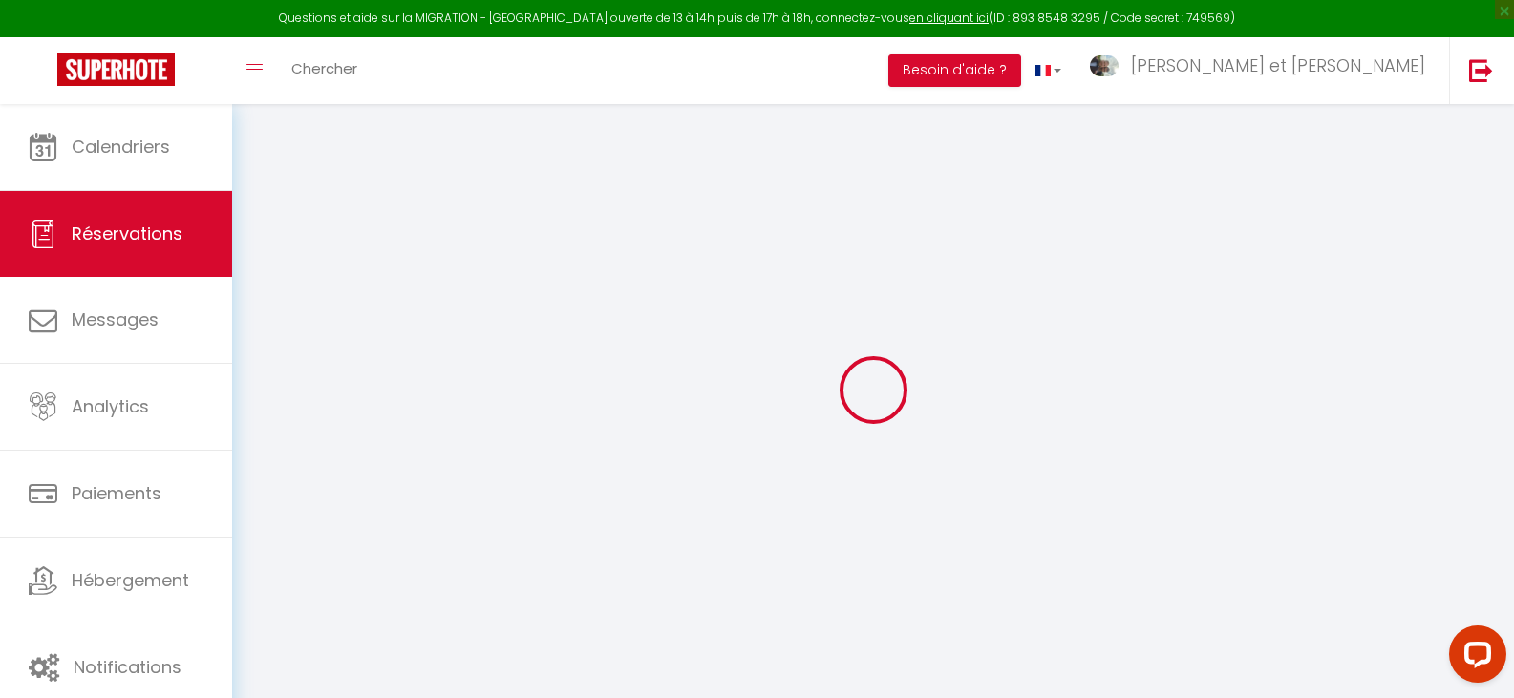
checkbox input "false"
type adress0 "Joulain Pierre, Leconet, Victorion (87160 Arnac-la-Poste)"
type textarea "Bonjour à vous, nous sommes 2 couples d'amis souhaitant se retrouver pour des v…"
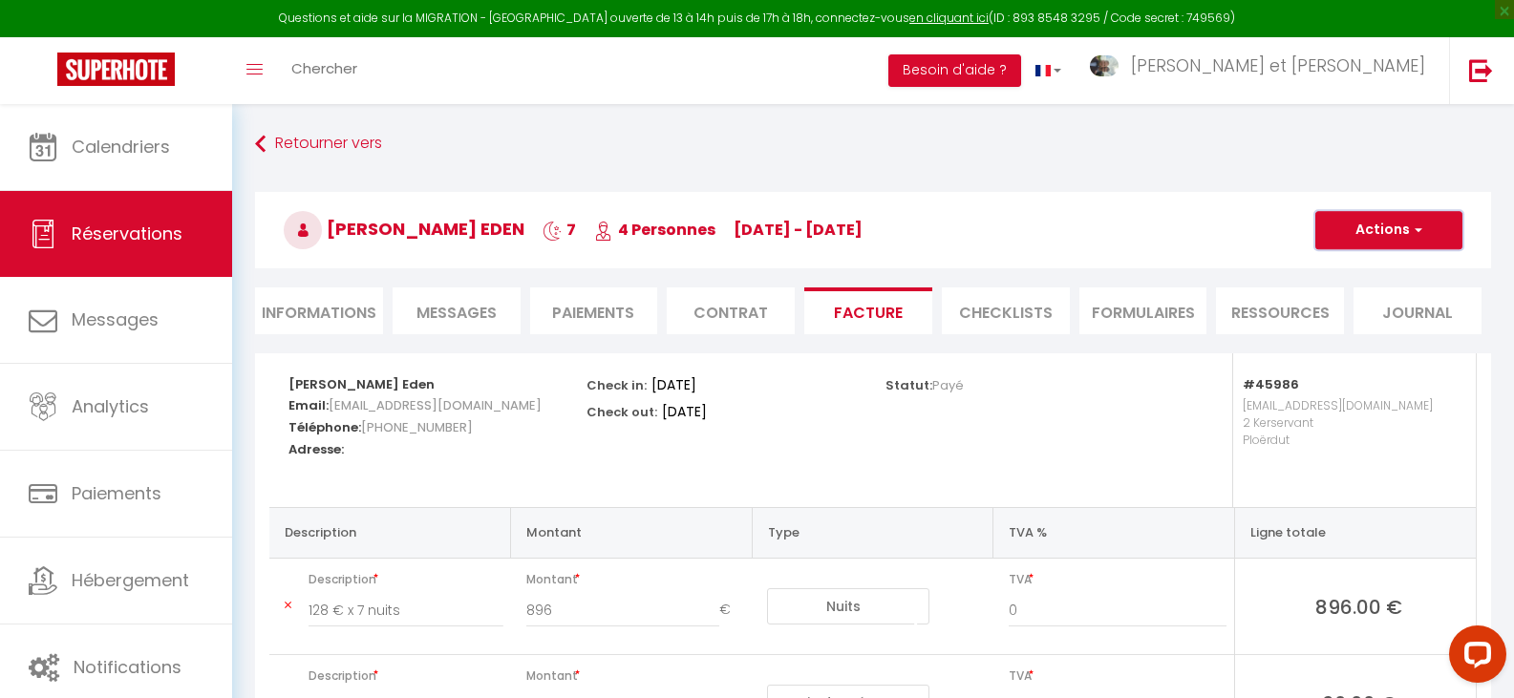
click at [1403, 243] on button "Actions" at bounding box center [1388, 230] width 147 height 38
click at [1384, 295] on link "Aperçu et éditer" at bounding box center [1374, 297] width 160 height 25
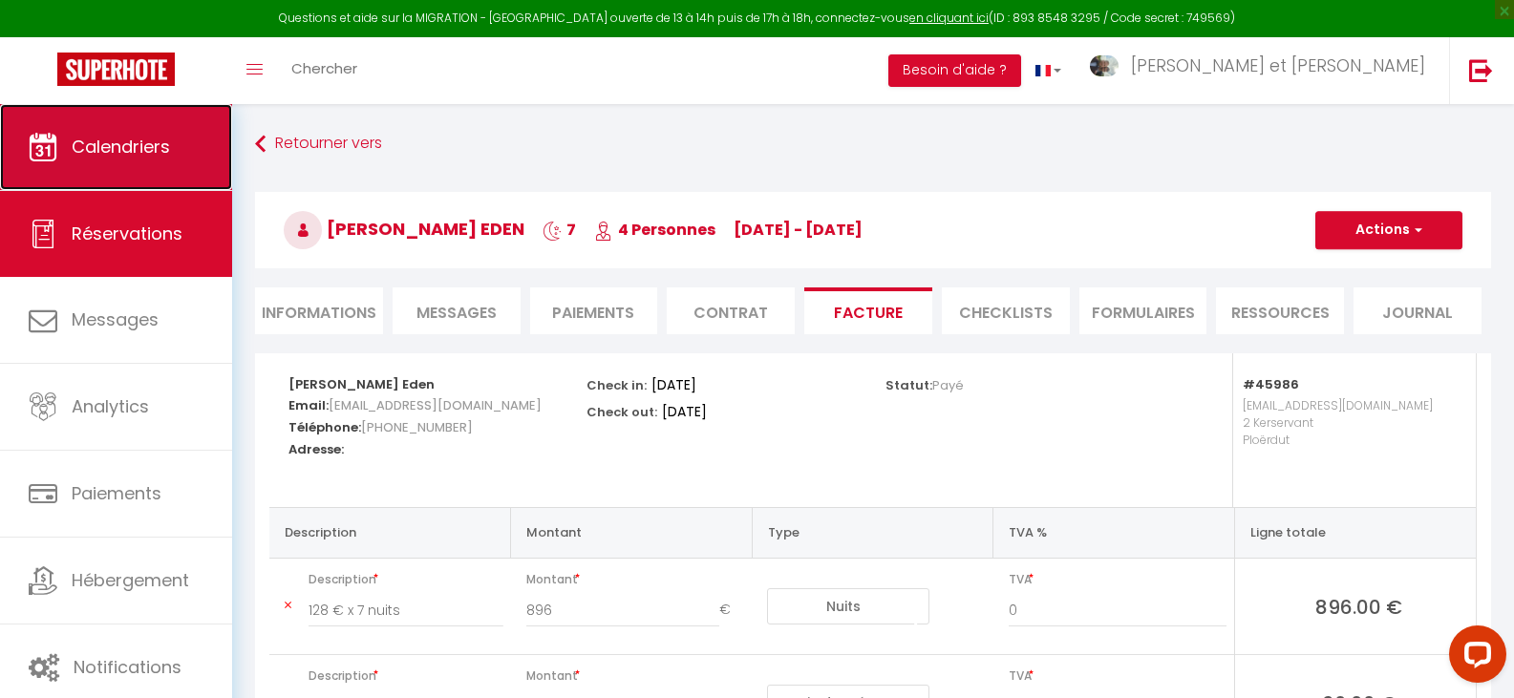
click at [160, 154] on span "Calendriers" at bounding box center [121, 147] width 98 height 24
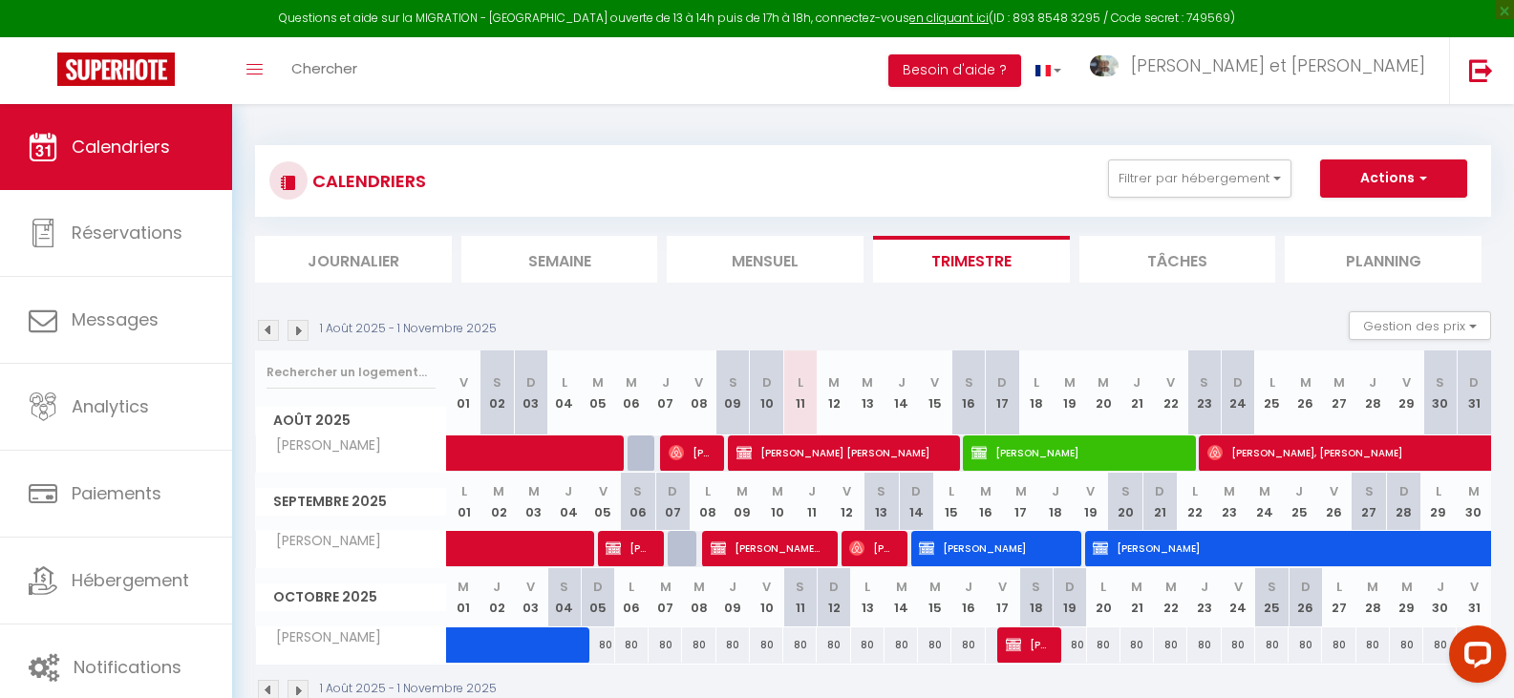
click at [268, 330] on img at bounding box center [268, 330] width 21 height 21
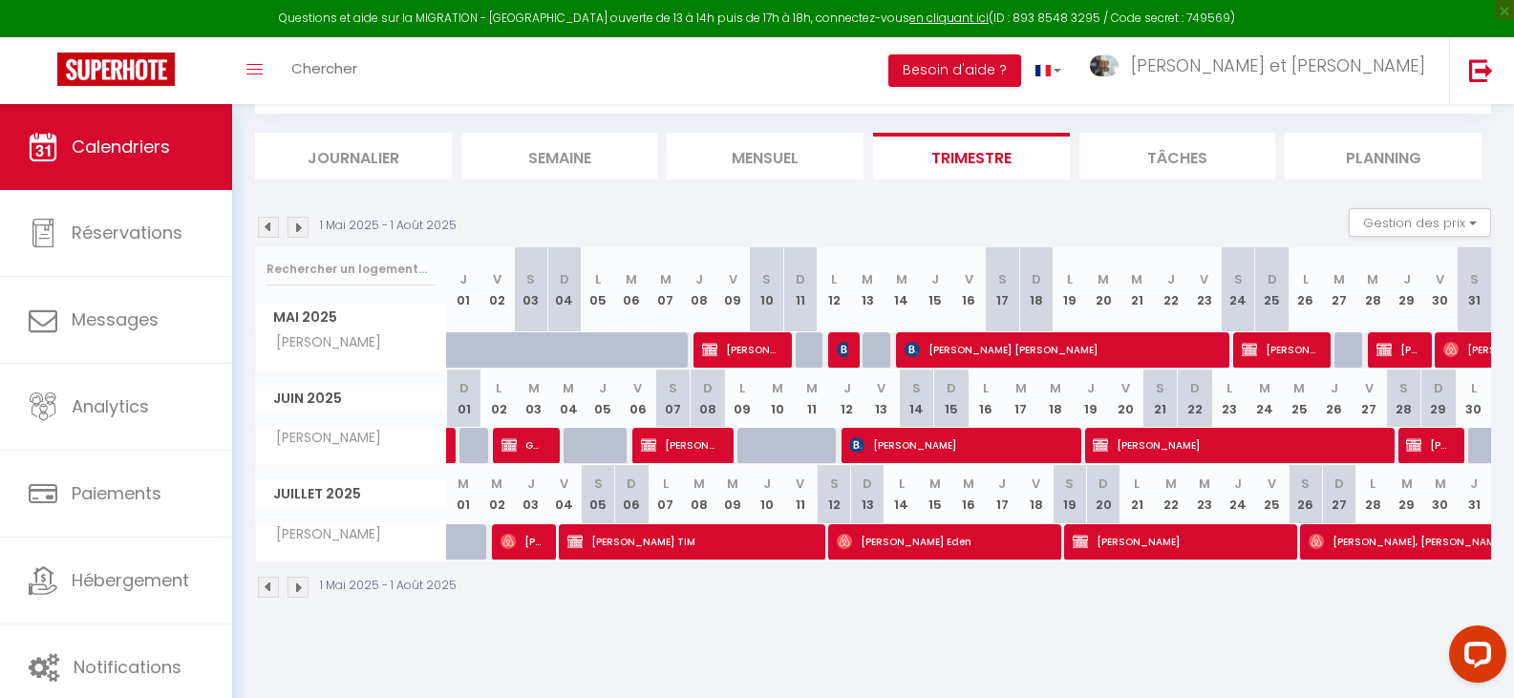
scroll to position [104, 0]
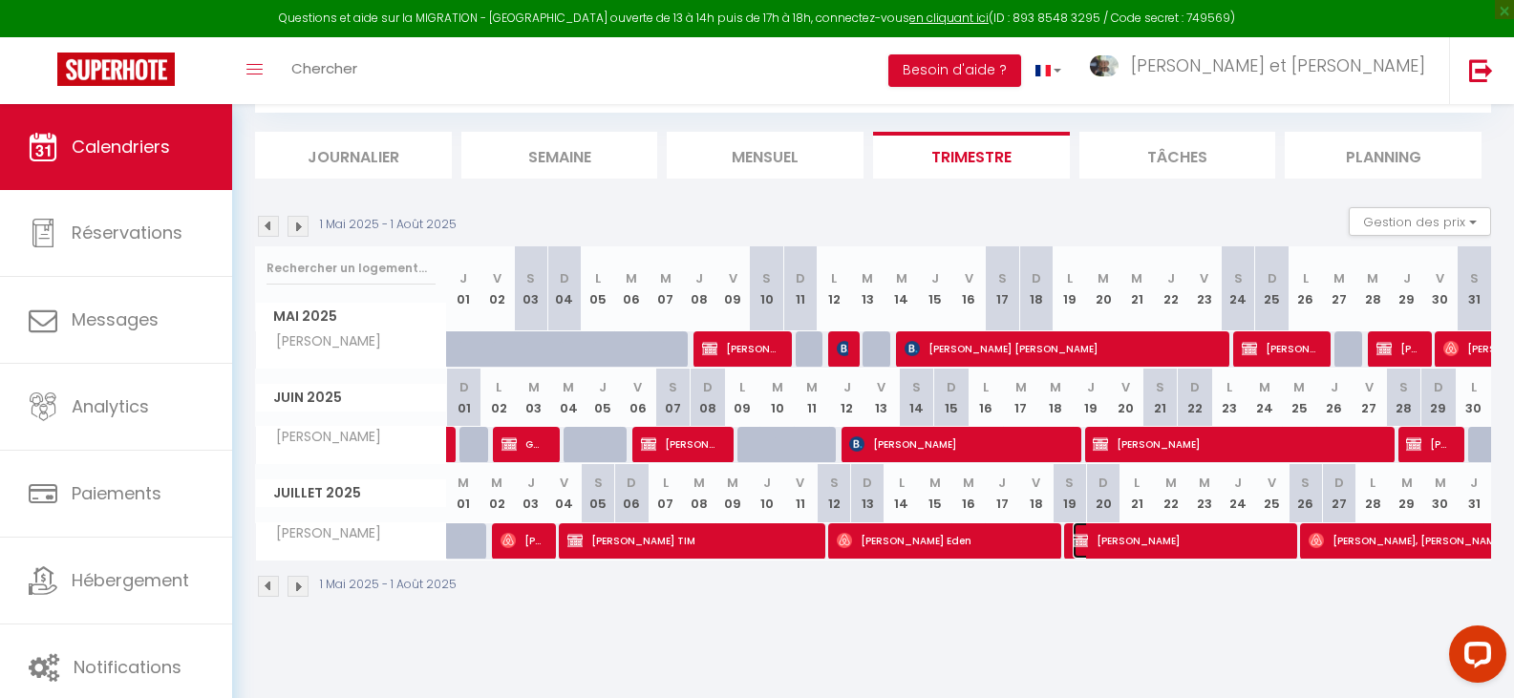
click at [1198, 547] on span "Liesbeth Criem Liesbeth" at bounding box center [1178, 540] width 212 height 36
select select "OK"
select select "1"
select select "0"
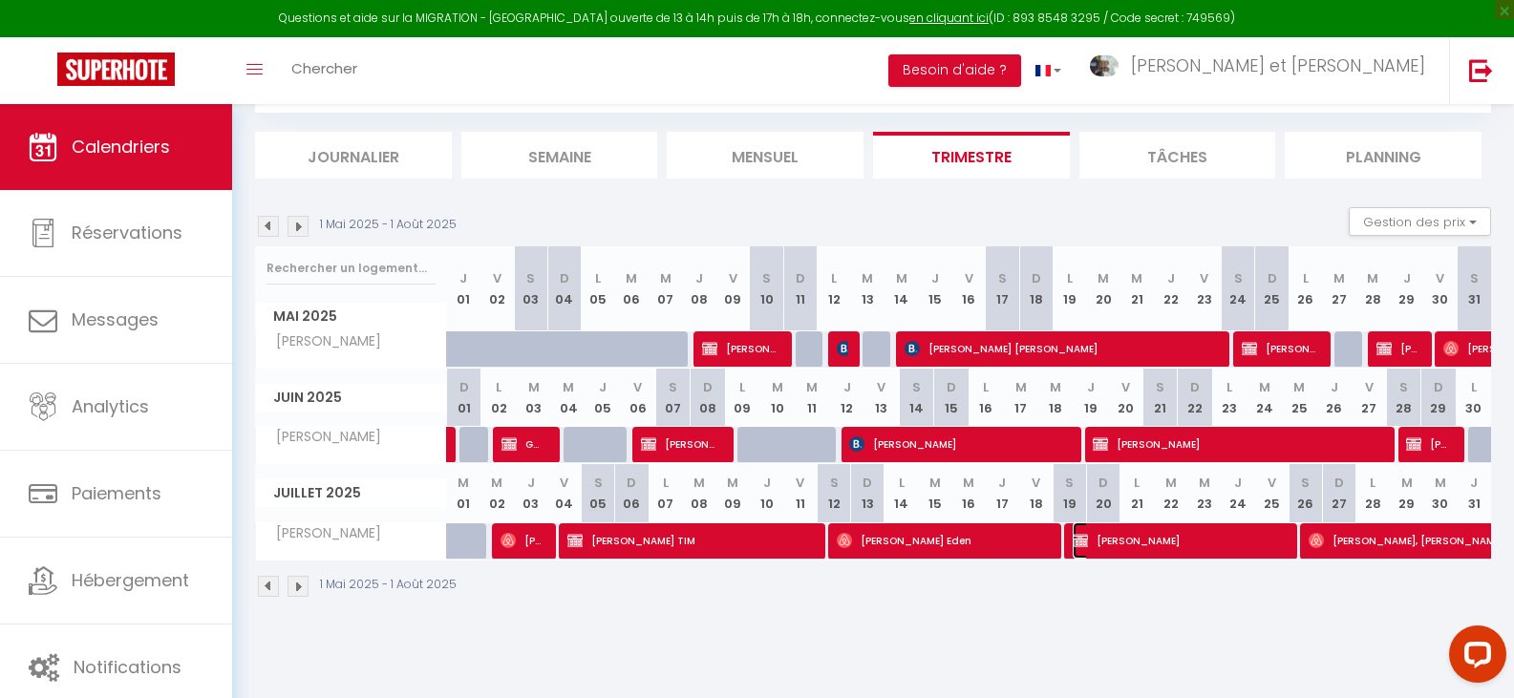
select select "1"
select select
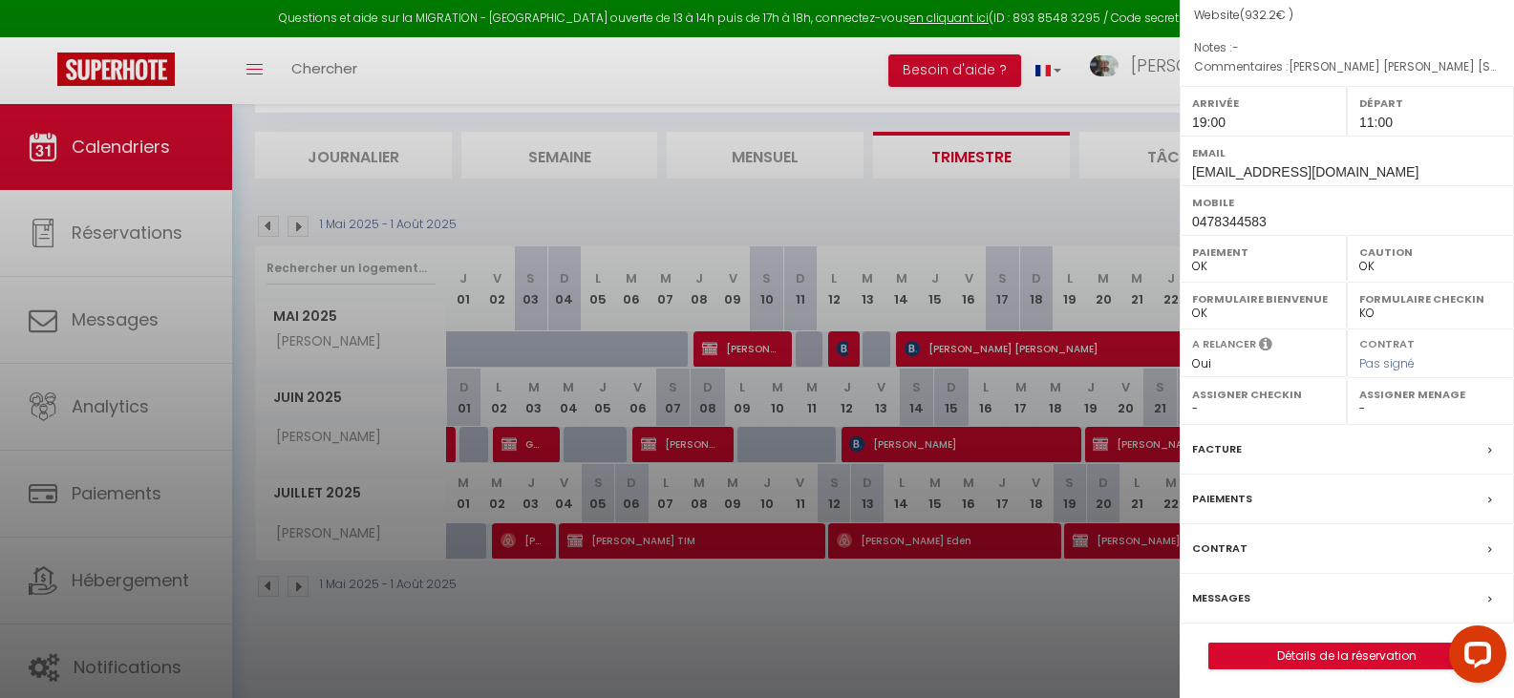
scroll to position [223, 0]
click at [1225, 446] on label "Facture" at bounding box center [1217, 449] width 50 height 20
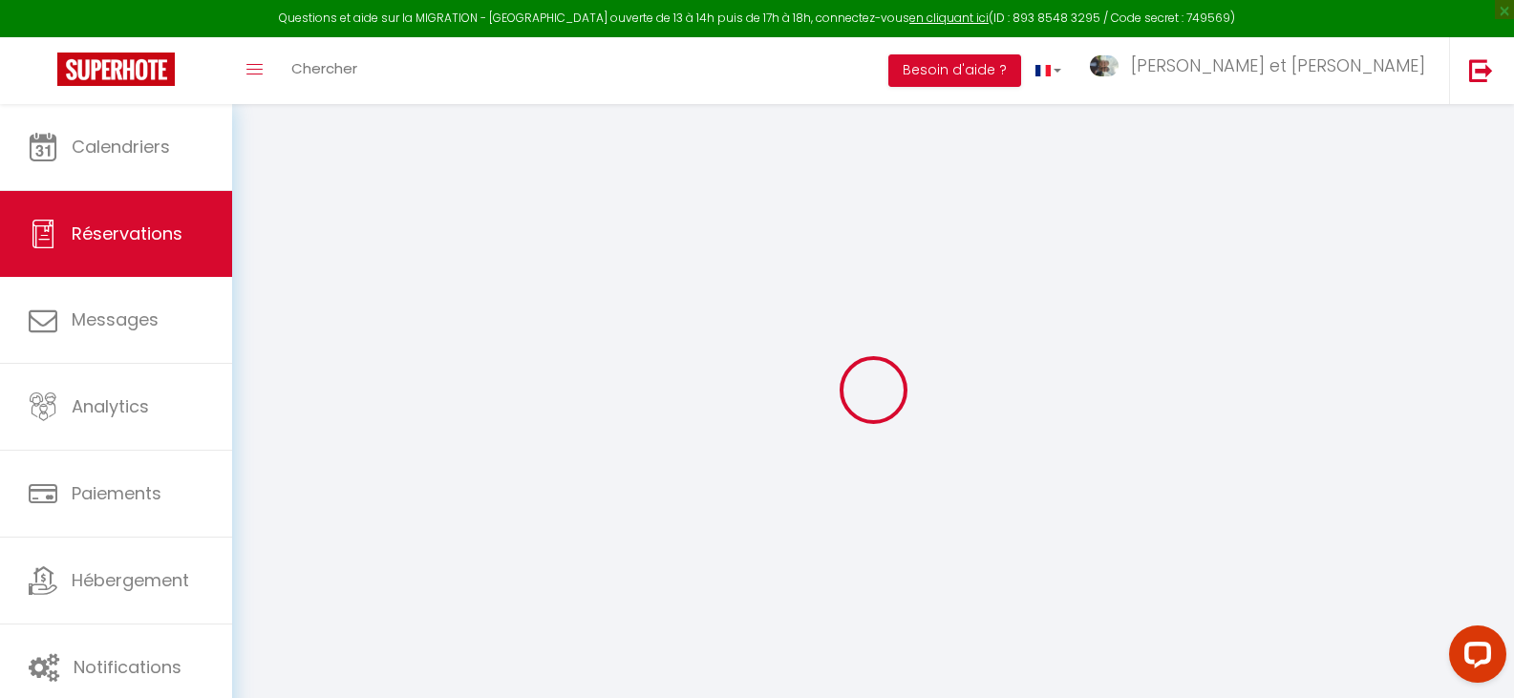
select select
checkbox input "true"
type adress0 "Wouter Vanderjeugt Romanie Vanderjeugt Diksmuidseweg 491 a 8904 Boezinge Belgiq…"
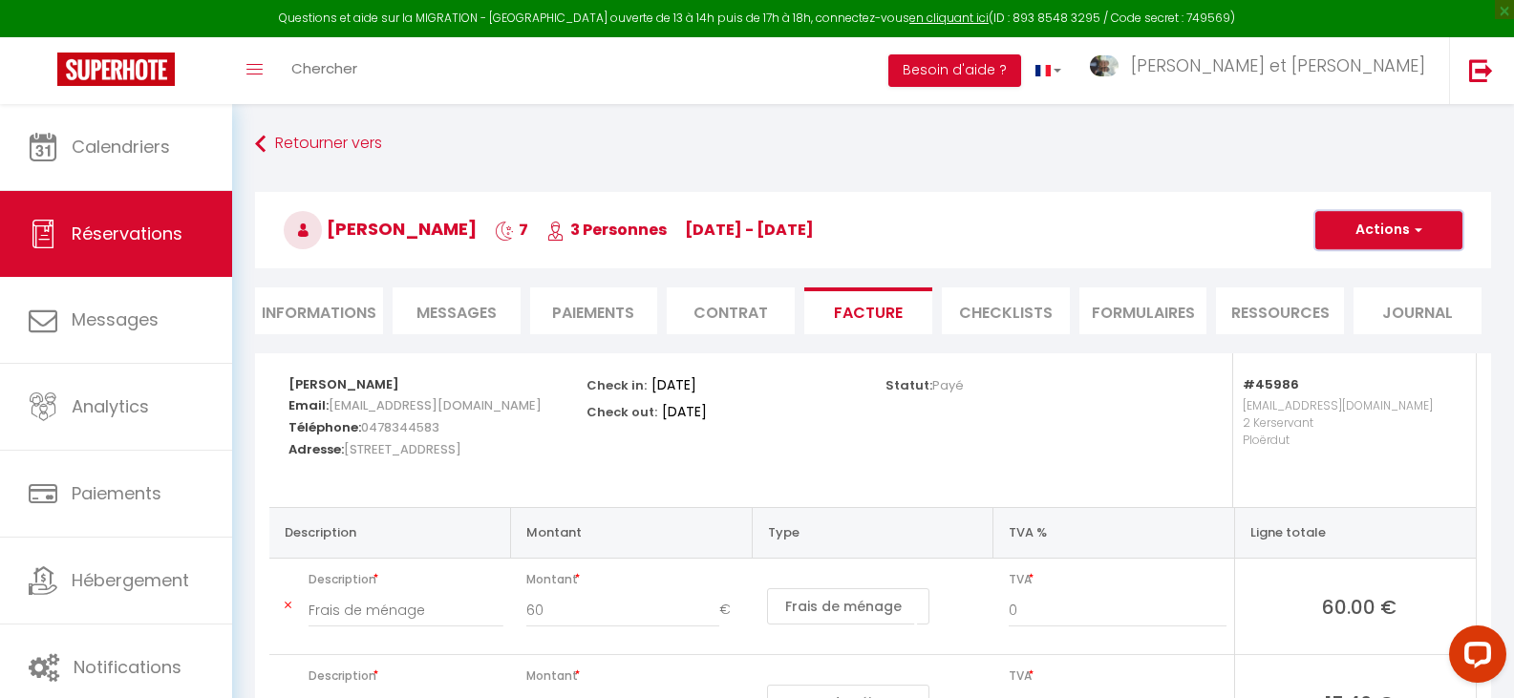
click at [1412, 222] on span "button" at bounding box center [1415, 230] width 11 height 17
click at [1401, 297] on link "Aperçu et éditer" at bounding box center [1374, 297] width 160 height 25
click at [1390, 226] on button "Actions" at bounding box center [1388, 230] width 147 height 38
click at [1371, 297] on link "Aperçu et éditer" at bounding box center [1374, 297] width 160 height 25
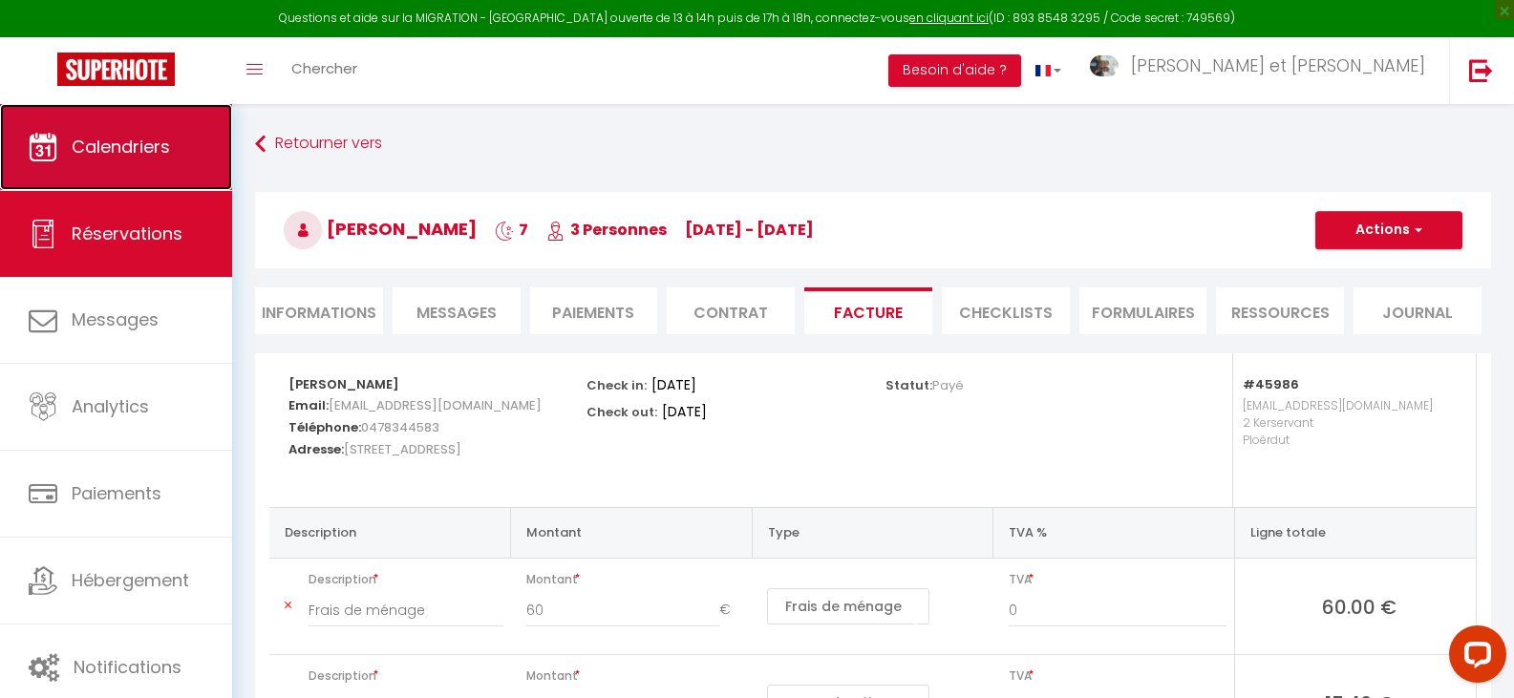
click at [164, 151] on span "Calendriers" at bounding box center [121, 147] width 98 height 24
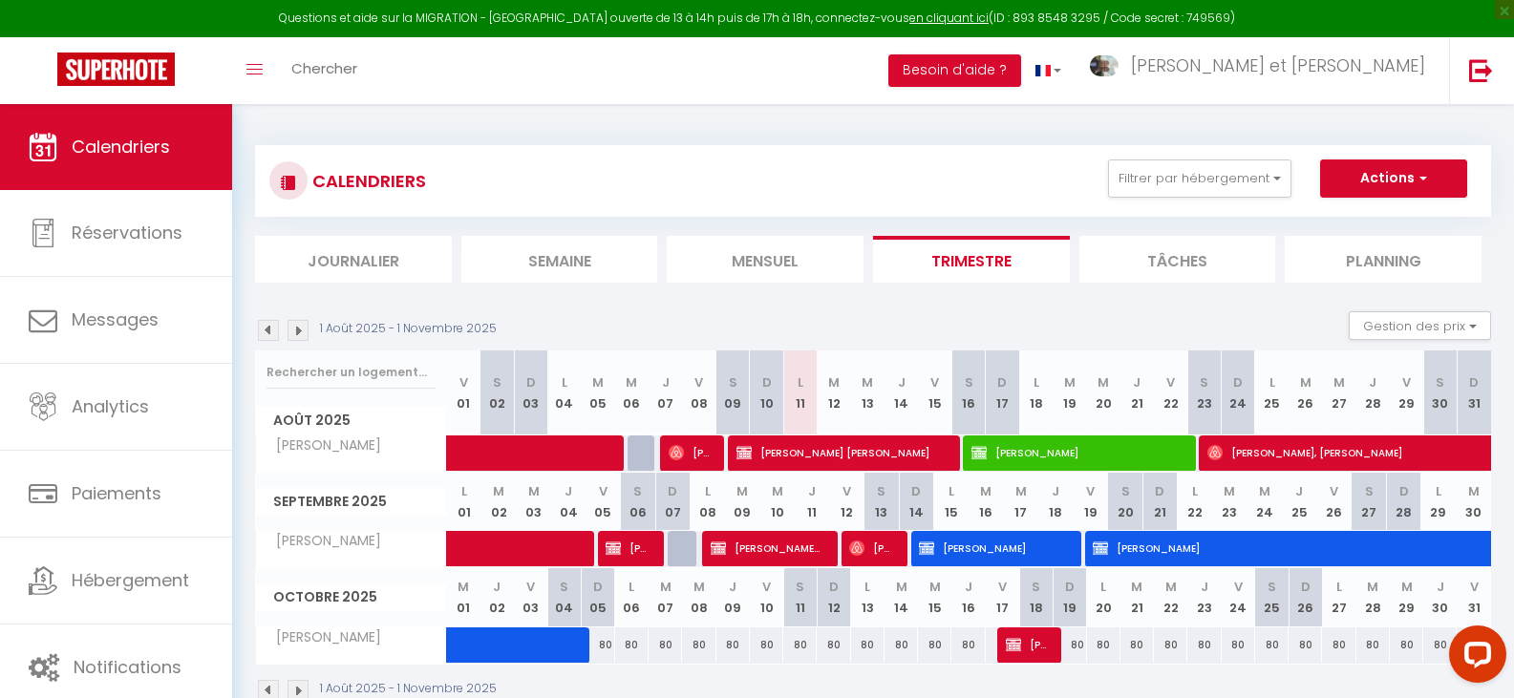
click at [266, 330] on img at bounding box center [268, 330] width 21 height 21
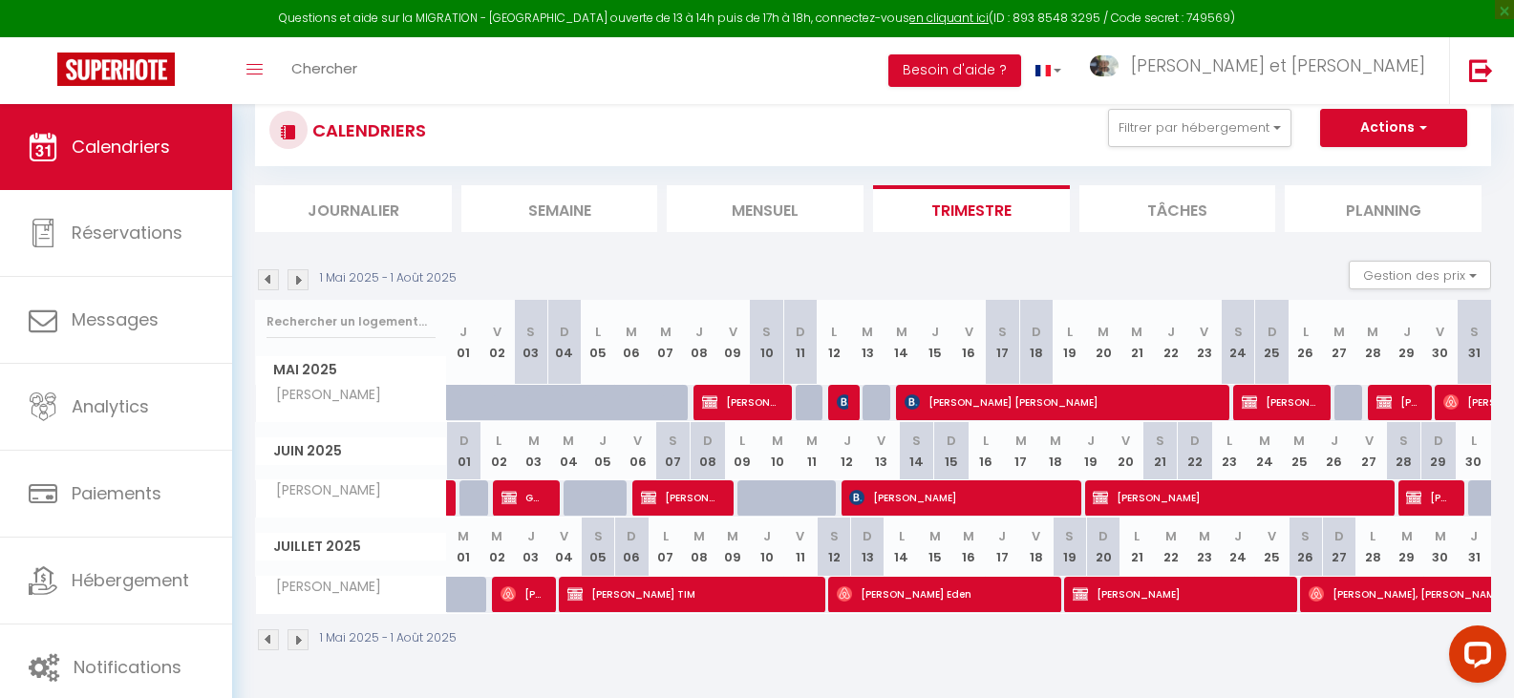
scroll to position [96, 0]
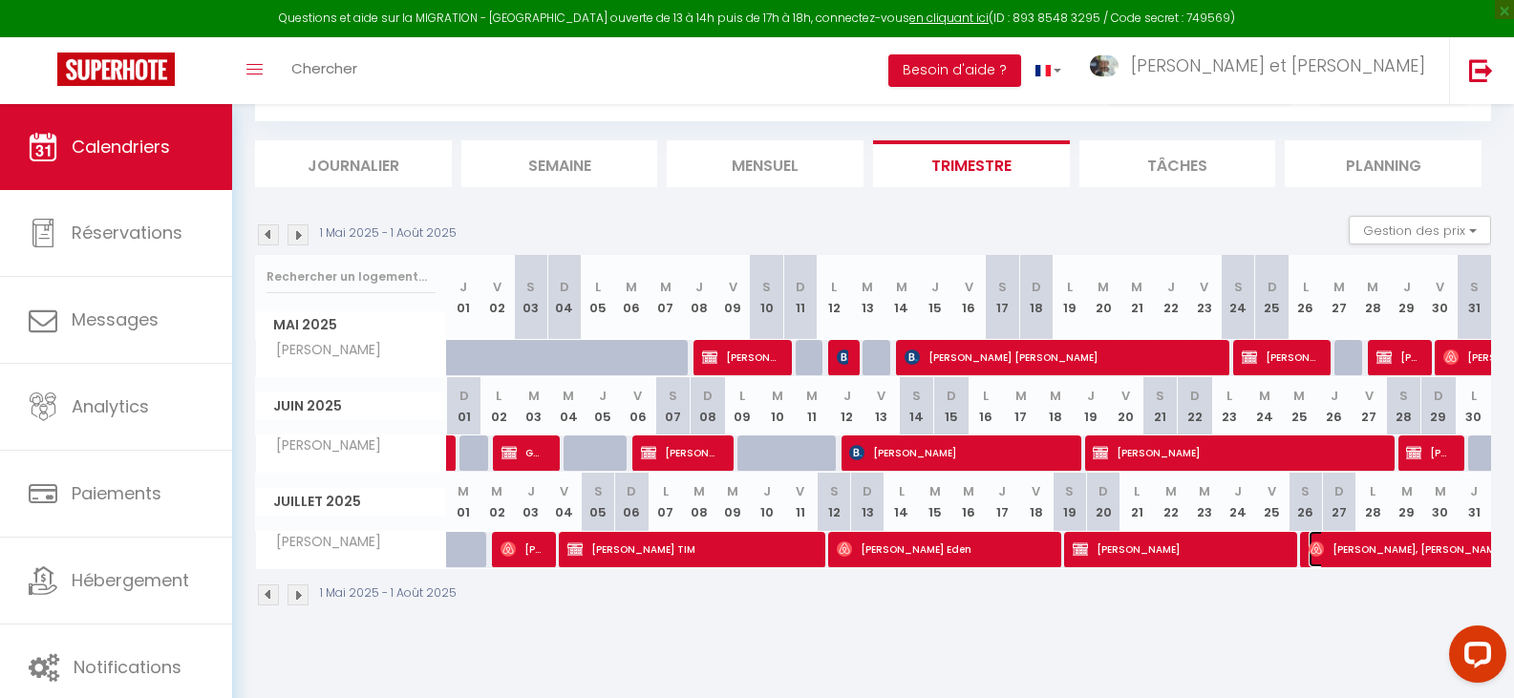
select select "OK"
select select "KO"
select select "1"
select select "0"
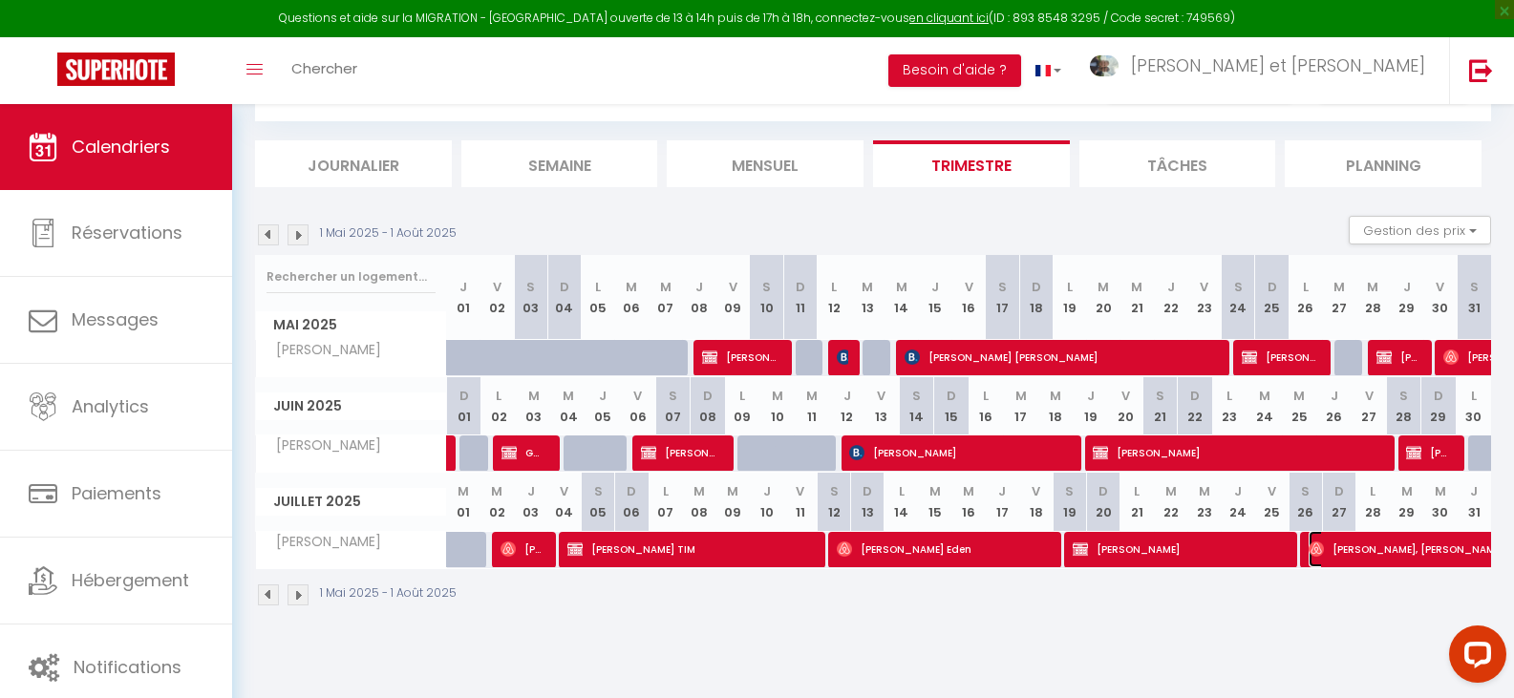
select select "1"
select select
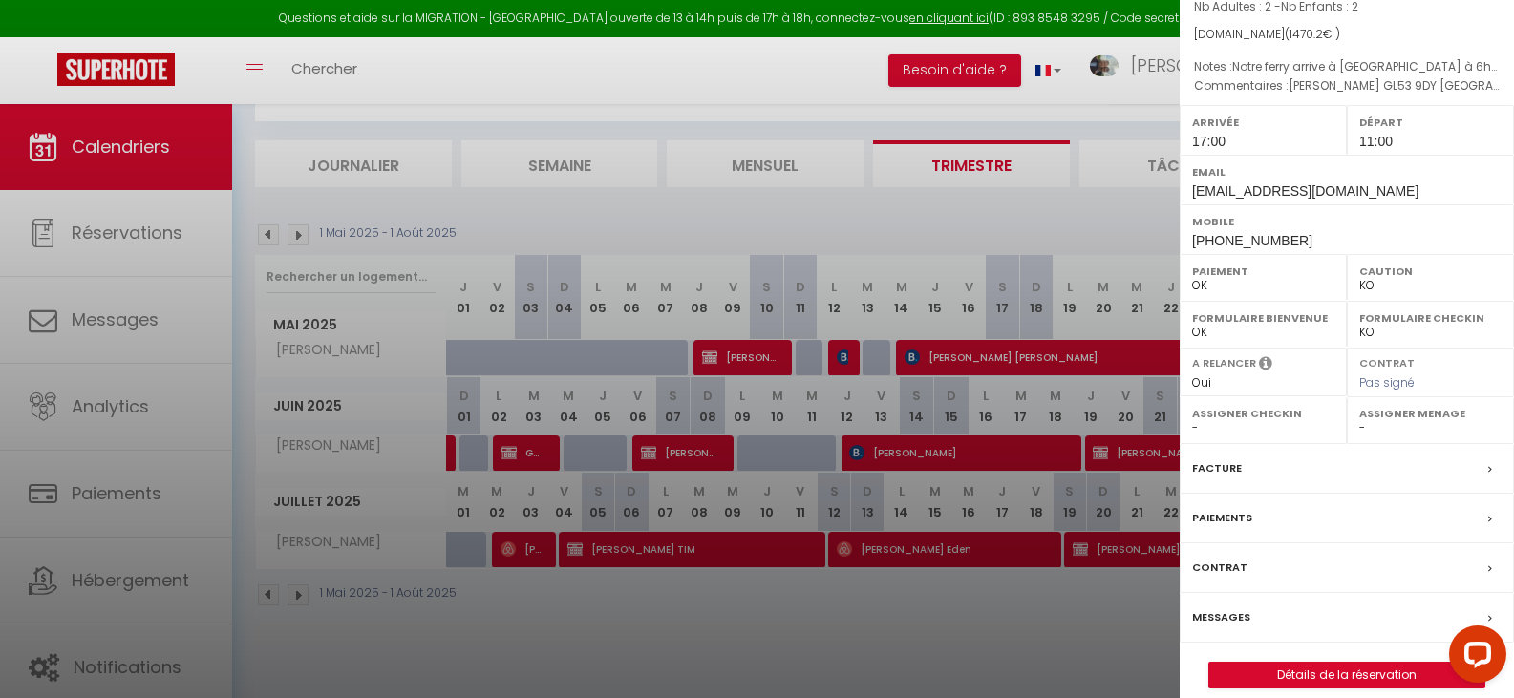
scroll to position [253, 0]
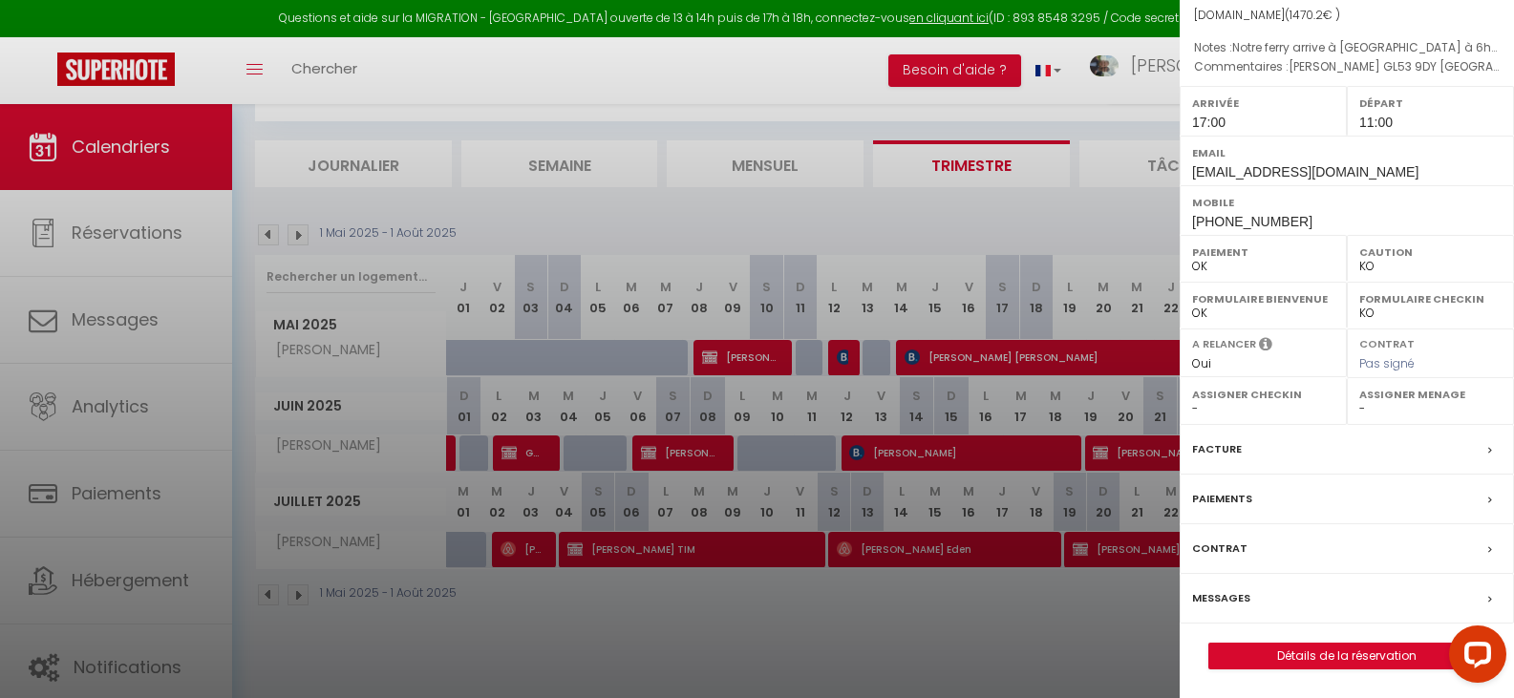
click at [1234, 444] on label "Facture" at bounding box center [1217, 449] width 50 height 20
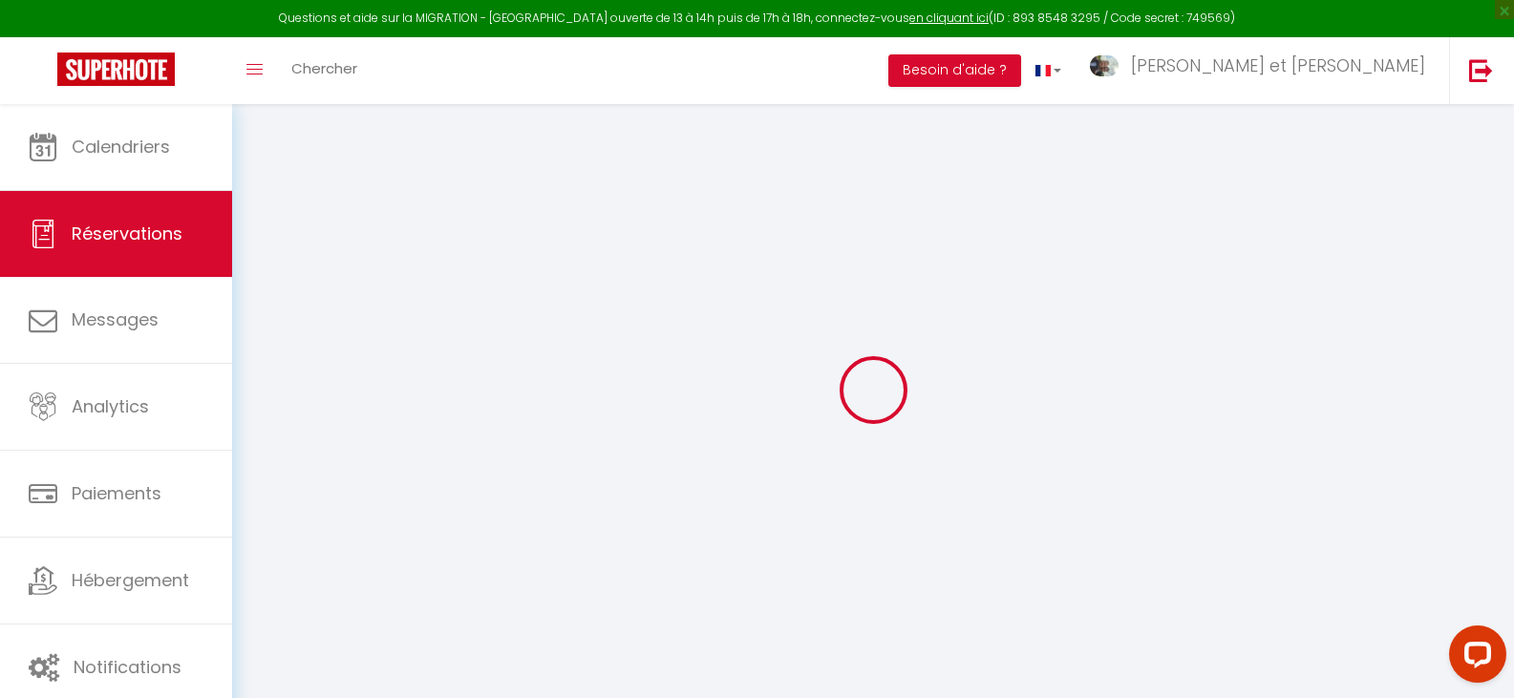
select select "cleaning"
select select "taxes"
select select
checkbox input "false"
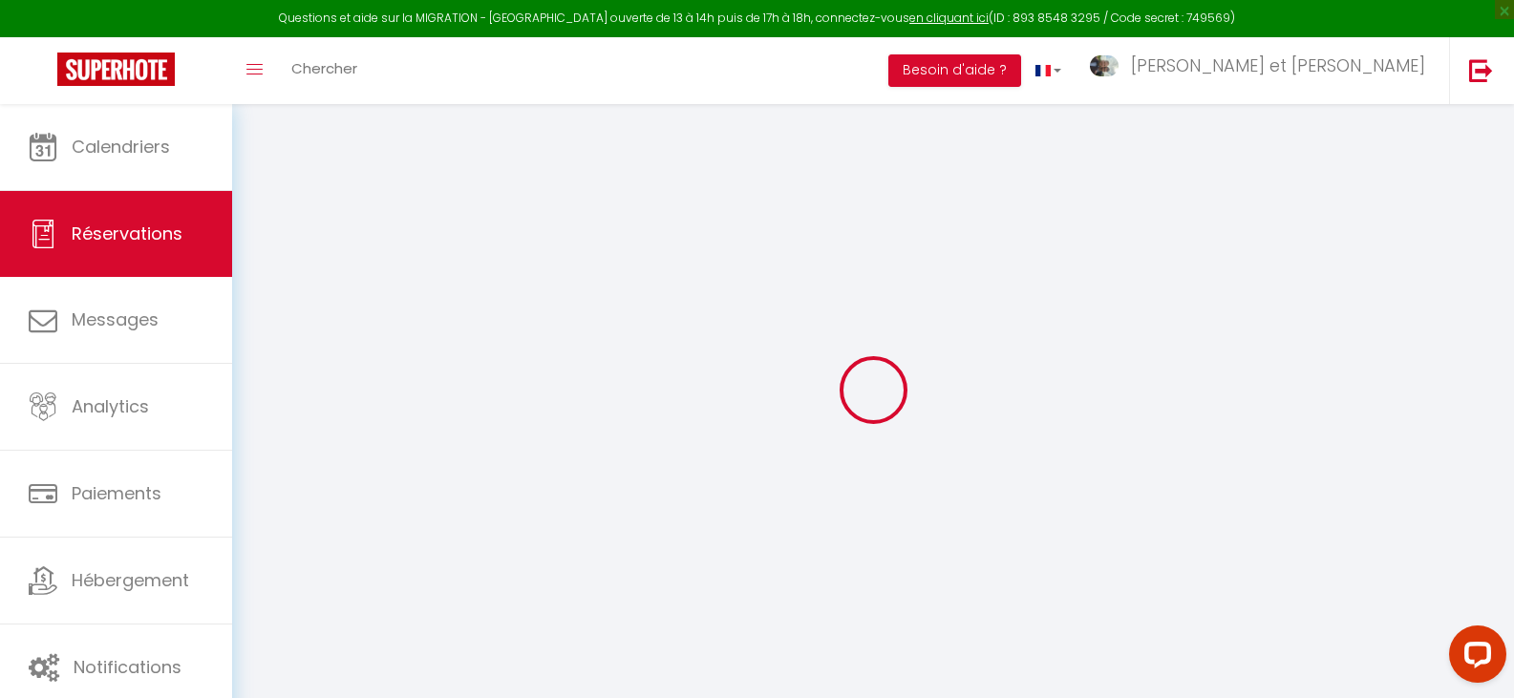
type adress0 "Hughes, Selwyn GL53 9DY Angleterre"
type textarea "Notre ferry arrive à Roscoff à 6h30, et départ de Roscoff à 22h00."
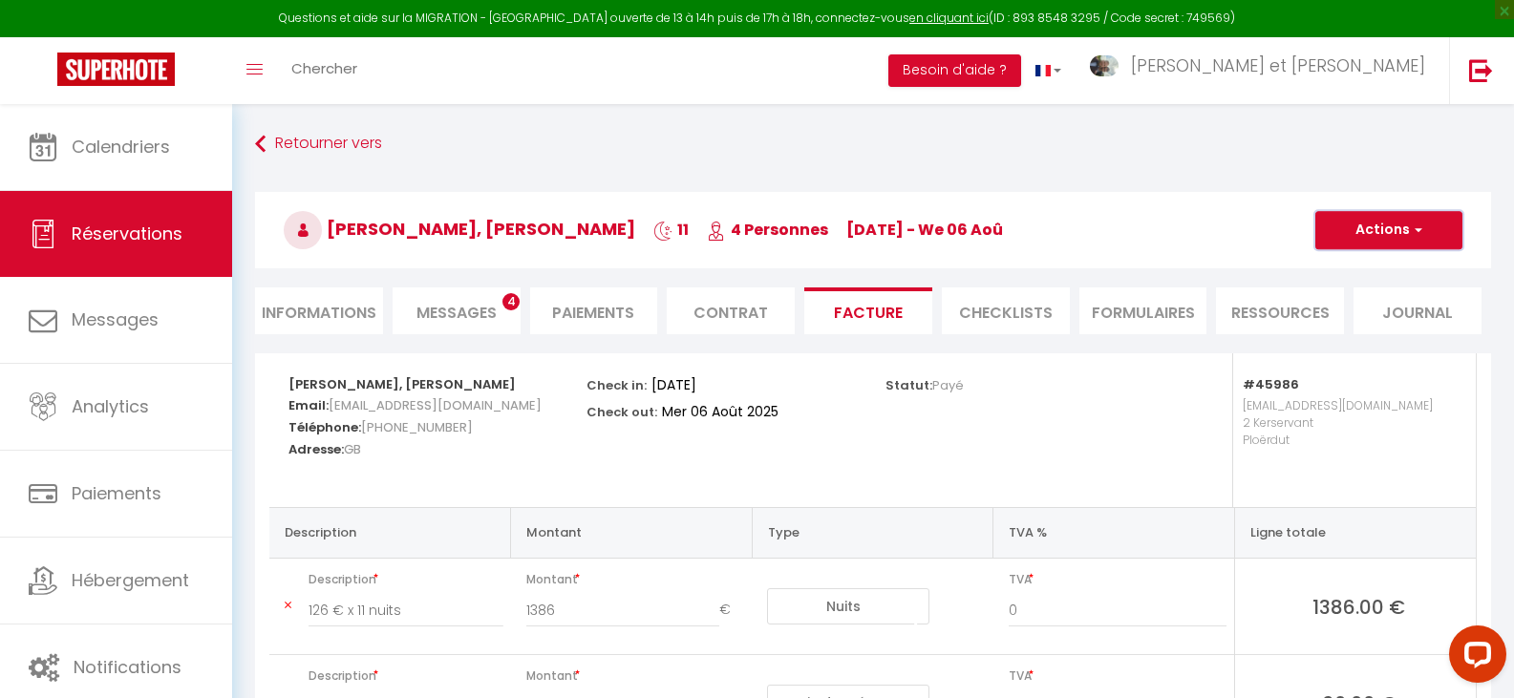
click at [1361, 223] on button "Actions" at bounding box center [1388, 230] width 147 height 38
click at [1367, 291] on link "Aperçu et éditer" at bounding box center [1374, 297] width 160 height 25
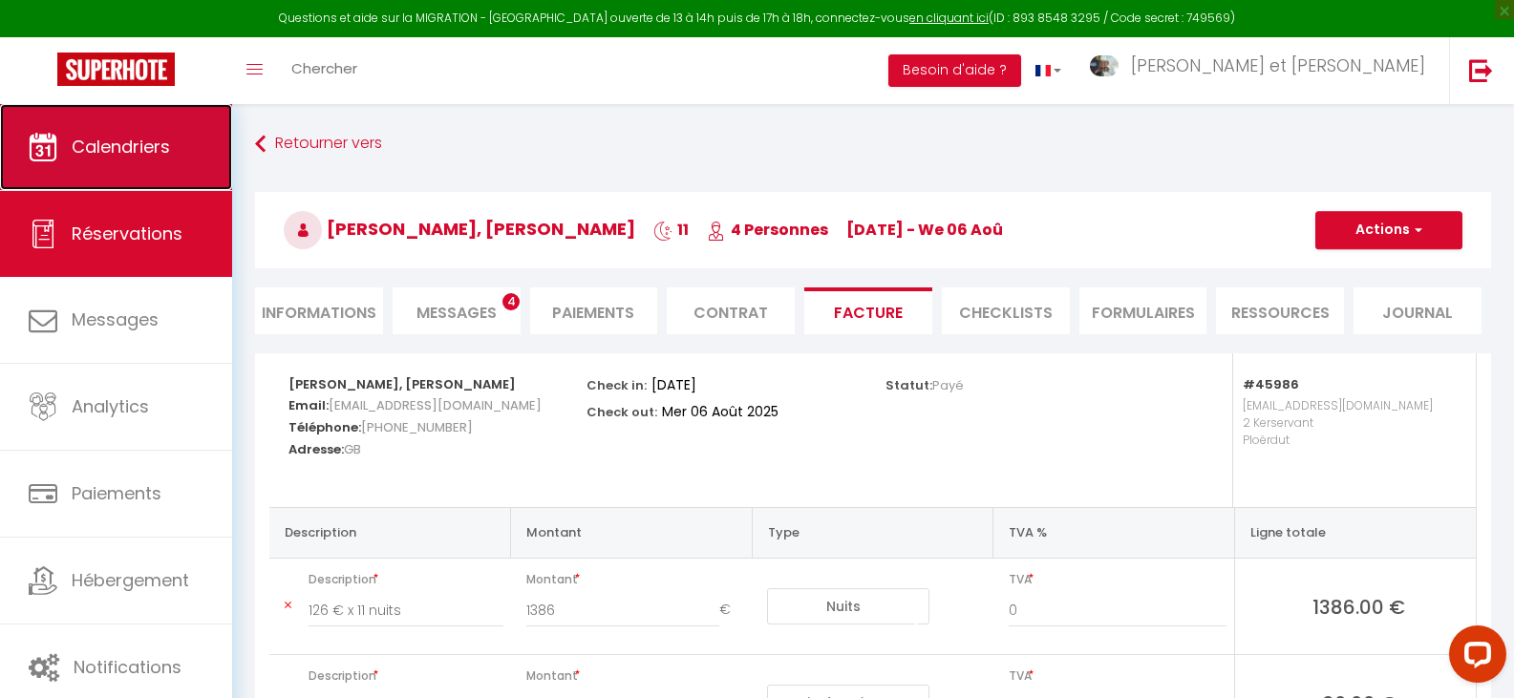
click at [129, 155] on span "Calendriers" at bounding box center [121, 147] width 98 height 24
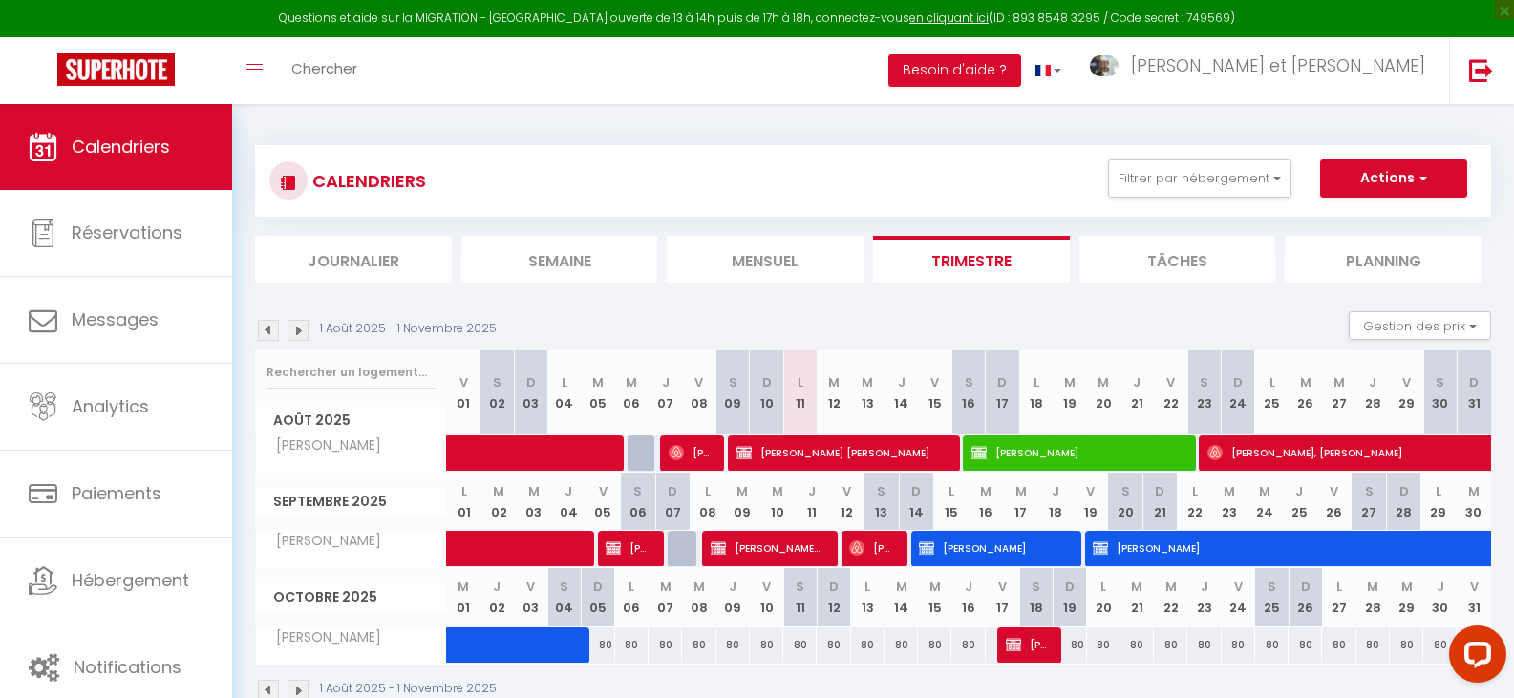
click at [274, 328] on img at bounding box center [268, 330] width 21 height 21
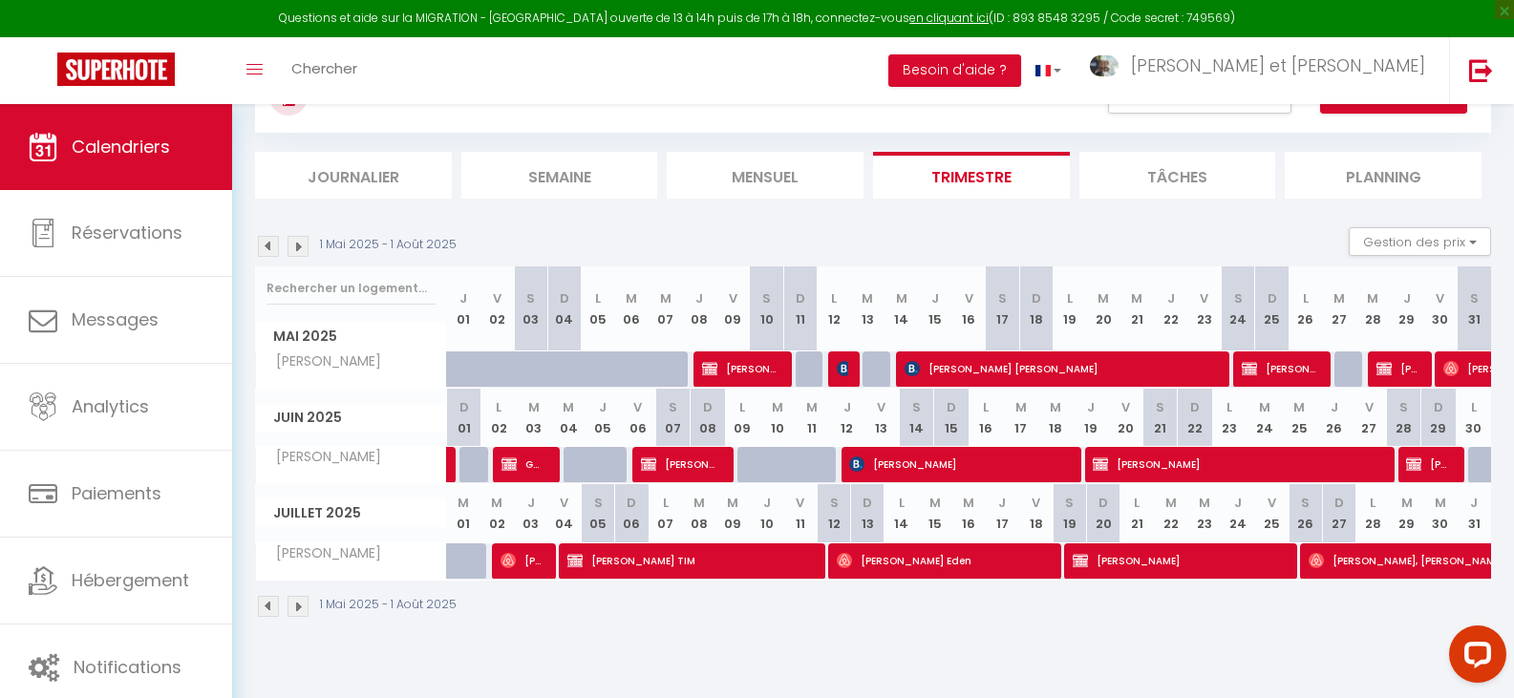
scroll to position [104, 0]
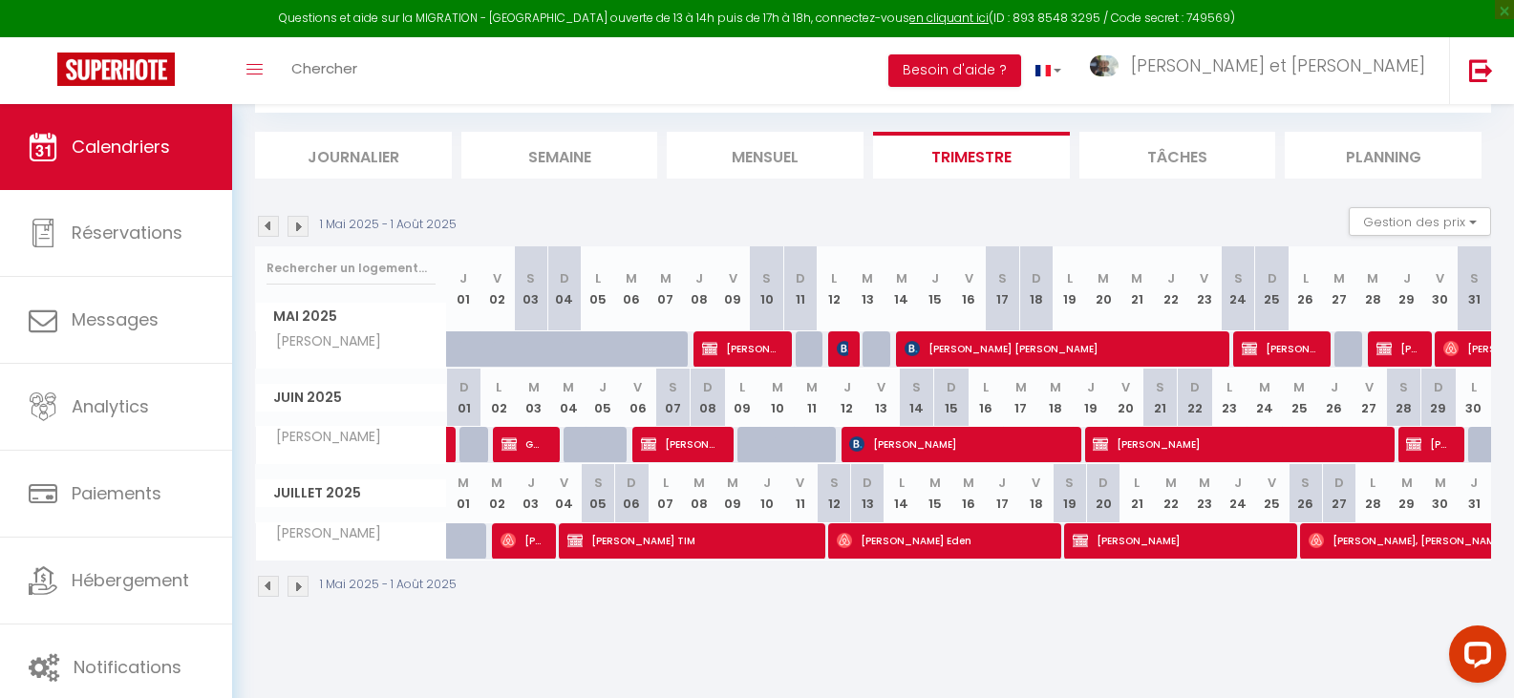
click at [299, 228] on img at bounding box center [297, 226] width 21 height 21
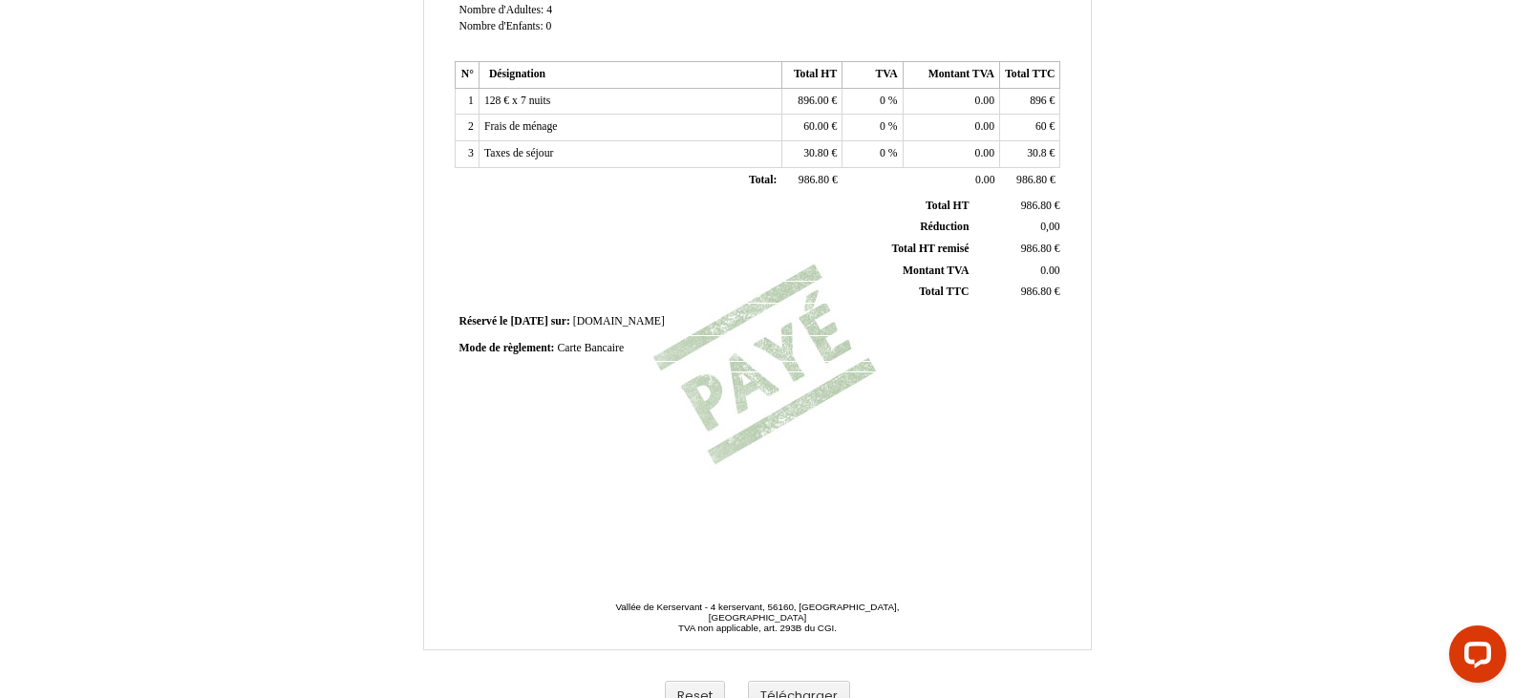
scroll to position [455, 0]
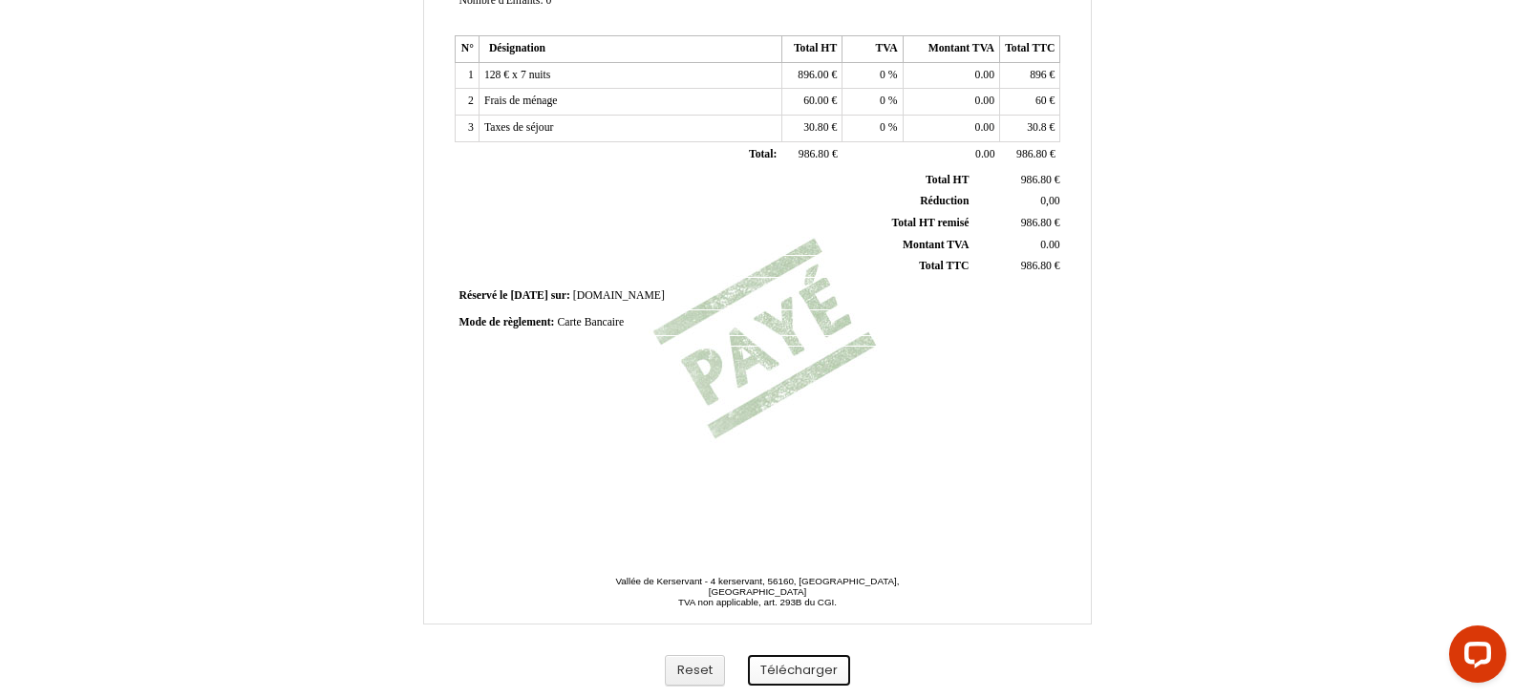
click at [825, 677] on button "Télécharger" at bounding box center [799, 671] width 102 height 32
click at [760, 683] on button "Télécharger" at bounding box center [799, 671] width 102 height 32
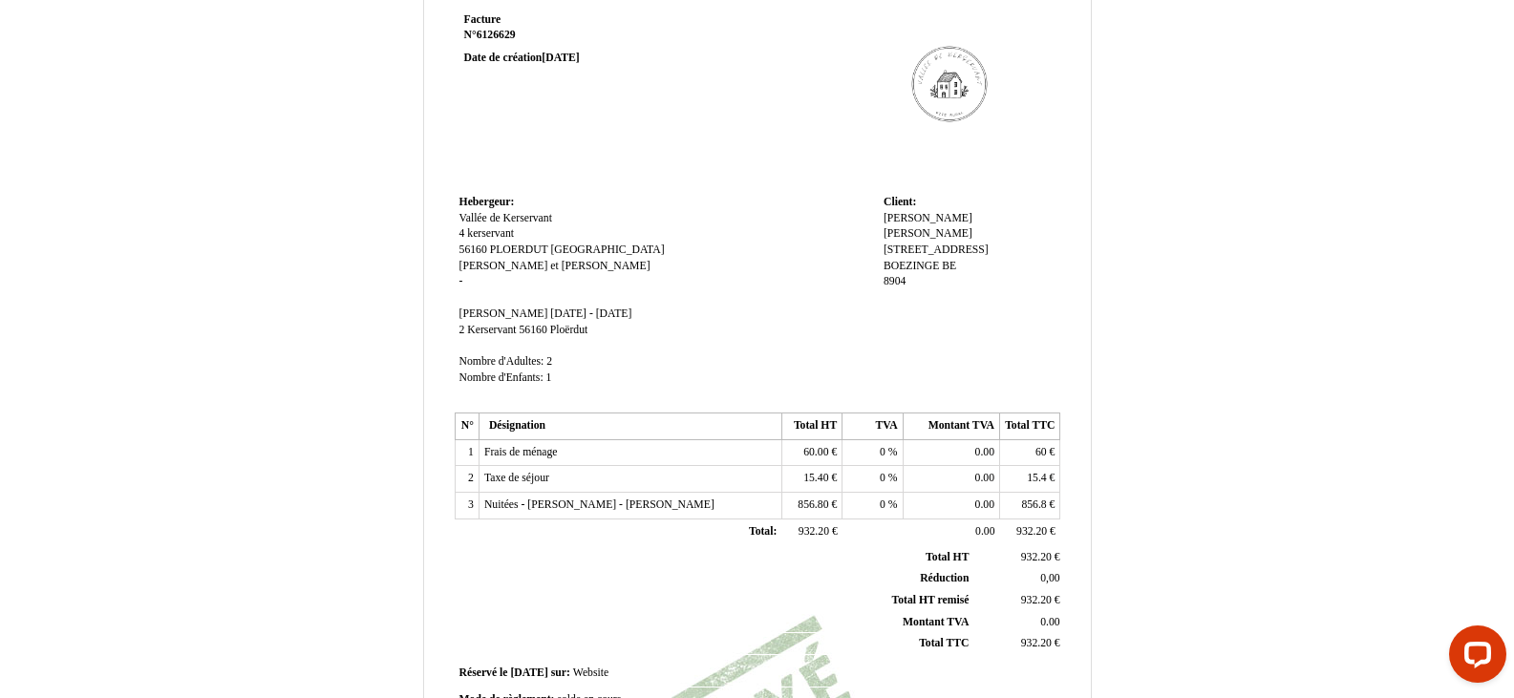
scroll to position [73, 0]
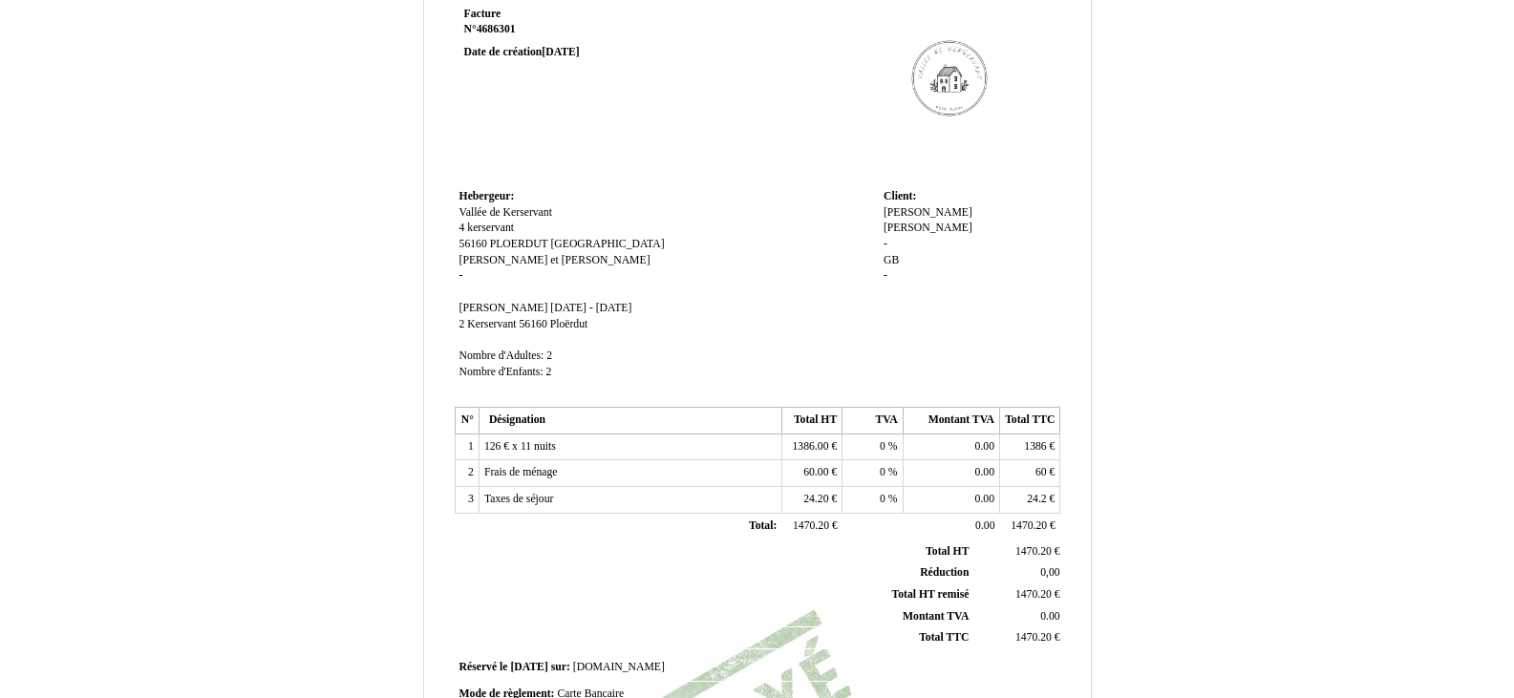
scroll to position [455, 0]
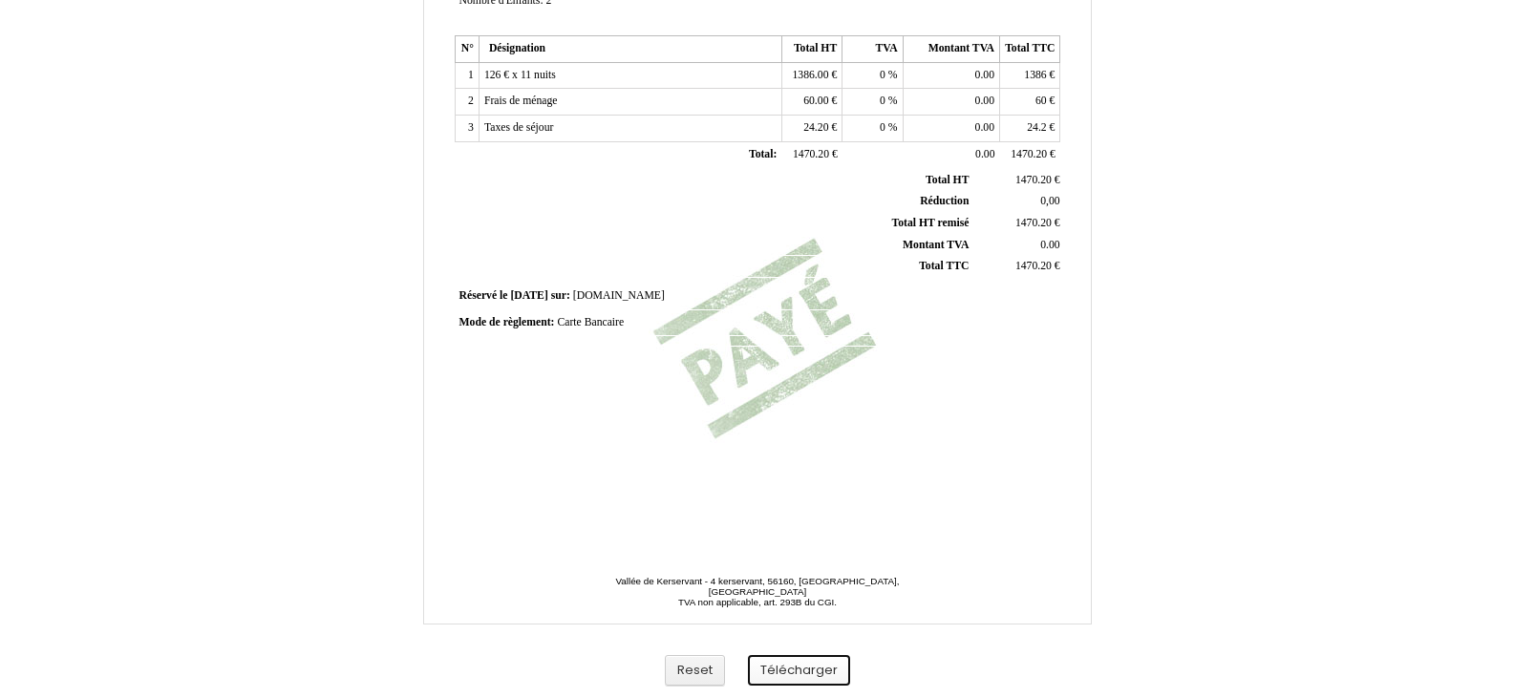
click at [822, 661] on button "Télécharger" at bounding box center [799, 671] width 102 height 32
click at [834, 670] on button "Télécharger" at bounding box center [799, 671] width 102 height 32
